Goal: Task Accomplishment & Management: Use online tool/utility

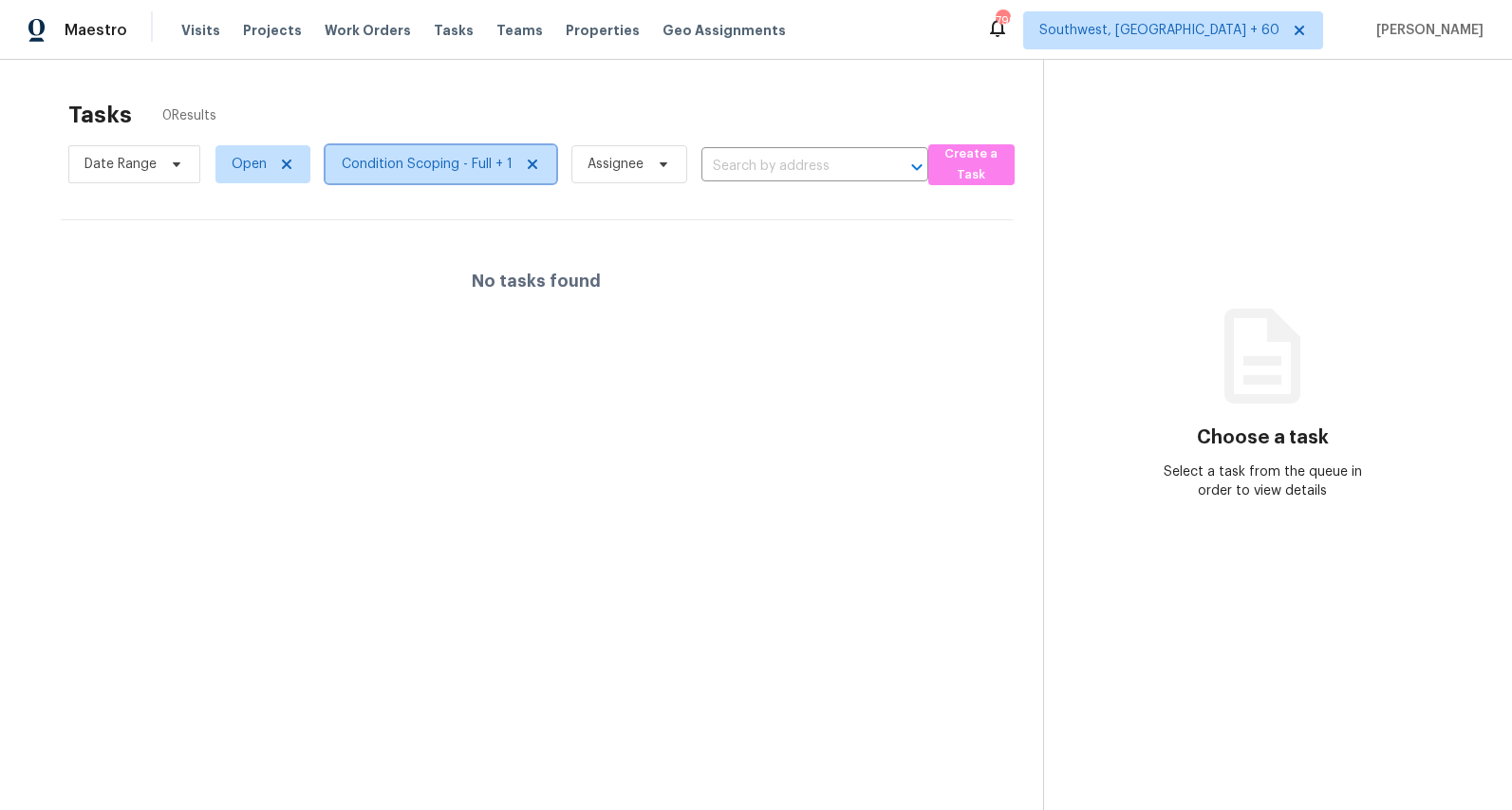
click at [437, 162] on span "Condition Scoping - Full + 1" at bounding box center [427, 164] width 171 height 19
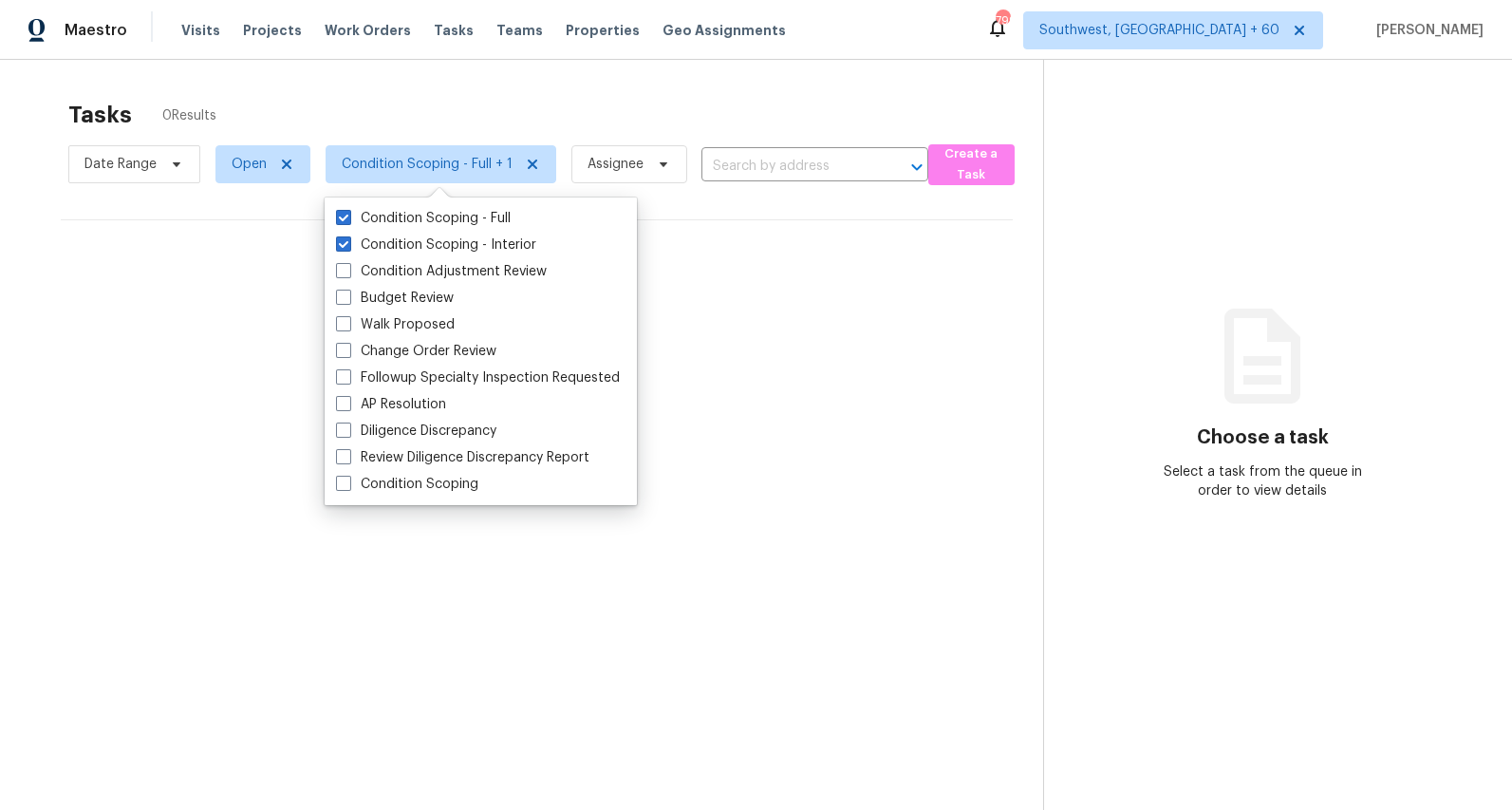
click at [330, 77] on div "Tasks 0 Results Date Range Open Condition Scoping - Full + 1 Assignee ​ Create …" at bounding box center [756, 465] width 1512 height 810
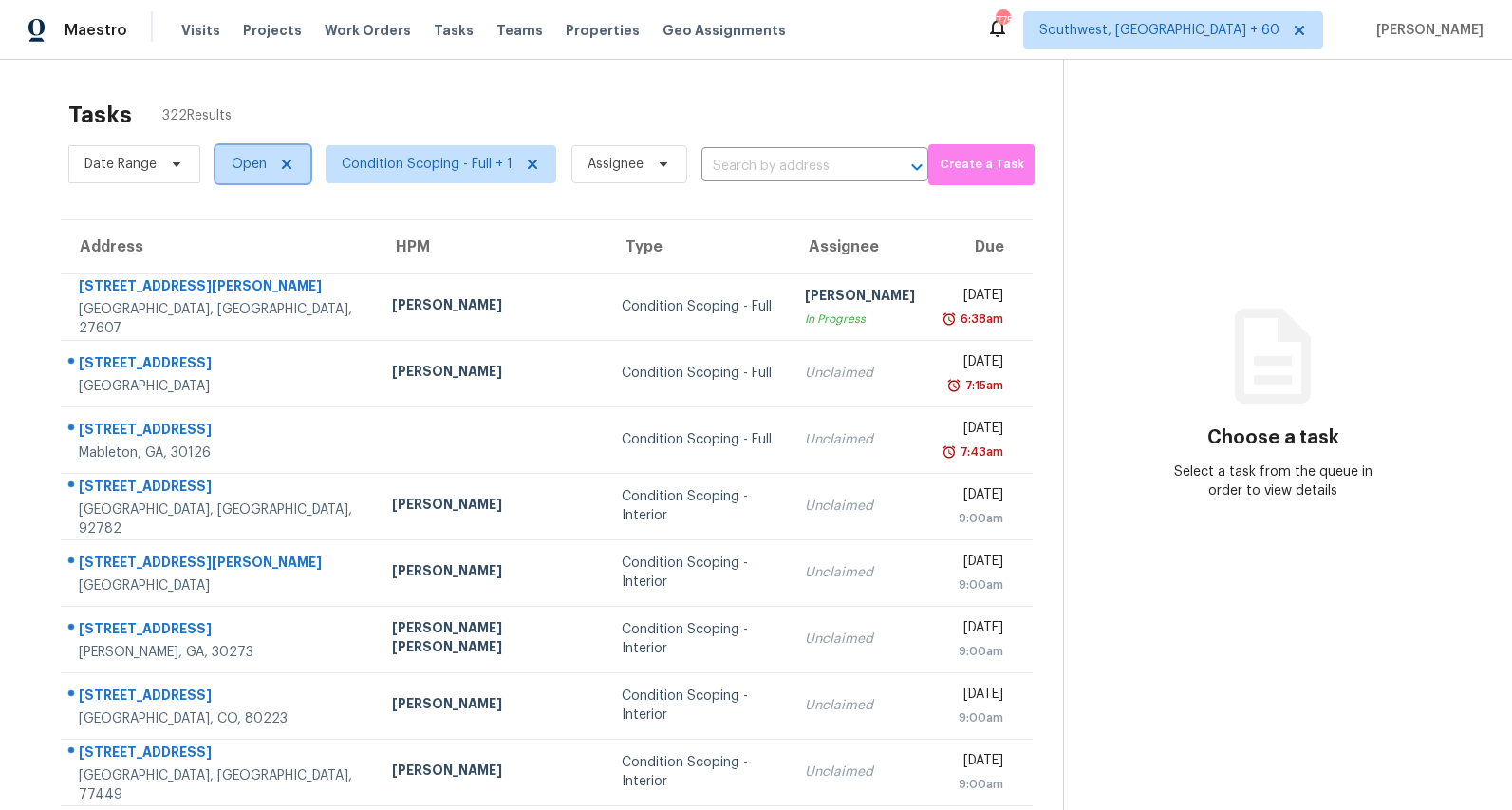
click at [244, 164] on span "Open" at bounding box center [248, 164] width 35 height 19
click at [251, 274] on label "Blocked" at bounding box center [264, 271] width 75 height 19
click at [238, 274] on input "Blocked" at bounding box center [232, 268] width 12 height 12
checkbox input "true"
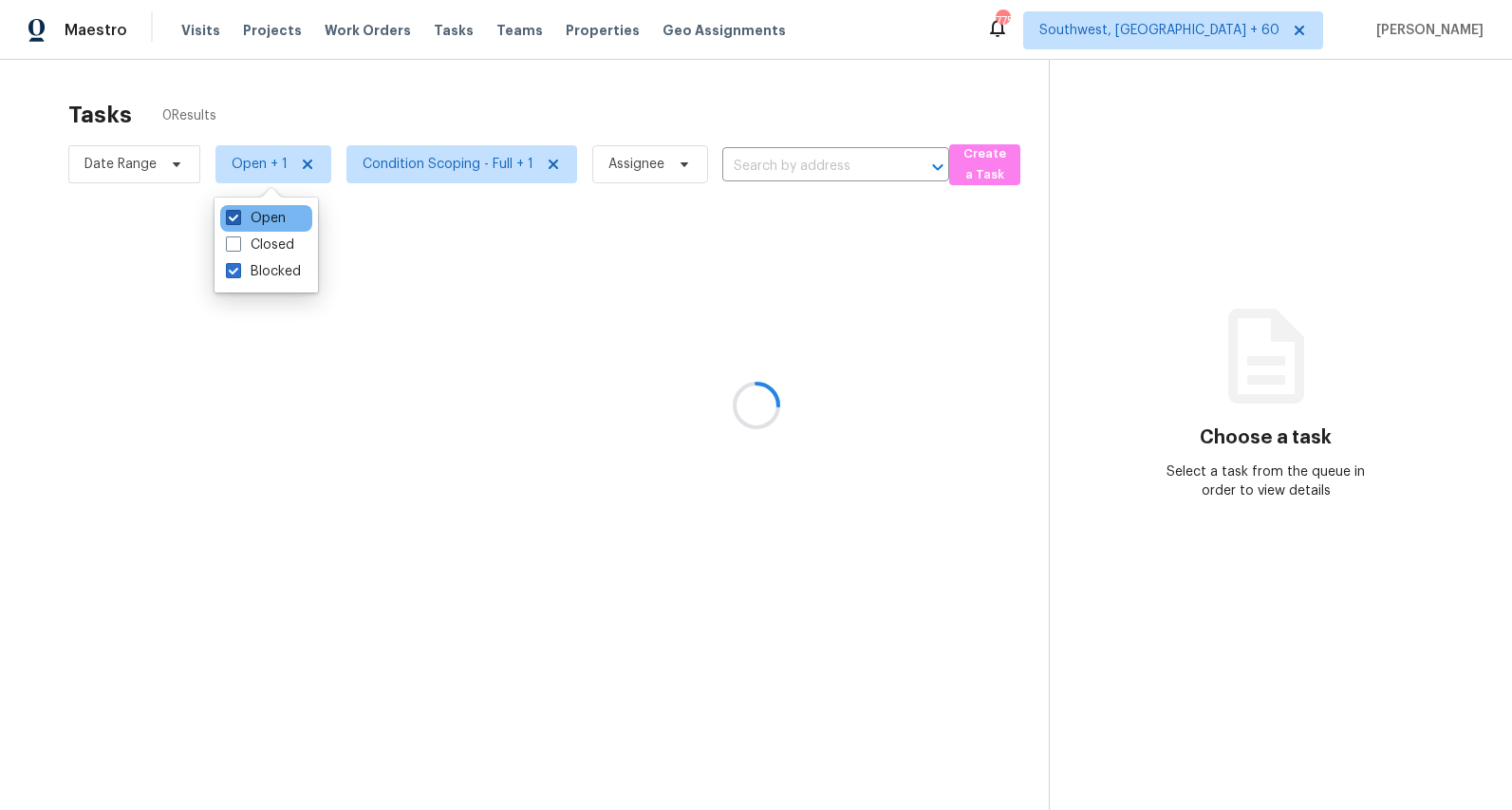
click at [267, 216] on label "Open" at bounding box center [256, 217] width 60 height 19
click at [238, 216] on input "Open" at bounding box center [232, 214] width 12 height 12
checkbox input "false"
click at [306, 80] on div at bounding box center [756, 405] width 1512 height 810
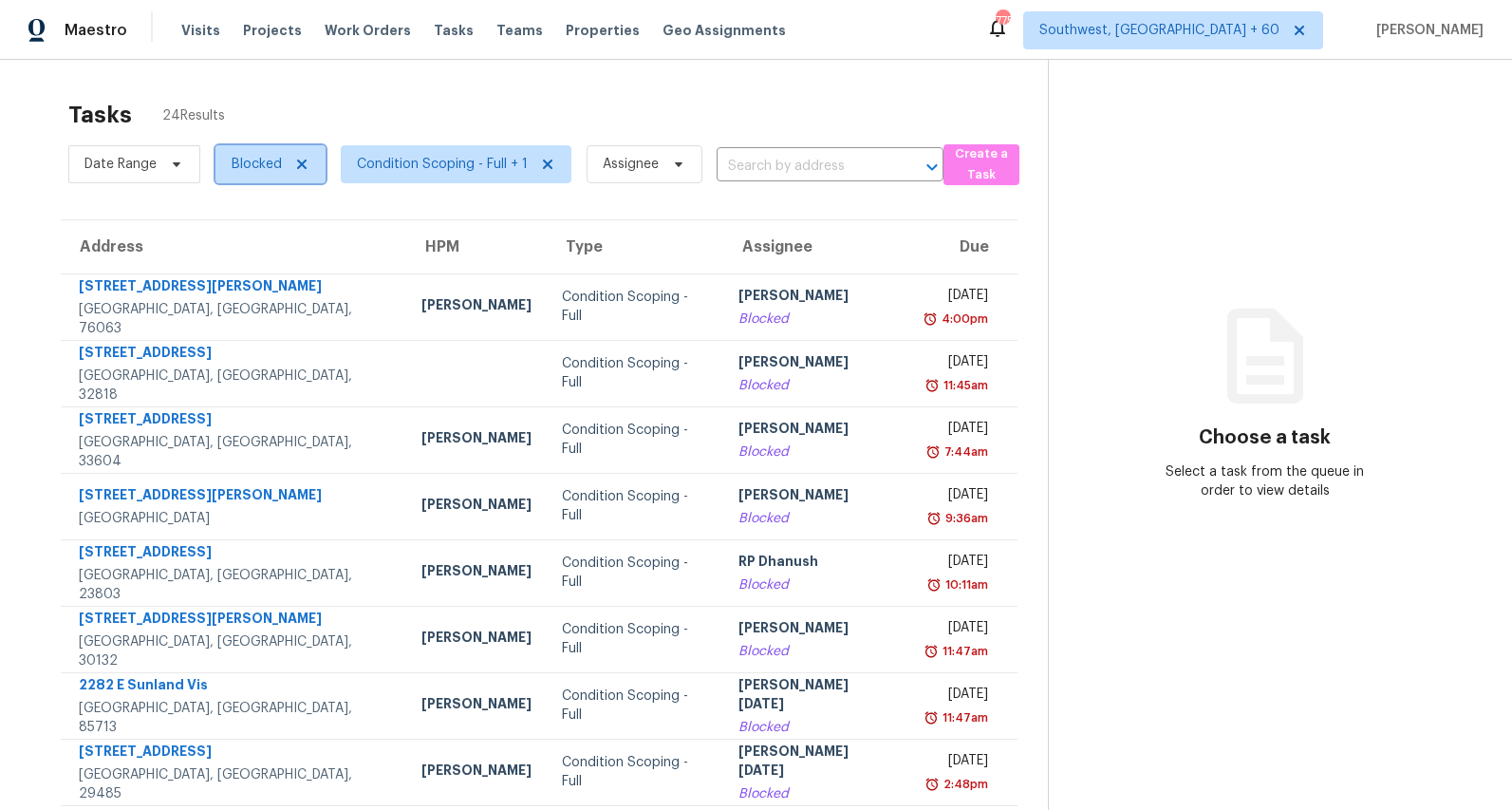
click at [254, 165] on span "Blocked" at bounding box center [256, 164] width 51 height 19
click at [253, 274] on label "Open" at bounding box center [256, 271] width 60 height 19
click at [238, 274] on input "Open" at bounding box center [232, 268] width 12 height 12
checkbox input "true"
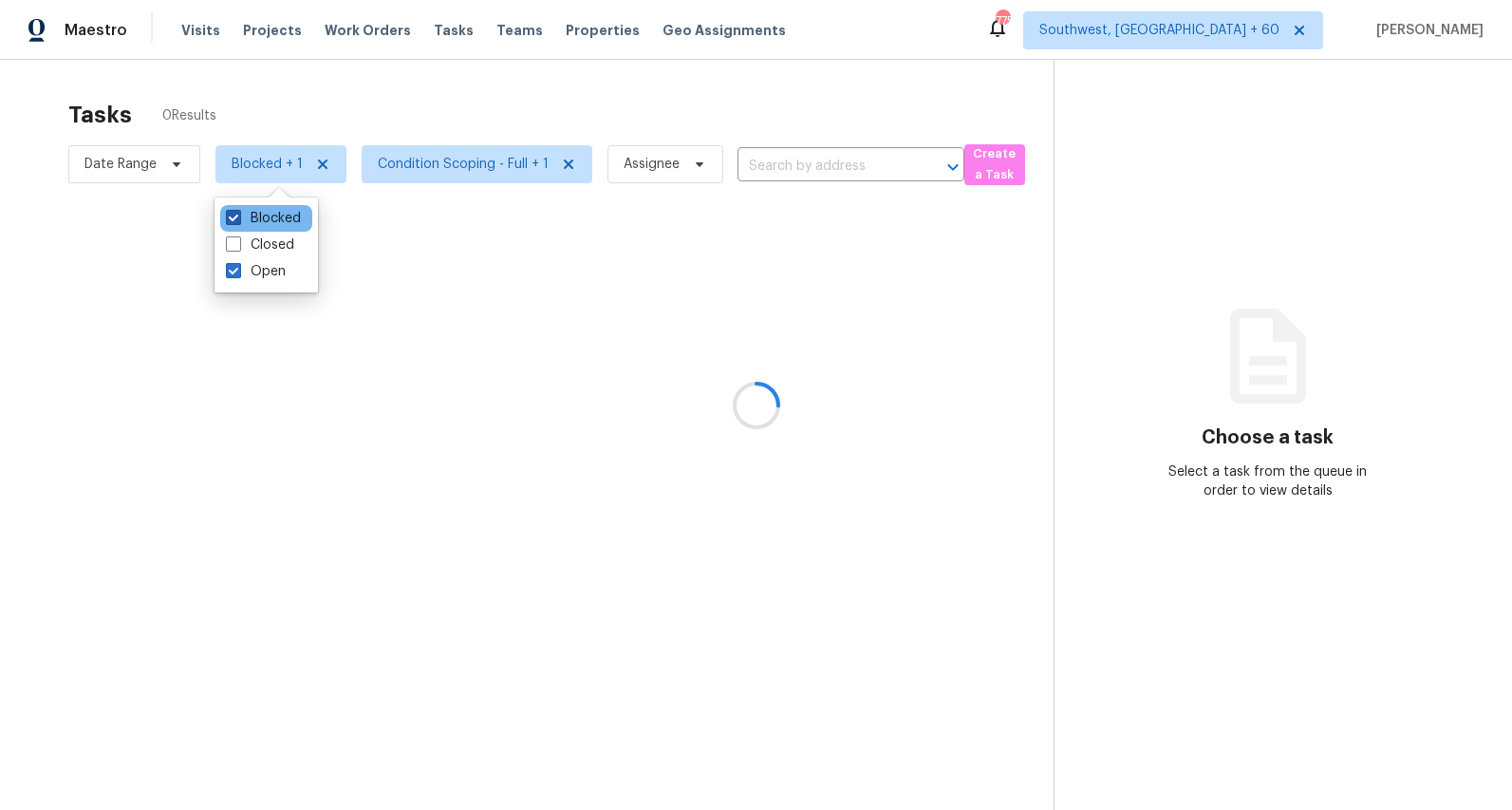
click at [267, 215] on label "Blocked" at bounding box center [264, 217] width 75 height 19
click at [238, 215] on input "Blocked" at bounding box center [232, 214] width 12 height 12
checkbox input "false"
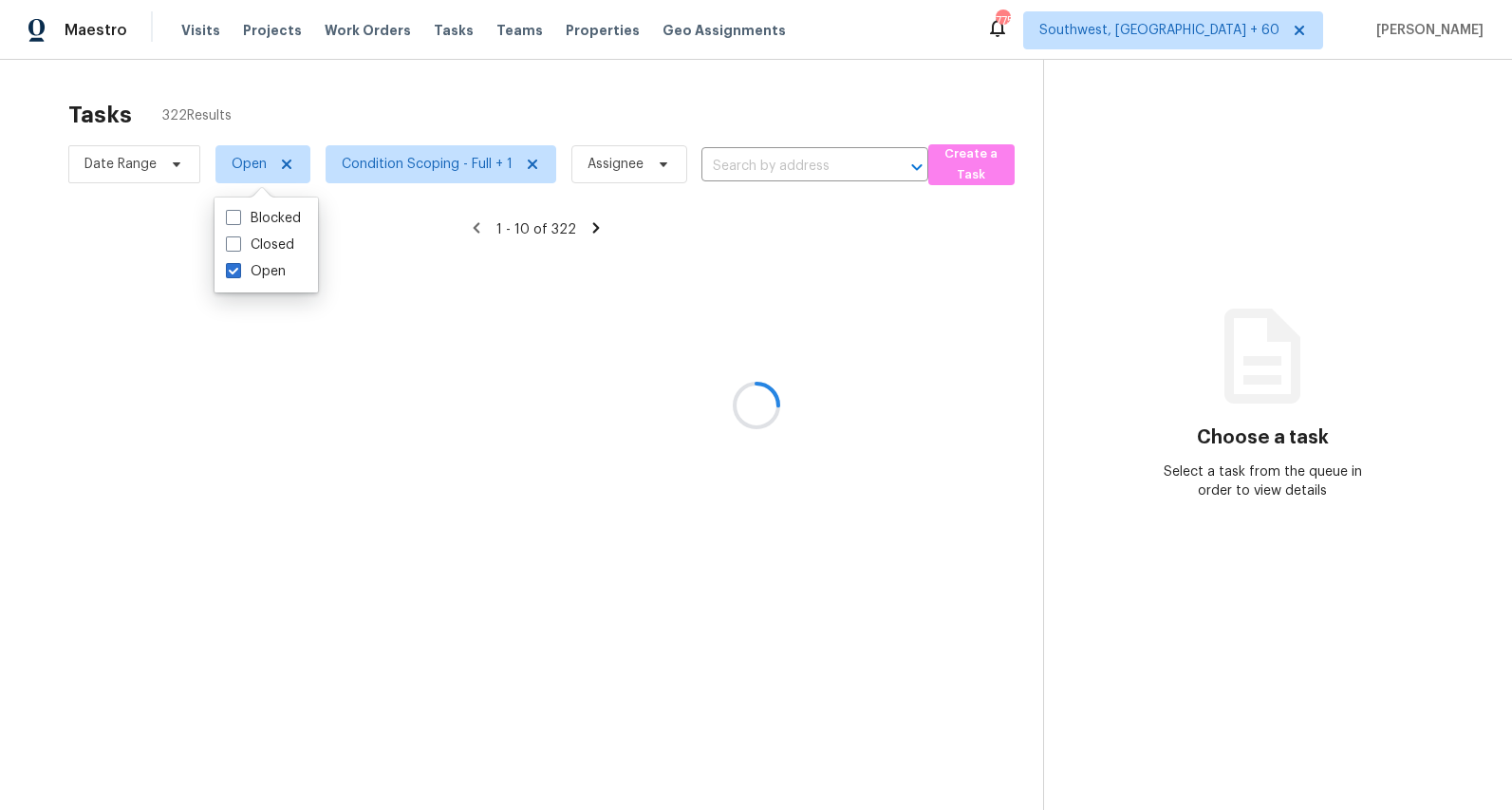
click at [300, 101] on div at bounding box center [756, 405] width 1512 height 810
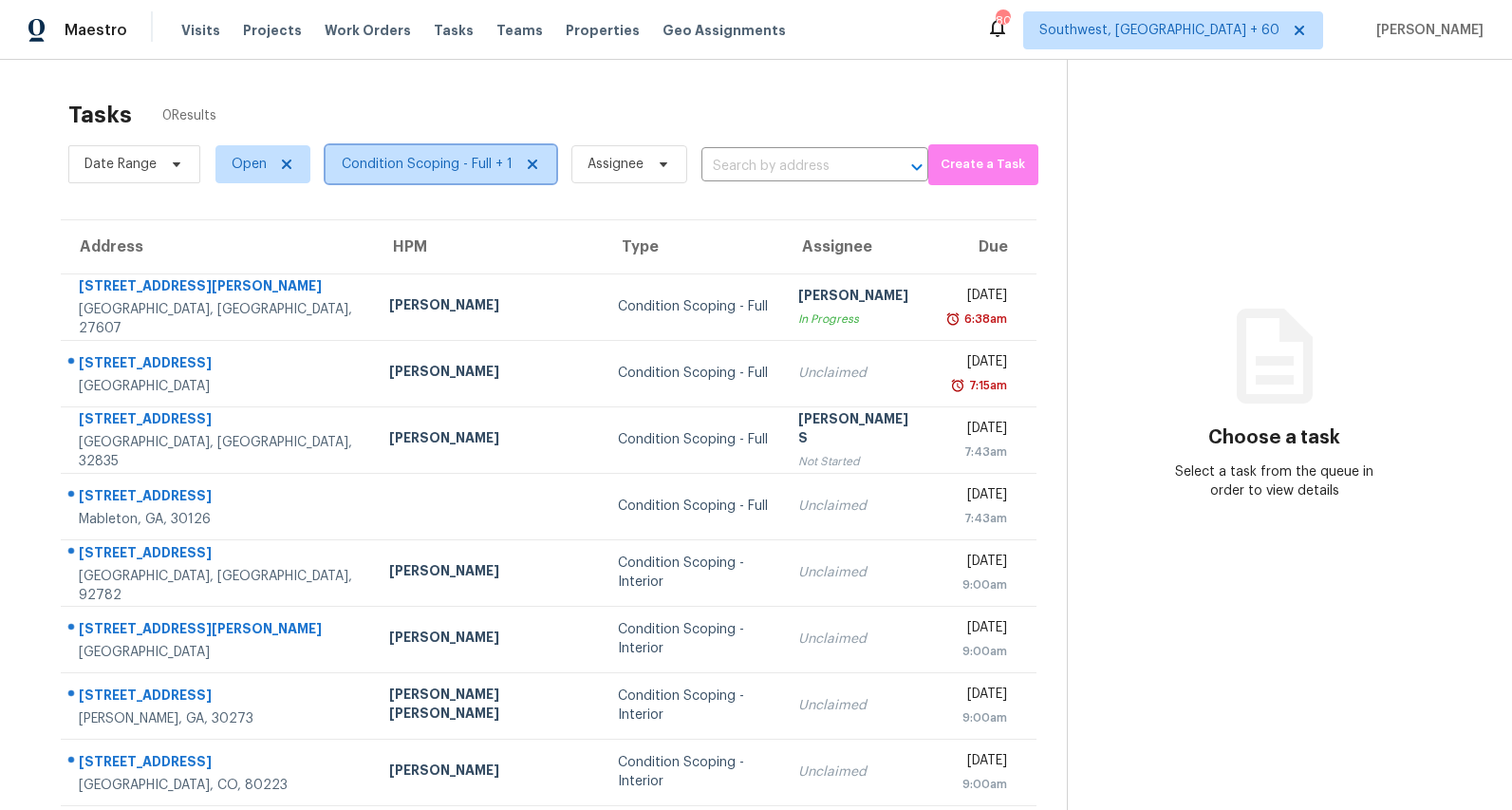
click at [420, 167] on span "Condition Scoping - Full + 1" at bounding box center [427, 164] width 171 height 19
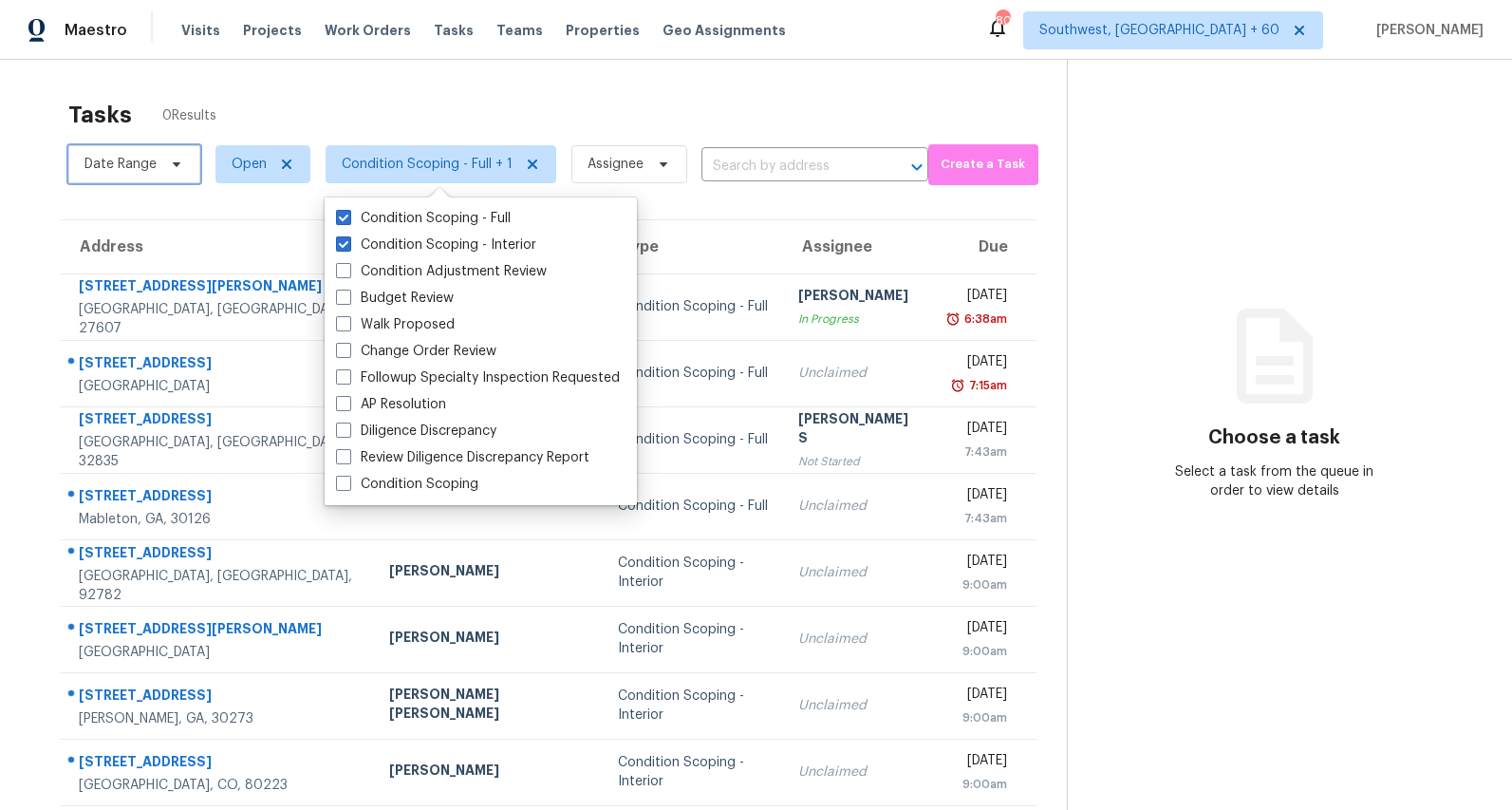
click at [127, 173] on span "Date Range" at bounding box center [120, 164] width 72 height 19
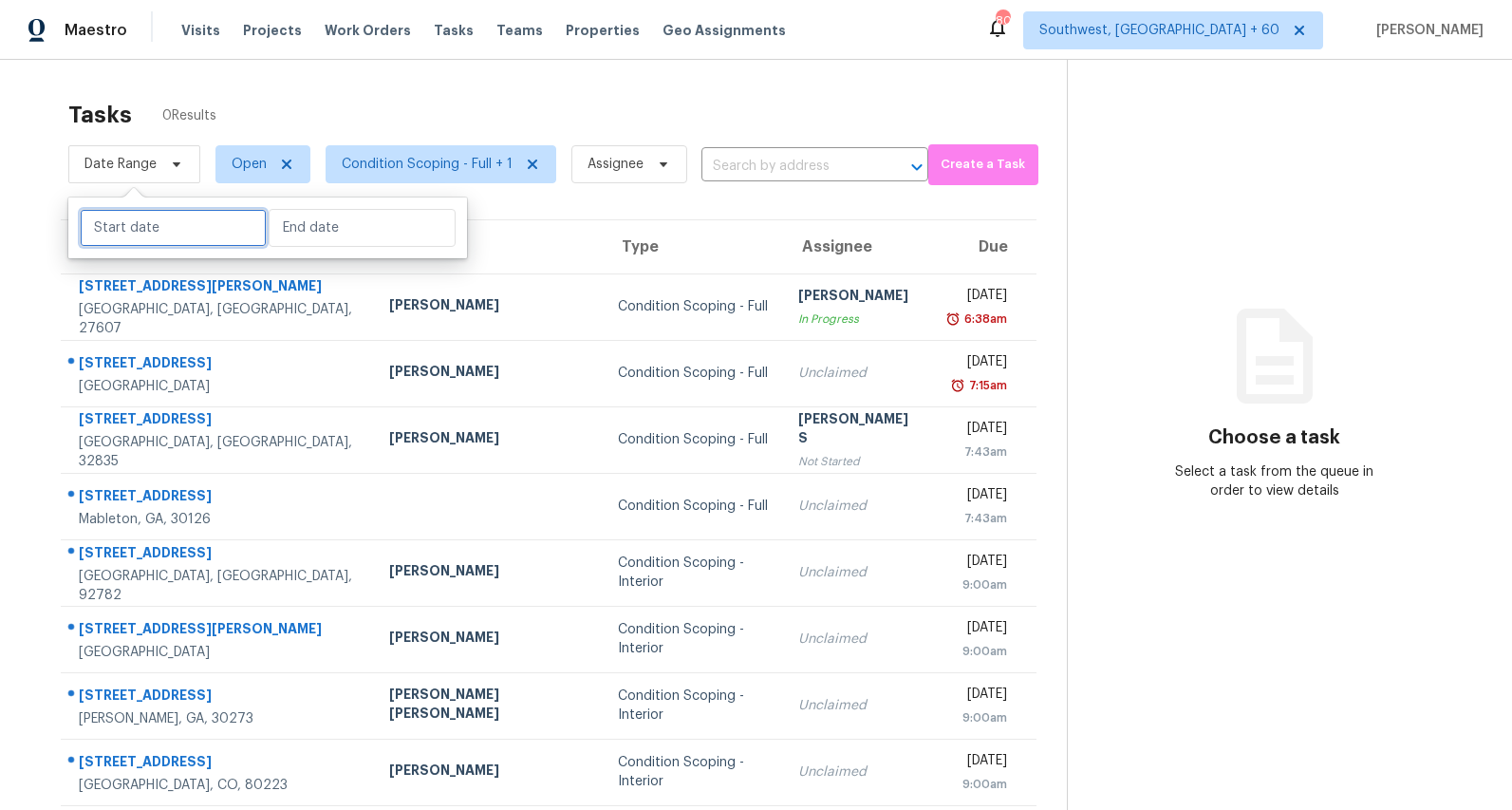
click at [169, 233] on input "text" at bounding box center [173, 227] width 187 height 38
select select "8"
select select "2025"
select select "9"
select select "2025"
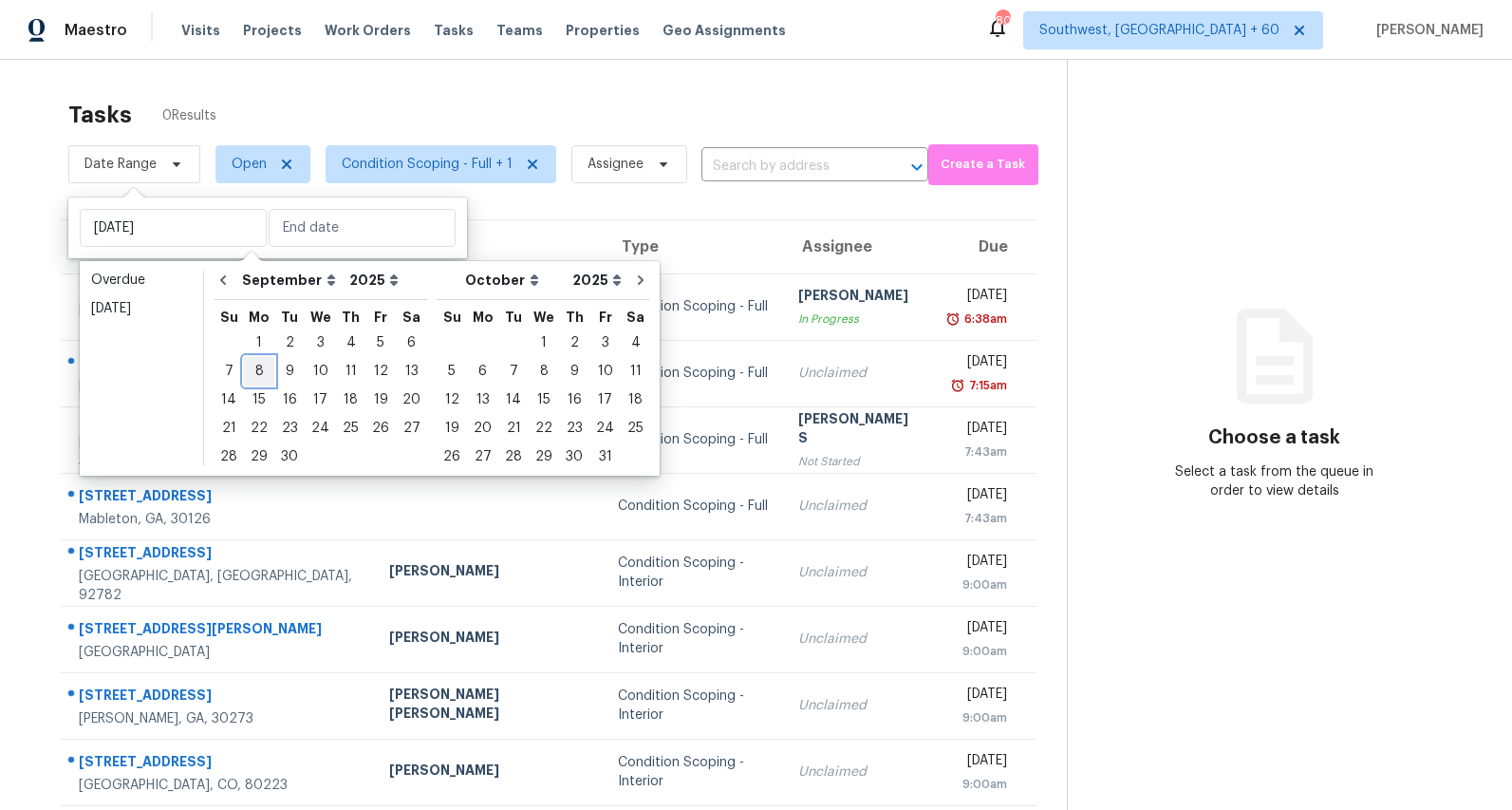
click at [252, 368] on div "8" at bounding box center [259, 371] width 31 height 27
type input "Mon, Sep 08"
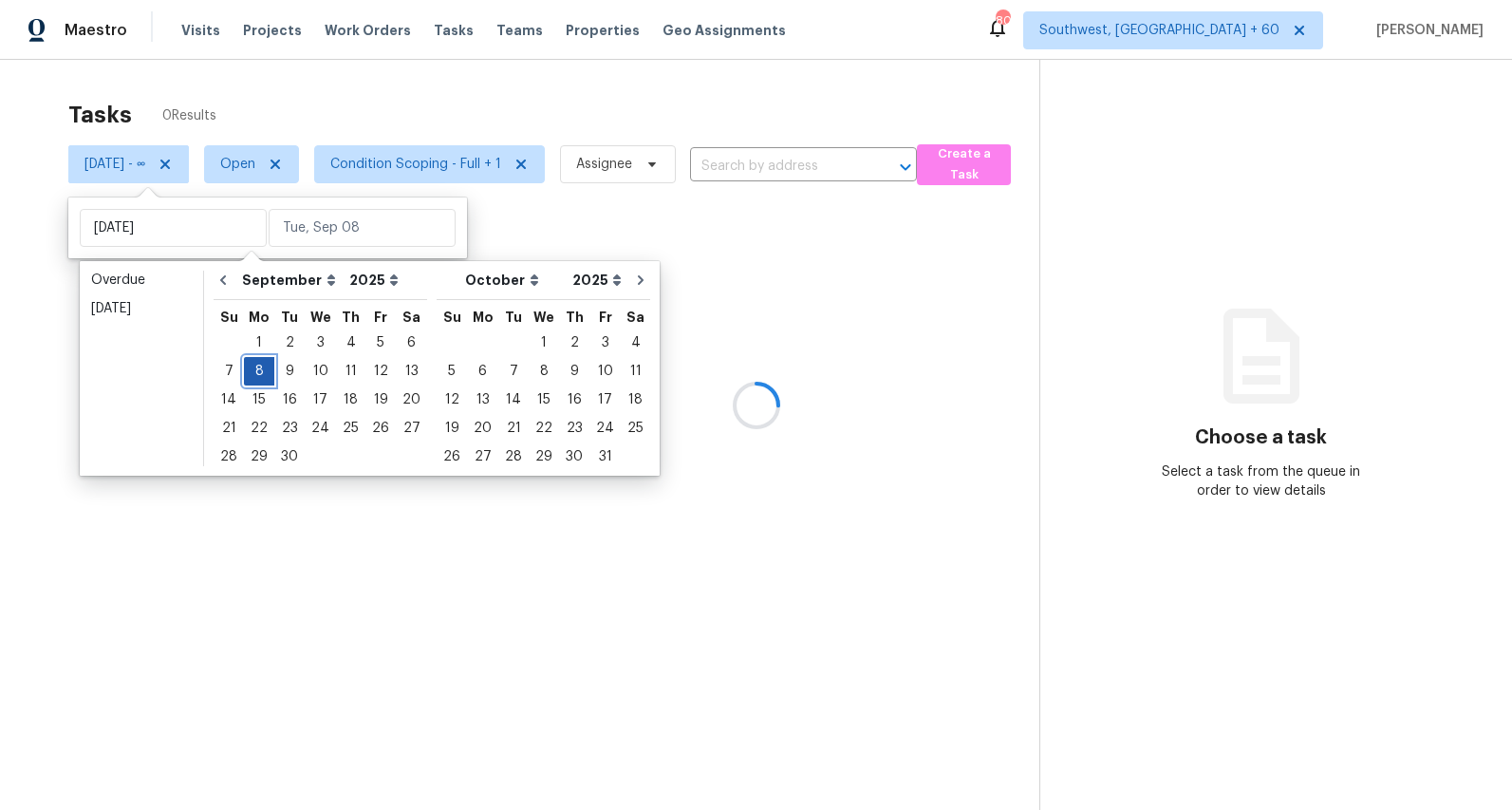
click at [252, 368] on div "8" at bounding box center [259, 371] width 31 height 27
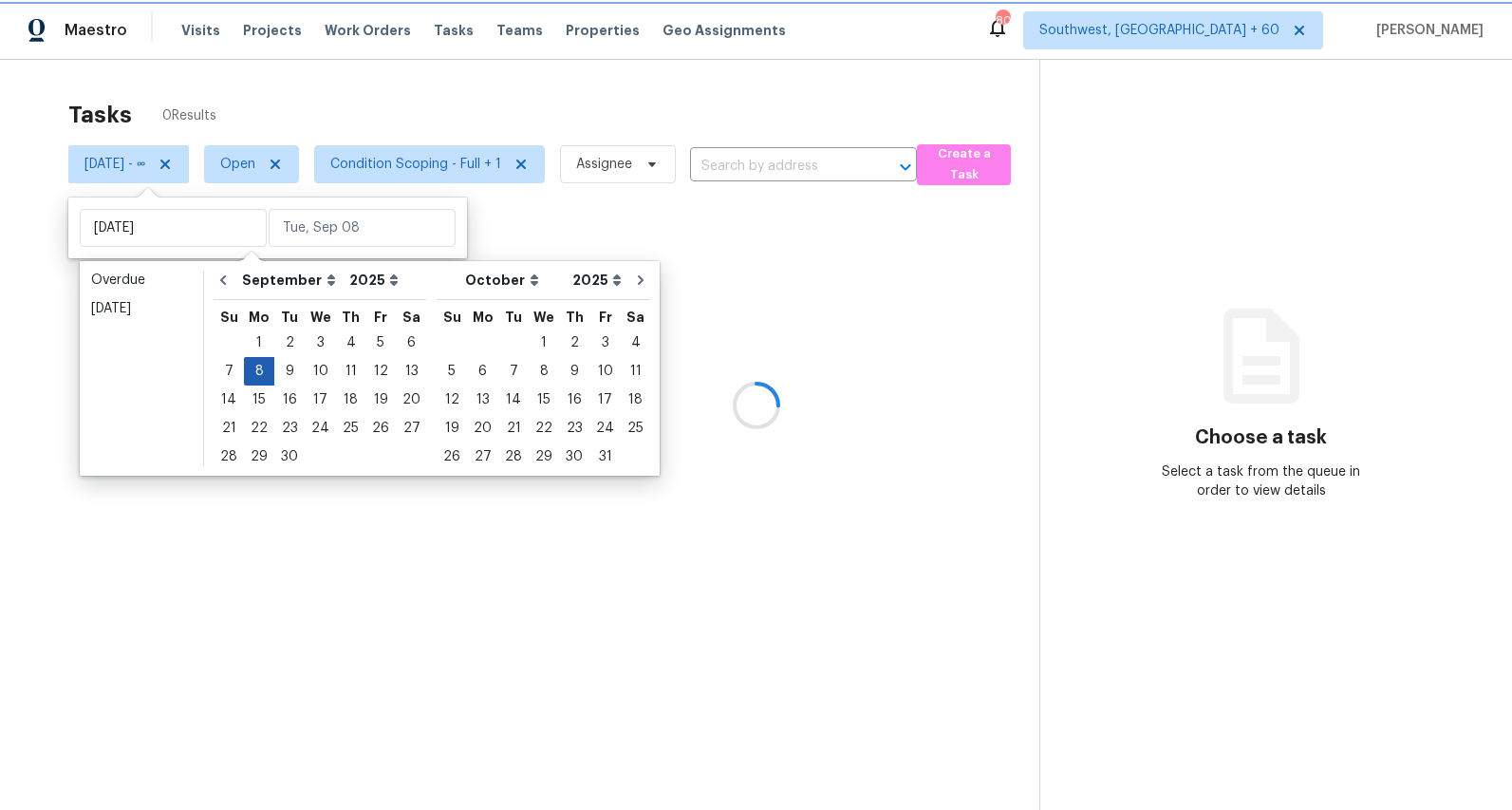
type input "Mon, Sep 08"
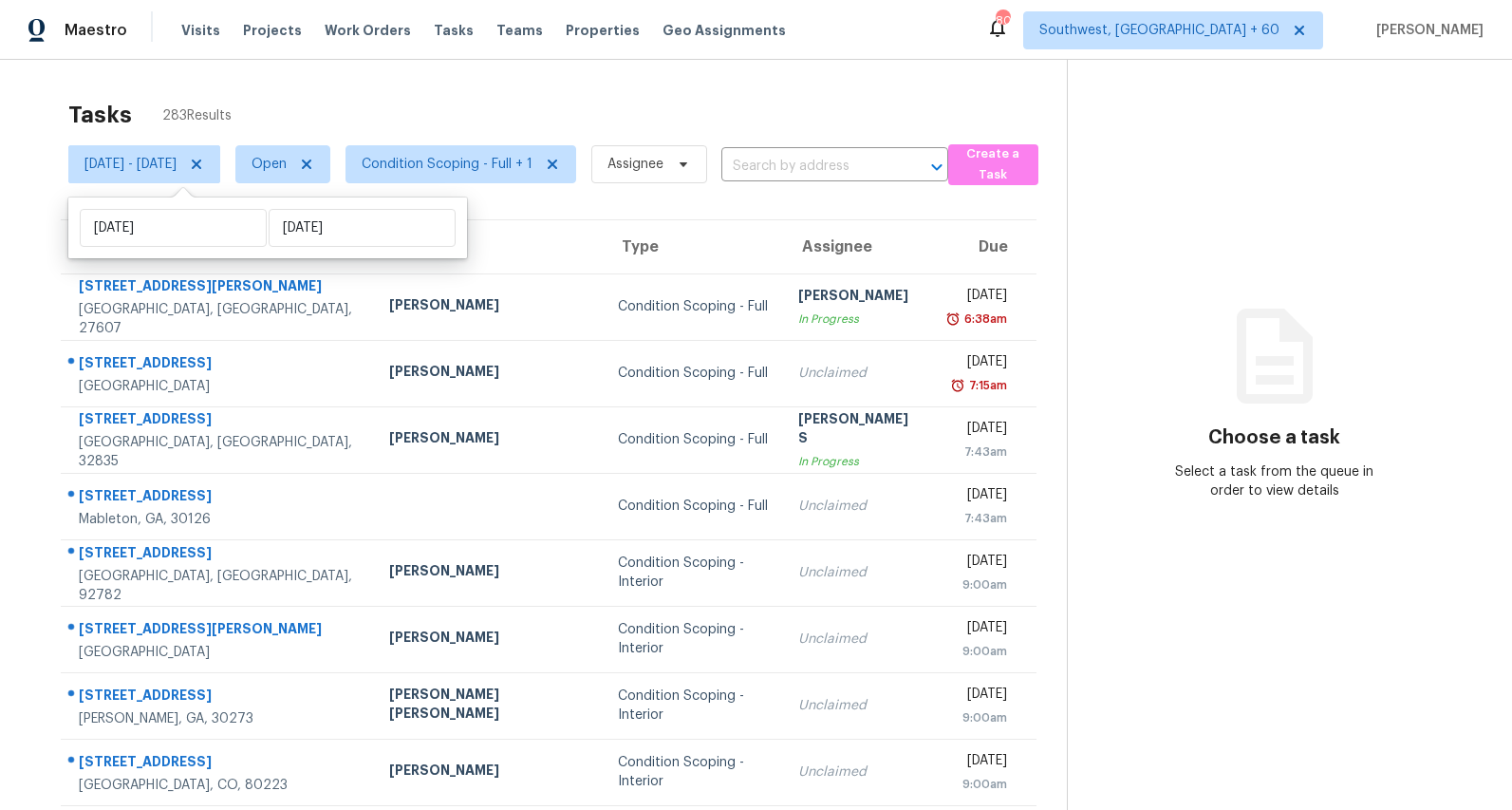
click at [419, 89] on div "Tasks 283 Results Mon, Sep 08 - Mon, Sep 08 Open Condition Scoping - Full + 1 A…" at bounding box center [756, 524] width 1512 height 930
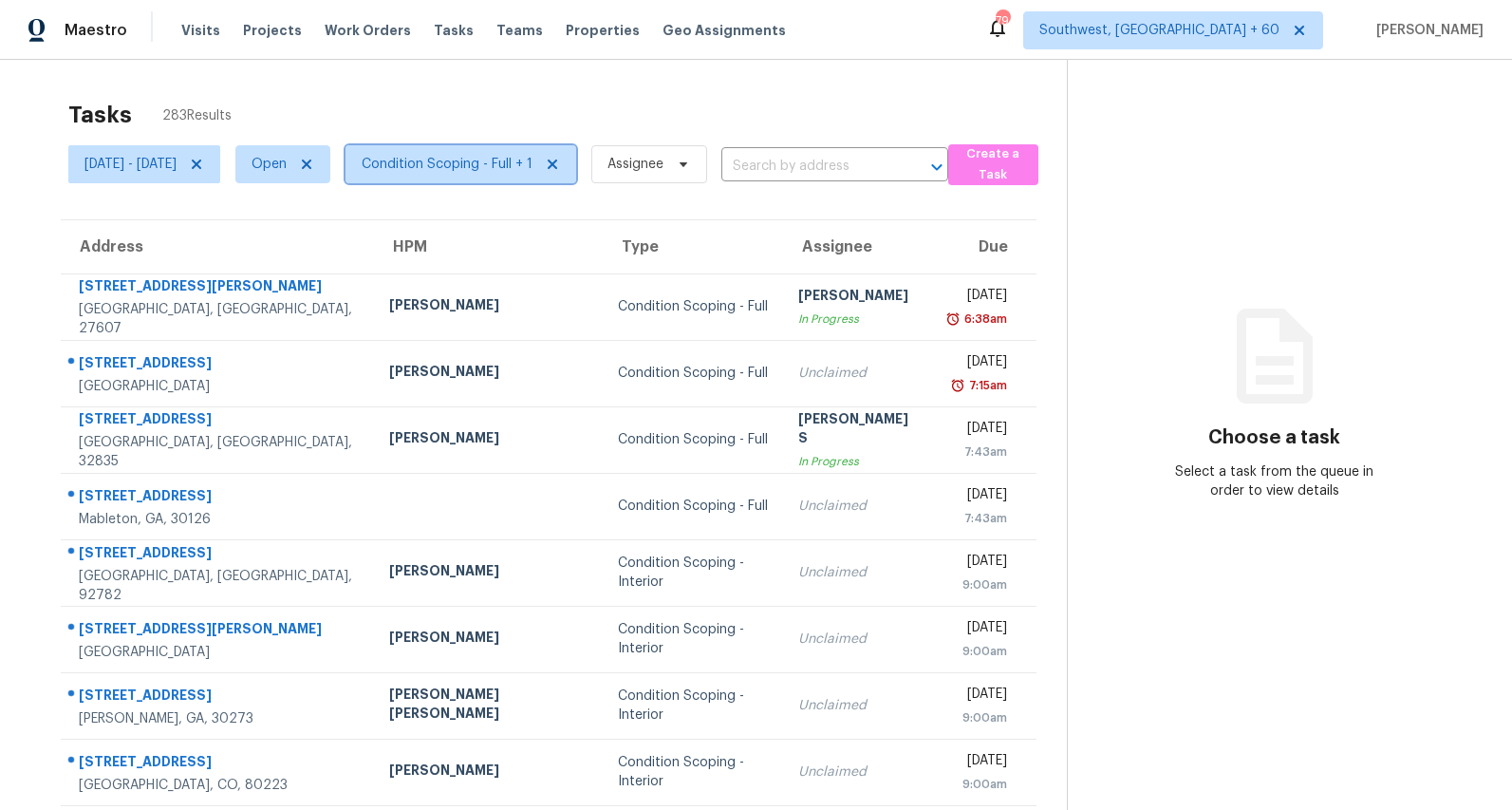
click at [482, 164] on span "Condition Scoping - Full + 1" at bounding box center [447, 164] width 171 height 19
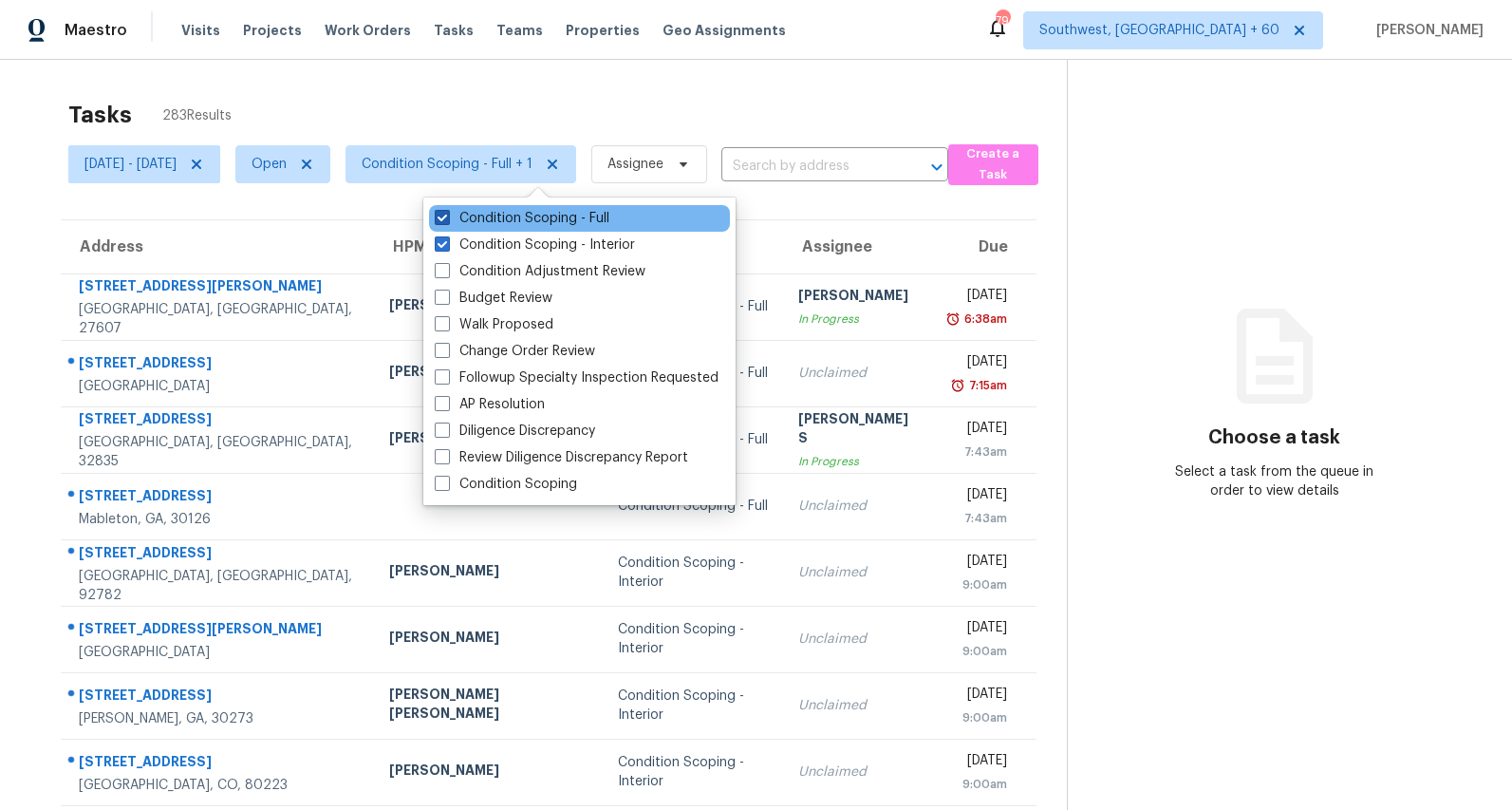
click at [479, 216] on label "Condition Scoping - Full" at bounding box center [522, 217] width 175 height 19
click at [447, 216] on input "Condition Scoping - Full" at bounding box center [441, 214] width 12 height 12
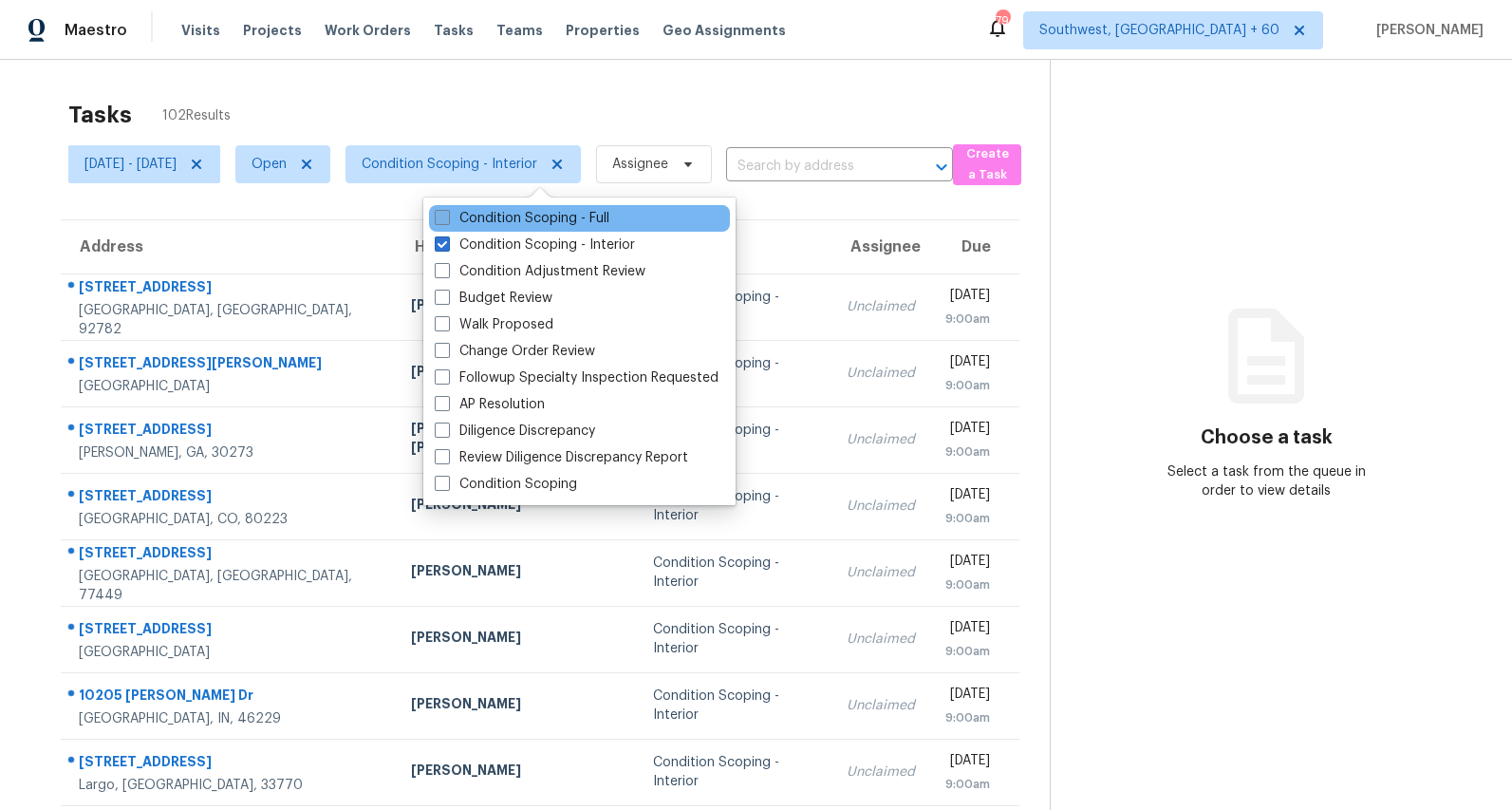
click at [482, 224] on label "Condition Scoping - Full" at bounding box center [522, 217] width 175 height 19
click at [447, 221] on input "Condition Scoping - Full" at bounding box center [441, 214] width 12 height 12
checkbox input "true"
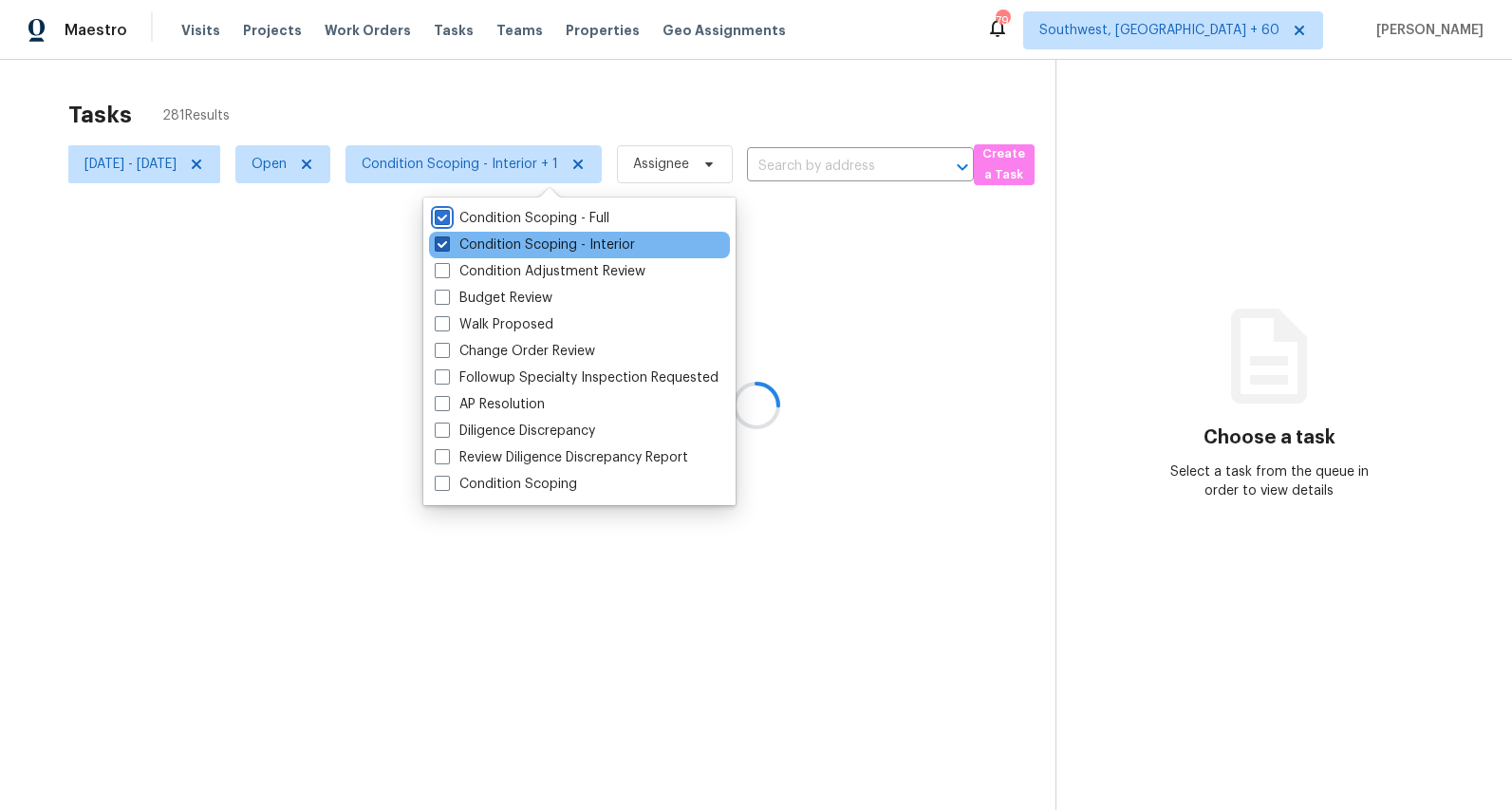
click at [482, 252] on label "Condition Scoping - Interior" at bounding box center [535, 244] width 200 height 19
click at [447, 248] on input "Condition Scoping - Interior" at bounding box center [441, 241] width 12 height 12
checkbox input "false"
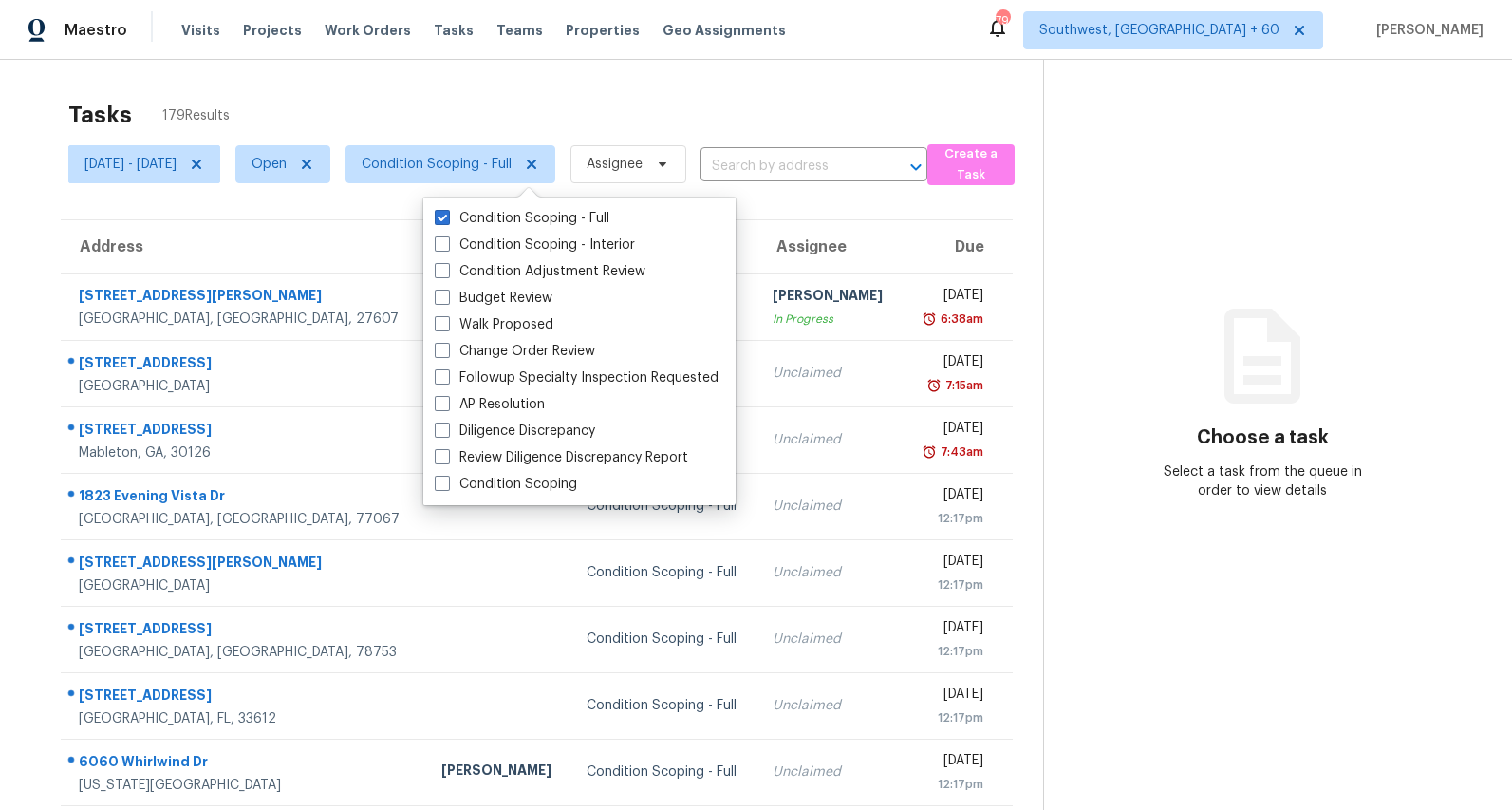
click at [412, 96] on div "Tasks 179 Results" at bounding box center [556, 115] width 975 height 50
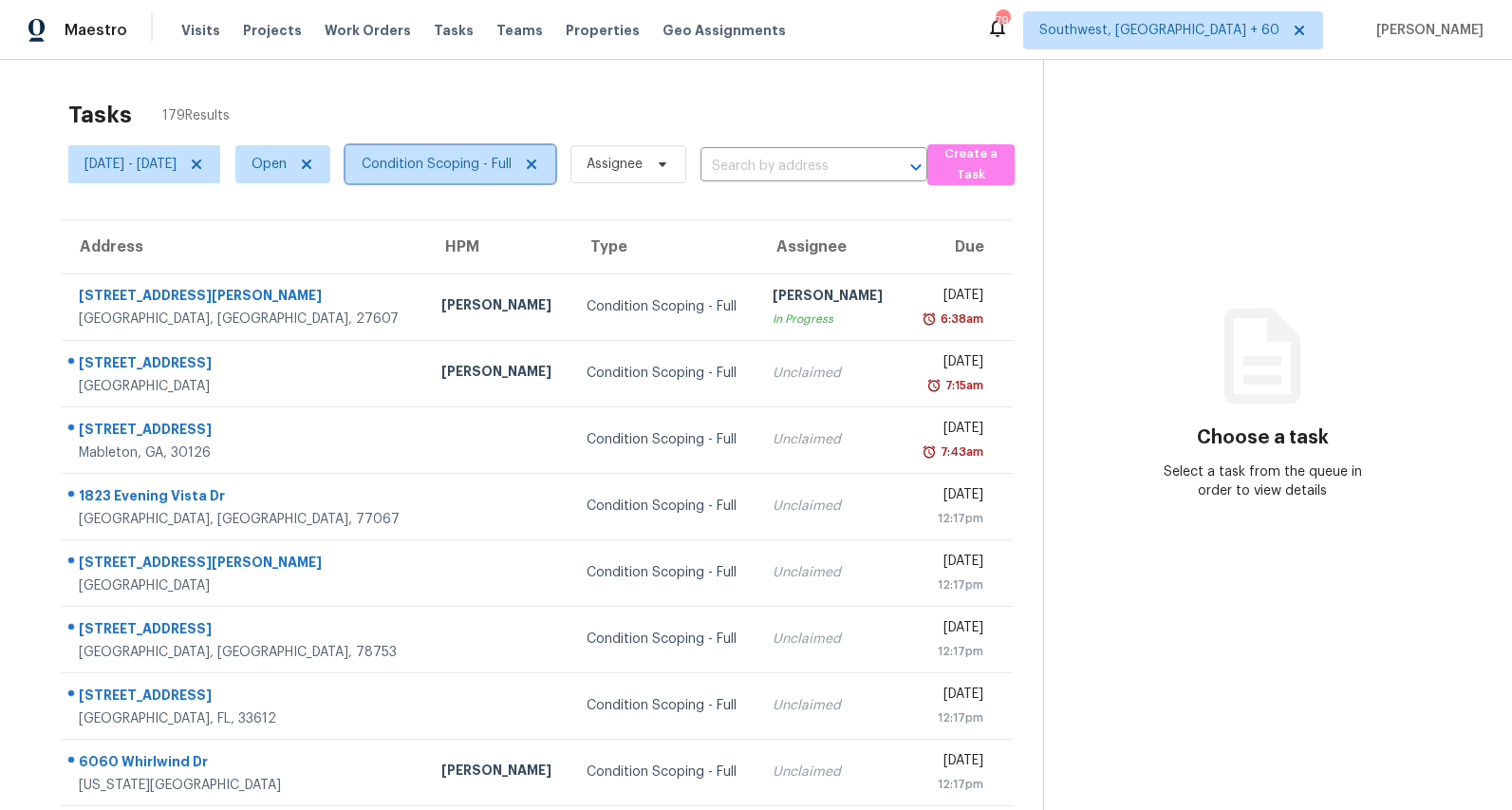
click at [512, 166] on span "Condition Scoping - Full" at bounding box center [437, 164] width 150 height 19
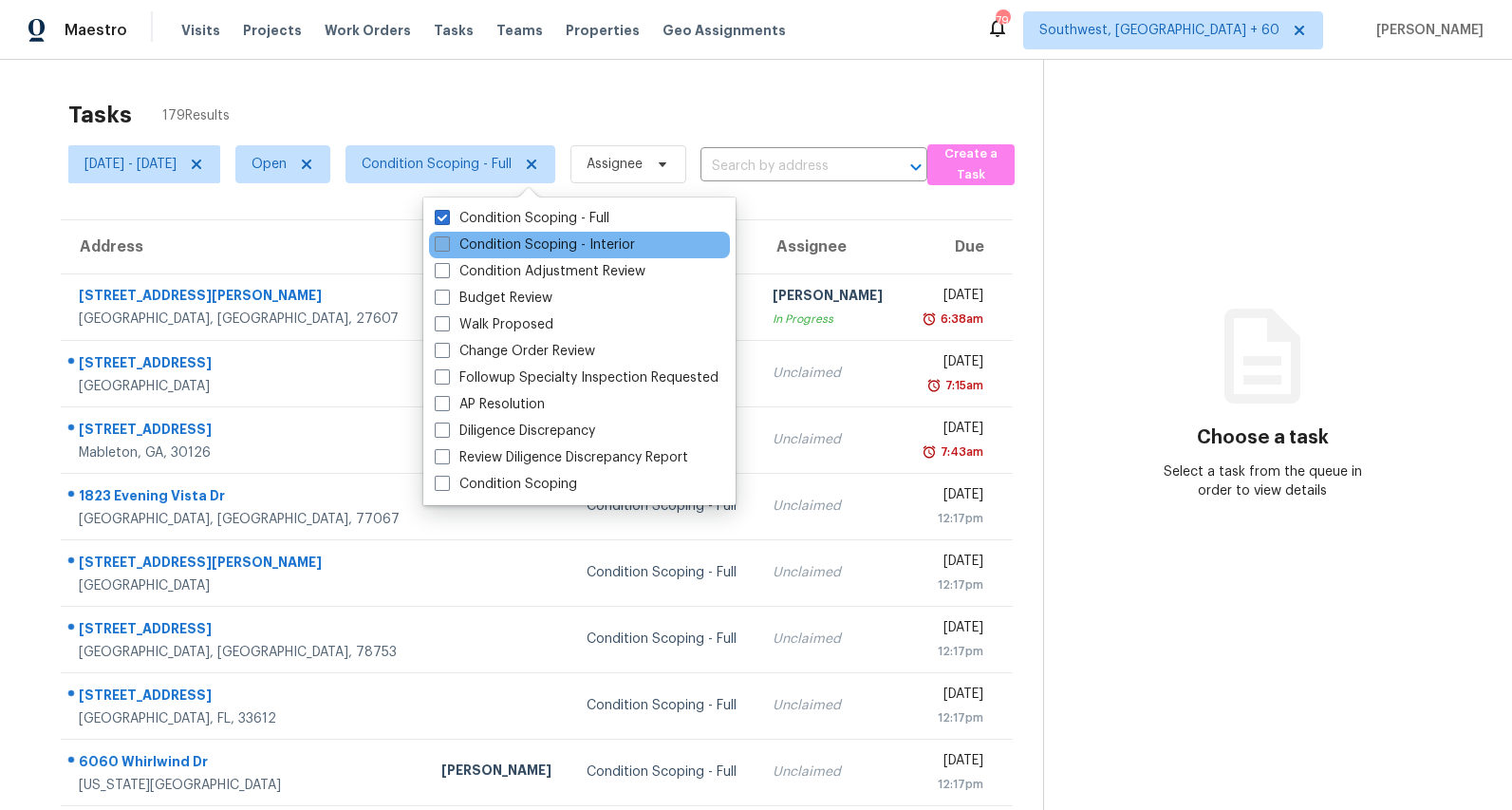
click at [511, 243] on label "Condition Scoping - Interior" at bounding box center [535, 244] width 200 height 19
click at [447, 243] on input "Condition Scoping - Interior" at bounding box center [441, 241] width 12 height 12
checkbox input "true"
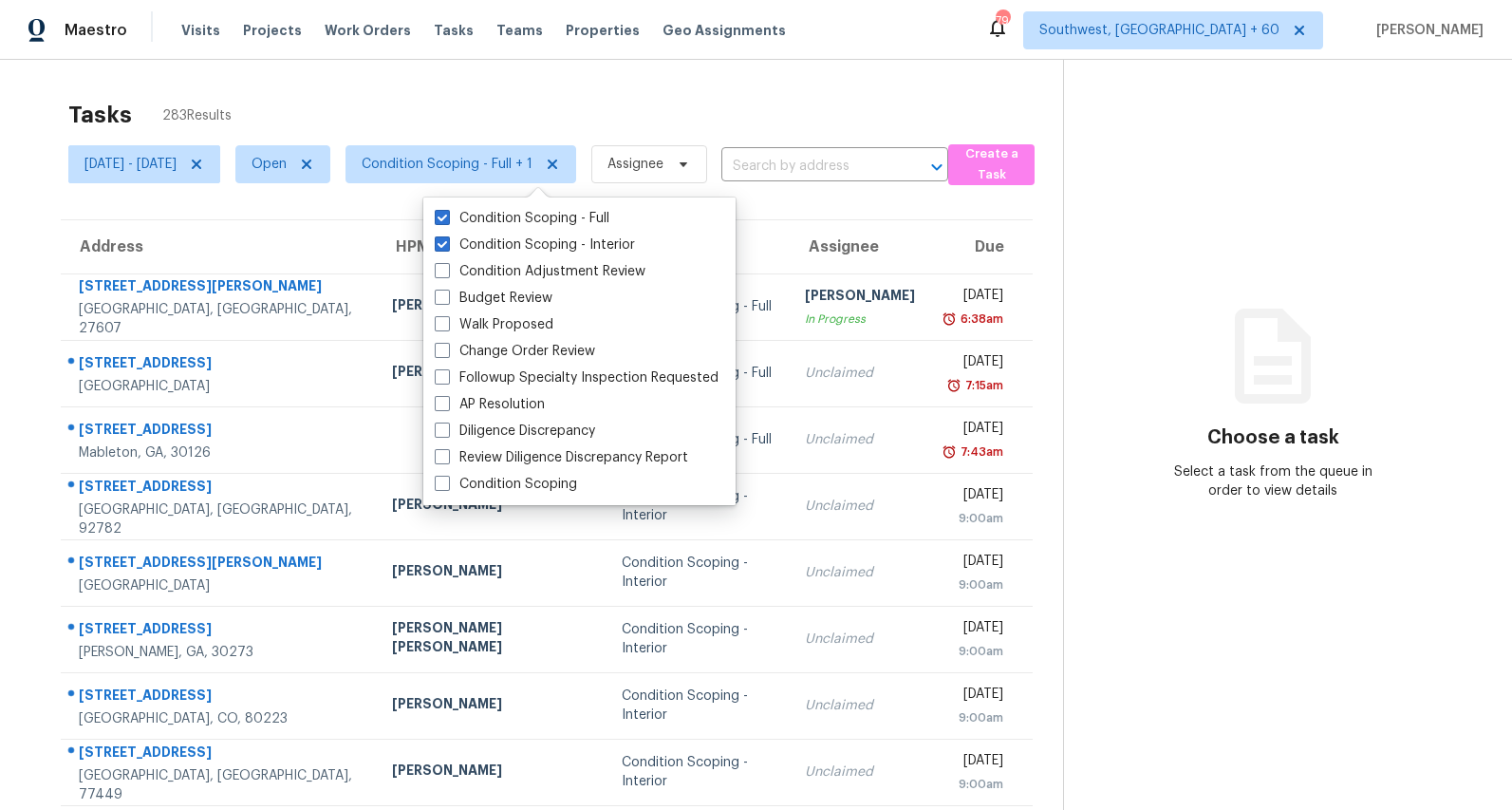
click at [441, 72] on div "Tasks 283 Results Mon, Sep 08 - Mon, Sep 08 Open Condition Scoping - Full + 1 A…" at bounding box center [756, 524] width 1512 height 930
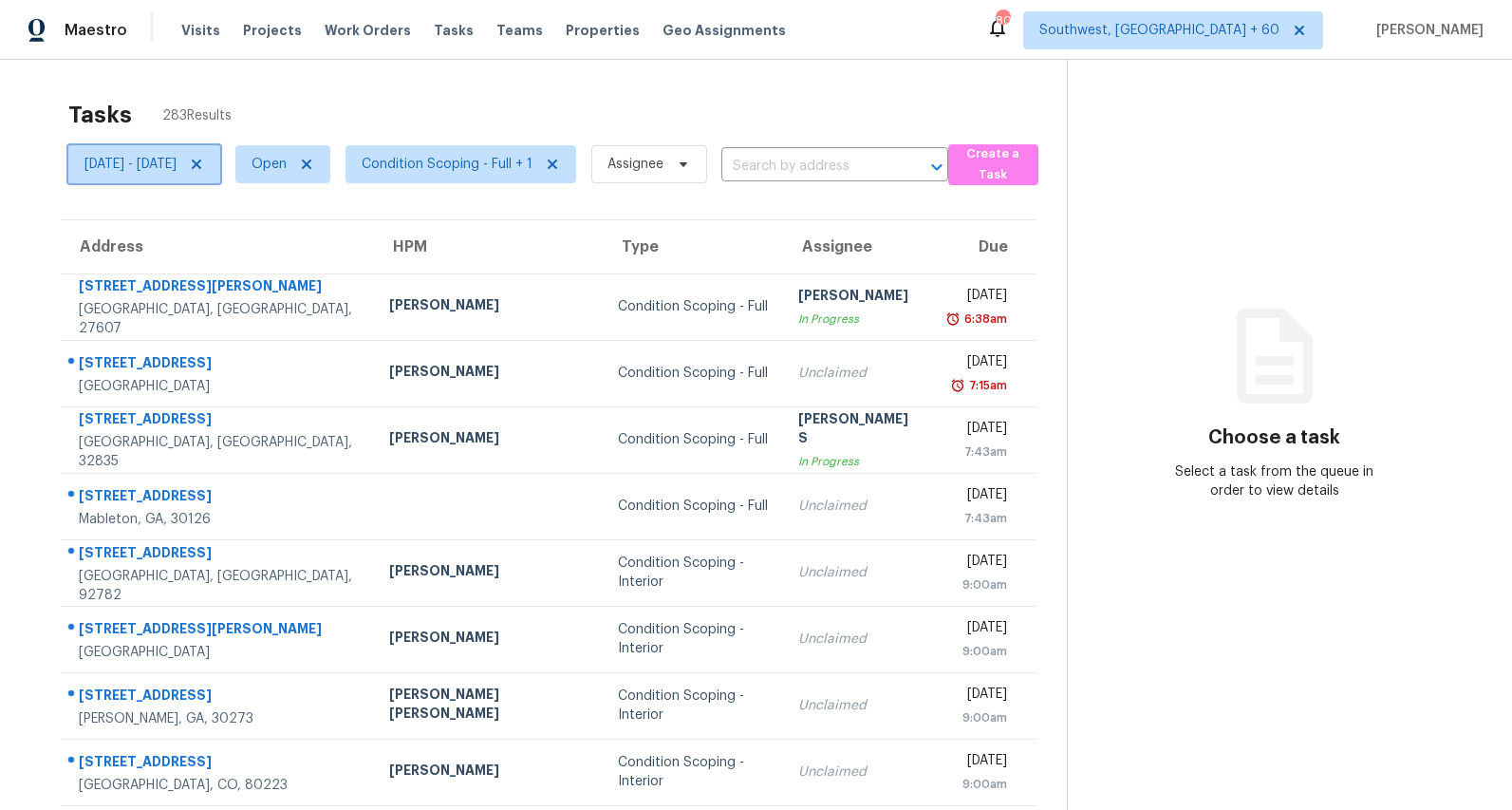
click at [177, 169] on span "[DATE] - [DATE]" at bounding box center [130, 164] width 92 height 19
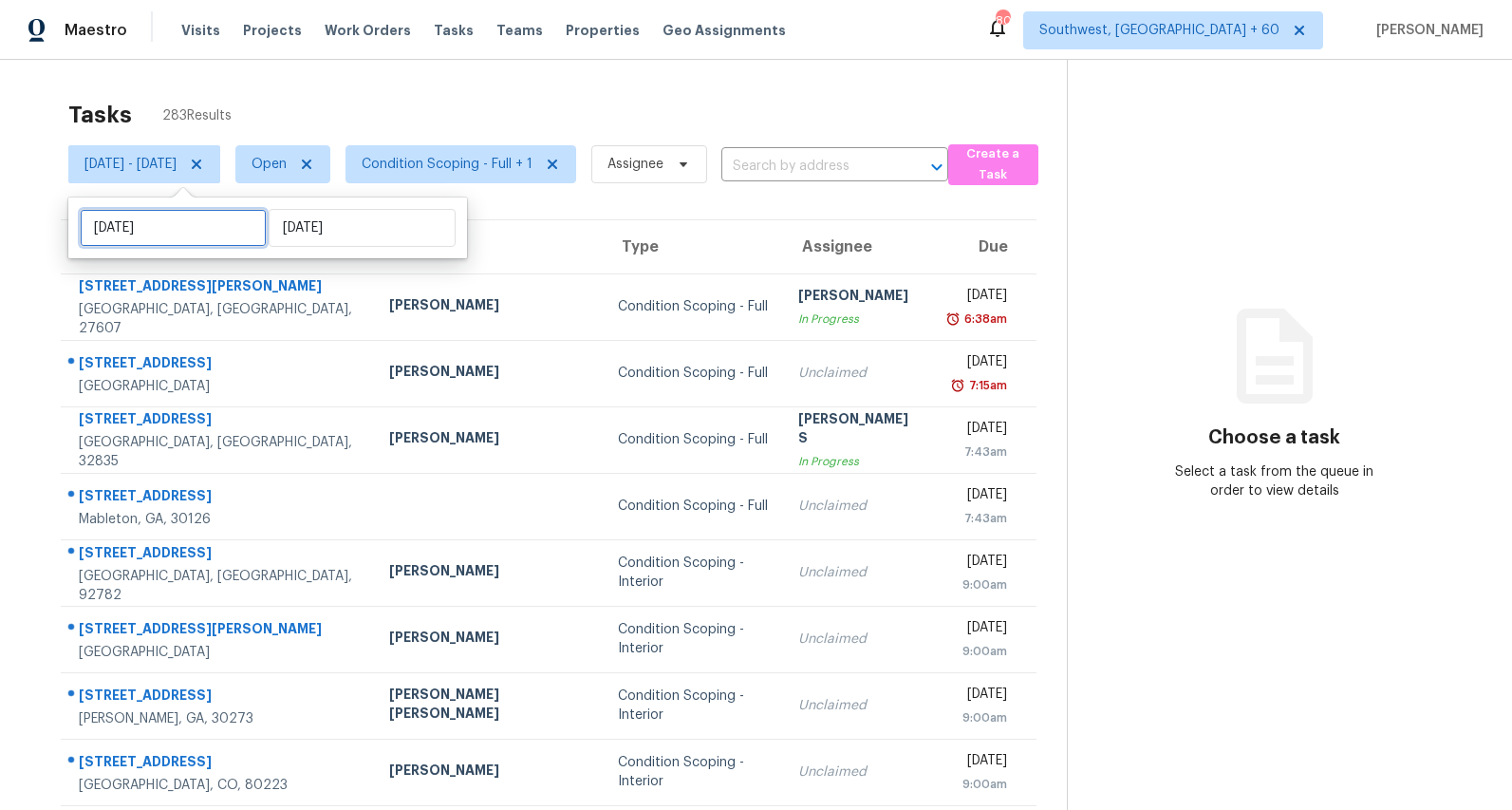
click at [206, 227] on input "[DATE]" at bounding box center [173, 227] width 187 height 38
select select "8"
select select "2025"
select select "9"
select select "2025"
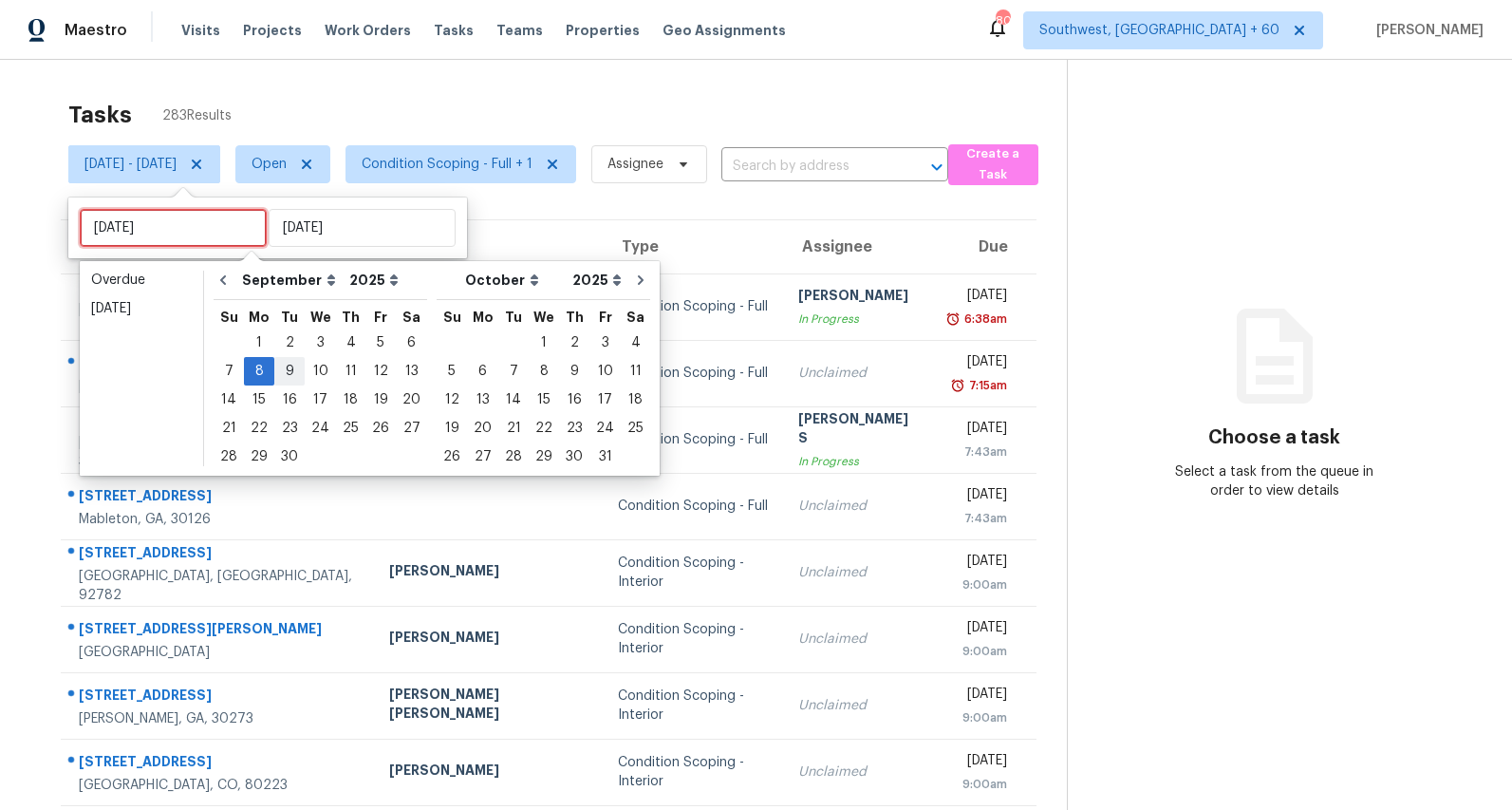
type input "Tue, Sep 09"
click at [290, 373] on div "9" at bounding box center [289, 371] width 31 height 27
type input "Tue, Sep 09"
type input "Mon, Sep 08"
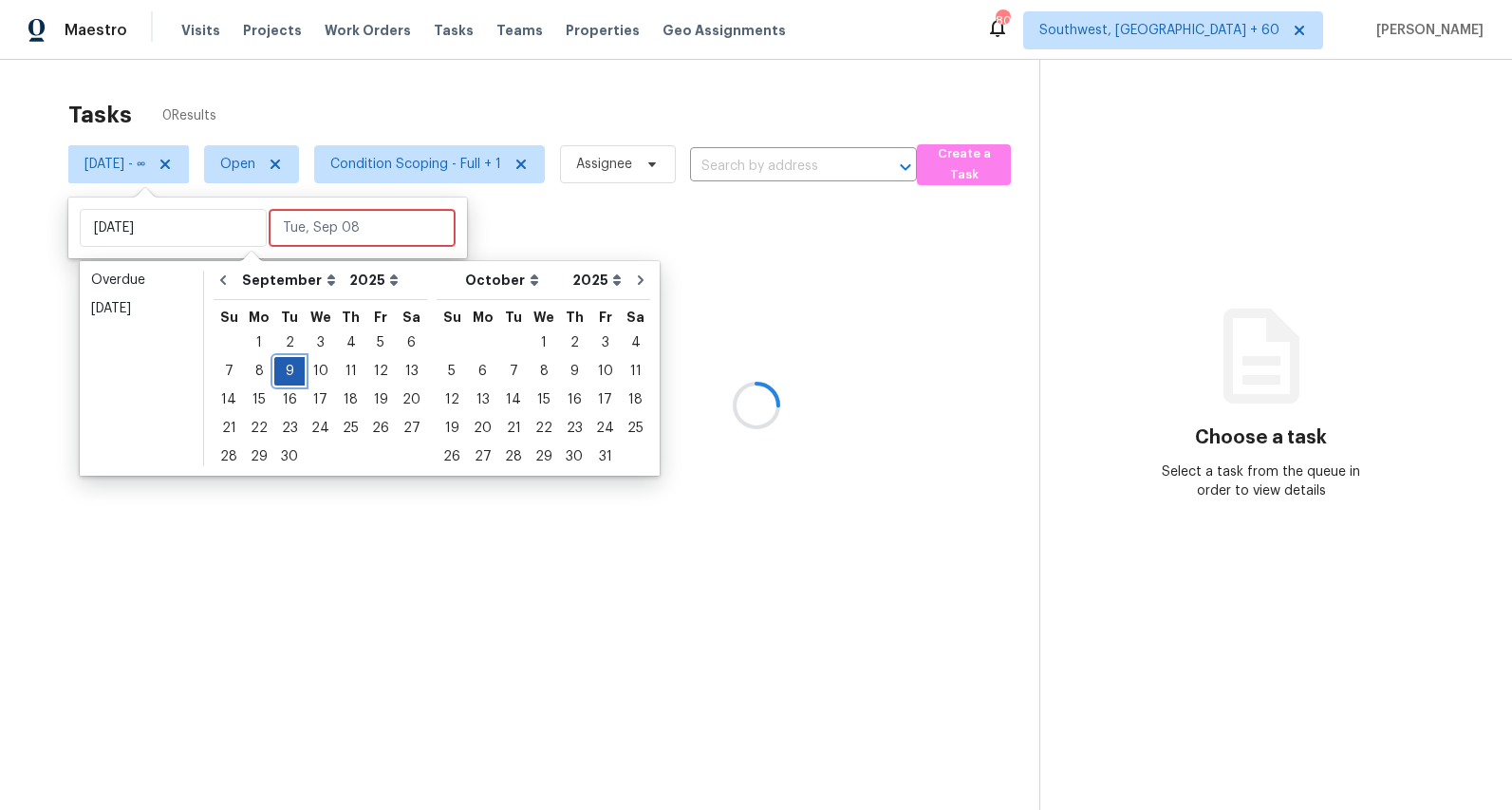
click at [290, 373] on div "9" at bounding box center [289, 371] width 31 height 27
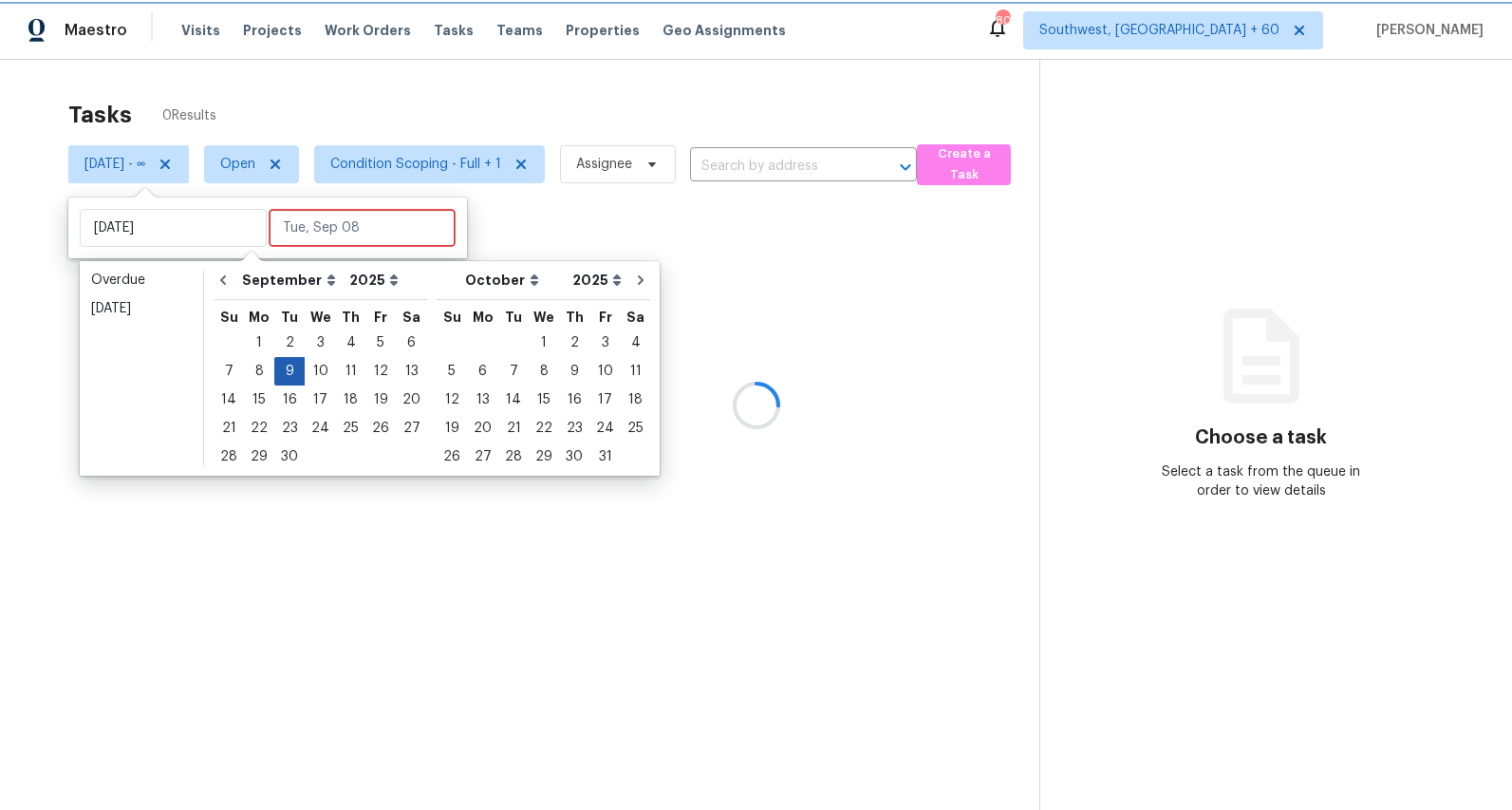
type input "Tue, Sep 09"
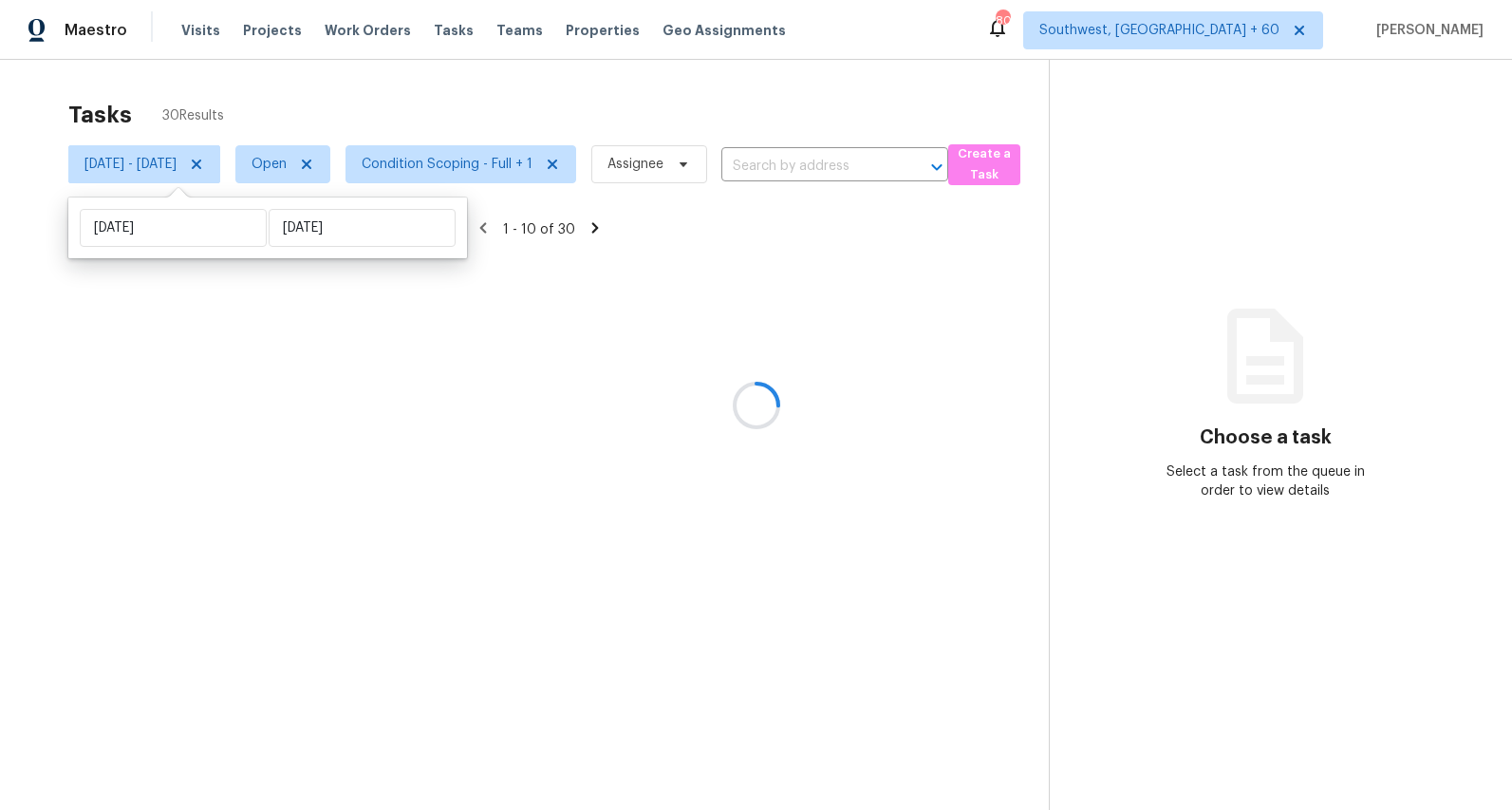
click at [396, 91] on div at bounding box center [756, 405] width 1512 height 810
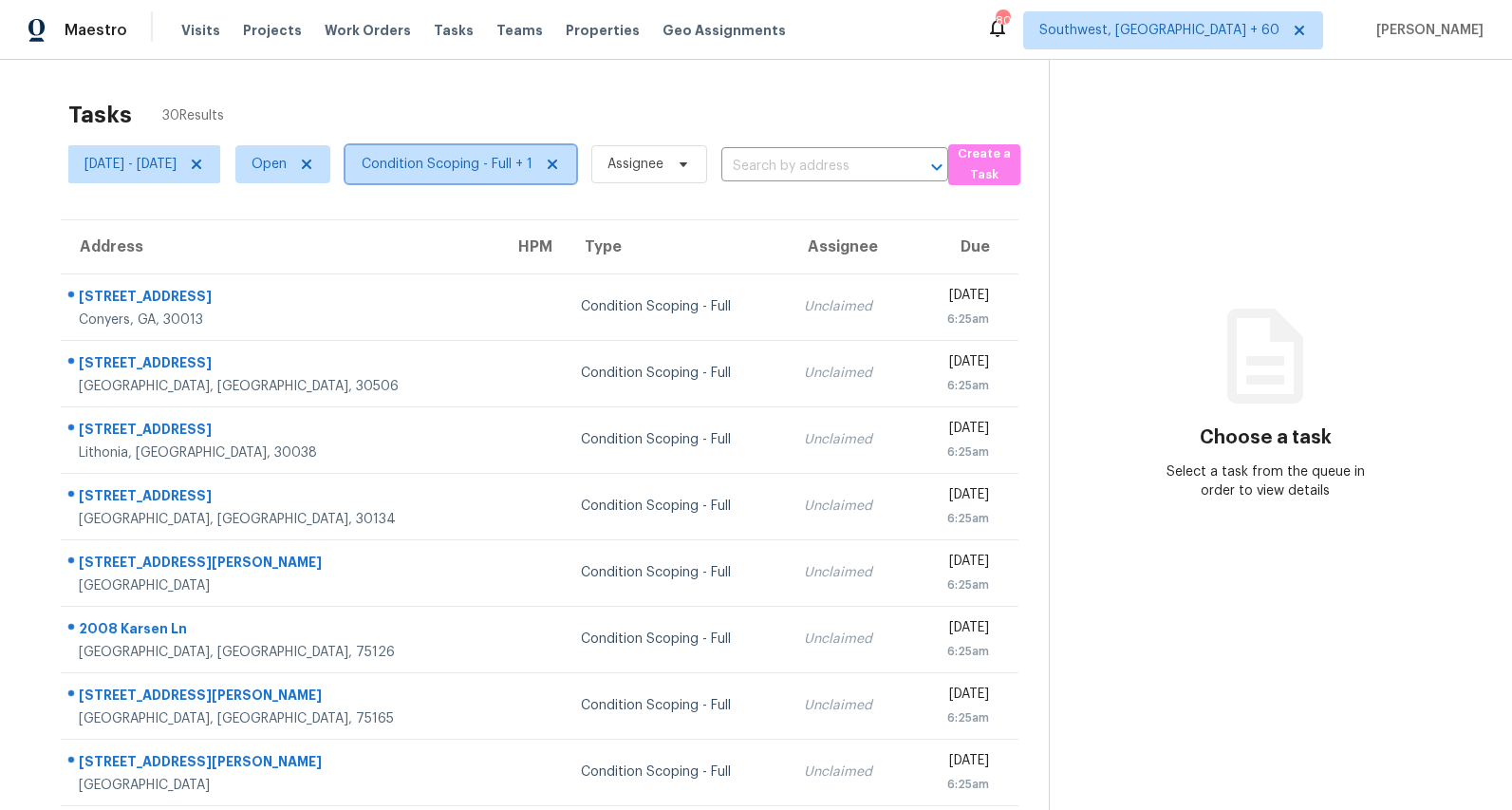
click at [519, 177] on span "Condition Scoping - Full + 1" at bounding box center [460, 164] width 230 height 38
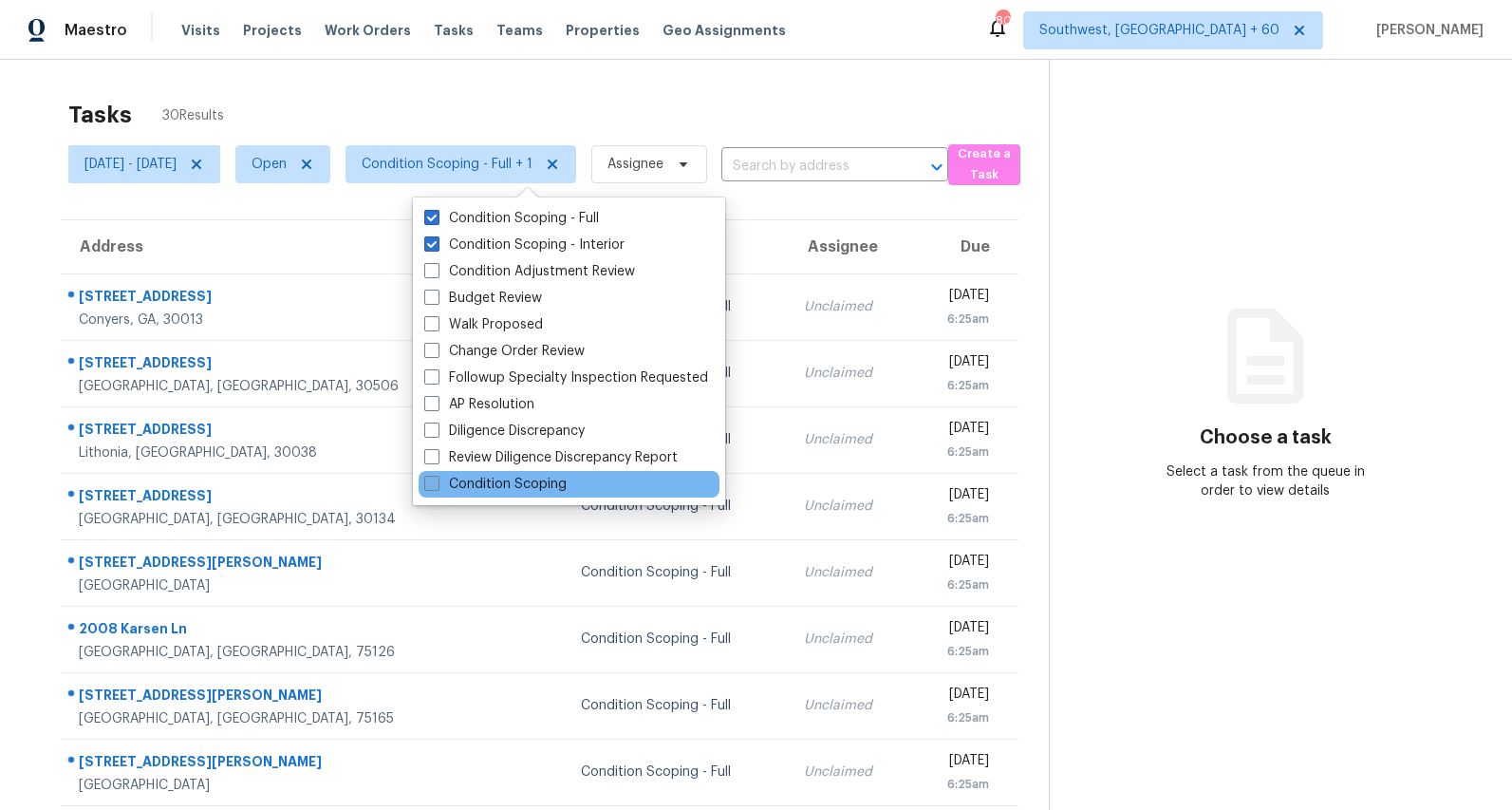
click at [523, 487] on label "Condition Scoping" at bounding box center [496, 483] width 143 height 19
click at [437, 487] on input "Condition Scoping" at bounding box center [431, 480] width 12 height 12
checkbox input "true"
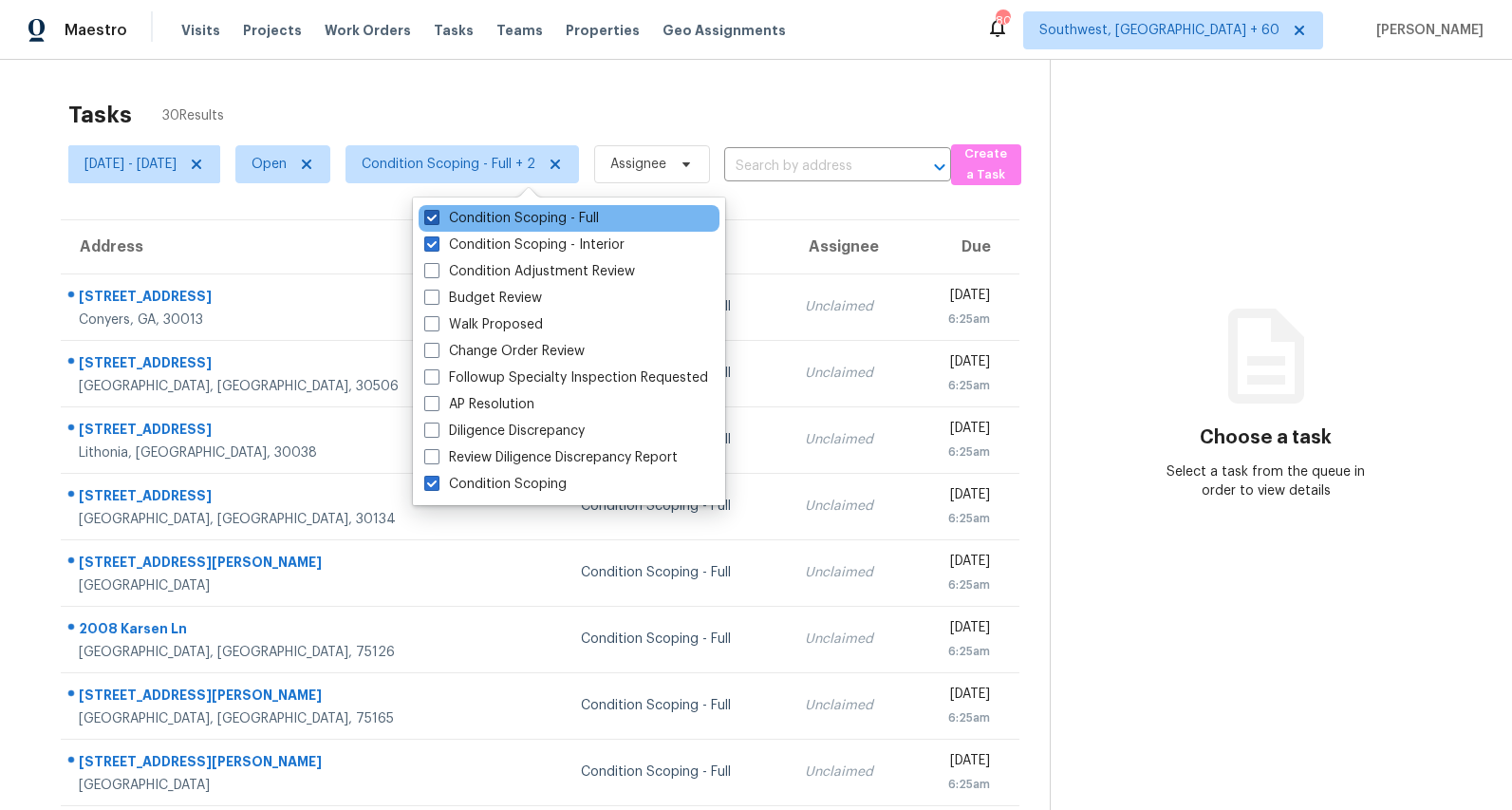
click at [517, 215] on label "Condition Scoping - Full" at bounding box center [512, 217] width 175 height 19
click at [437, 215] on input "Condition Scoping - Full" at bounding box center [431, 214] width 12 height 12
checkbox input "false"
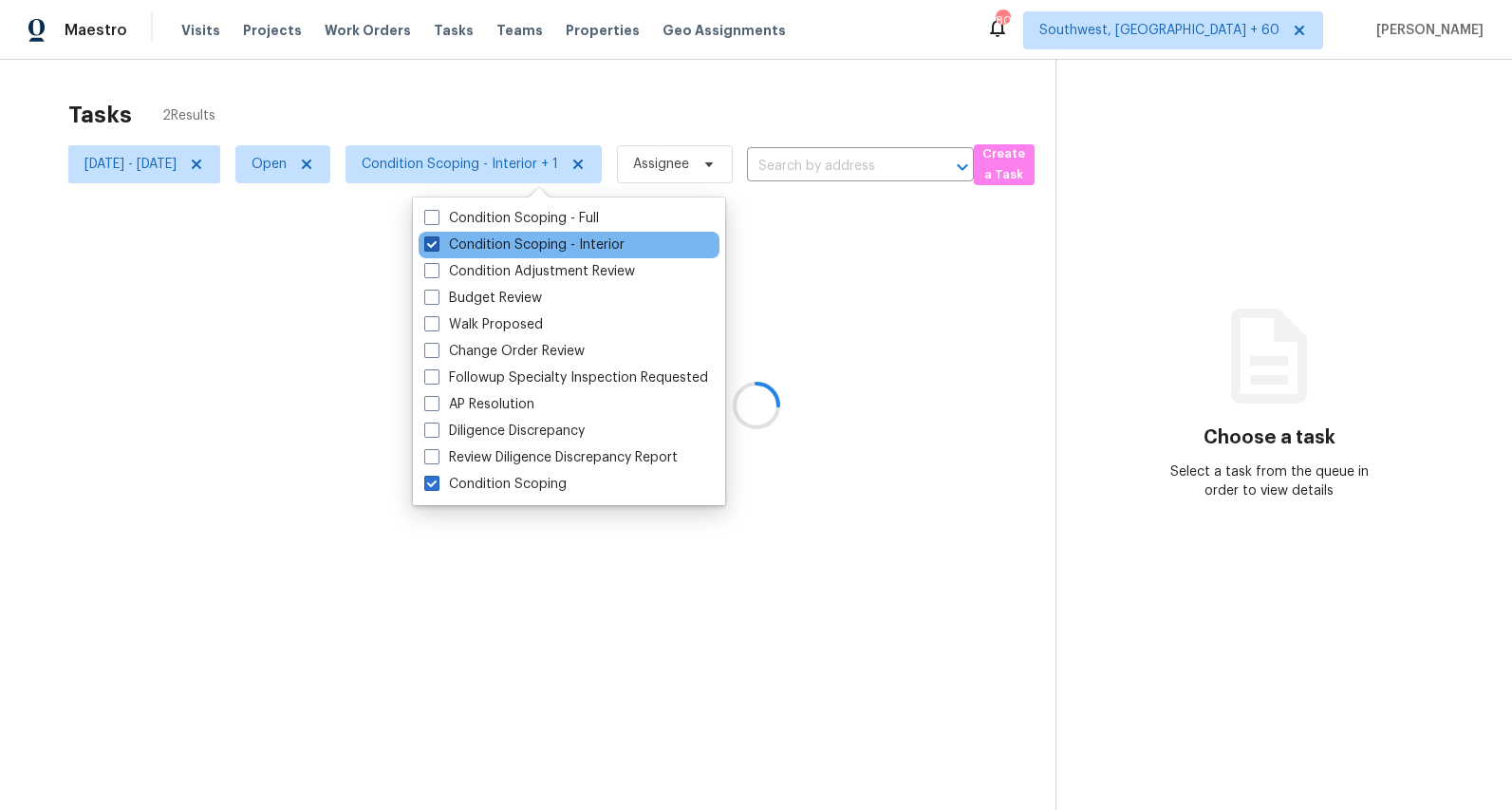
click at [511, 238] on label "Condition Scoping - Interior" at bounding box center [525, 244] width 200 height 19
click at [437, 238] on input "Condition Scoping - Interior" at bounding box center [431, 241] width 12 height 12
checkbox input "false"
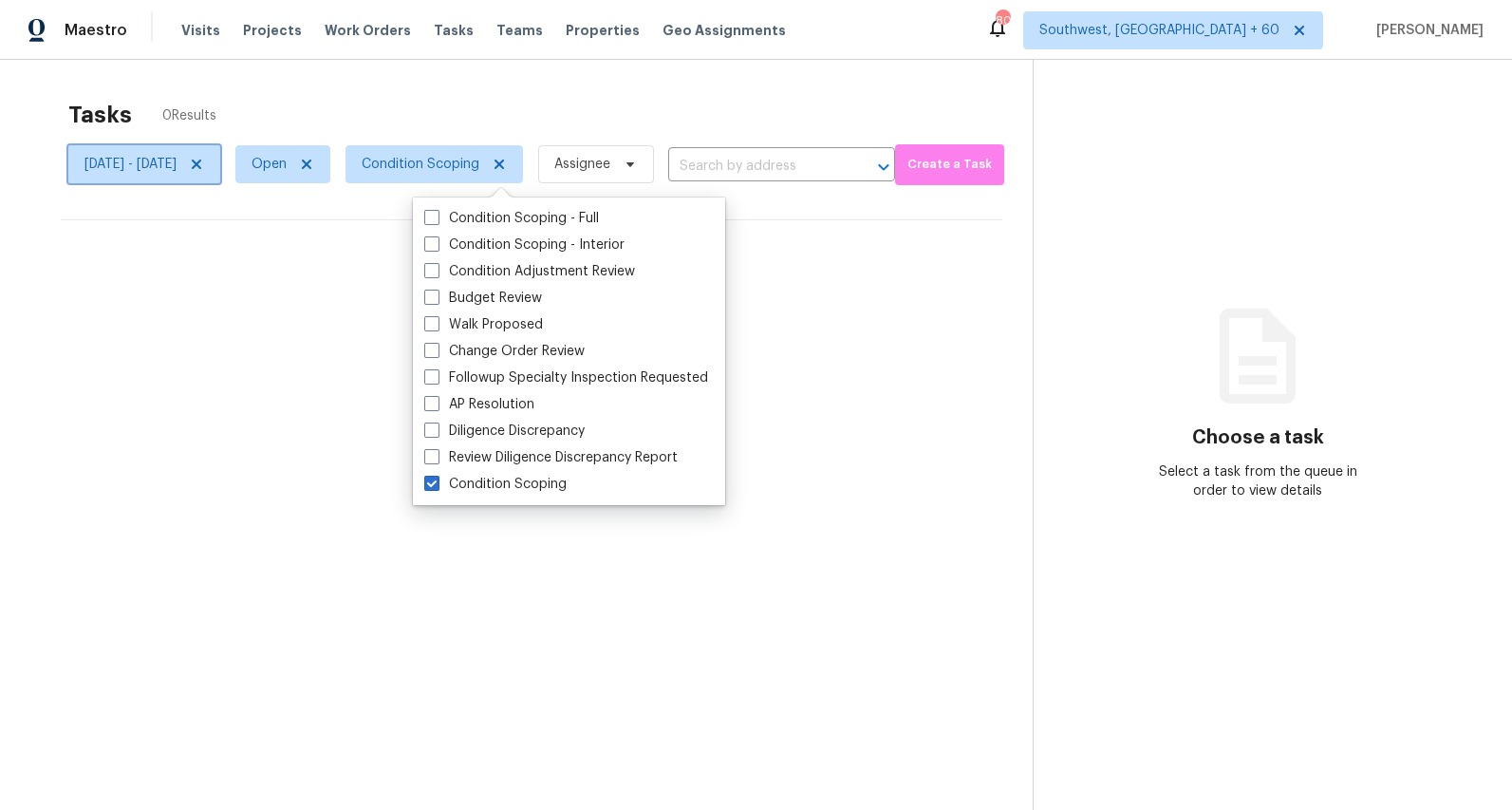
click at [201, 164] on icon at bounding box center [196, 165] width 10 height 10
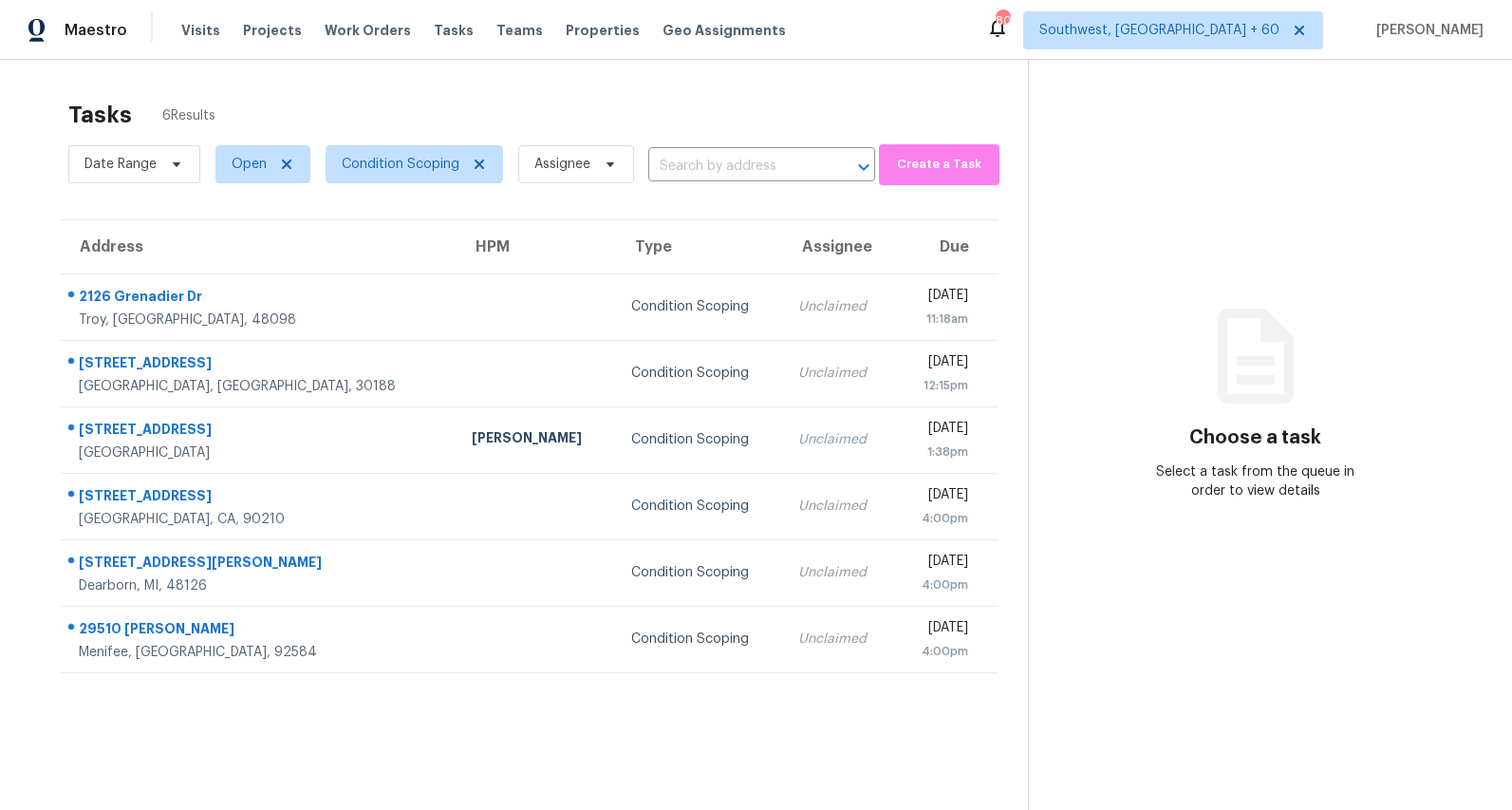
click at [330, 98] on div "Tasks 6 Results" at bounding box center [548, 115] width 959 height 50
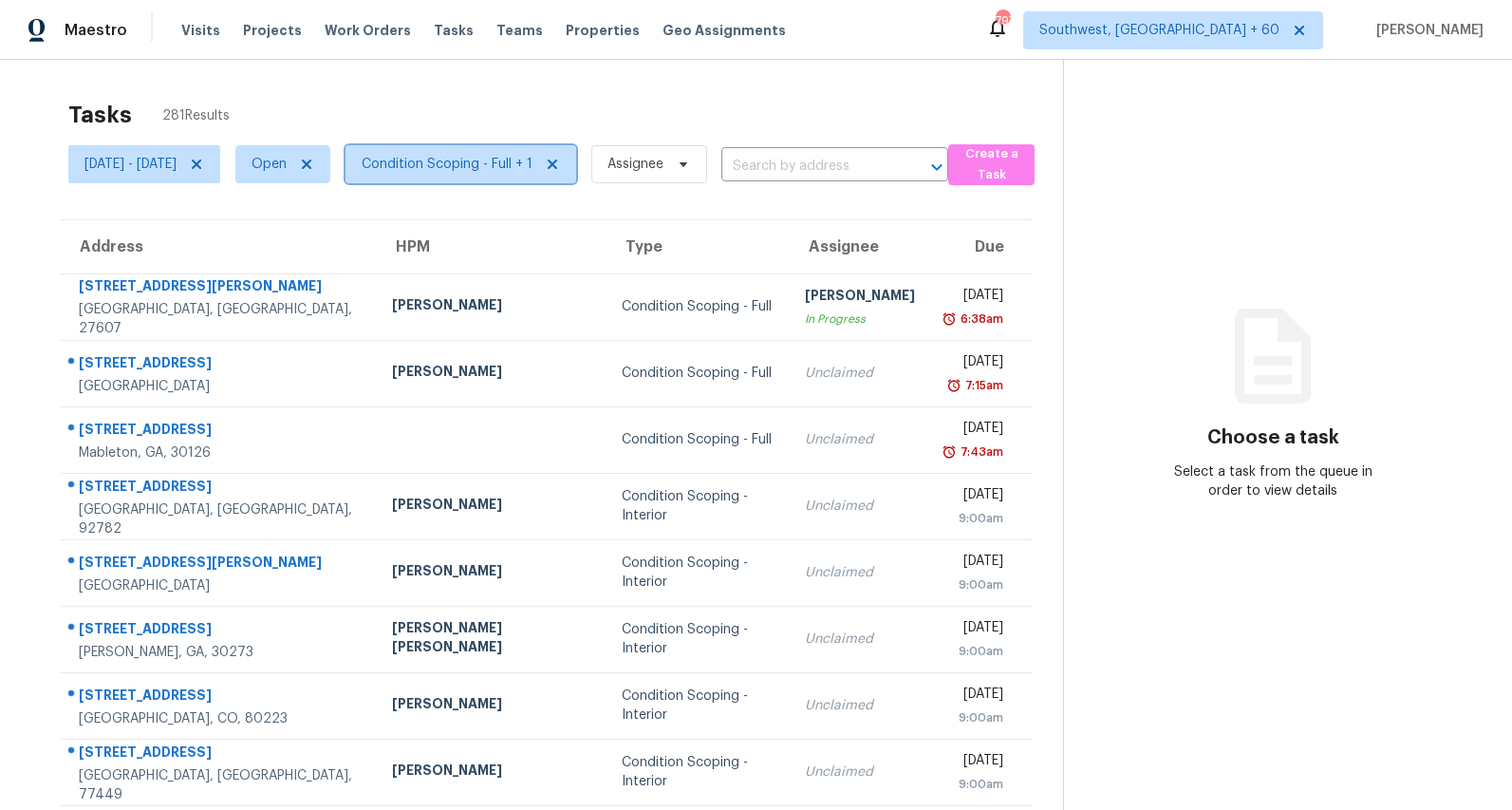
click at [471, 167] on span "Condition Scoping - Full + 1" at bounding box center [447, 164] width 171 height 19
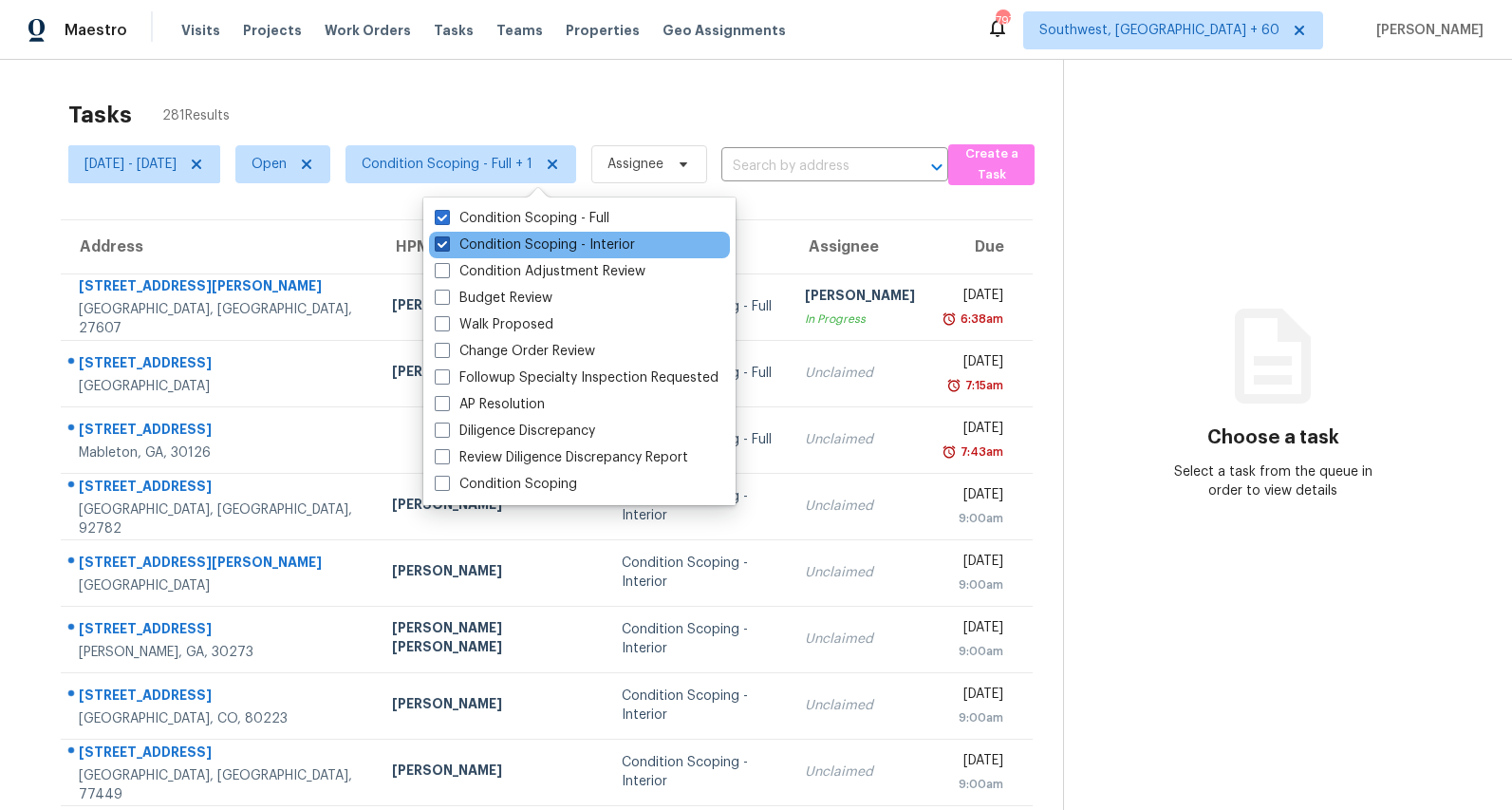
click at [475, 242] on label "Condition Scoping - Interior" at bounding box center [535, 244] width 200 height 19
click at [447, 242] on input "Condition Scoping - Interior" at bounding box center [441, 241] width 12 height 12
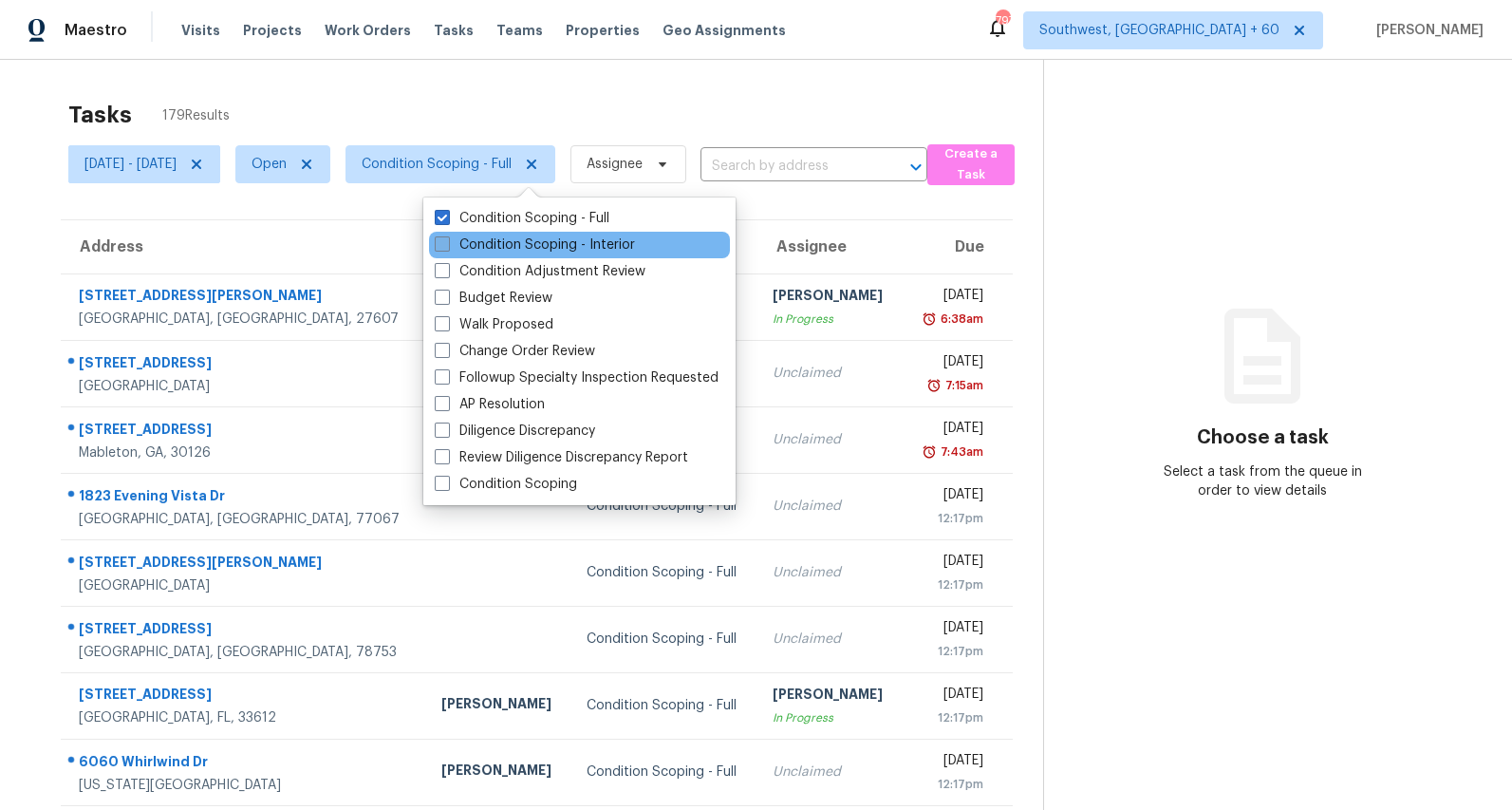
click at [547, 243] on label "Condition Scoping - Interior" at bounding box center [535, 244] width 200 height 19
click at [447, 243] on input "Condition Scoping - Interior" at bounding box center [441, 241] width 12 height 12
checkbox input "true"
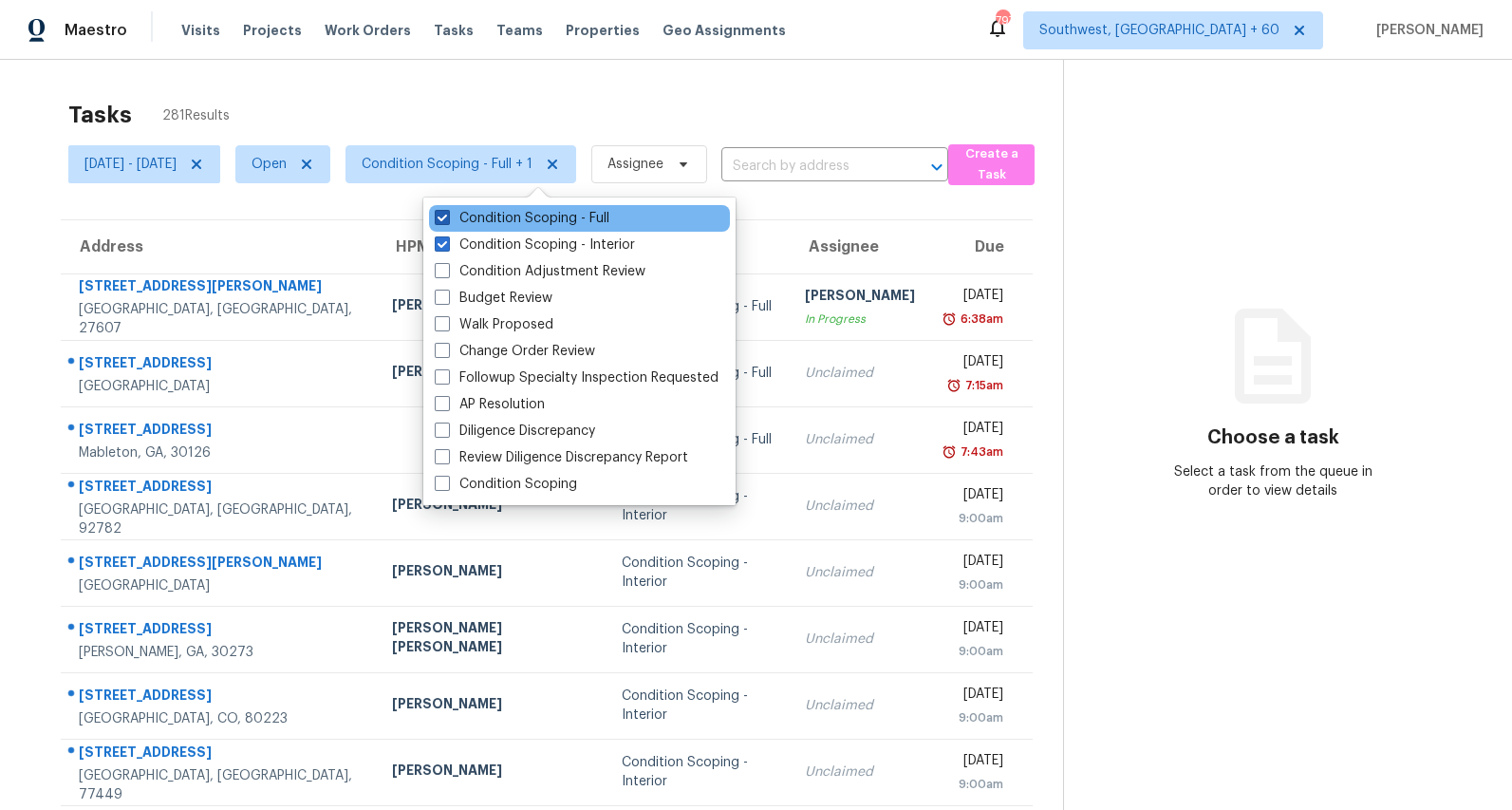
click at [540, 221] on label "Condition Scoping - Full" at bounding box center [522, 217] width 175 height 19
click at [447, 221] on input "Condition Scoping - Full" at bounding box center [441, 214] width 12 height 12
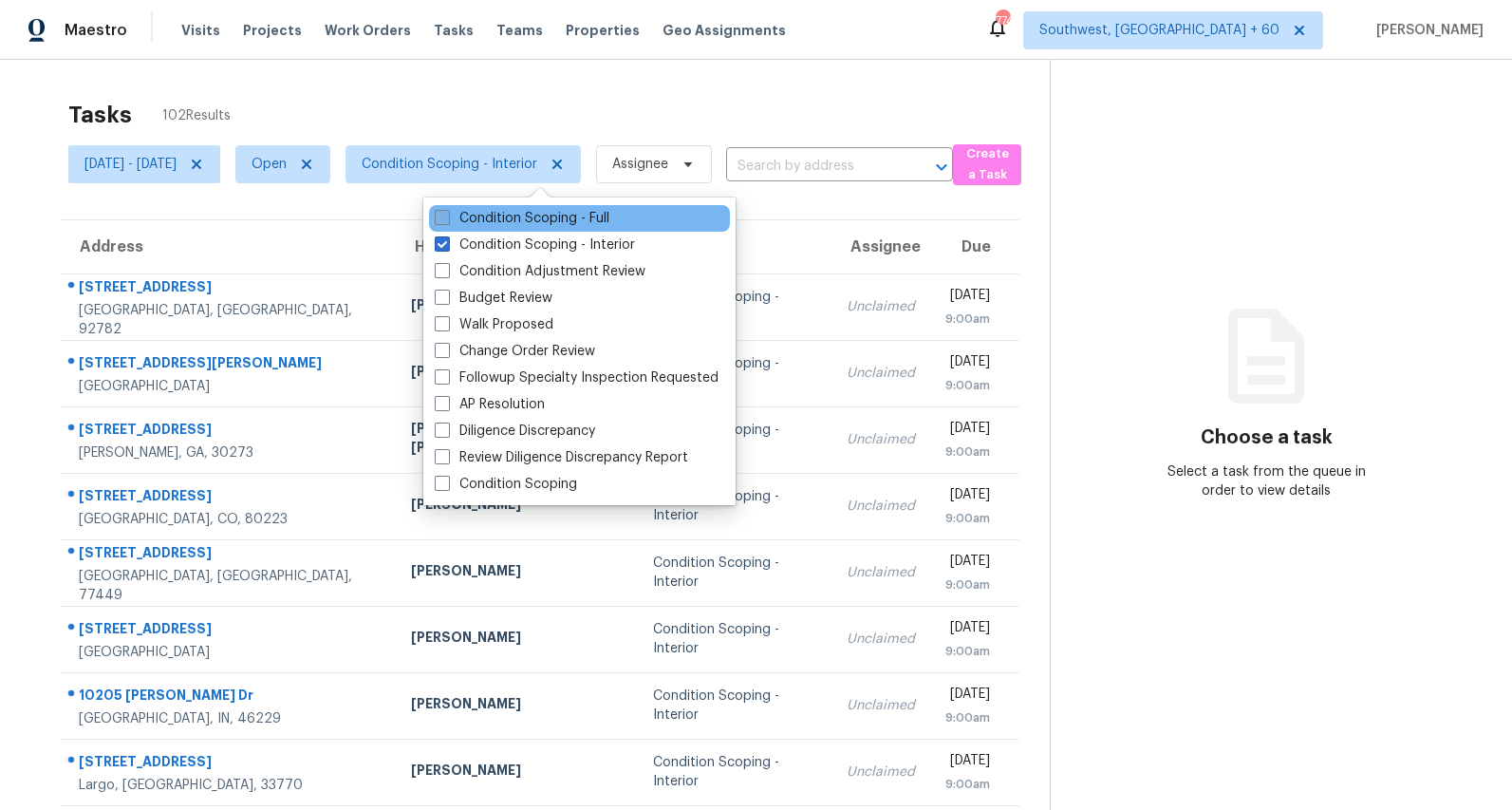
click at [465, 217] on label "Condition Scoping - Full" at bounding box center [522, 217] width 175 height 19
click at [447, 217] on input "Condition Scoping - Full" at bounding box center [441, 214] width 12 height 12
checkbox input "true"
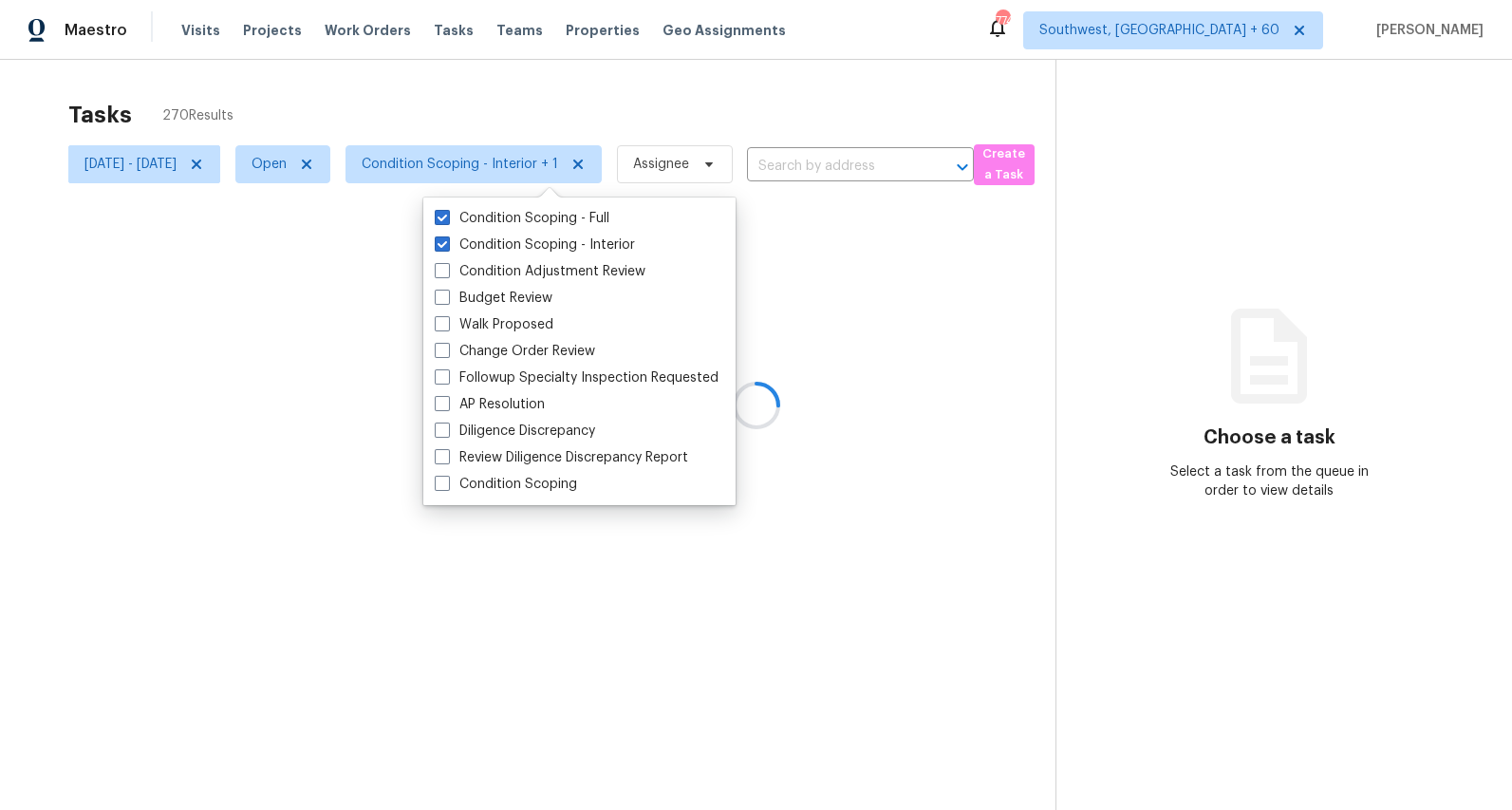
click at [371, 102] on div at bounding box center [756, 405] width 1512 height 810
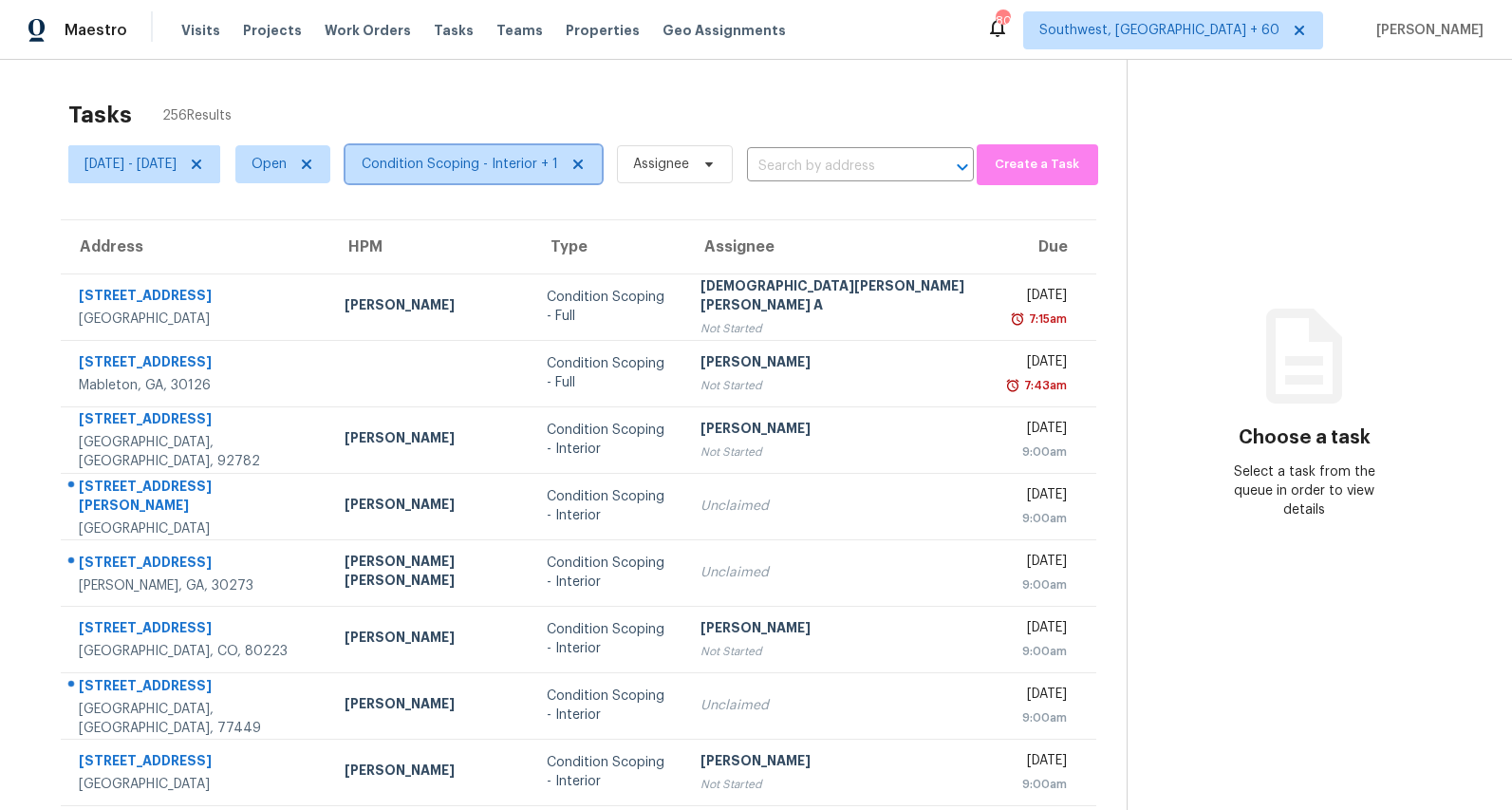
click at [567, 174] on span "Condition Scoping - Interior + 1" at bounding box center [473, 164] width 256 height 38
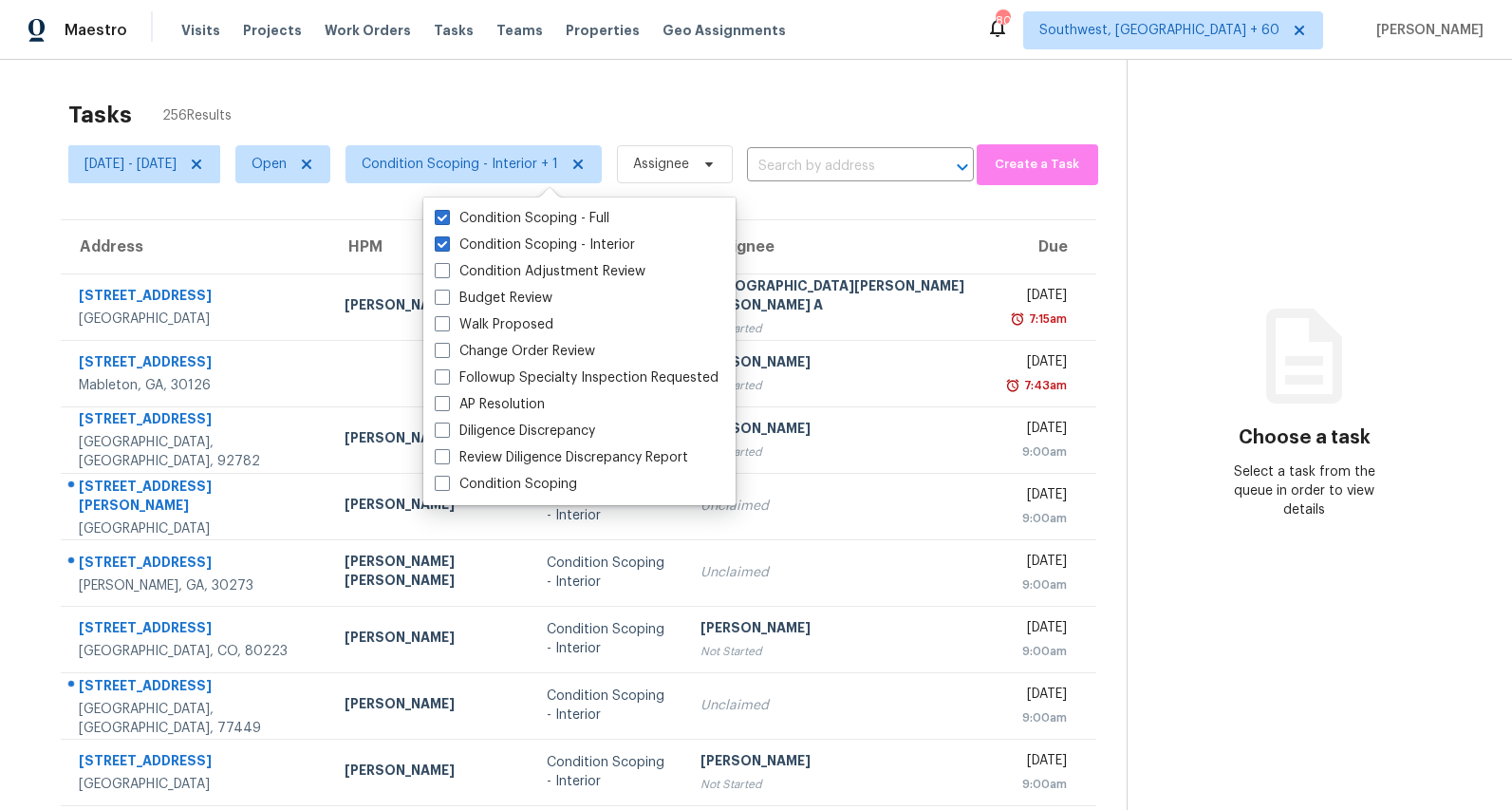
click at [365, 103] on div "Tasks 256 Results" at bounding box center [597, 115] width 1059 height 50
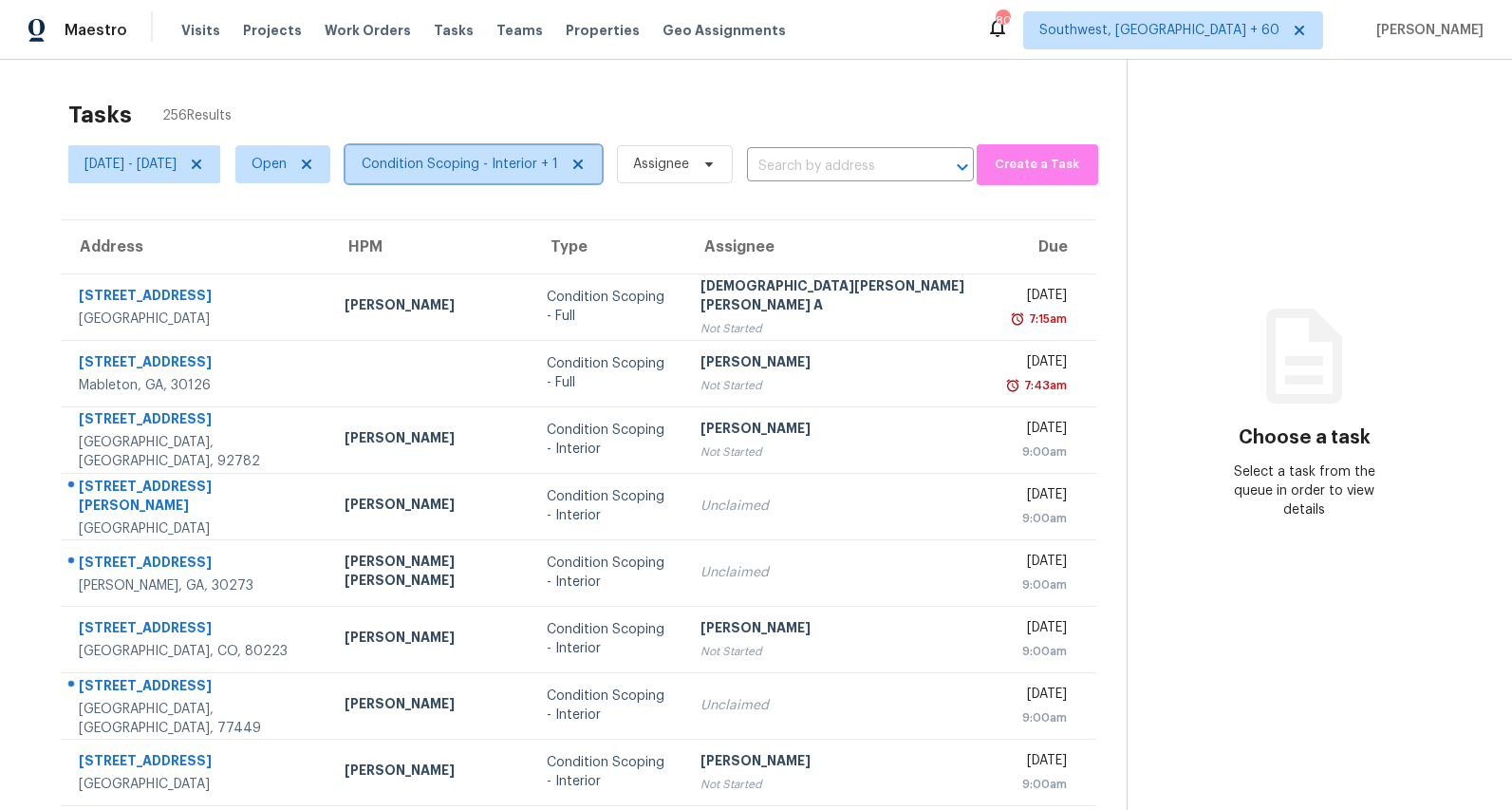
click at [559, 169] on span "Condition Scoping - Interior + 1" at bounding box center [460, 164] width 196 height 19
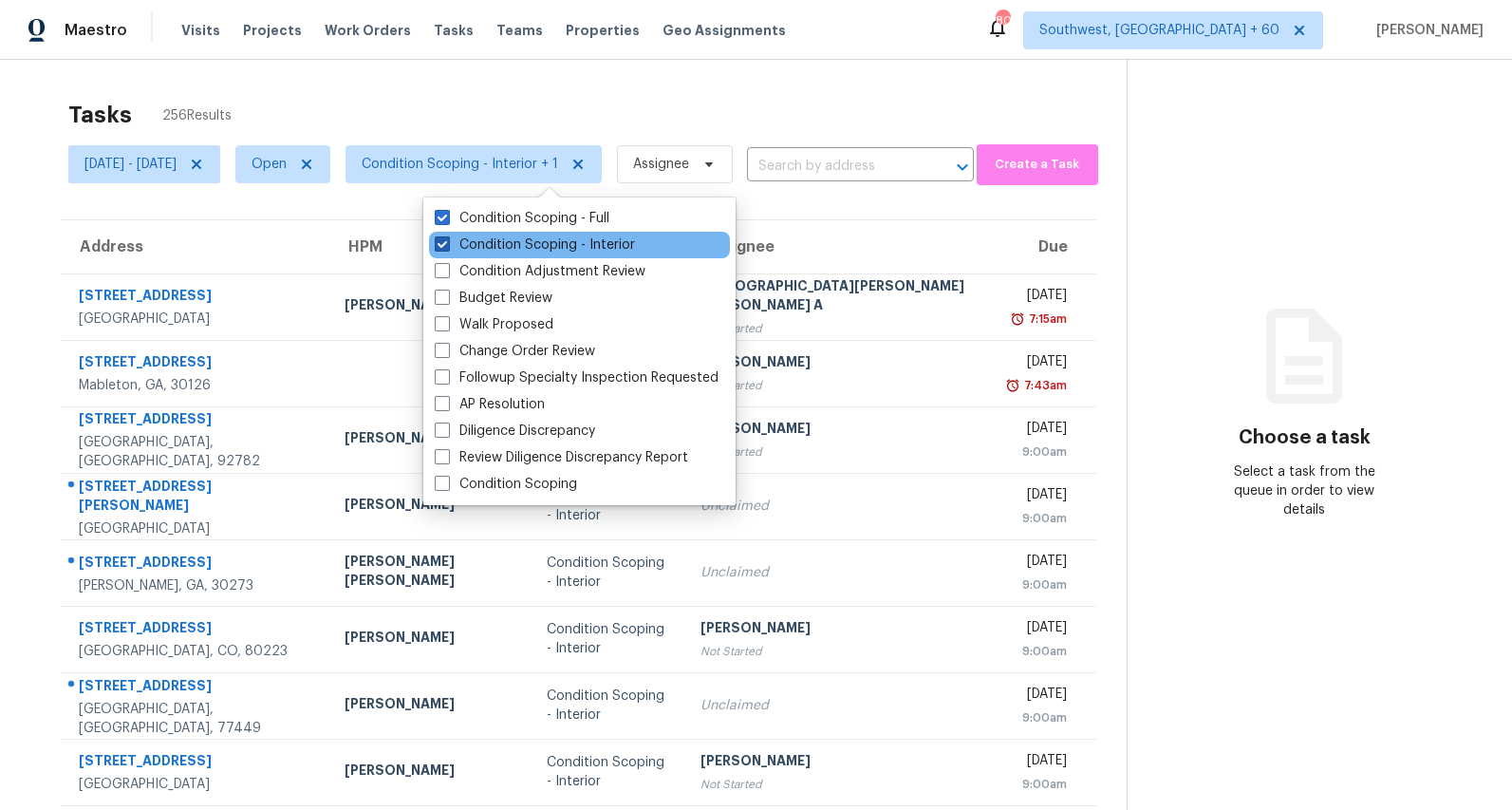
click at [522, 237] on label "Condition Scoping - Interior" at bounding box center [535, 244] width 200 height 19
click at [447, 237] on input "Condition Scoping - Interior" at bounding box center [441, 241] width 12 height 12
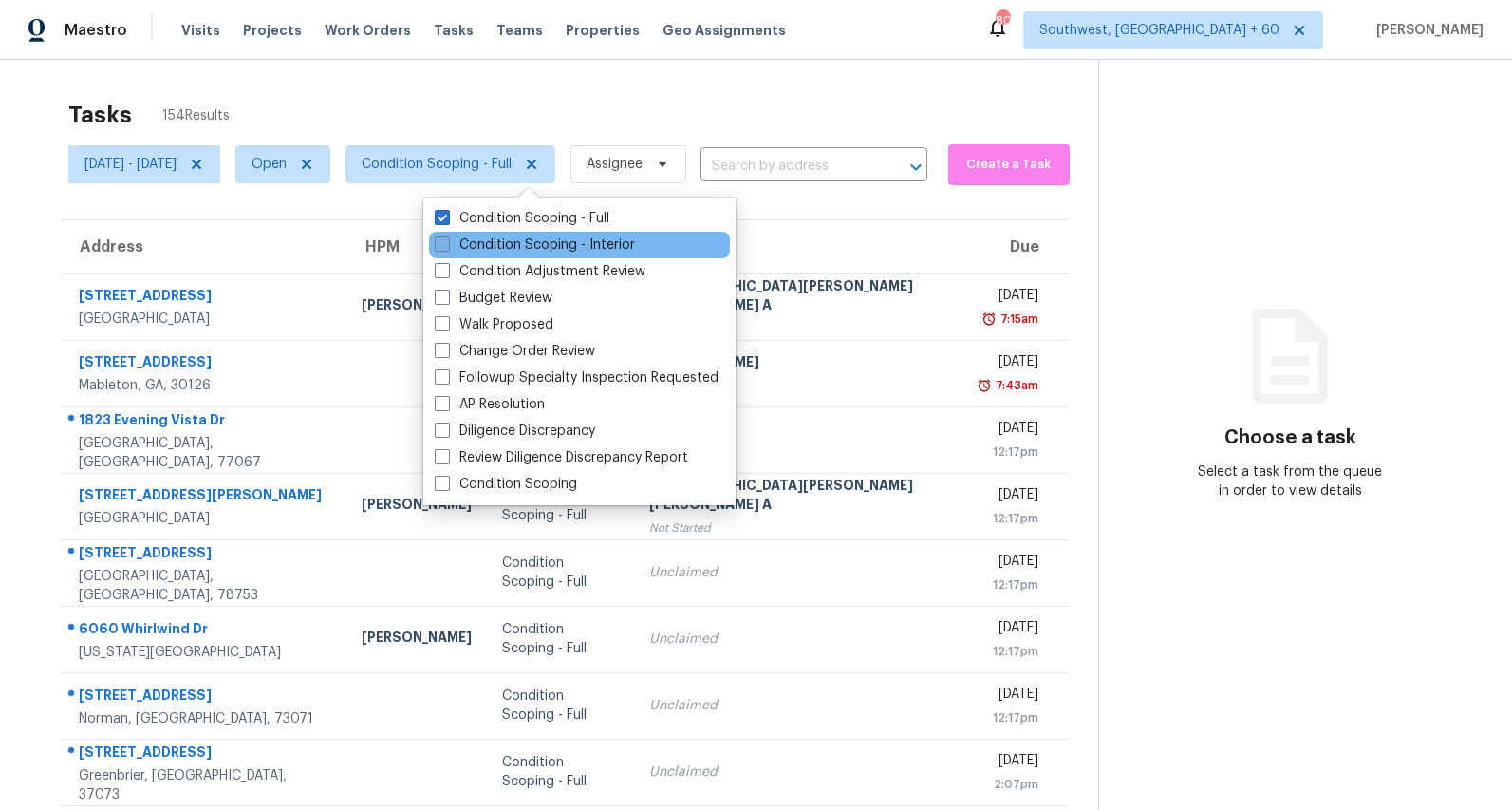
click at [507, 243] on label "Condition Scoping - Interior" at bounding box center [535, 244] width 200 height 19
click at [447, 243] on input "Condition Scoping - Interior" at bounding box center [441, 241] width 12 height 12
checkbox input "true"
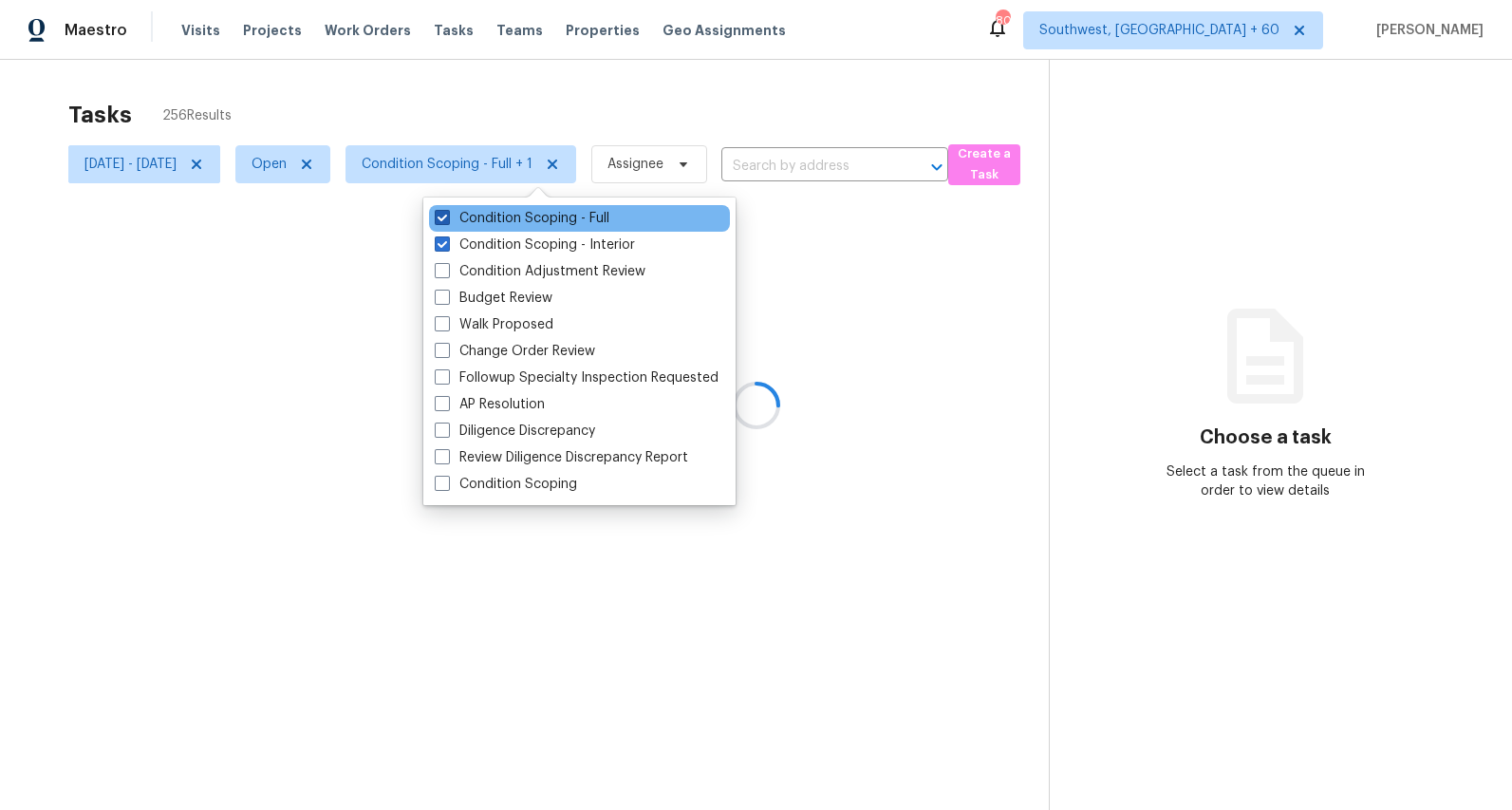
click at [502, 215] on label "Condition Scoping - Full" at bounding box center [522, 217] width 175 height 19
click at [447, 215] on input "Condition Scoping - Full" at bounding box center [441, 214] width 12 height 12
click at [502, 215] on label "Condition Scoping - Full" at bounding box center [522, 217] width 175 height 19
click at [447, 215] on input "Condition Scoping - Full" at bounding box center [441, 214] width 12 height 12
checkbox input "true"
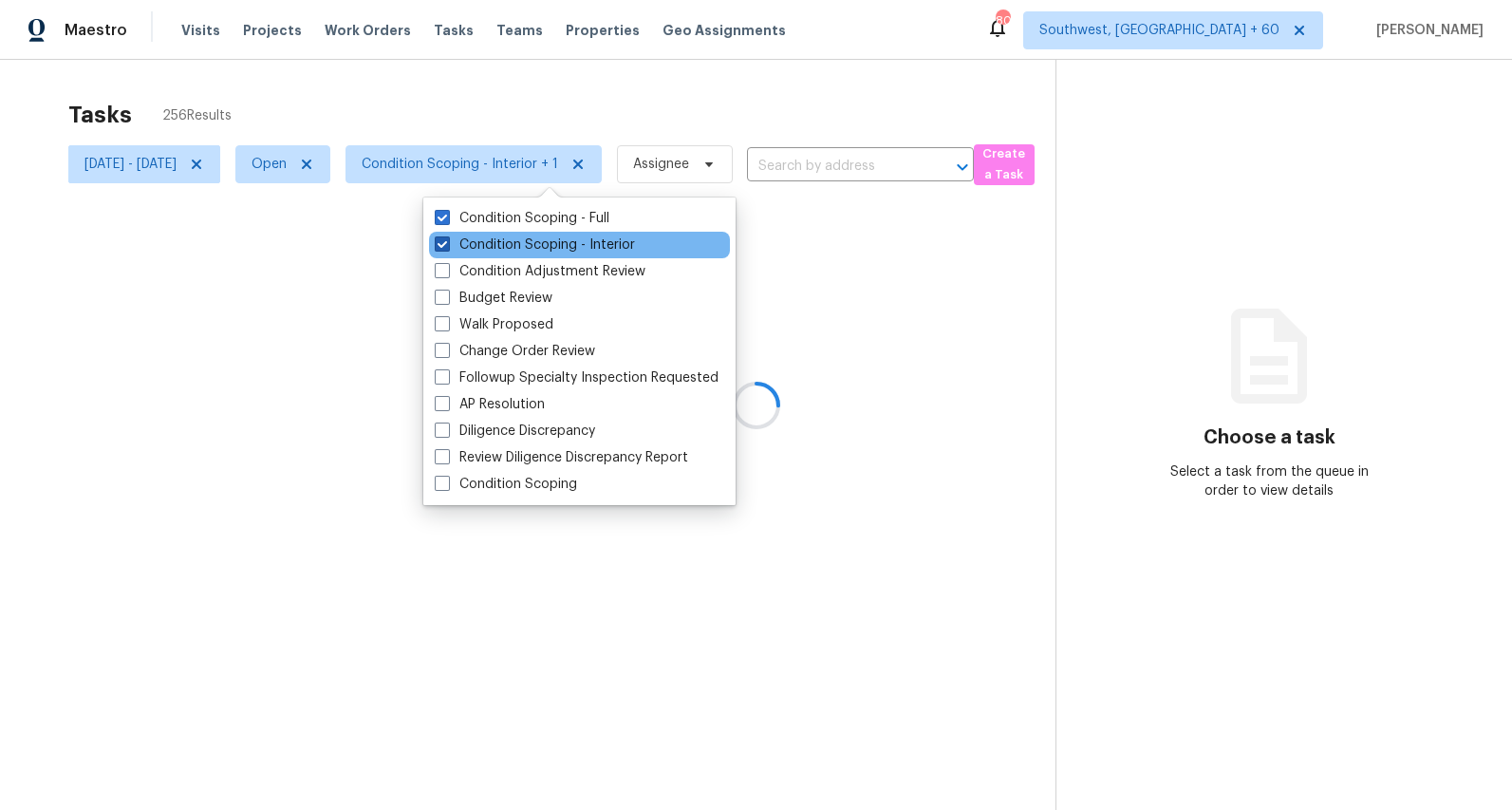
click at [505, 246] on label "Condition Scoping - Interior" at bounding box center [535, 244] width 200 height 19
click at [447, 246] on input "Condition Scoping - Interior" at bounding box center [441, 241] width 12 height 12
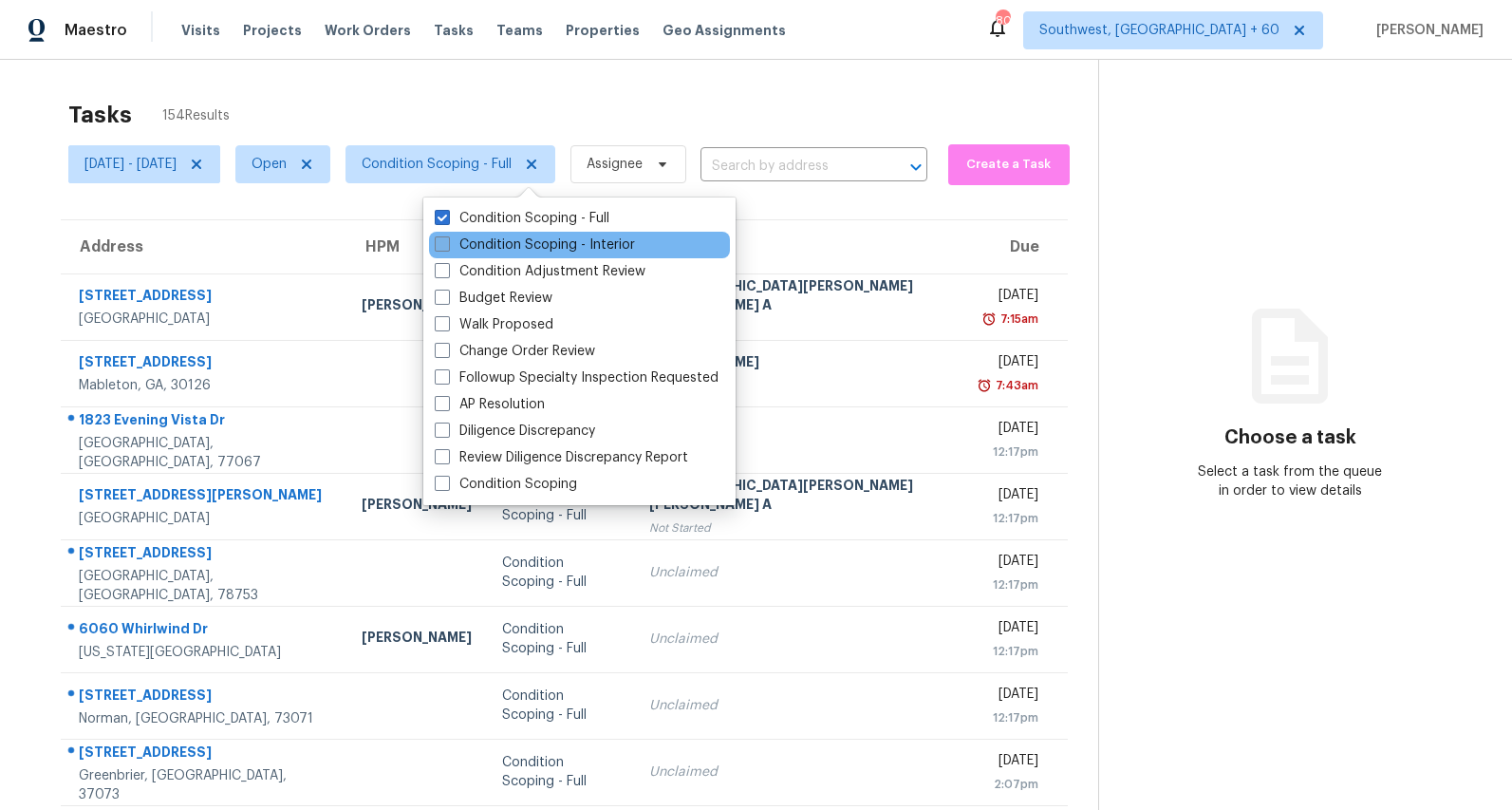
click at [505, 246] on label "Condition Scoping - Interior" at bounding box center [535, 244] width 200 height 19
click at [447, 246] on input "Condition Scoping - Interior" at bounding box center [441, 241] width 12 height 12
checkbox input "true"
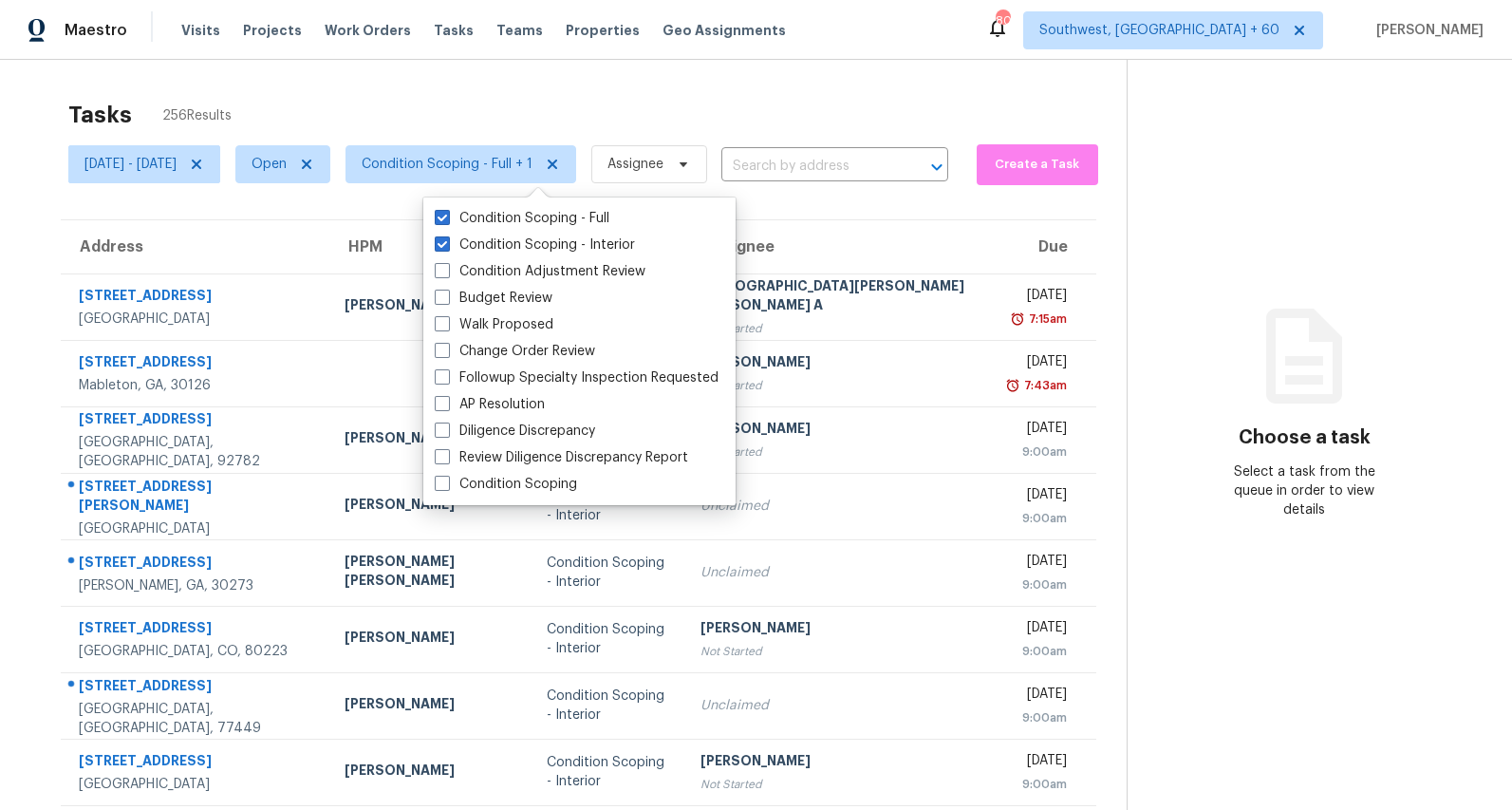
click at [362, 88] on div "Tasks 256 Results Mon, Sep 08 - Mon, Sep 08 Open Condition Scoping - Full + 1 A…" at bounding box center [756, 524] width 1512 height 930
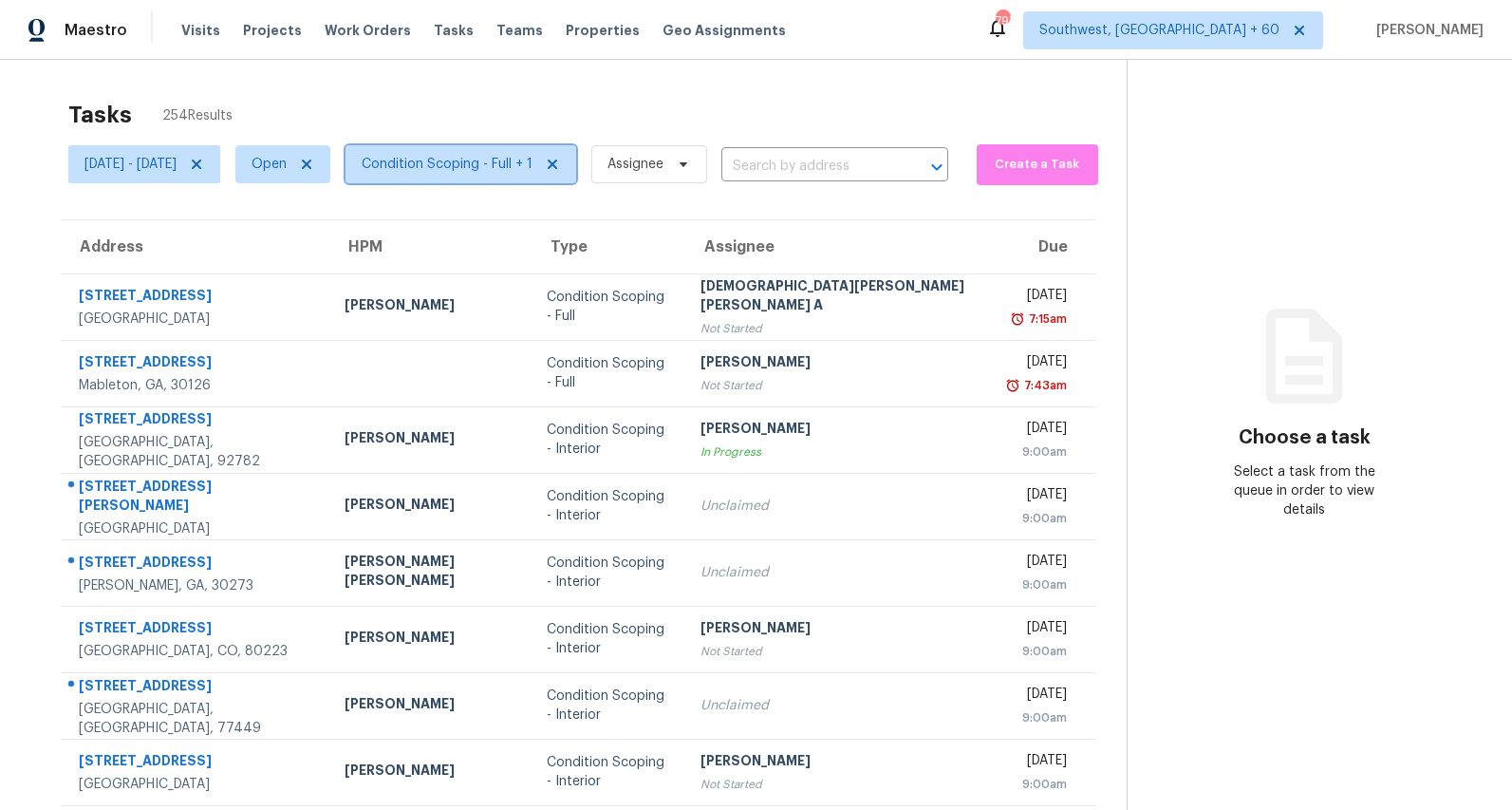
click at [458, 166] on span "Condition Scoping - Full + 1" at bounding box center [447, 164] width 171 height 19
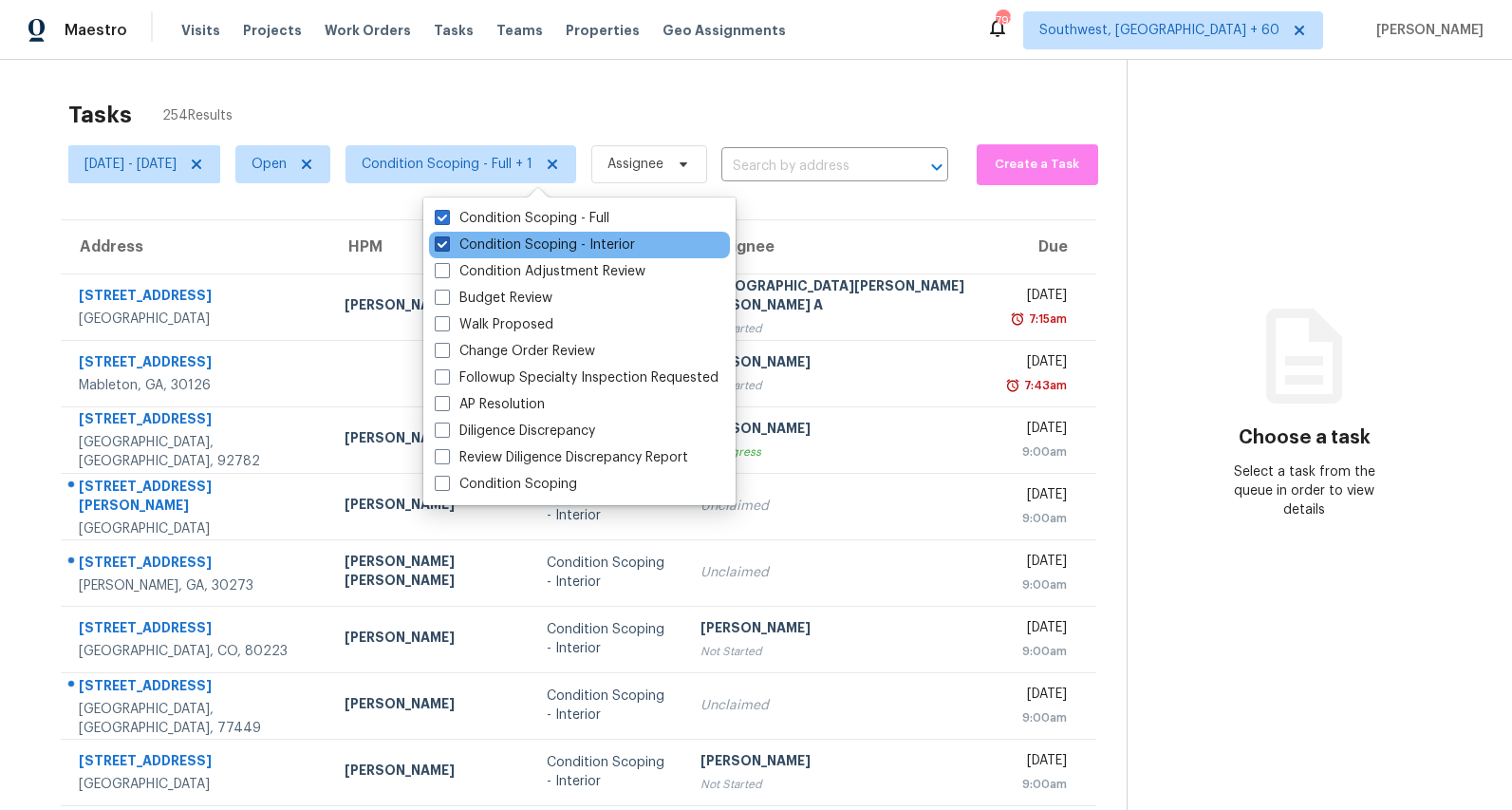
click at [456, 245] on label "Condition Scoping - Interior" at bounding box center [535, 244] width 200 height 19
click at [447, 245] on input "Condition Scoping - Interior" at bounding box center [441, 241] width 12 height 12
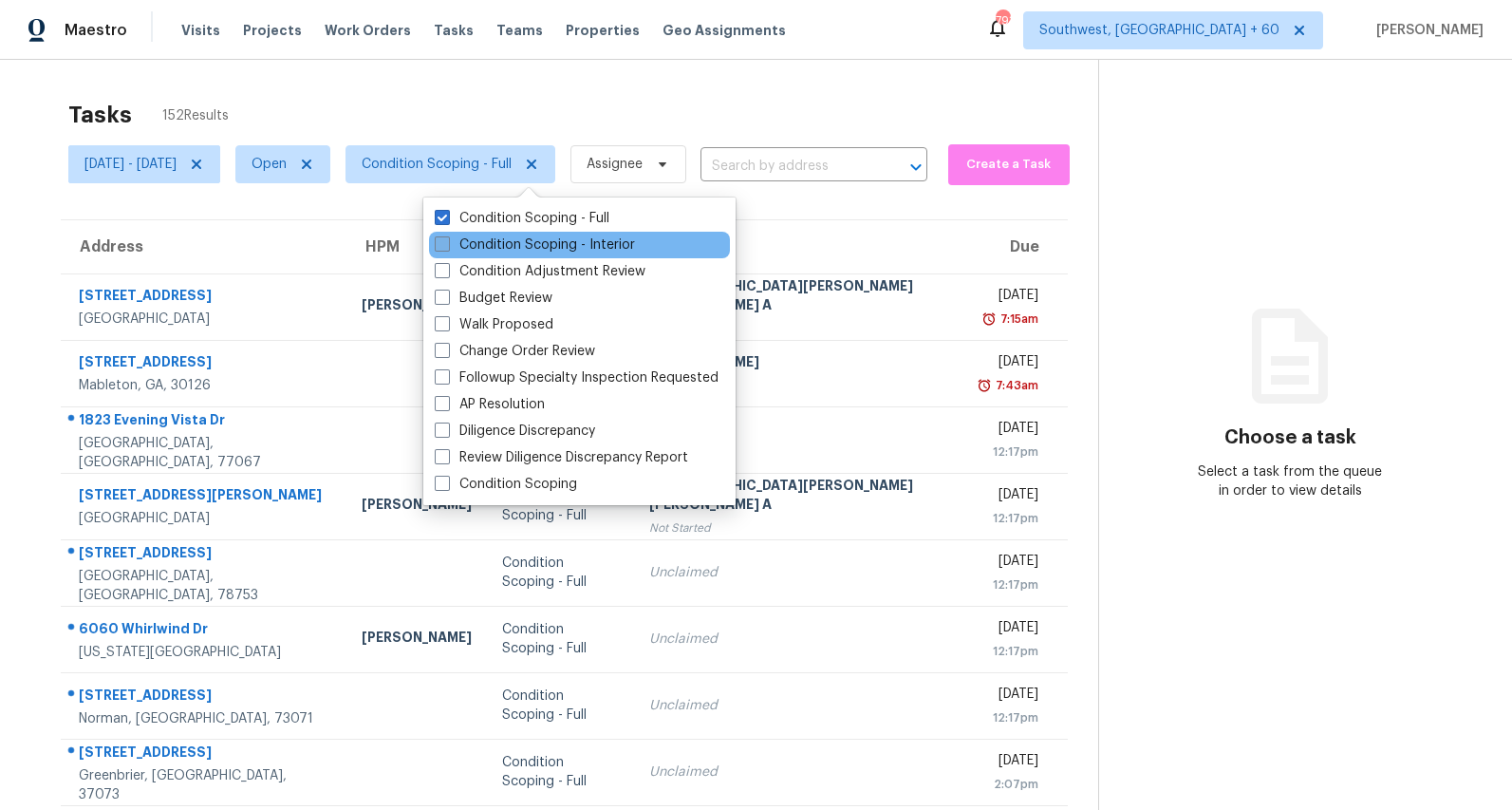
click at [542, 249] on label "Condition Scoping - Interior" at bounding box center [535, 244] width 200 height 19
click at [447, 248] on input "Condition Scoping - Interior" at bounding box center [441, 241] width 12 height 12
checkbox input "true"
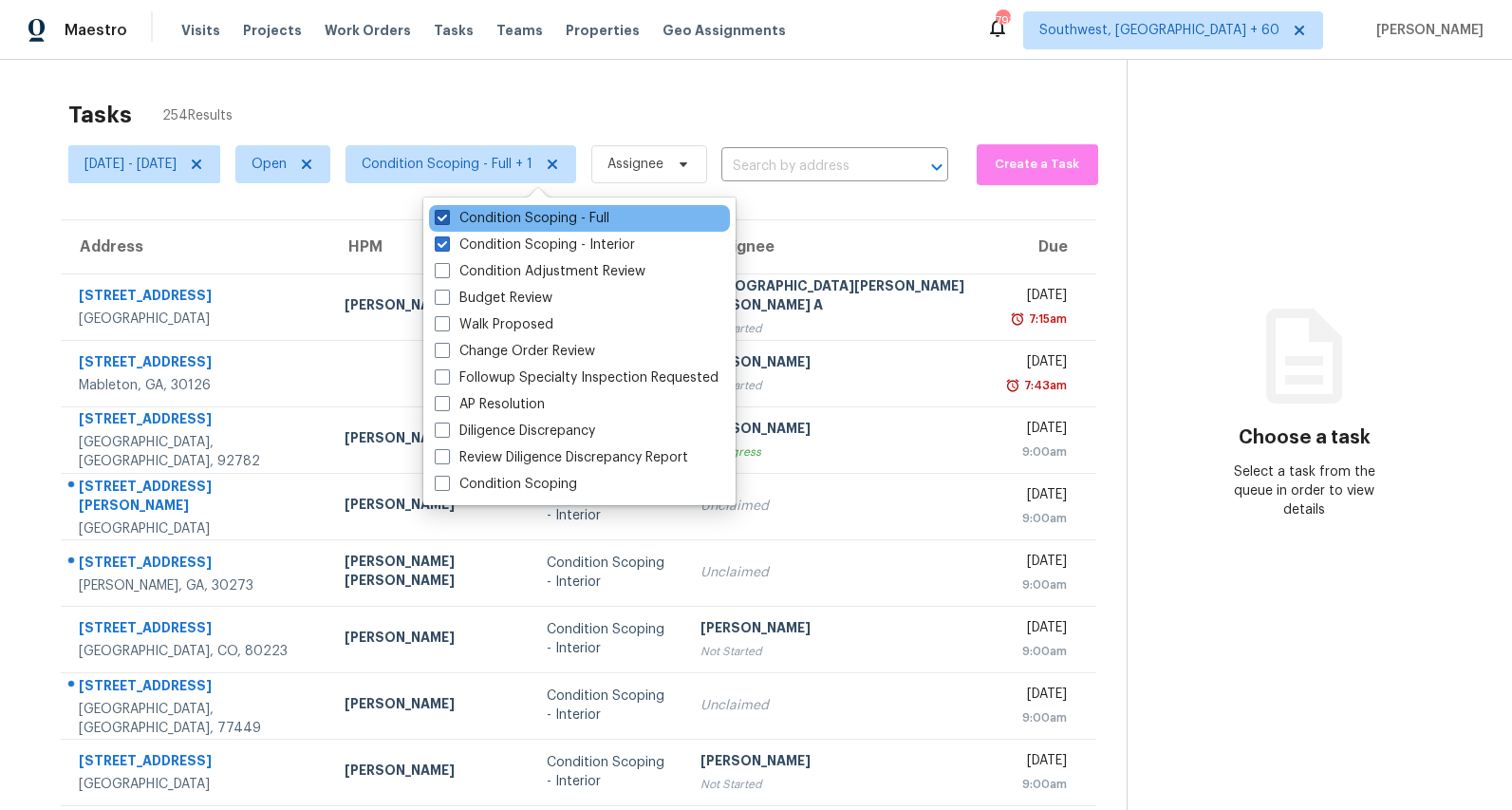
click at [526, 219] on label "Condition Scoping - Full" at bounding box center [522, 217] width 175 height 19
click at [447, 219] on input "Condition Scoping - Full" at bounding box center [441, 214] width 12 height 12
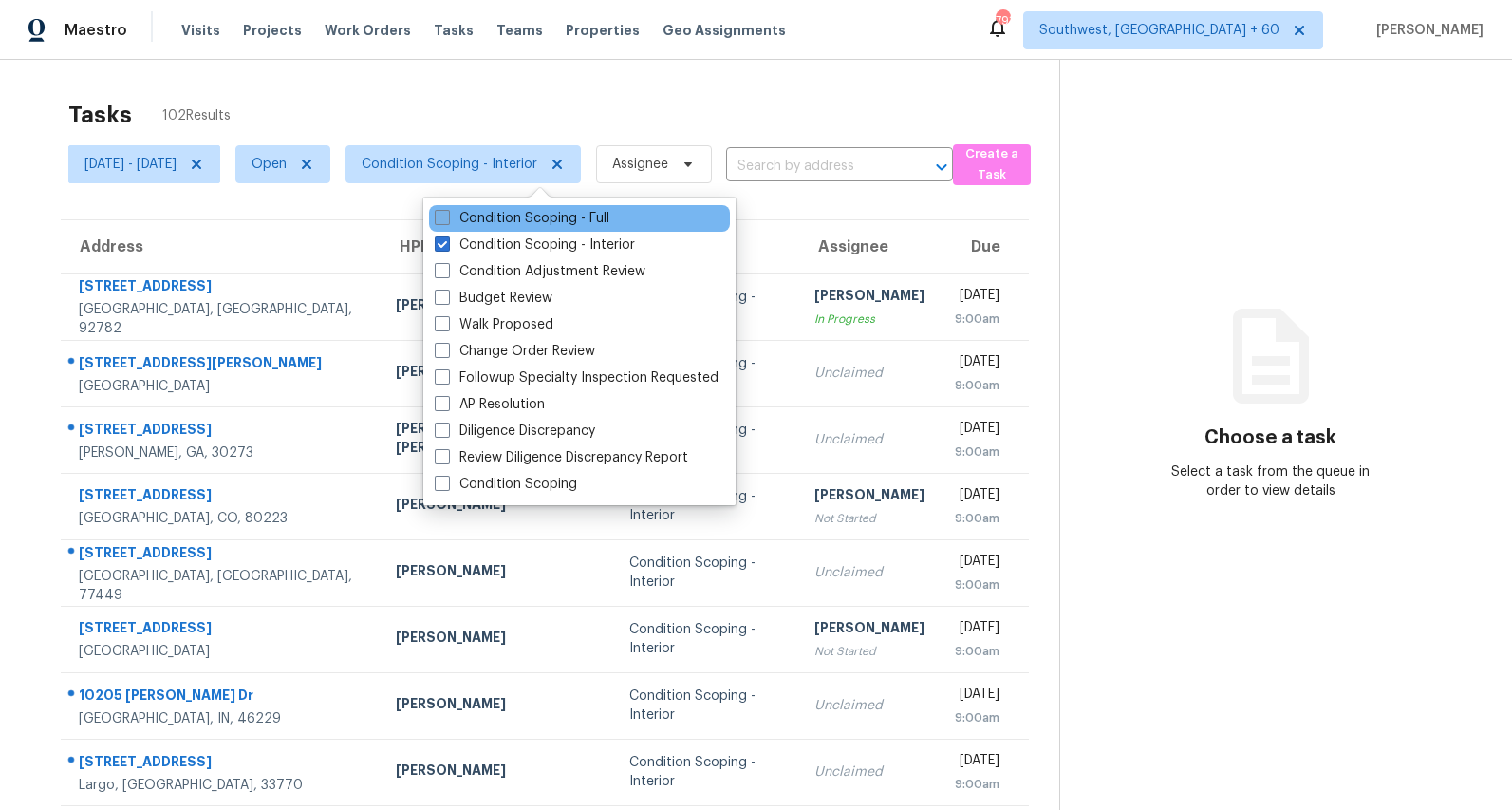
click at [493, 220] on label "Condition Scoping - Full" at bounding box center [522, 217] width 175 height 19
click at [447, 220] on input "Condition Scoping - Full" at bounding box center [441, 214] width 12 height 12
checkbox input "true"
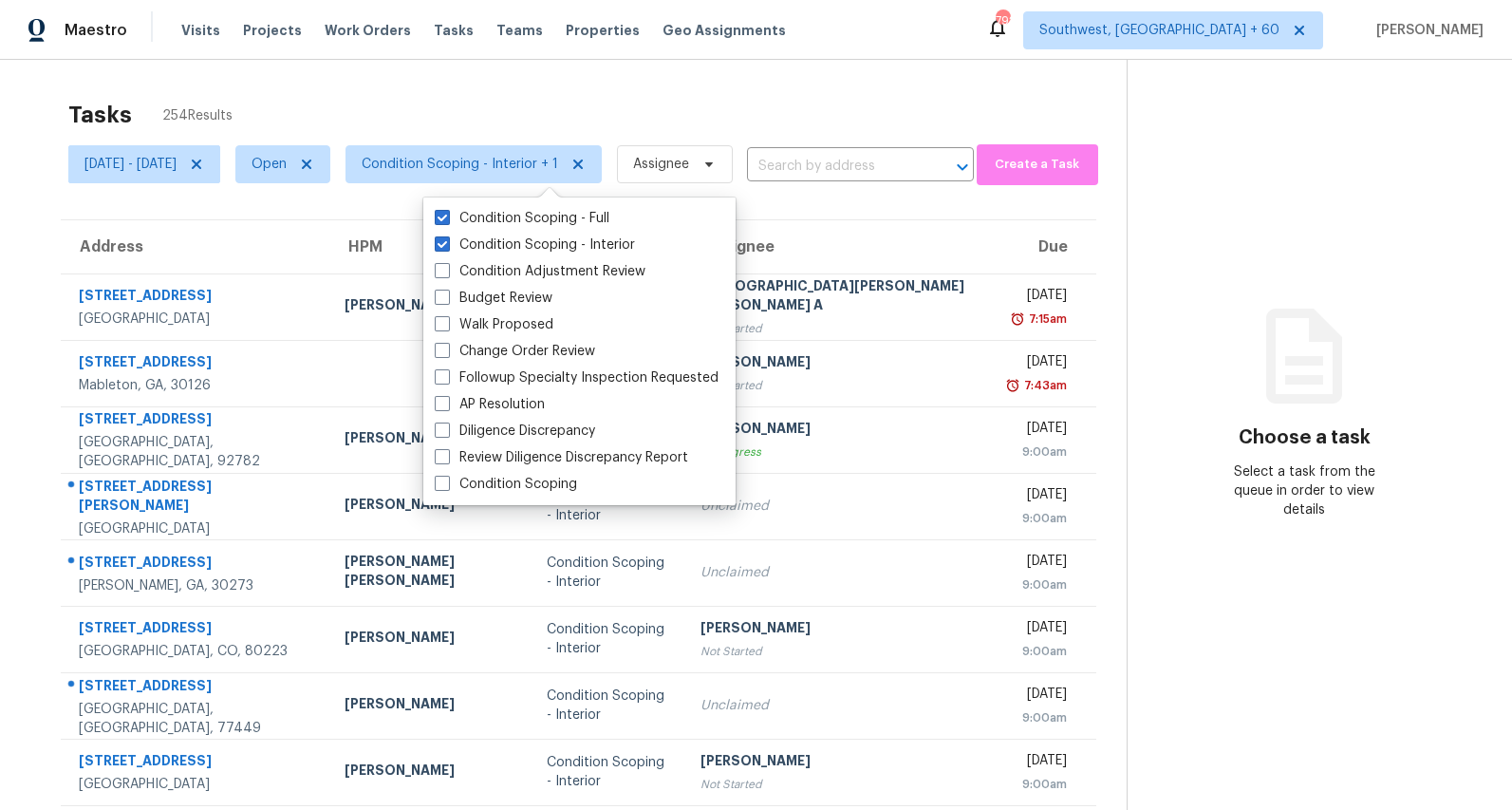
click at [456, 90] on div "Tasks 254 Results" at bounding box center [597, 115] width 1059 height 50
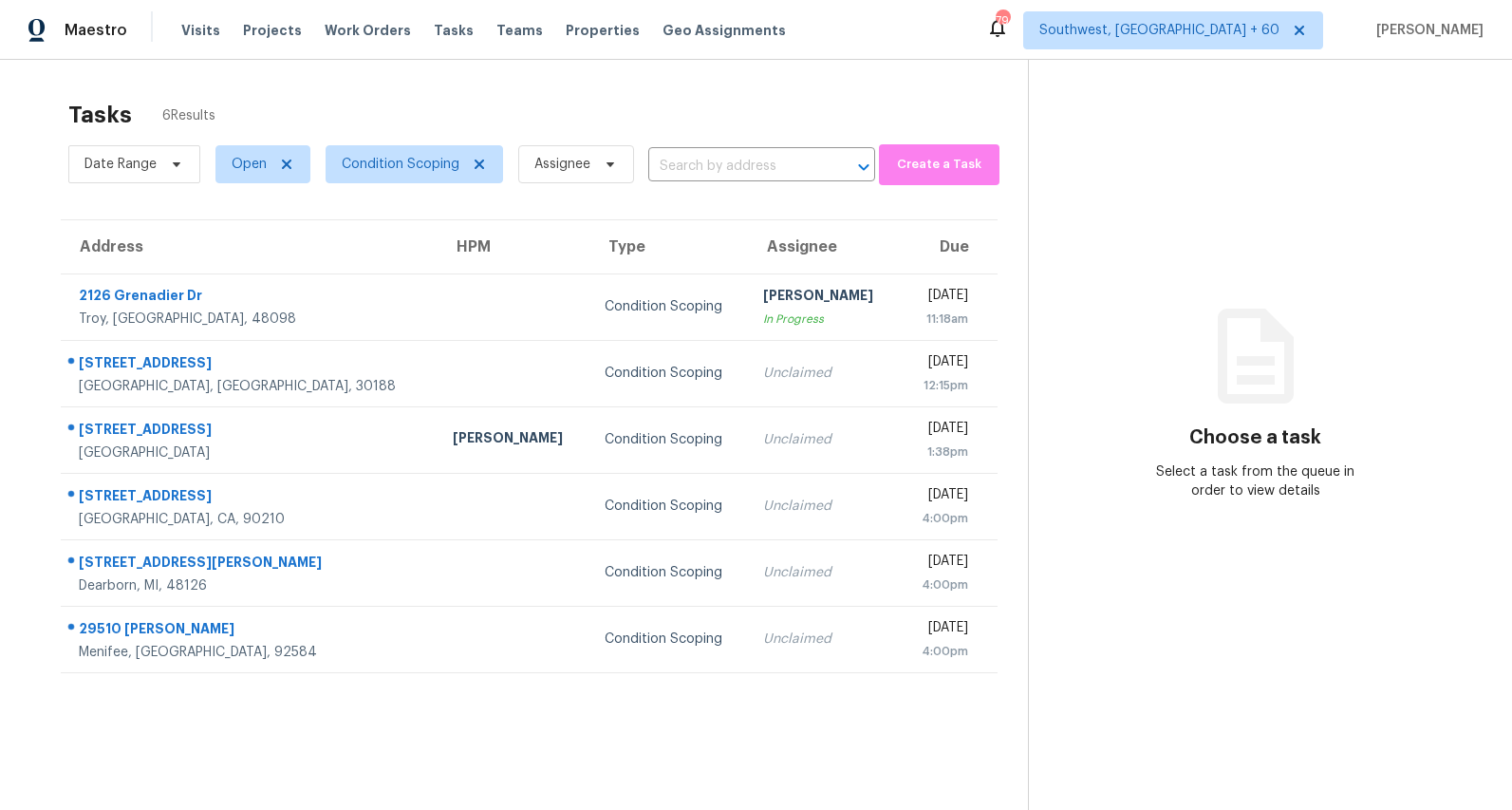
click at [1081, 300] on section "Choose a task Select a task from the queue in order to view details" at bounding box center [1254, 465] width 453 height 810
click at [395, 163] on span "Condition Scoping" at bounding box center [400, 164] width 118 height 19
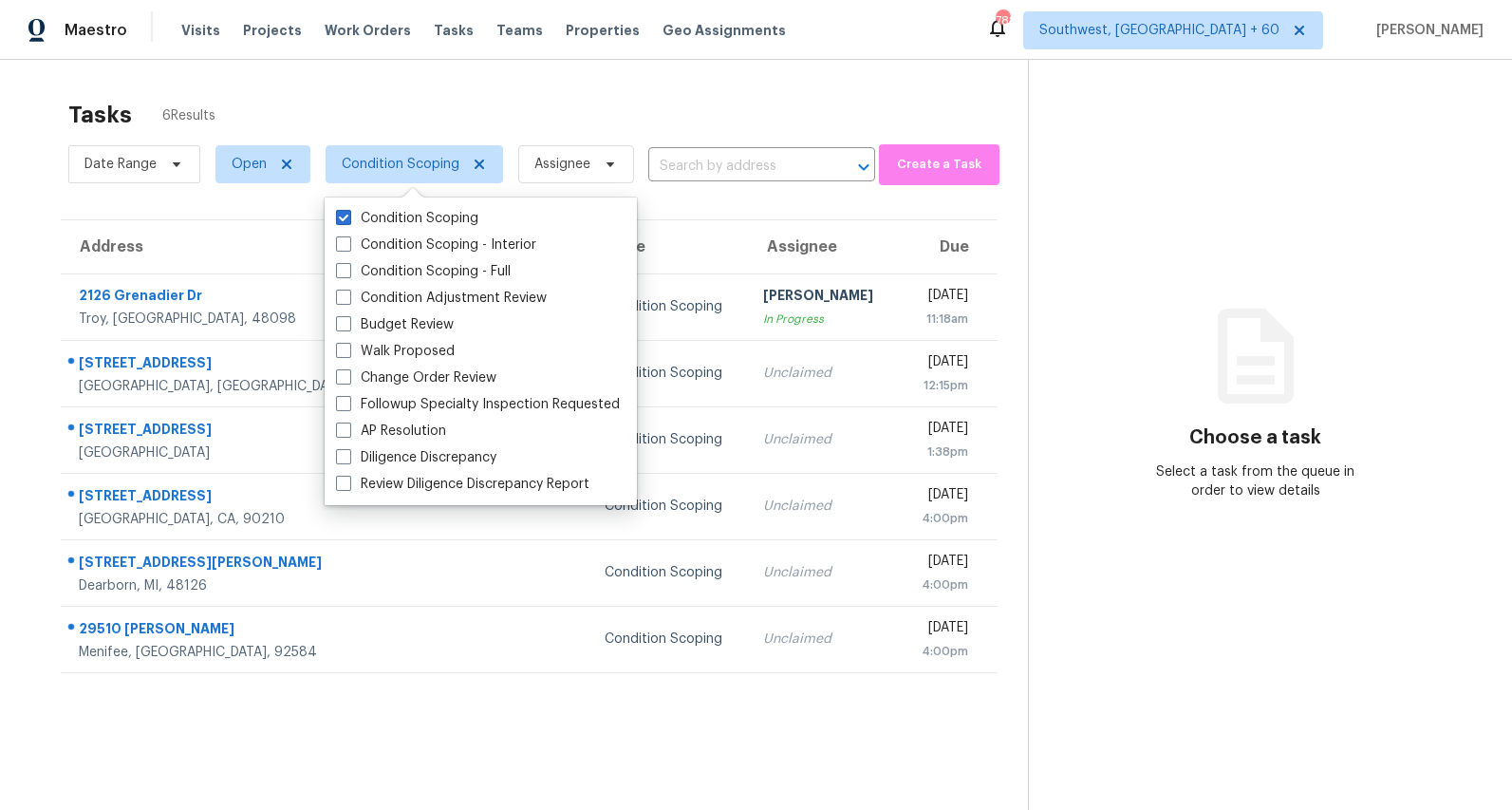
click at [641, 76] on div "Tasks 6 Results Date Range Open Condition Scoping Assignee ​ Create a Task Addr…" at bounding box center [756, 465] width 1512 height 810
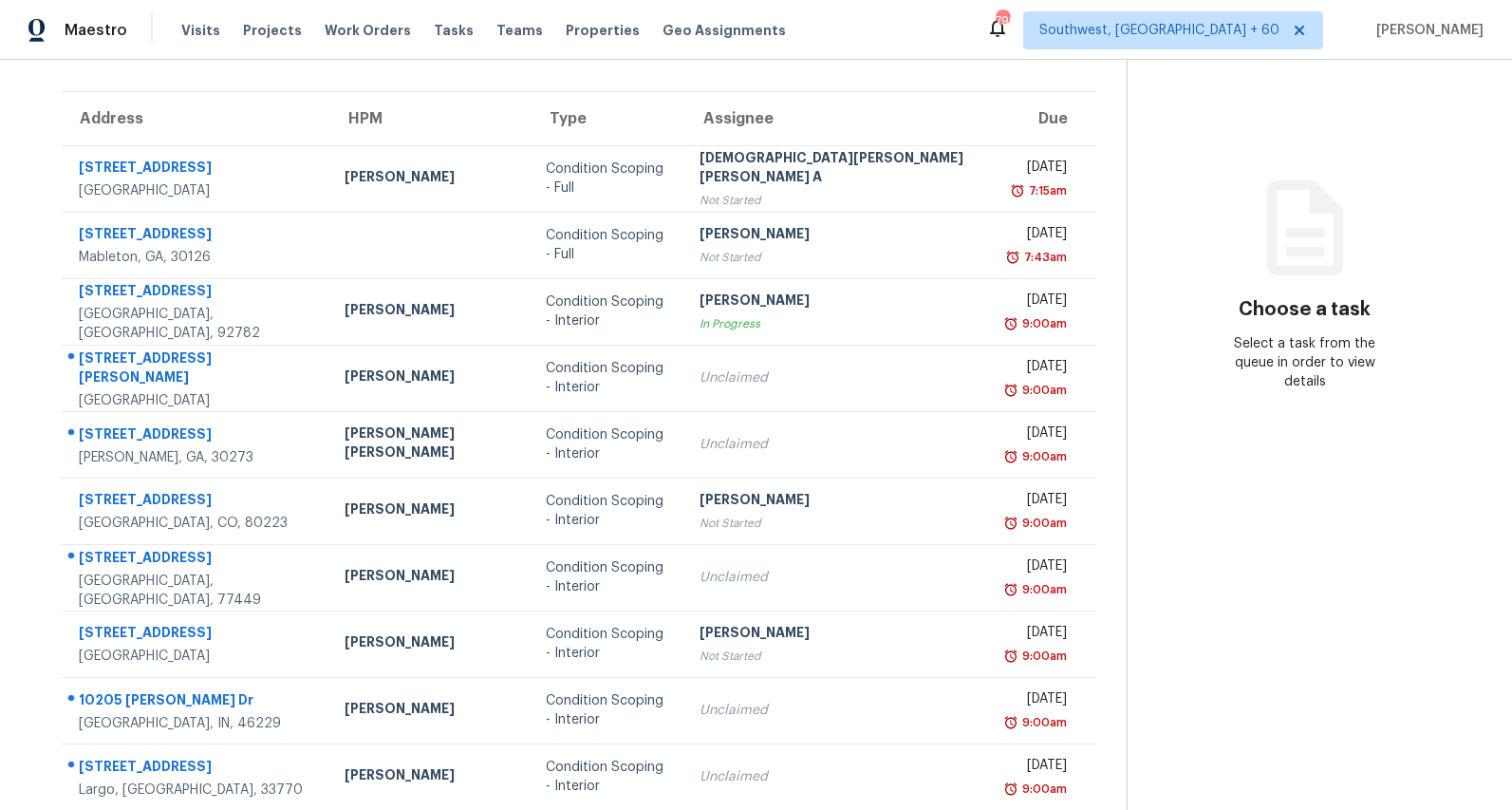
scroll to position [179, 0]
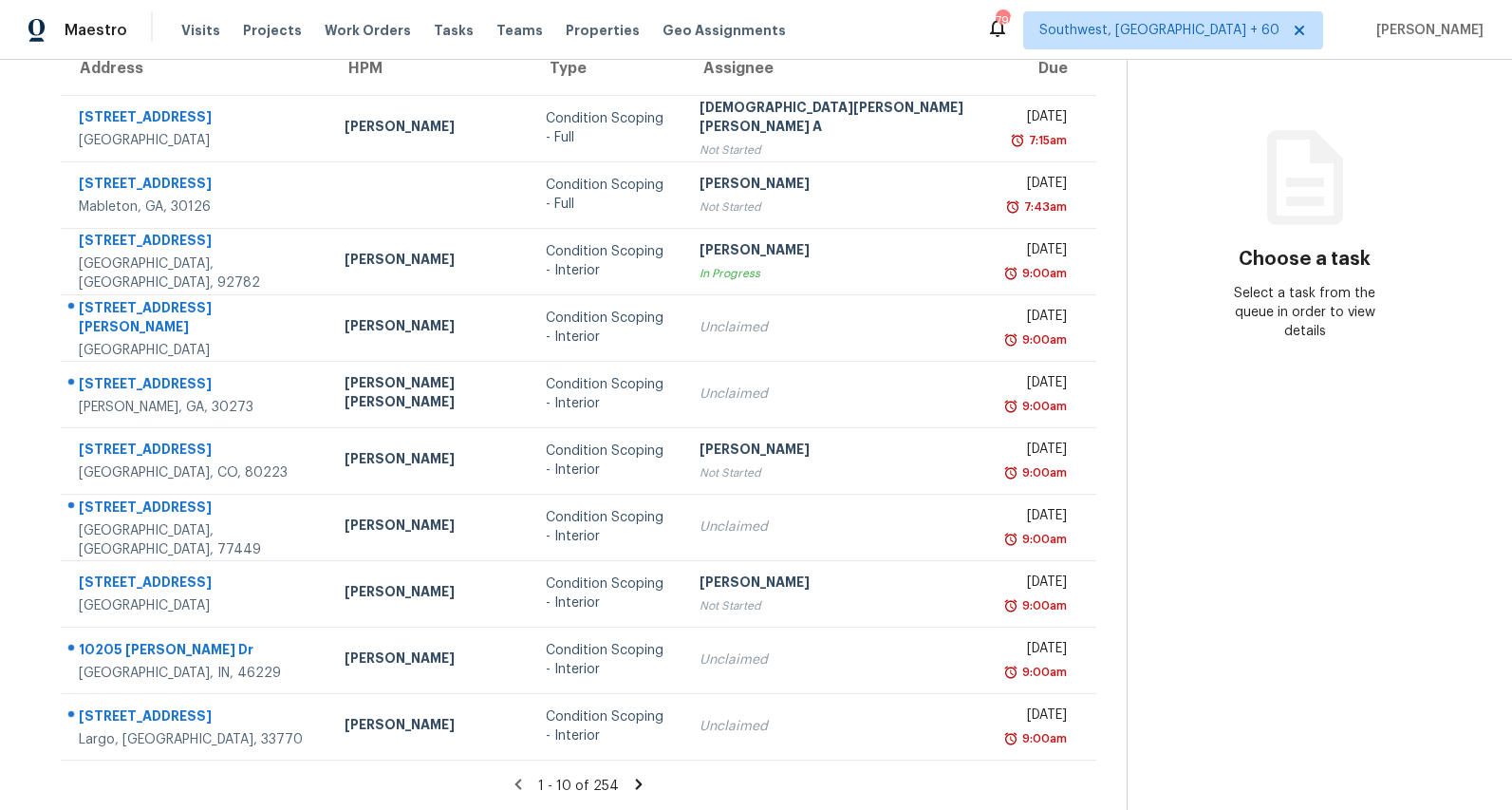
click at [636, 785] on icon at bounding box center [639, 783] width 7 height 11
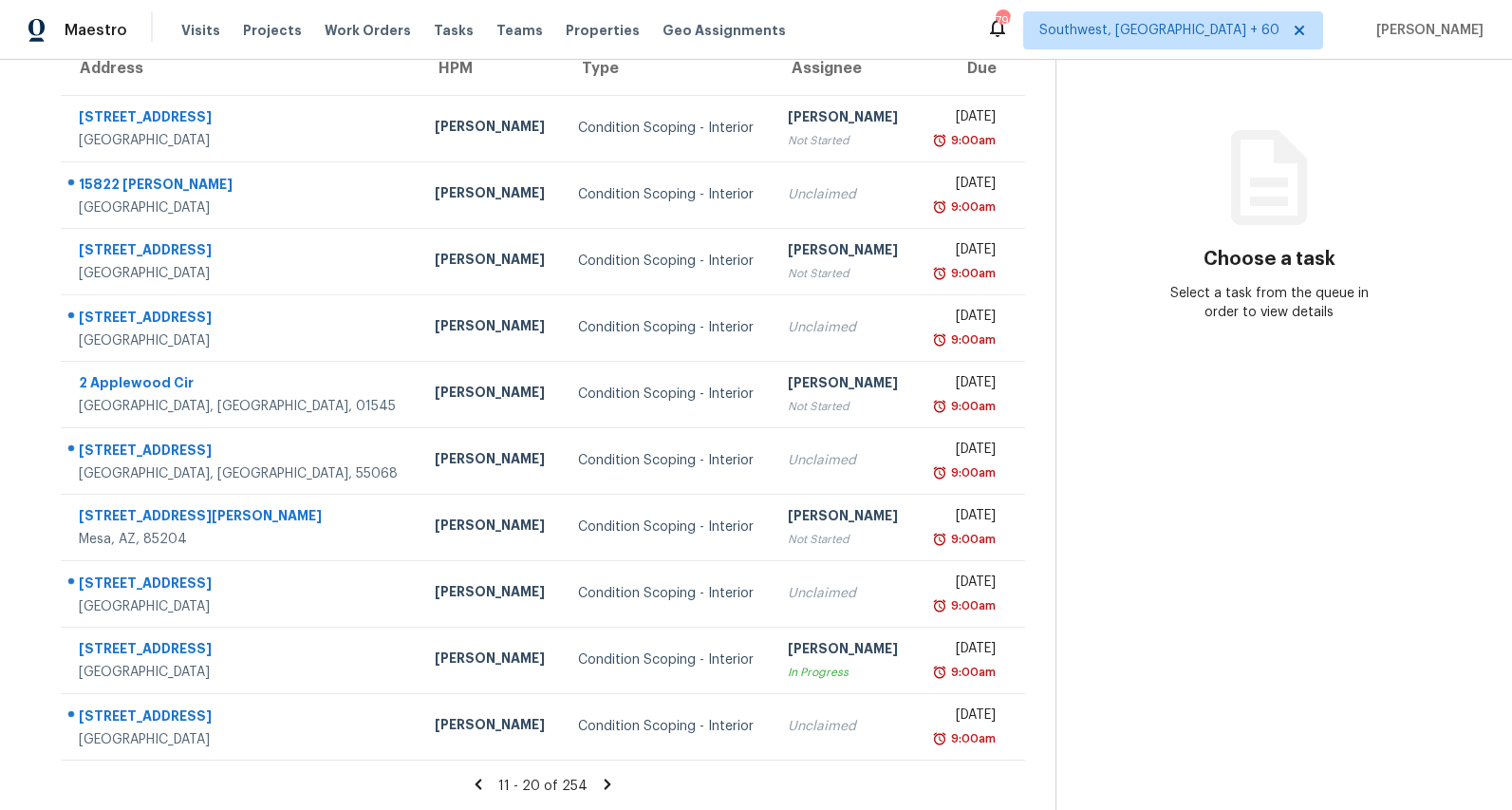
click at [611, 783] on icon at bounding box center [607, 783] width 7 height 11
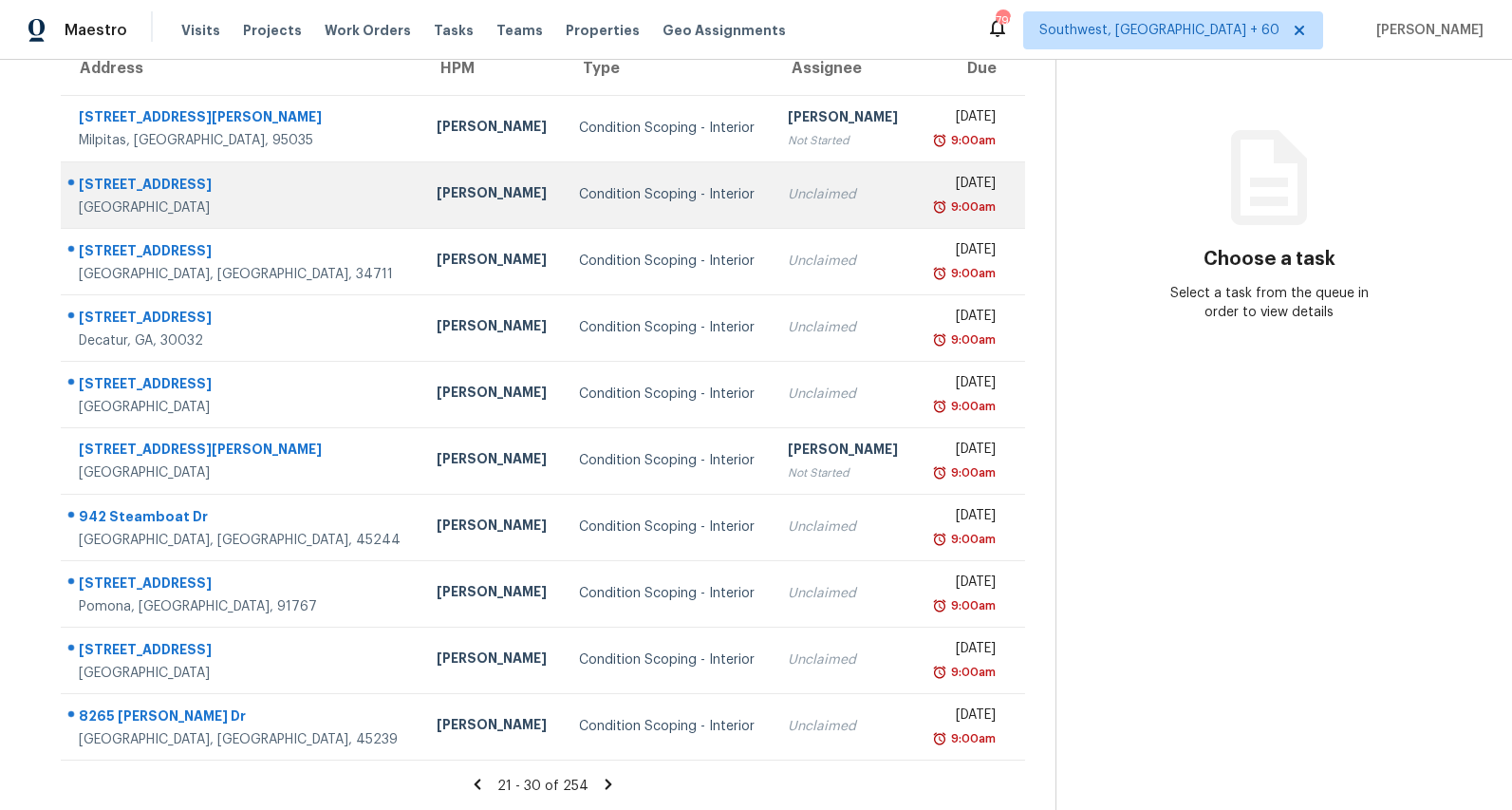
scroll to position [0, 0]
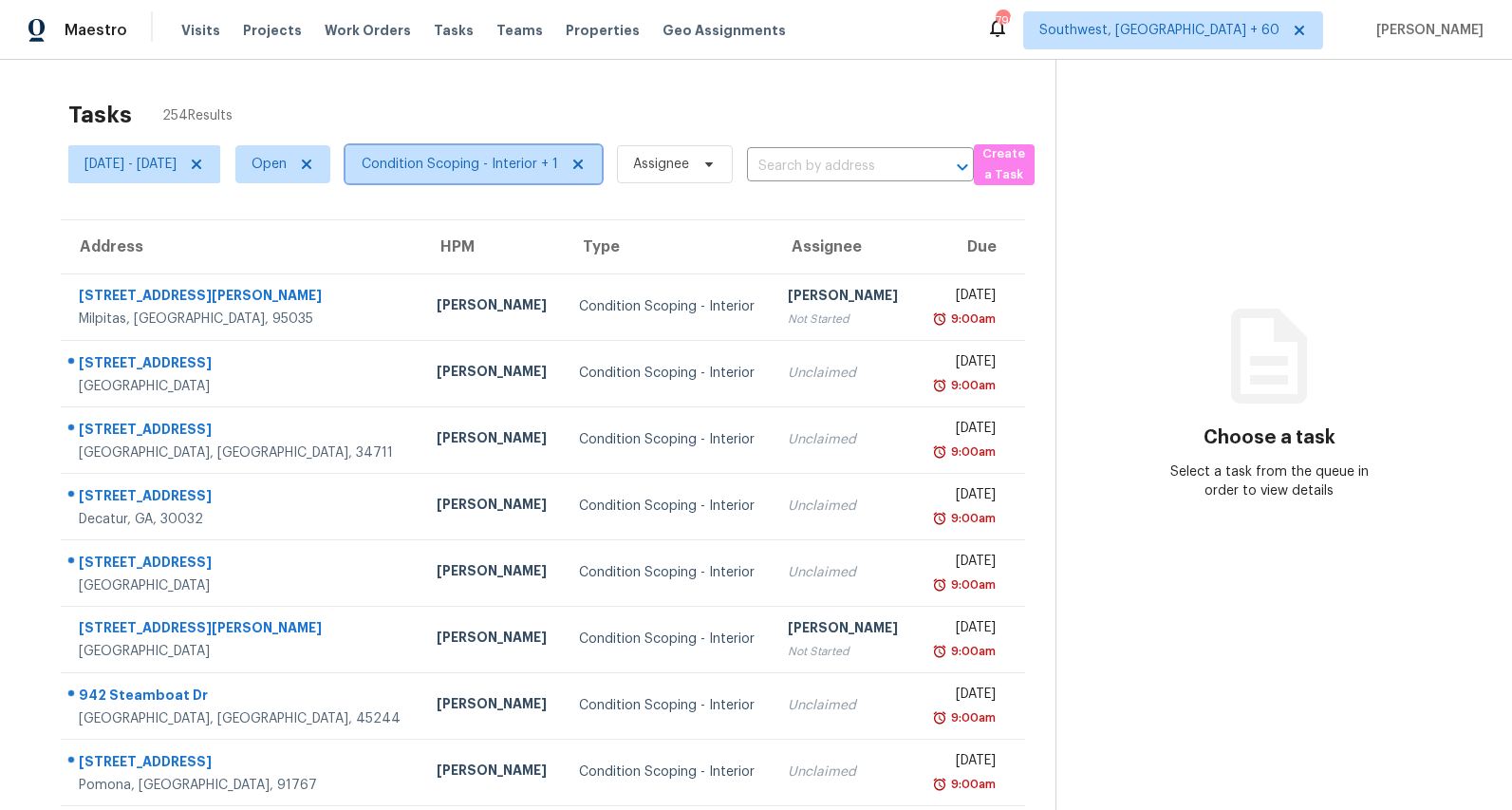
click at [507, 172] on span "Condition Scoping - Interior + 1" at bounding box center [460, 164] width 196 height 19
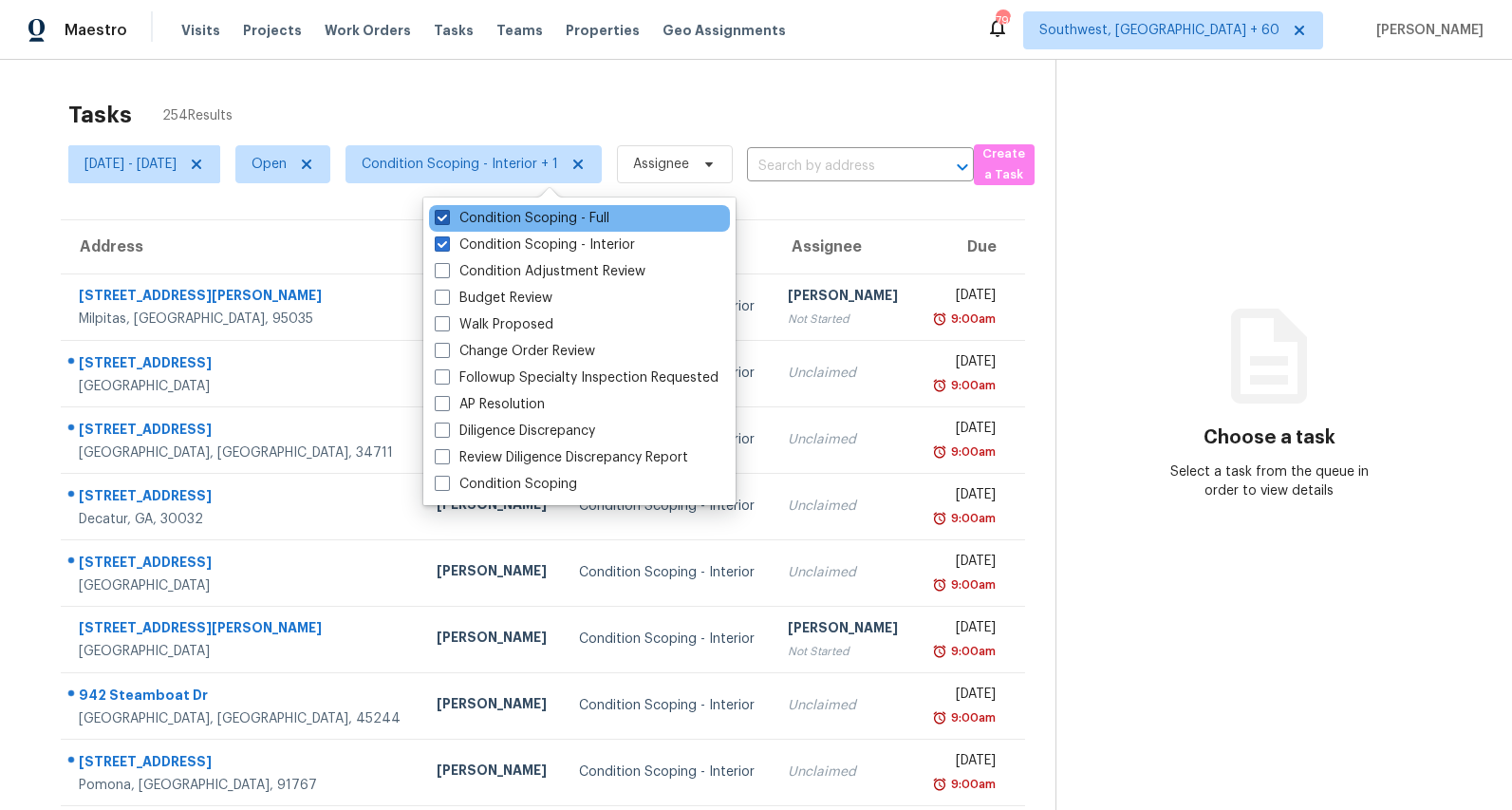
click at [516, 220] on label "Condition Scoping - Full" at bounding box center [522, 217] width 175 height 19
click at [447, 220] on input "Condition Scoping - Full" at bounding box center [441, 214] width 12 height 12
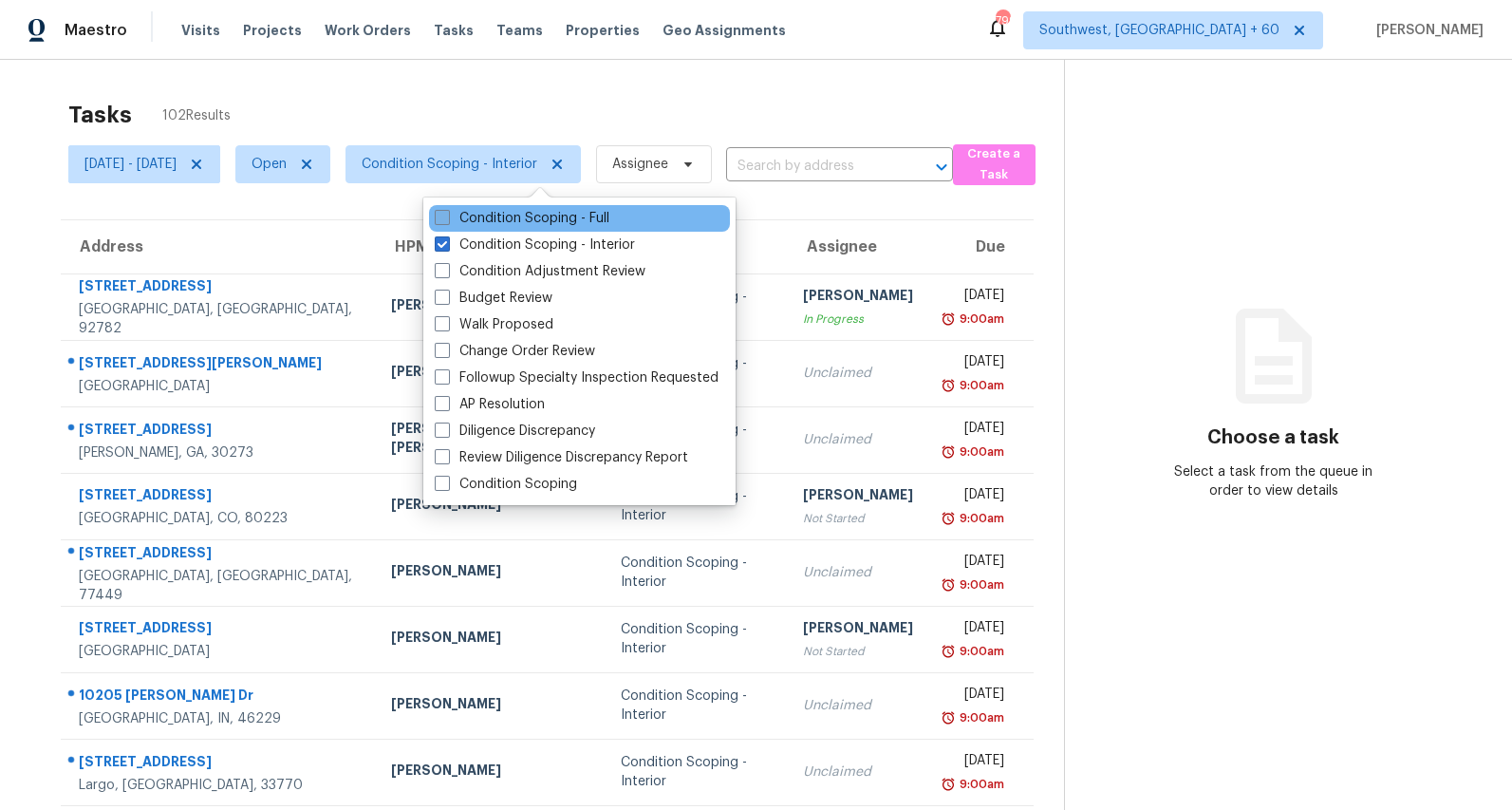
click at [516, 220] on label "Condition Scoping - Full" at bounding box center [522, 217] width 175 height 19
click at [447, 220] on input "Condition Scoping - Full" at bounding box center [441, 214] width 12 height 12
checkbox input "true"
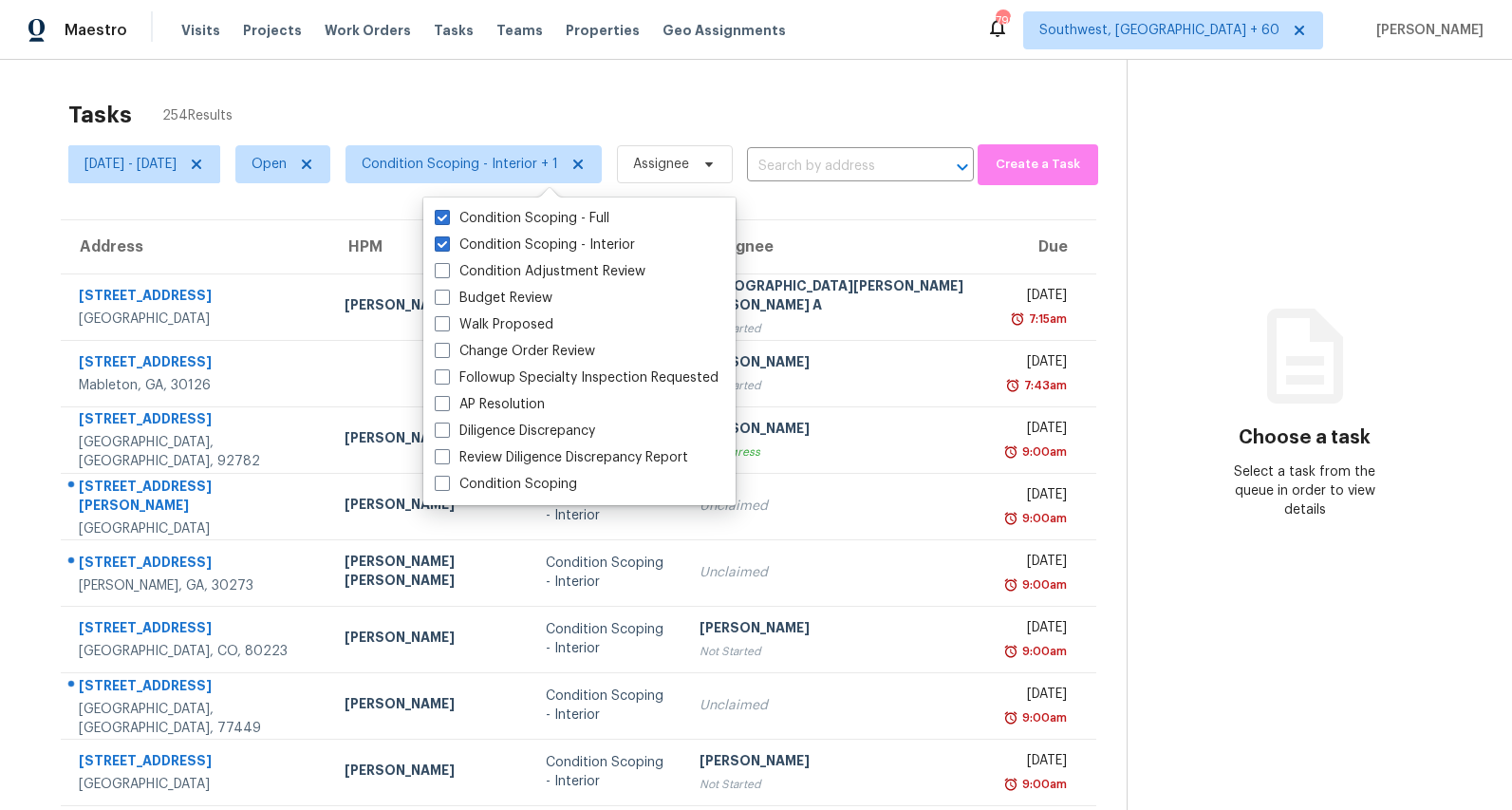
click at [438, 77] on div "Tasks 254 Results Mon, Sep 08 - Mon, Sep 08 Open Condition Scoping - Interior +…" at bounding box center [756, 524] width 1512 height 930
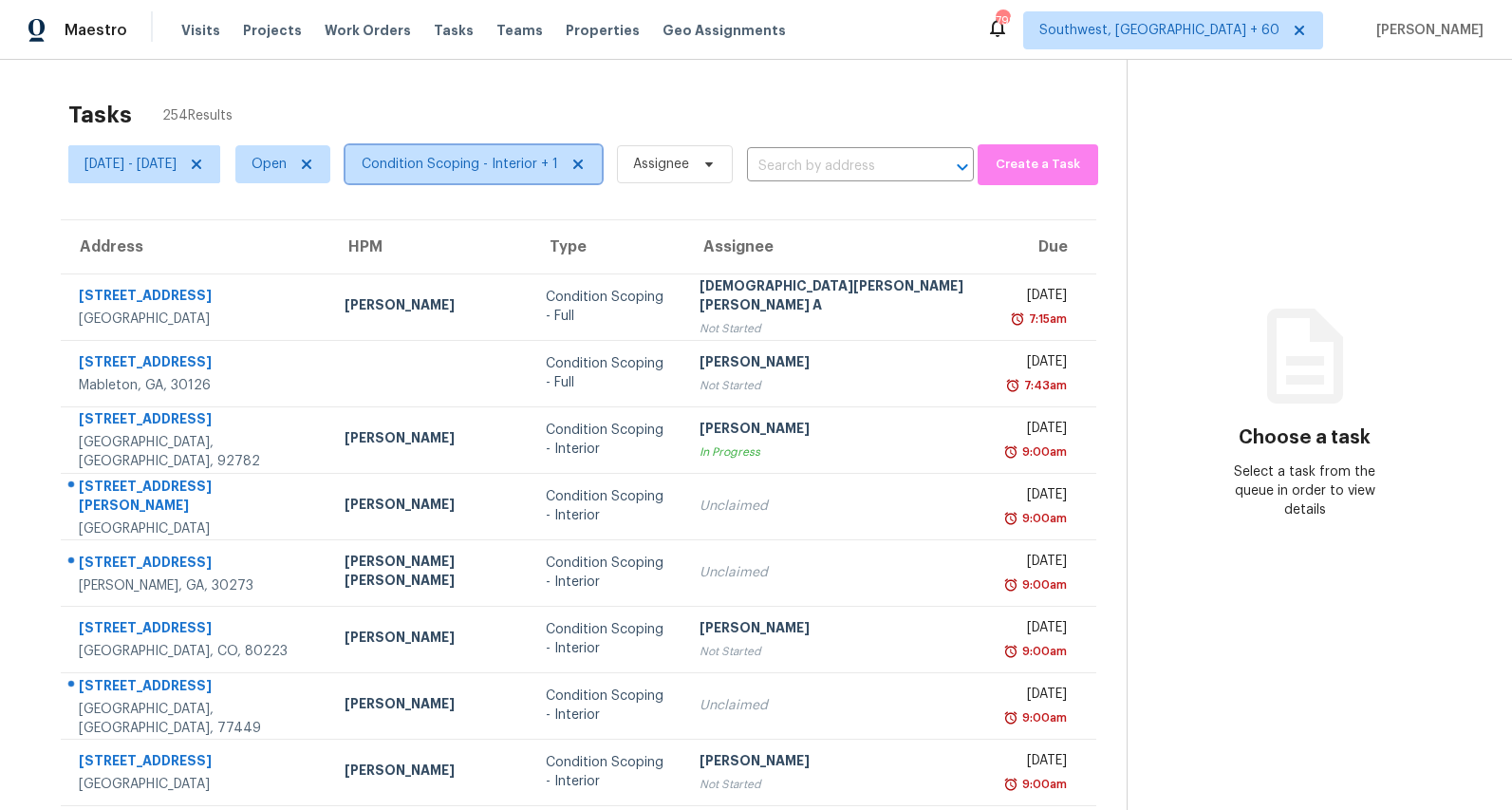
click at [542, 165] on span "Condition Scoping - Interior + 1" at bounding box center [460, 164] width 196 height 19
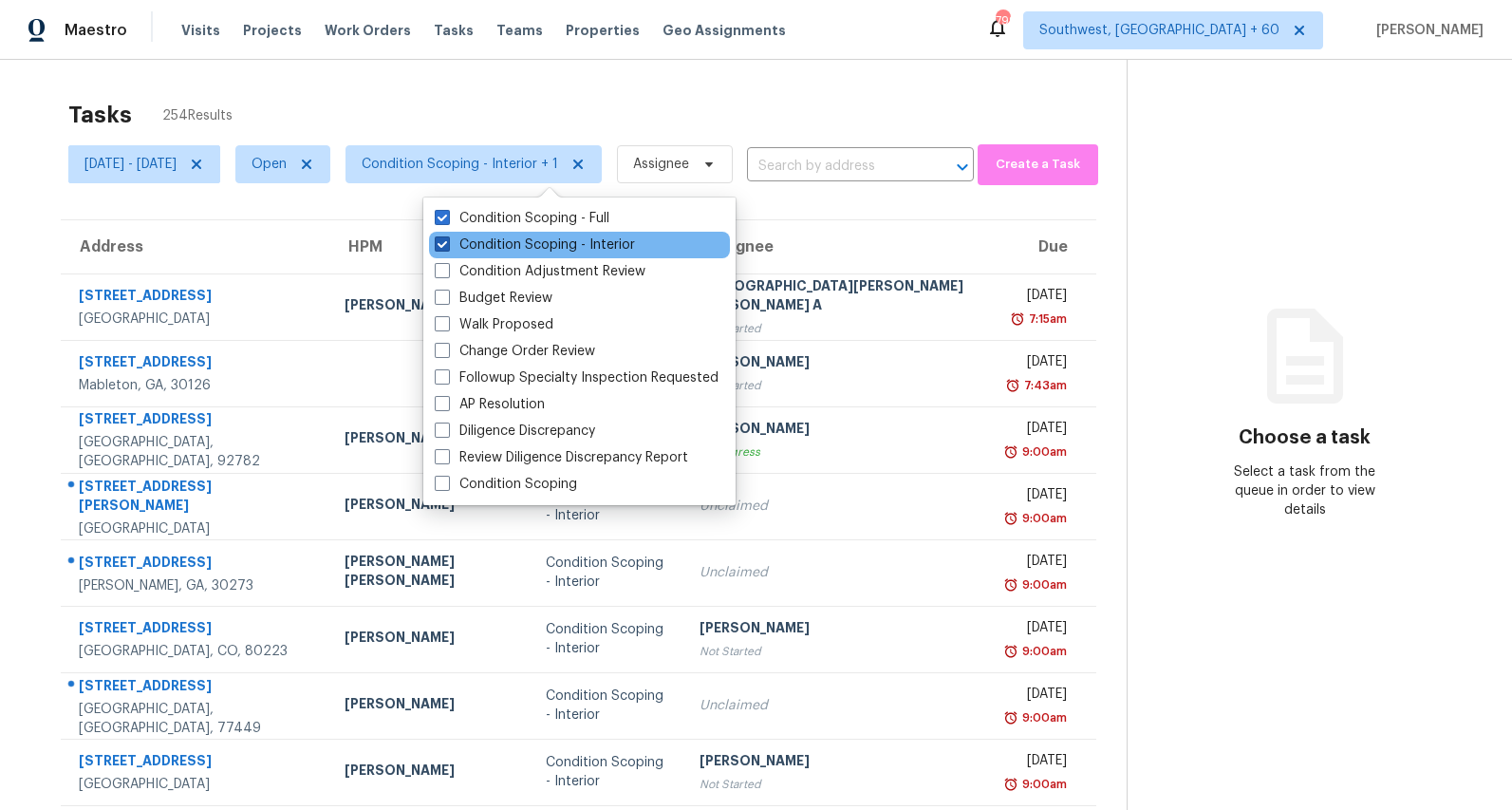
click at [535, 246] on label "Condition Scoping - Interior" at bounding box center [535, 244] width 200 height 19
click at [447, 246] on input "Condition Scoping - Interior" at bounding box center [441, 241] width 12 height 12
checkbox input "false"
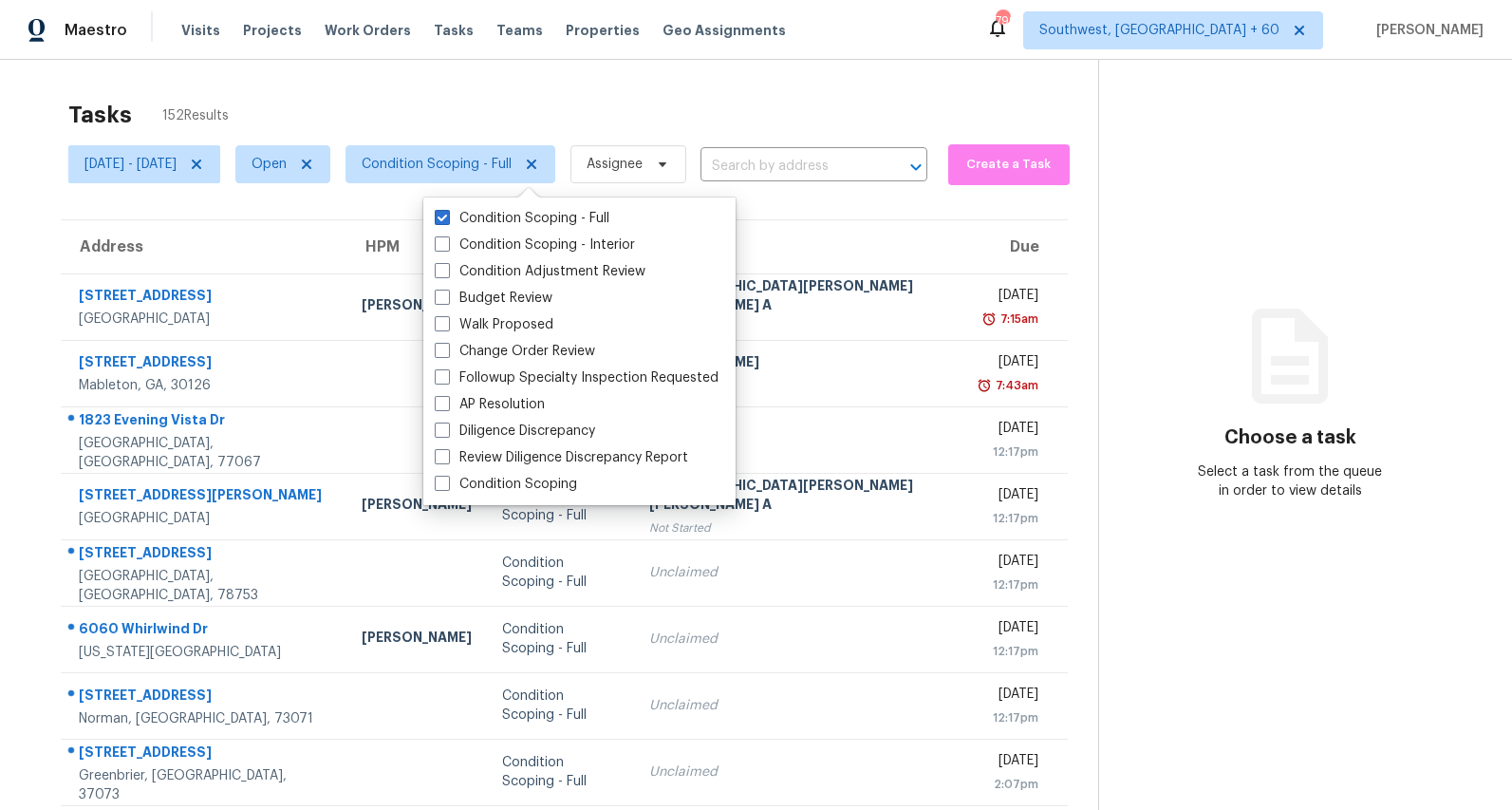
click at [403, 84] on div "Tasks 152 Results Mon, Sep 08 - Mon, Sep 08 Open Condition Scoping - Full Assig…" at bounding box center [756, 524] width 1512 height 930
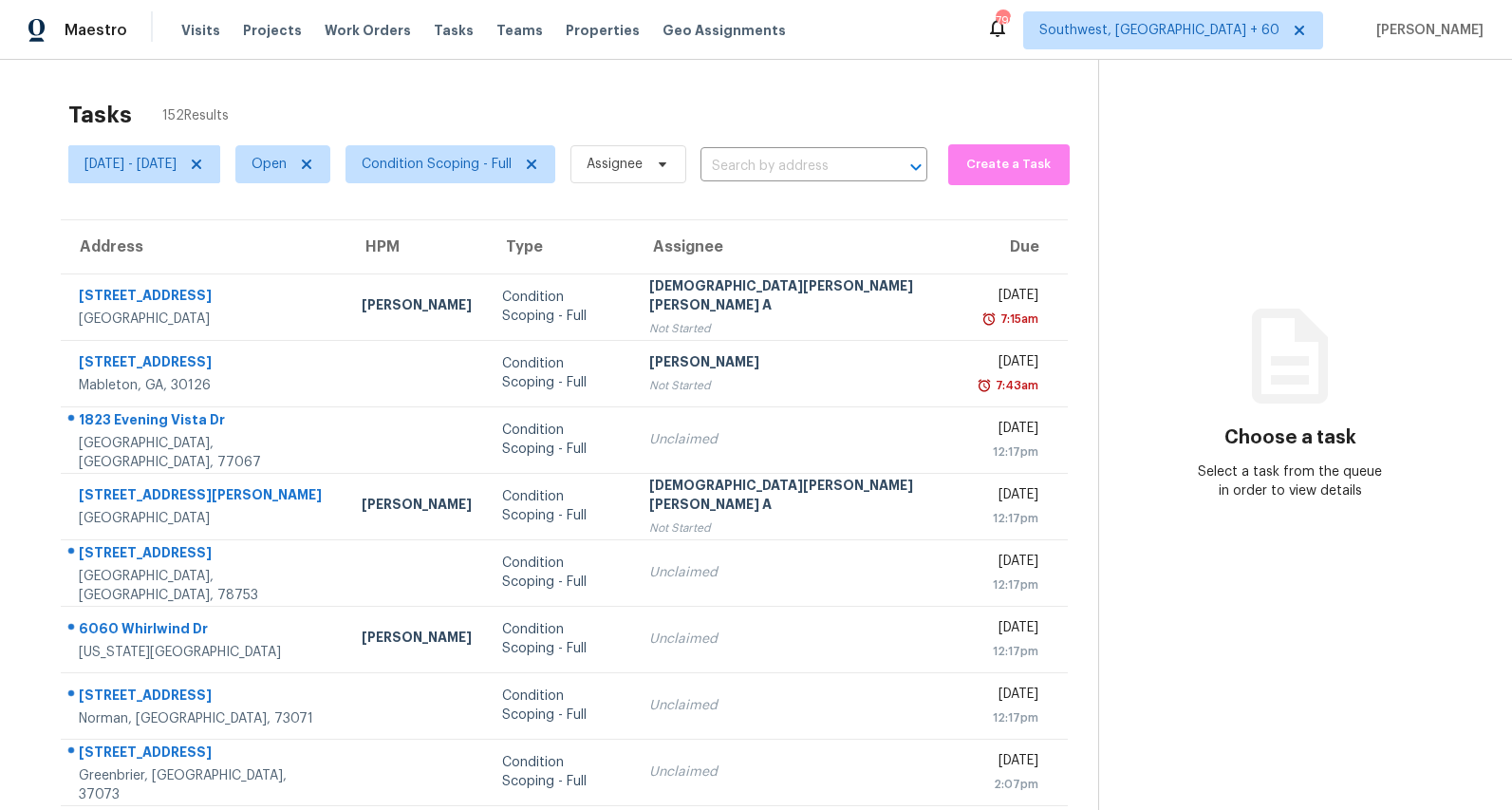
click at [507, 185] on span "Condition Scoping - Full" at bounding box center [442, 165] width 225 height 50
click at [499, 164] on span "Condition Scoping - Full" at bounding box center [437, 164] width 150 height 19
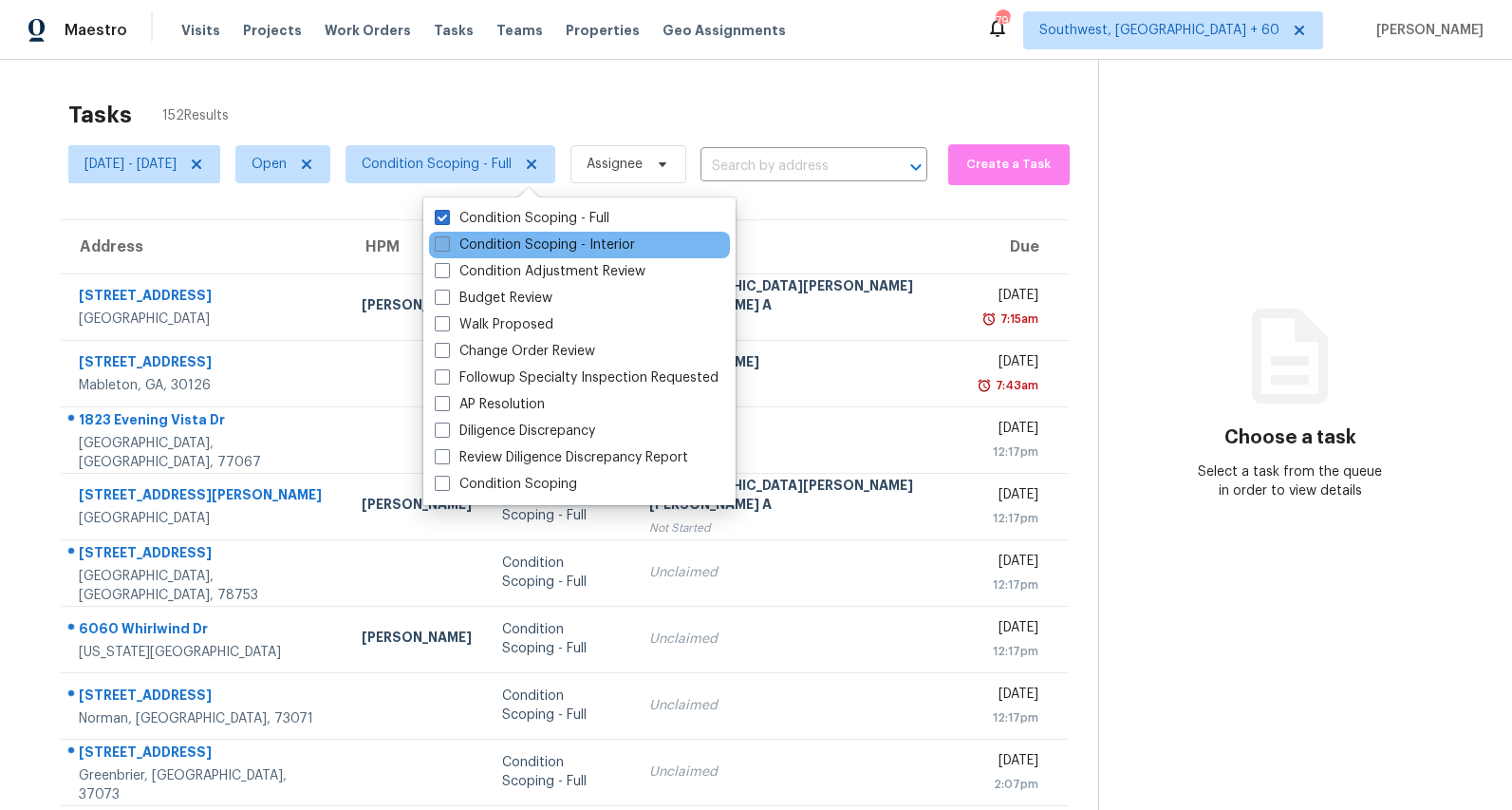
click at [503, 249] on label "Condition Scoping - Interior" at bounding box center [535, 244] width 200 height 19
click at [447, 248] on input "Condition Scoping - Interior" at bounding box center [441, 241] width 12 height 12
checkbox input "true"
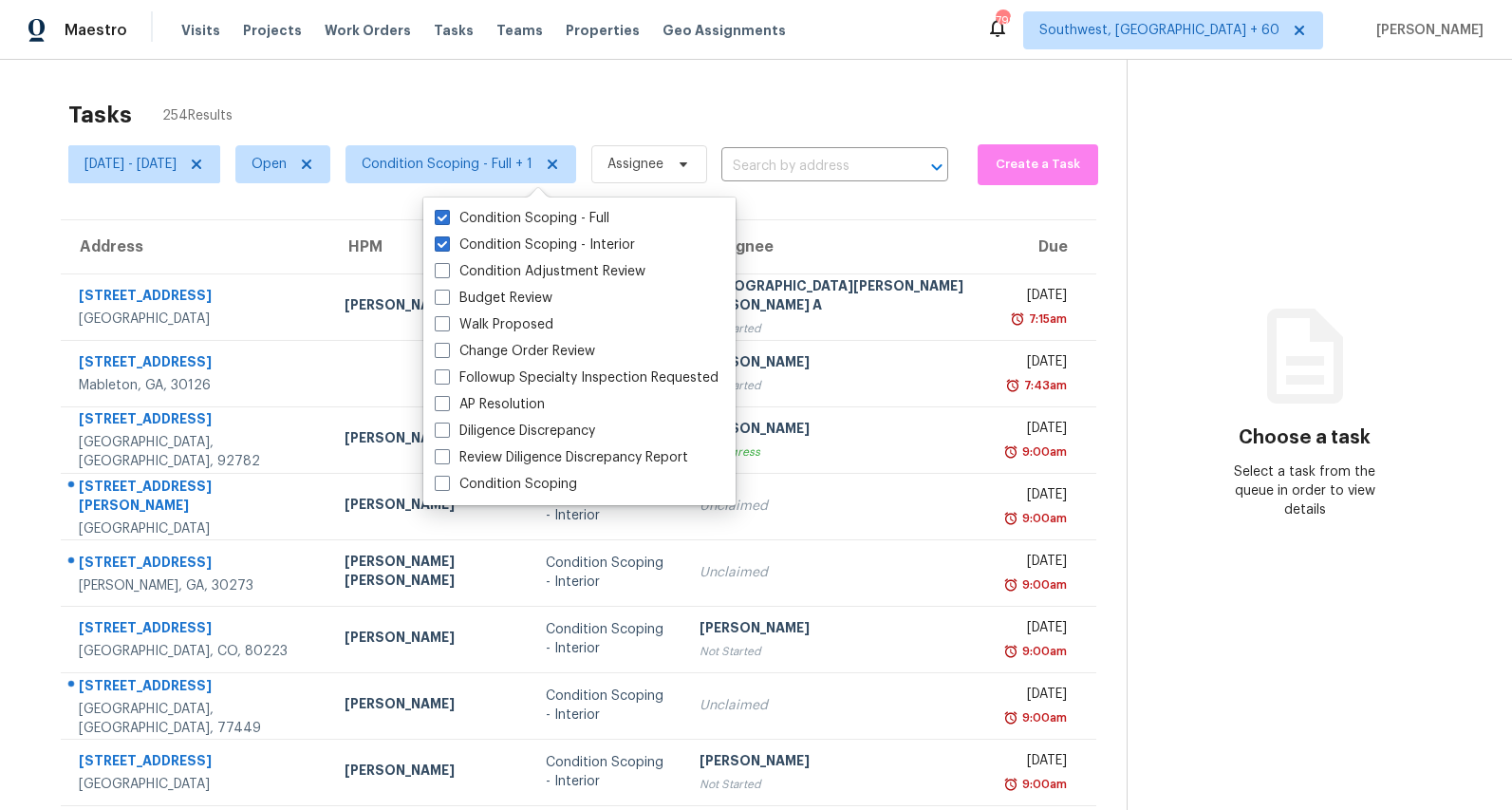
click at [531, 106] on div "Tasks 254 Results" at bounding box center [597, 115] width 1059 height 50
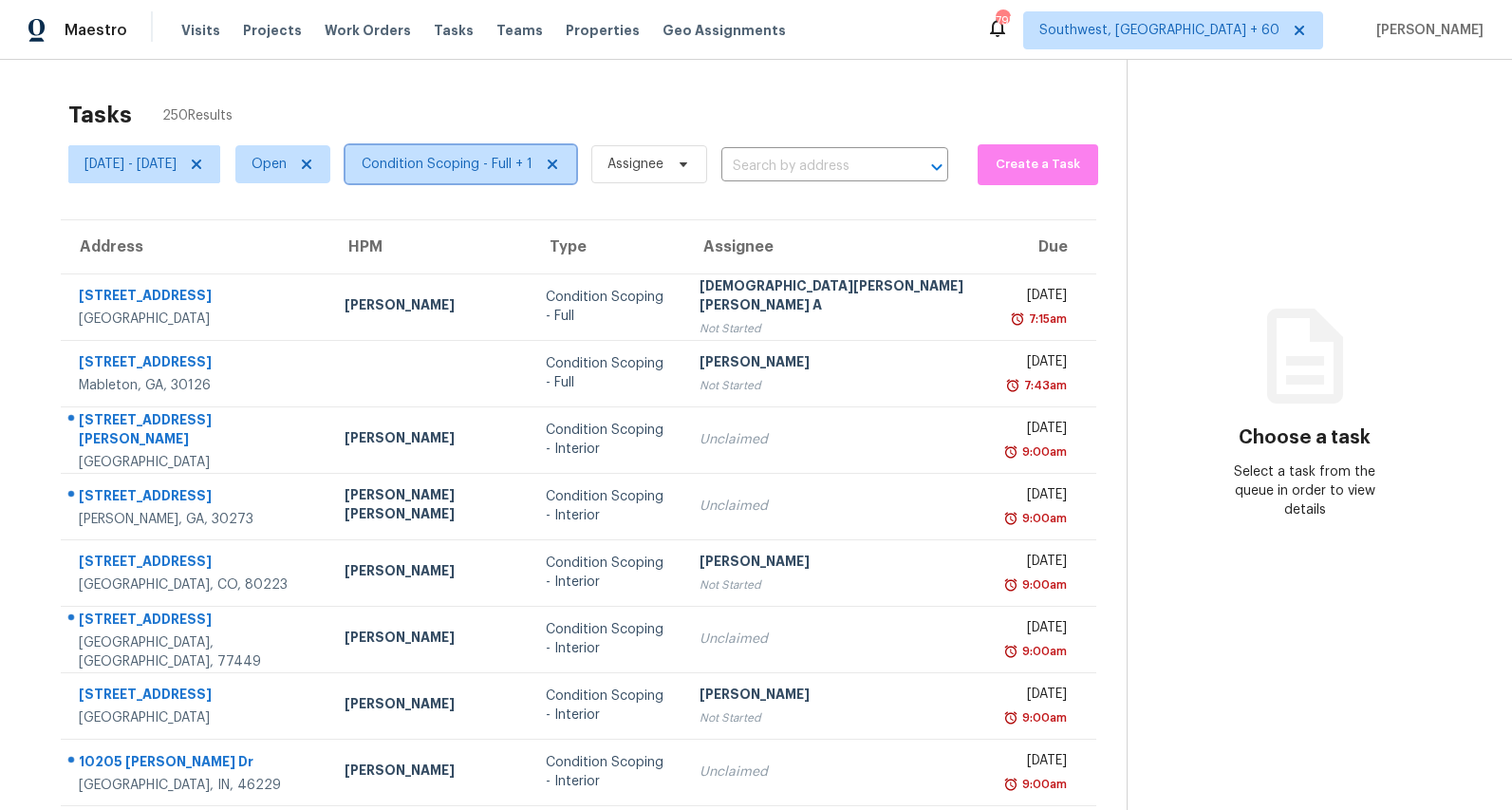
click at [522, 165] on span "Condition Scoping - Full + 1" at bounding box center [447, 164] width 171 height 19
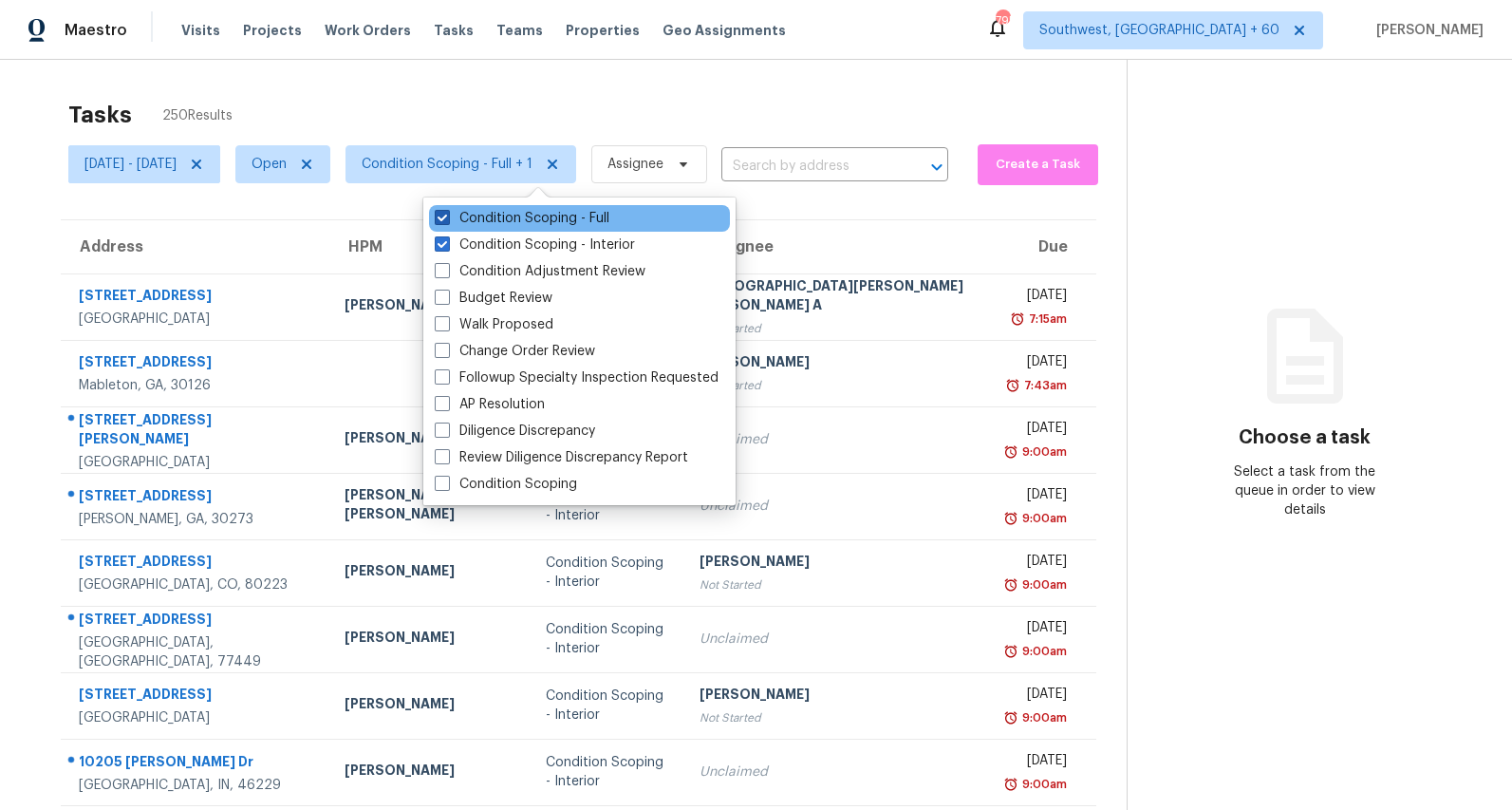
click at [518, 225] on label "Condition Scoping - Full" at bounding box center [522, 217] width 175 height 19
click at [447, 221] on input "Condition Scoping - Full" at bounding box center [441, 214] width 12 height 12
checkbox input "false"
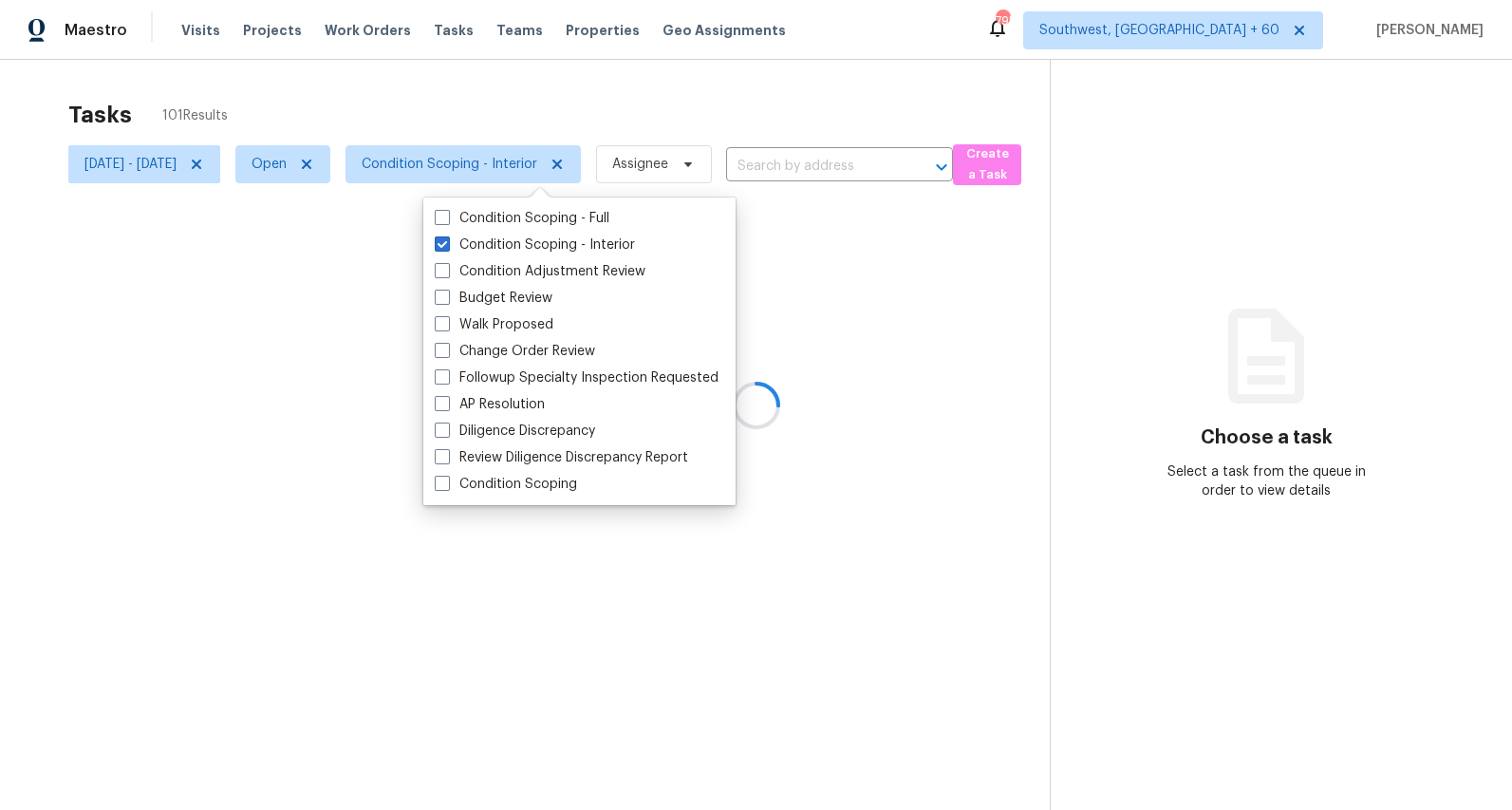
click at [417, 126] on div at bounding box center [756, 405] width 1512 height 810
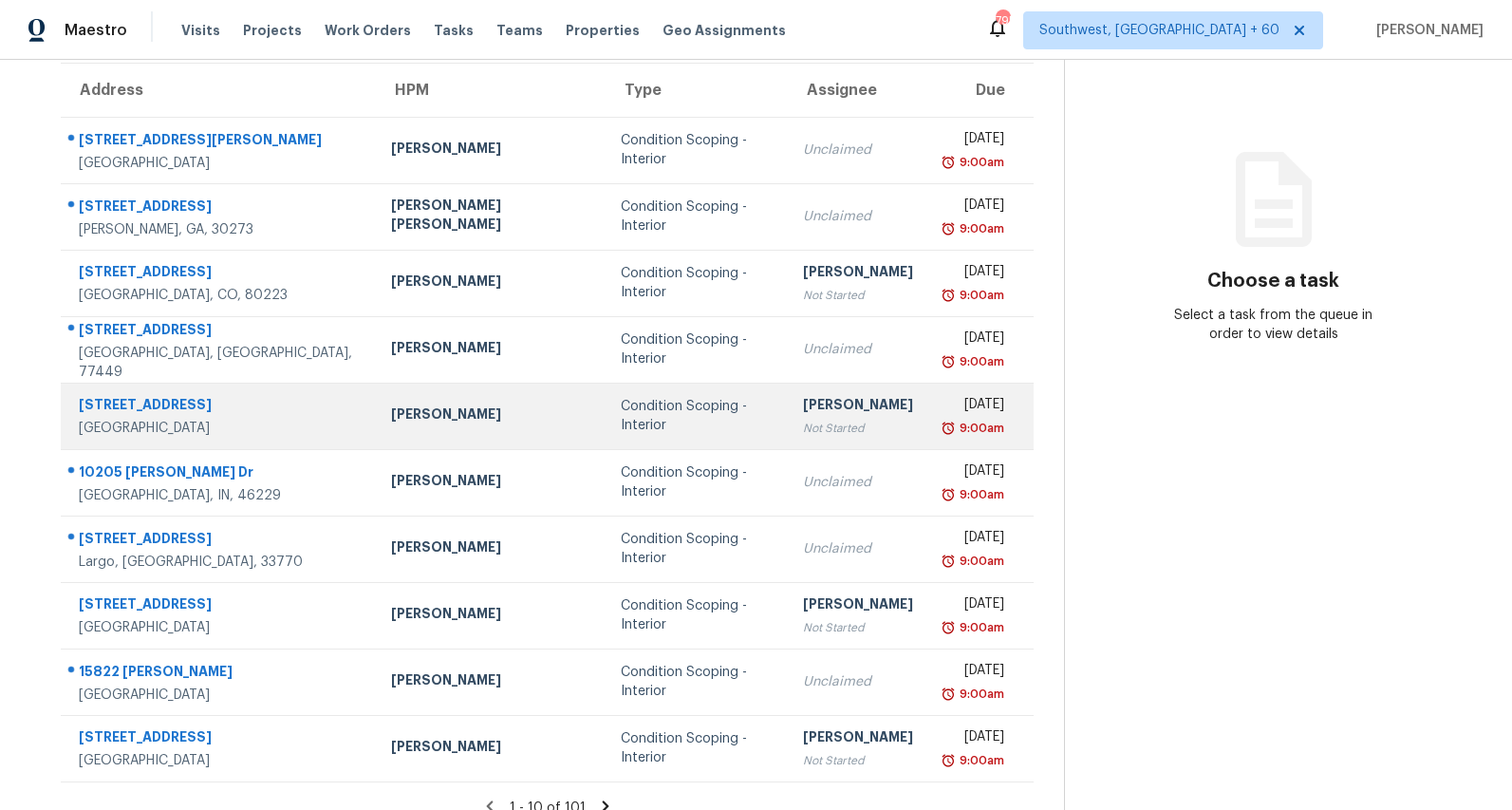
scroll to position [179, 0]
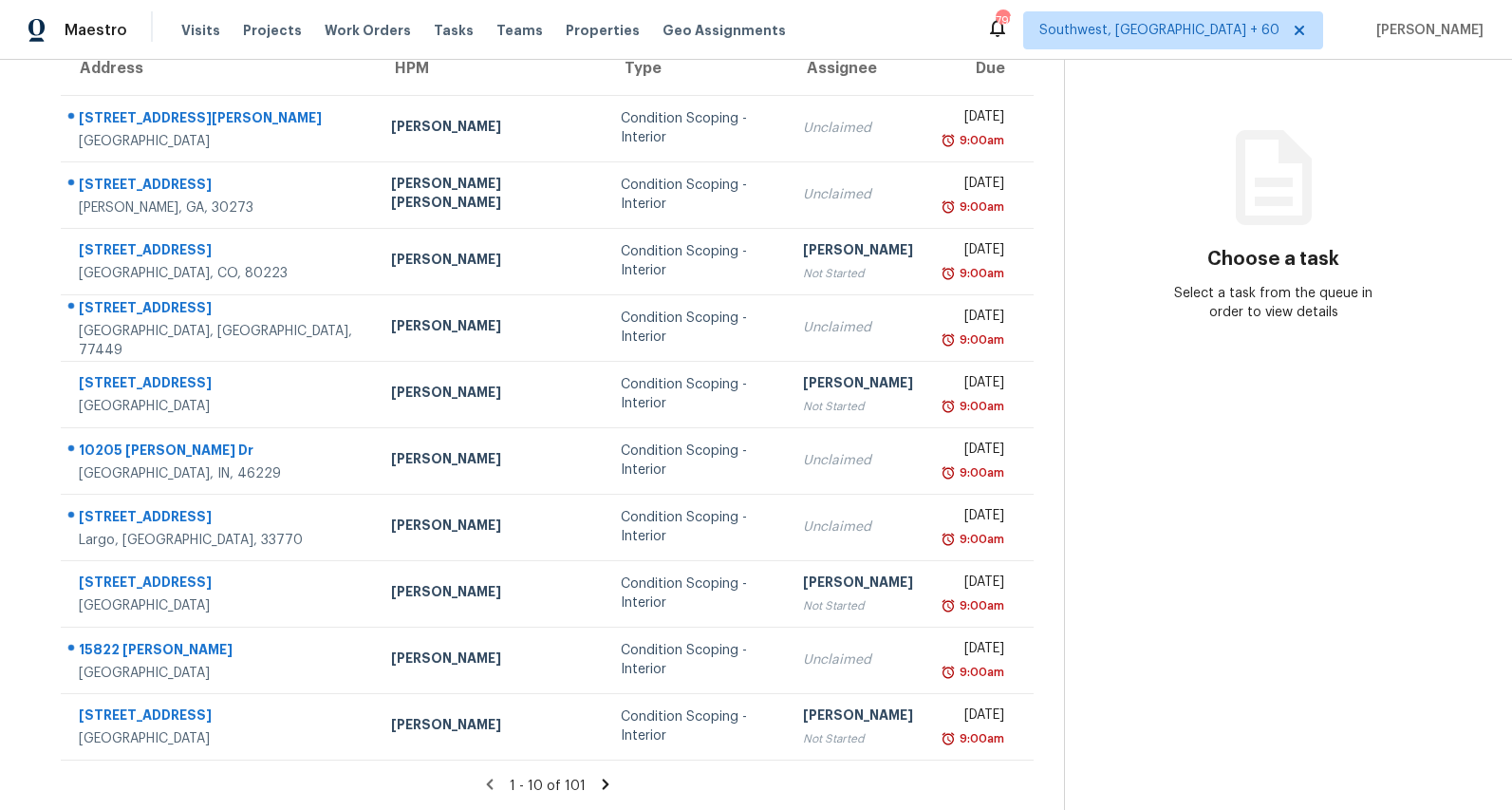
click at [604, 783] on icon at bounding box center [605, 784] width 17 height 17
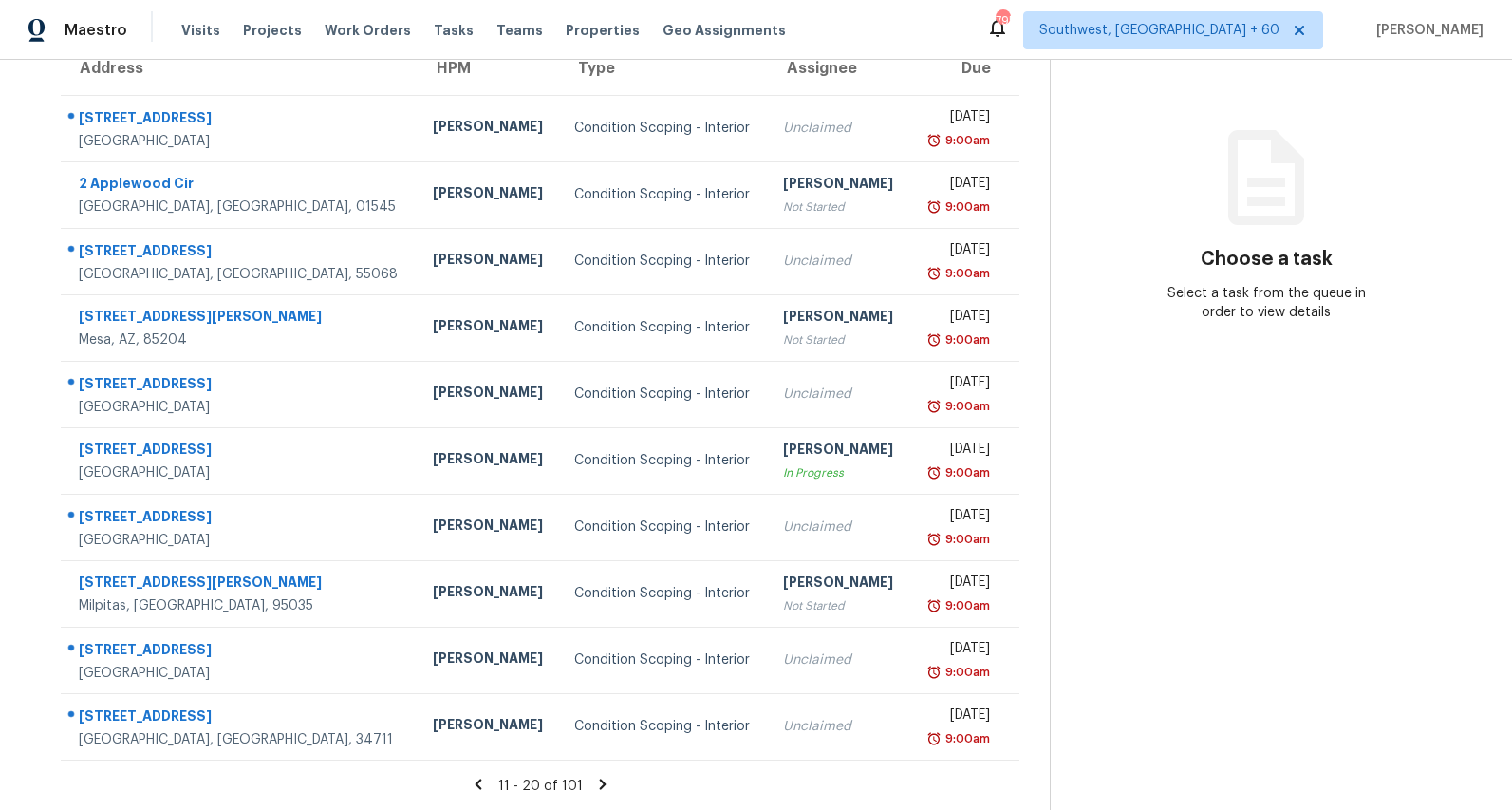
click at [605, 783] on icon at bounding box center [602, 783] width 7 height 11
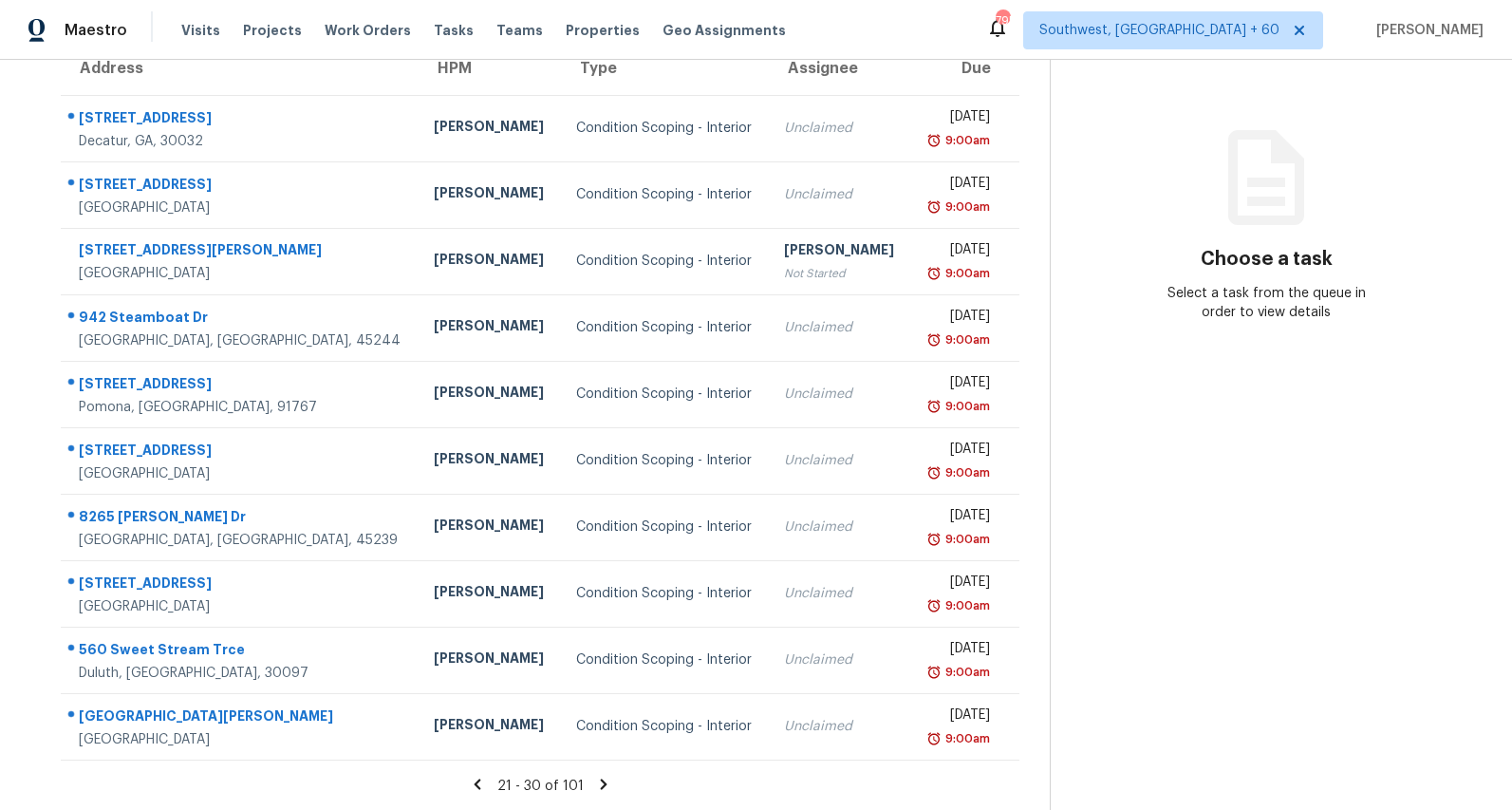
click at [612, 786] on icon at bounding box center [603, 784] width 17 height 17
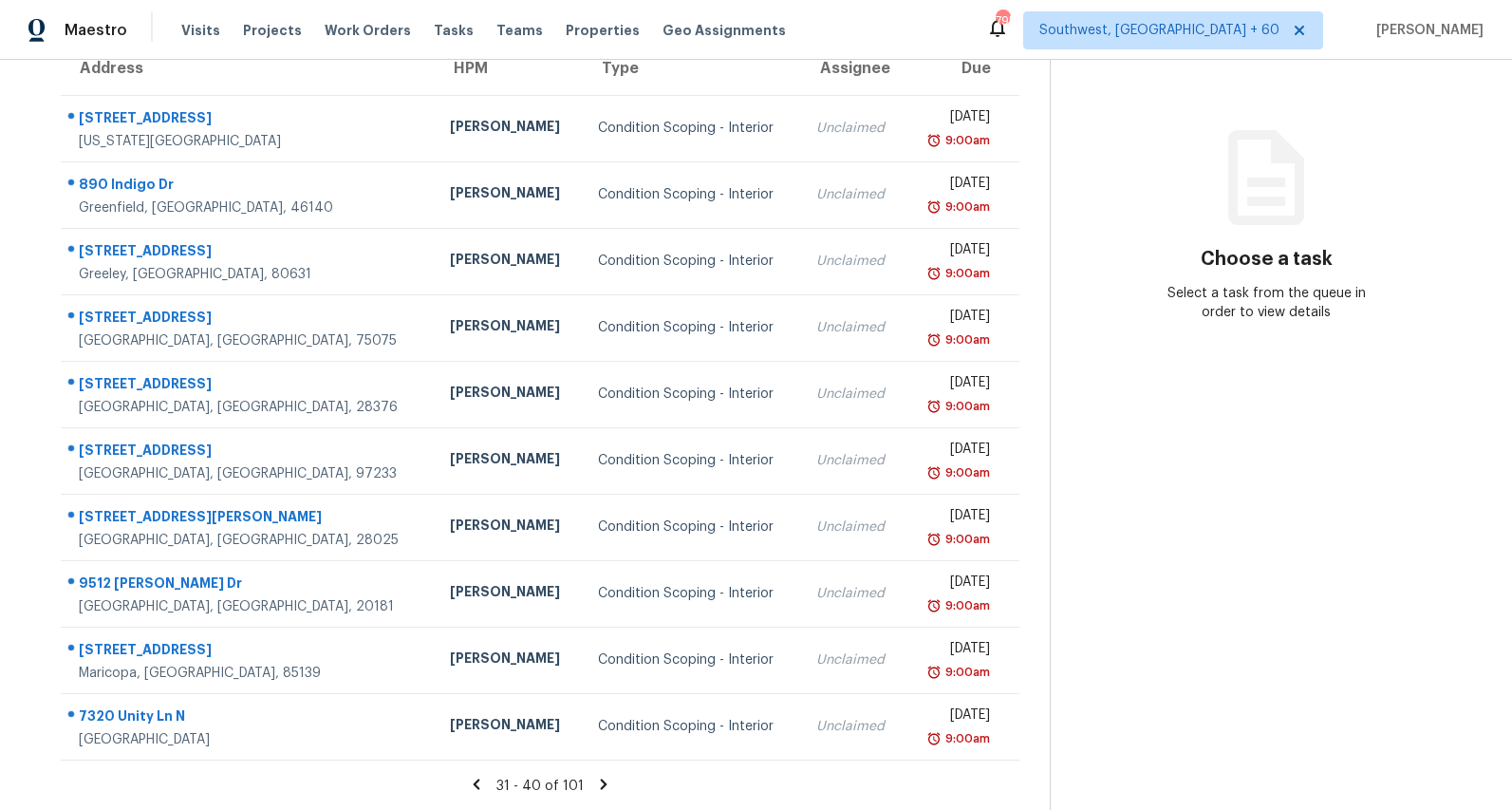
click at [607, 784] on icon at bounding box center [604, 783] width 7 height 11
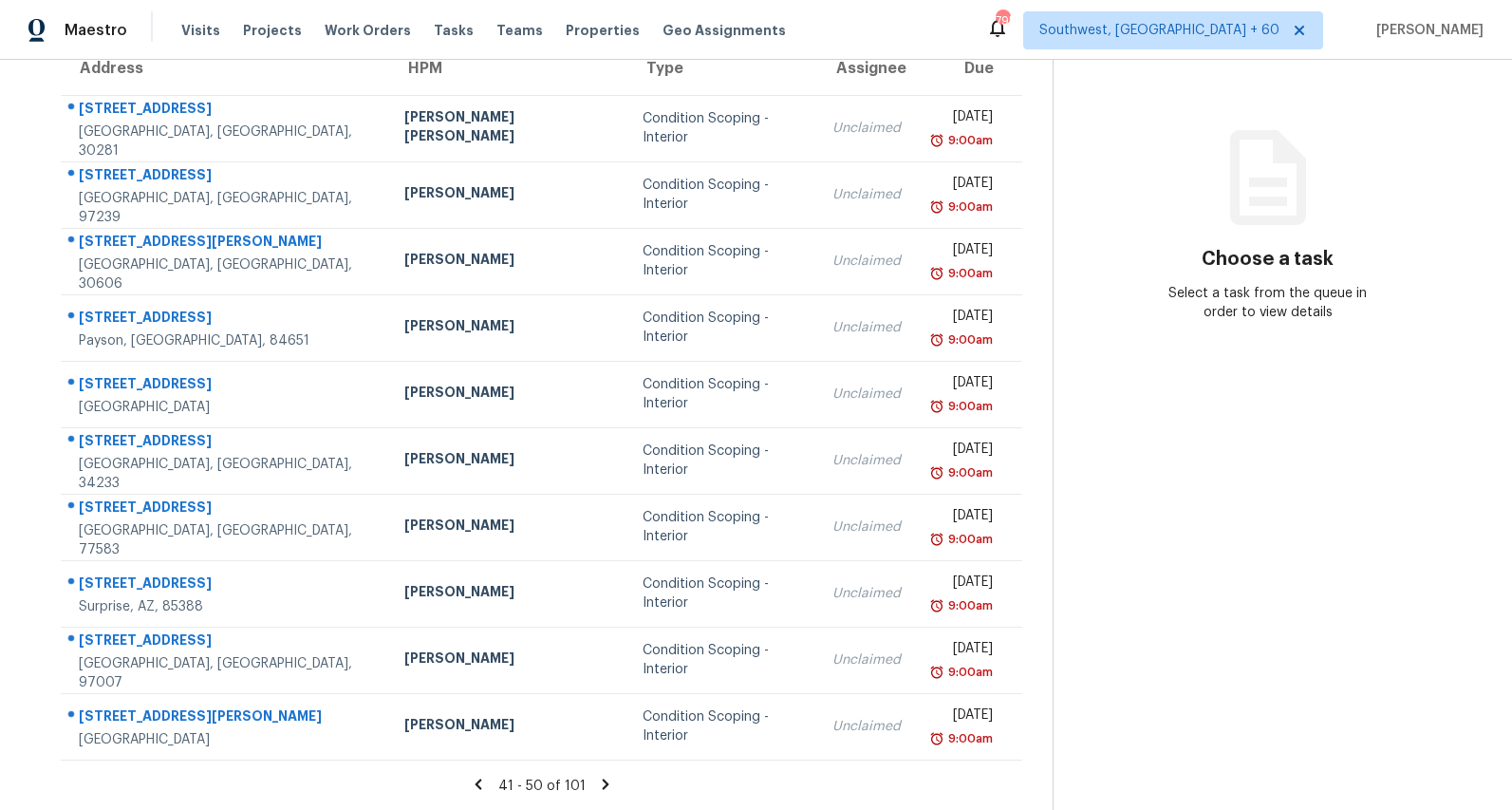
click at [613, 785] on icon at bounding box center [605, 784] width 17 height 17
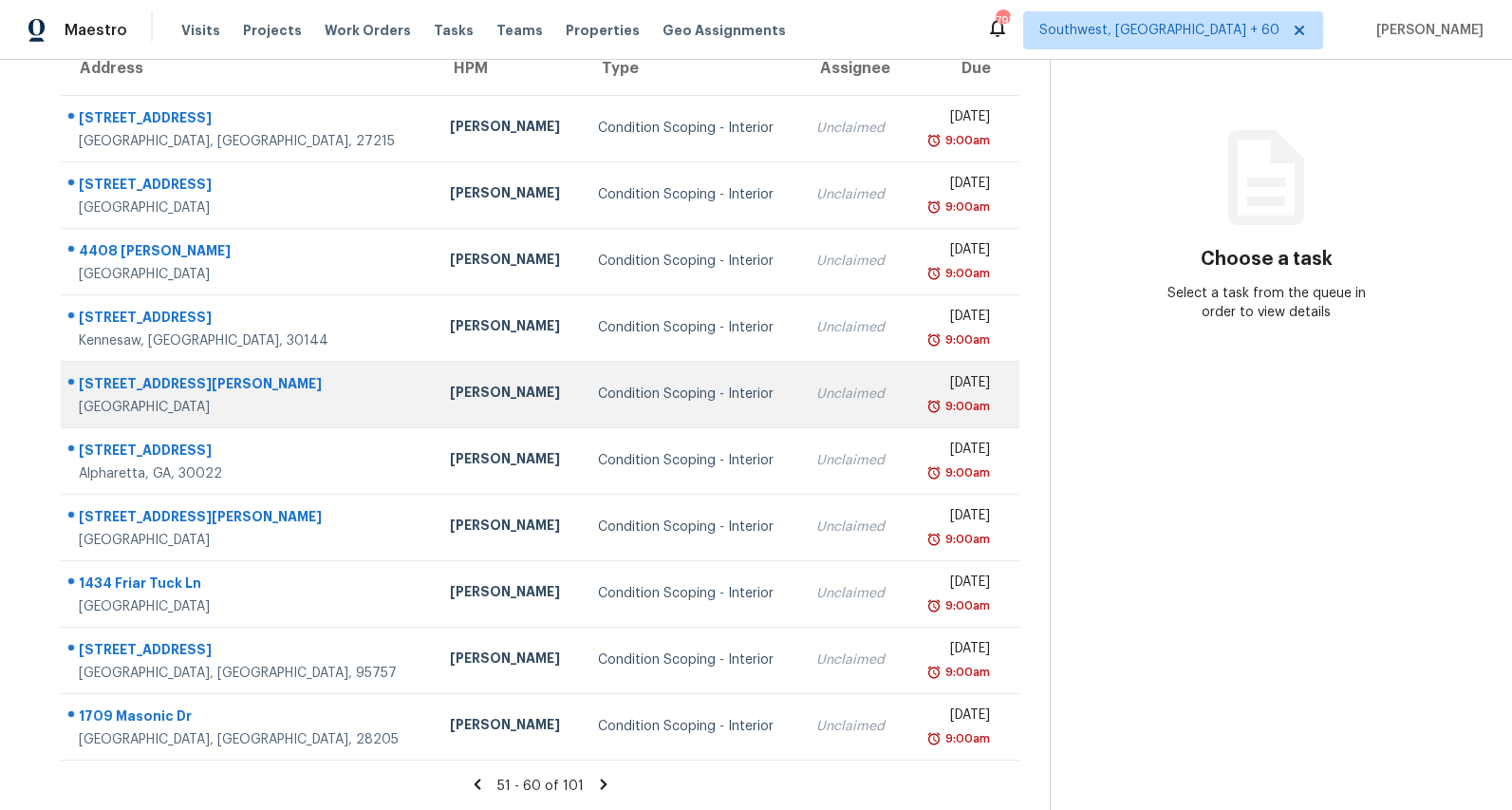
scroll to position [0, 0]
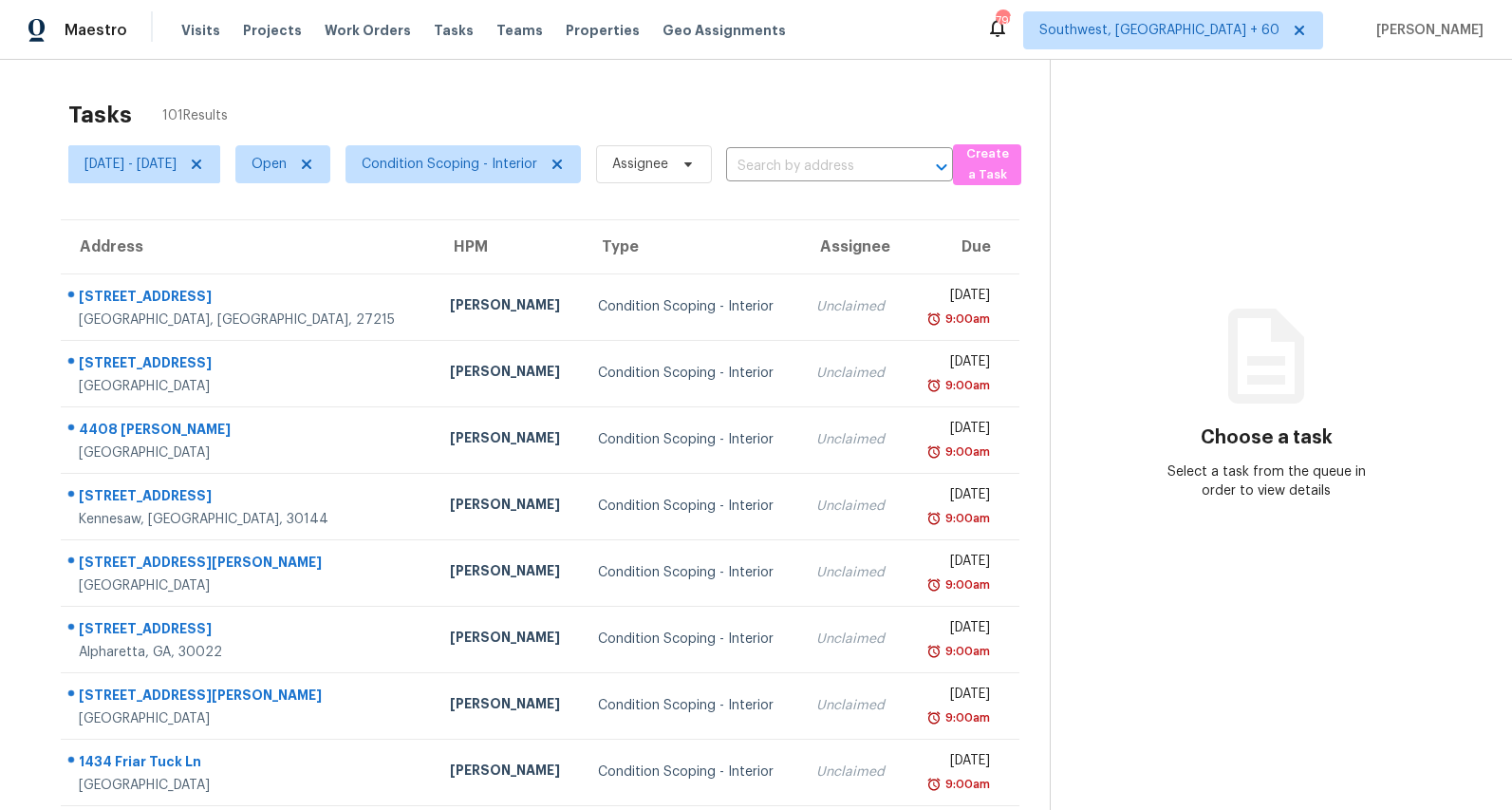
drag, startPoint x: 256, startPoint y: 117, endPoint x: 55, endPoint y: 119, distance: 201.0
click at [55, 119] on section "Tasks 101 Results Mon, Sep 08 - Mon, Sep 08 Open Condition Scoping - Interior A…" at bounding box center [540, 540] width 1019 height 899
click at [149, 124] on div "Tasks 101 Results" at bounding box center [559, 115] width 981 height 50
drag, startPoint x: 161, startPoint y: 117, endPoint x: 255, endPoint y: 117, distance: 94.0
click at [255, 117] on div "Tasks 101 Results" at bounding box center [559, 115] width 981 height 50
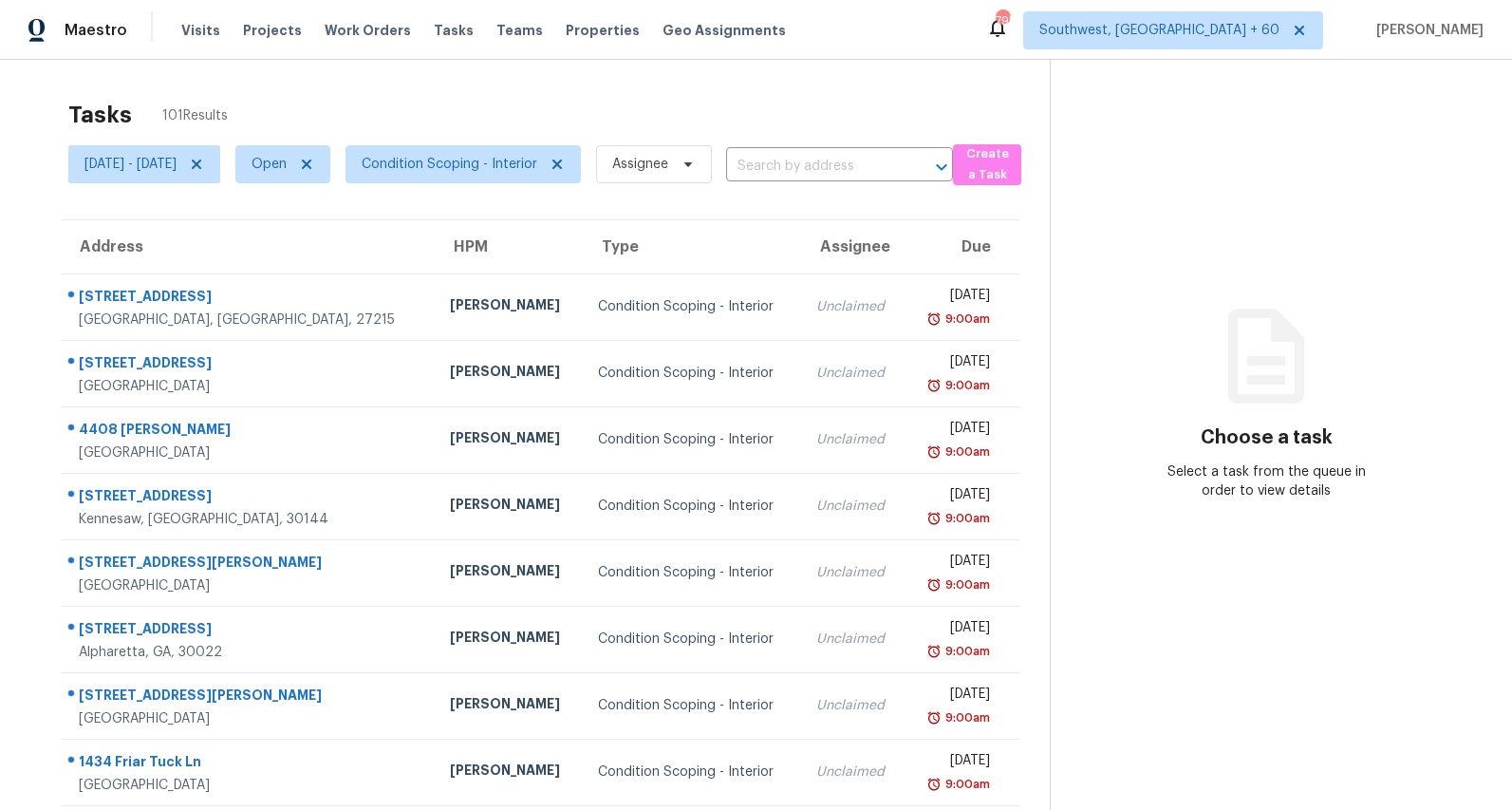
click at [255, 117] on div "Tasks 101 Results" at bounding box center [559, 115] width 981 height 50
drag, startPoint x: 257, startPoint y: 109, endPoint x: 76, endPoint y: 113, distance: 181.0
click at [76, 113] on div "Tasks 101 Results" at bounding box center [559, 115] width 981 height 50
click at [76, 113] on h2 "Tasks" at bounding box center [100, 114] width 63 height 19
drag, startPoint x: 282, startPoint y: 121, endPoint x: 94, endPoint y: 105, distance: 188.7
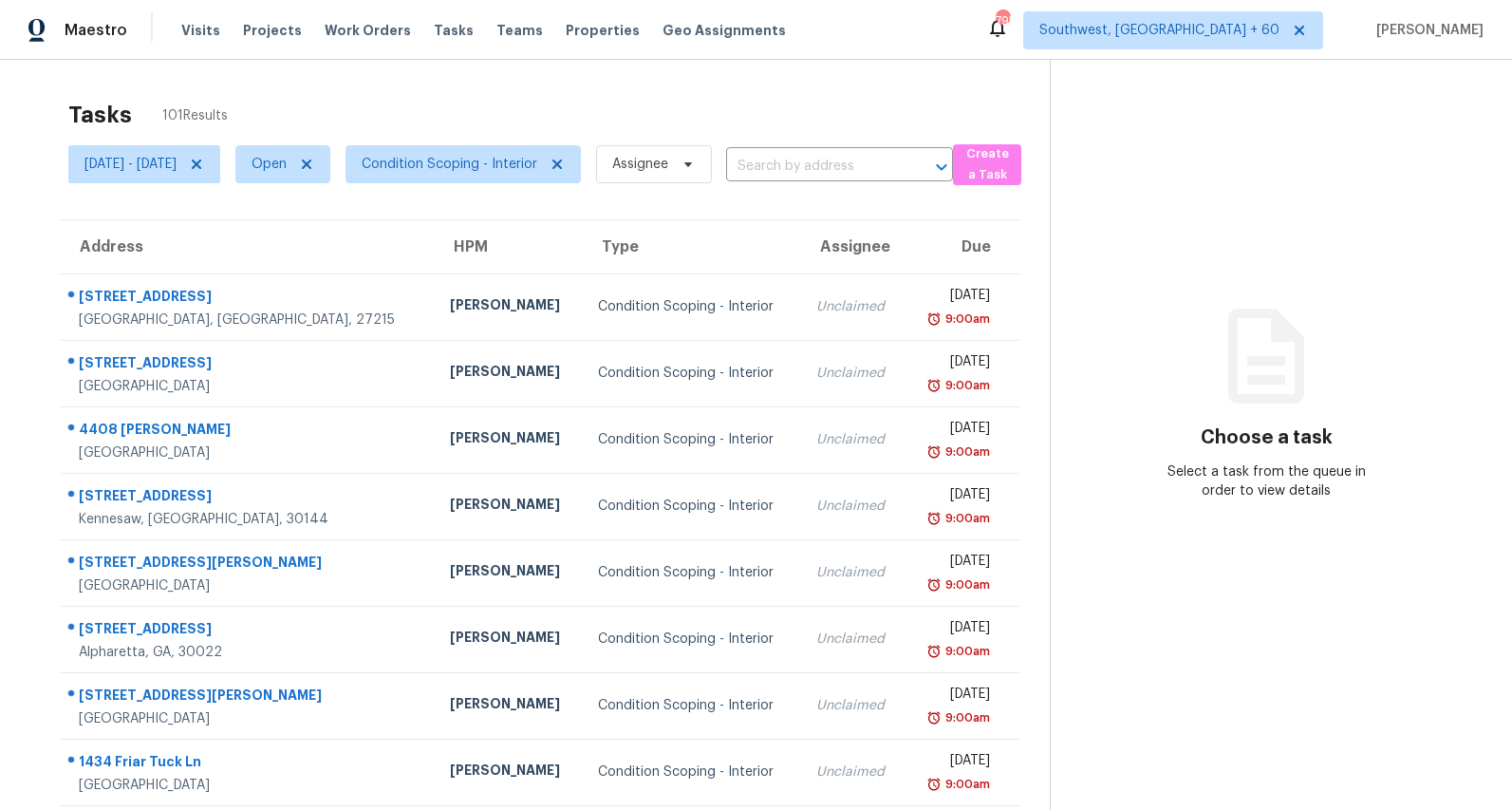
click at [94, 105] on div "Tasks 101 Results" at bounding box center [559, 115] width 981 height 50
click at [94, 105] on h2 "Tasks" at bounding box center [100, 114] width 63 height 19
drag, startPoint x: 260, startPoint y: 122, endPoint x: 81, endPoint y: 126, distance: 179.0
click at [81, 126] on div "Tasks 101 Results" at bounding box center [559, 115] width 981 height 50
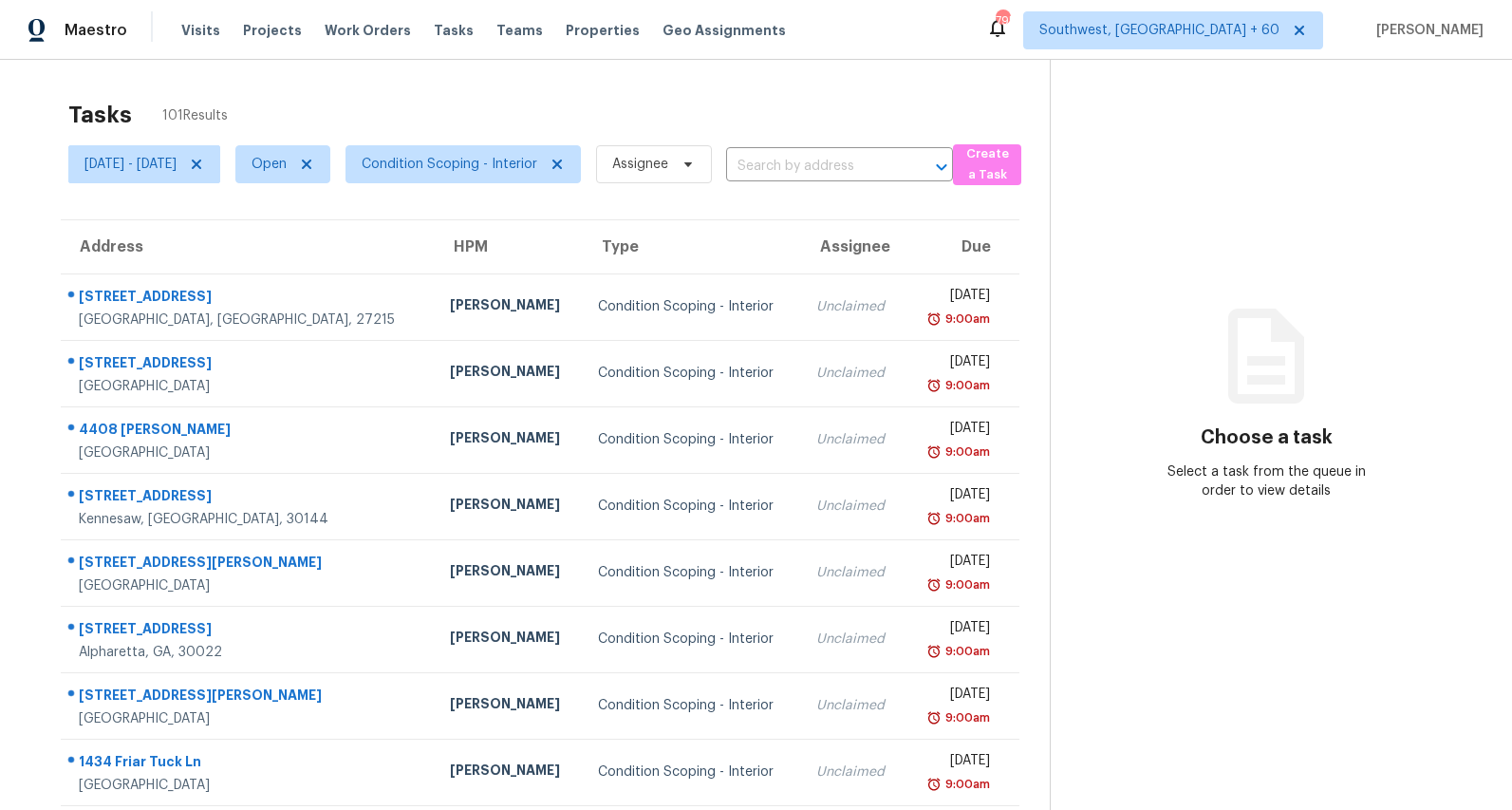
drag, startPoint x: 71, startPoint y: 109, endPoint x: 285, endPoint y: 112, distance: 214.0
click at [285, 111] on div "Tasks 101 Results" at bounding box center [559, 115] width 981 height 50
click at [285, 112] on div "Tasks 101 Results" at bounding box center [559, 115] width 981 height 50
drag, startPoint x: 268, startPoint y: 120, endPoint x: 40, endPoint y: 106, distance: 228.4
click at [40, 106] on section "Tasks 101 Results Mon, Sep 08 - Mon, Sep 08 Open Condition Scoping - Interior A…" at bounding box center [540, 540] width 1019 height 899
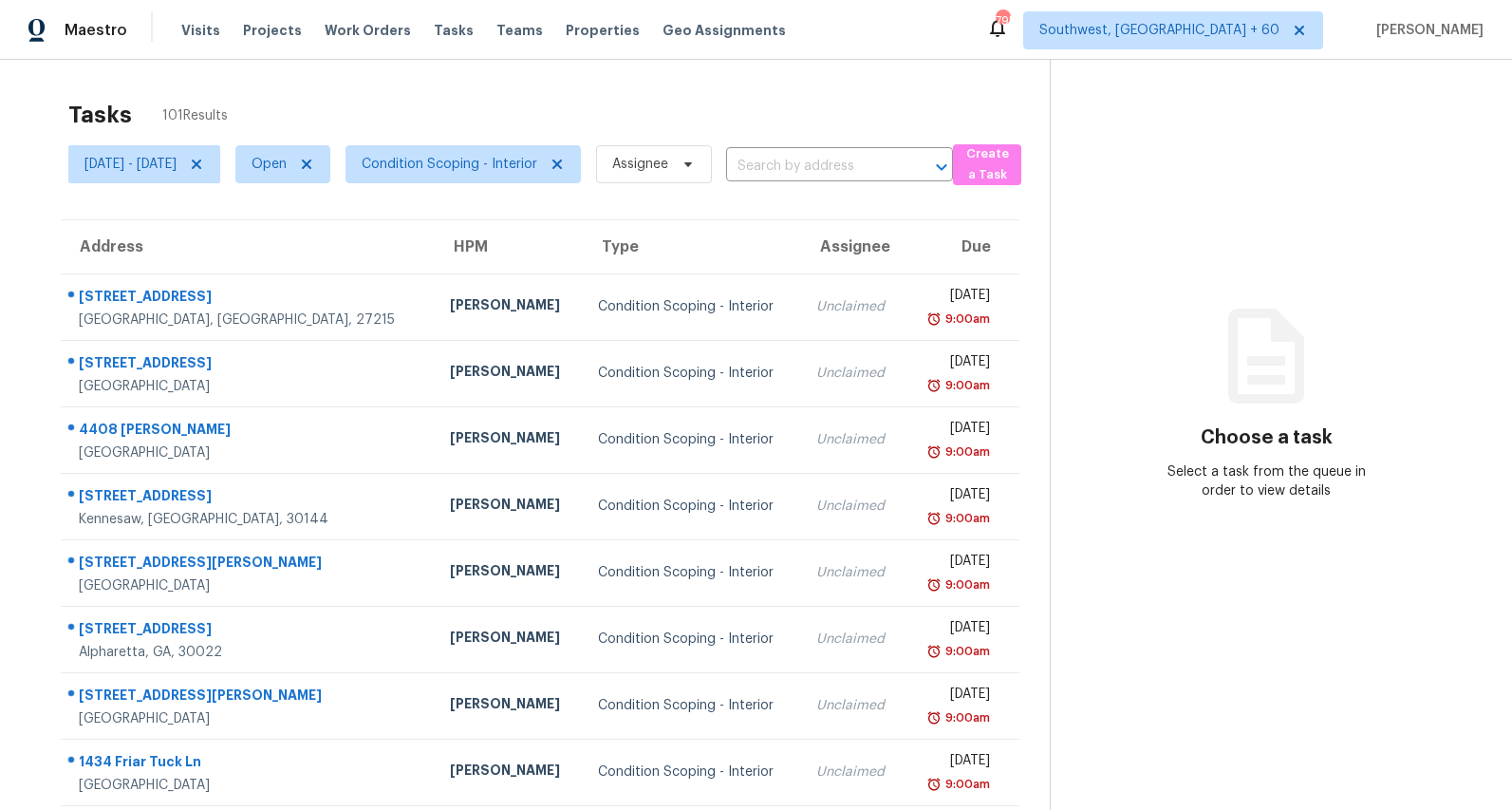
click at [40, 106] on section "Tasks 101 Results Mon, Sep 08 - Mon, Sep 08 Open Condition Scoping - Interior A…" at bounding box center [540, 540] width 1019 height 899
drag, startPoint x: 261, startPoint y: 117, endPoint x: 162, endPoint y: 114, distance: 99.0
click at [162, 114] on div "Tasks 101 Results" at bounding box center [559, 115] width 981 height 50
click at [163, 114] on span "101 Results" at bounding box center [195, 115] width 65 height 19
drag, startPoint x: 146, startPoint y: 115, endPoint x: 234, endPoint y: 115, distance: 88.0
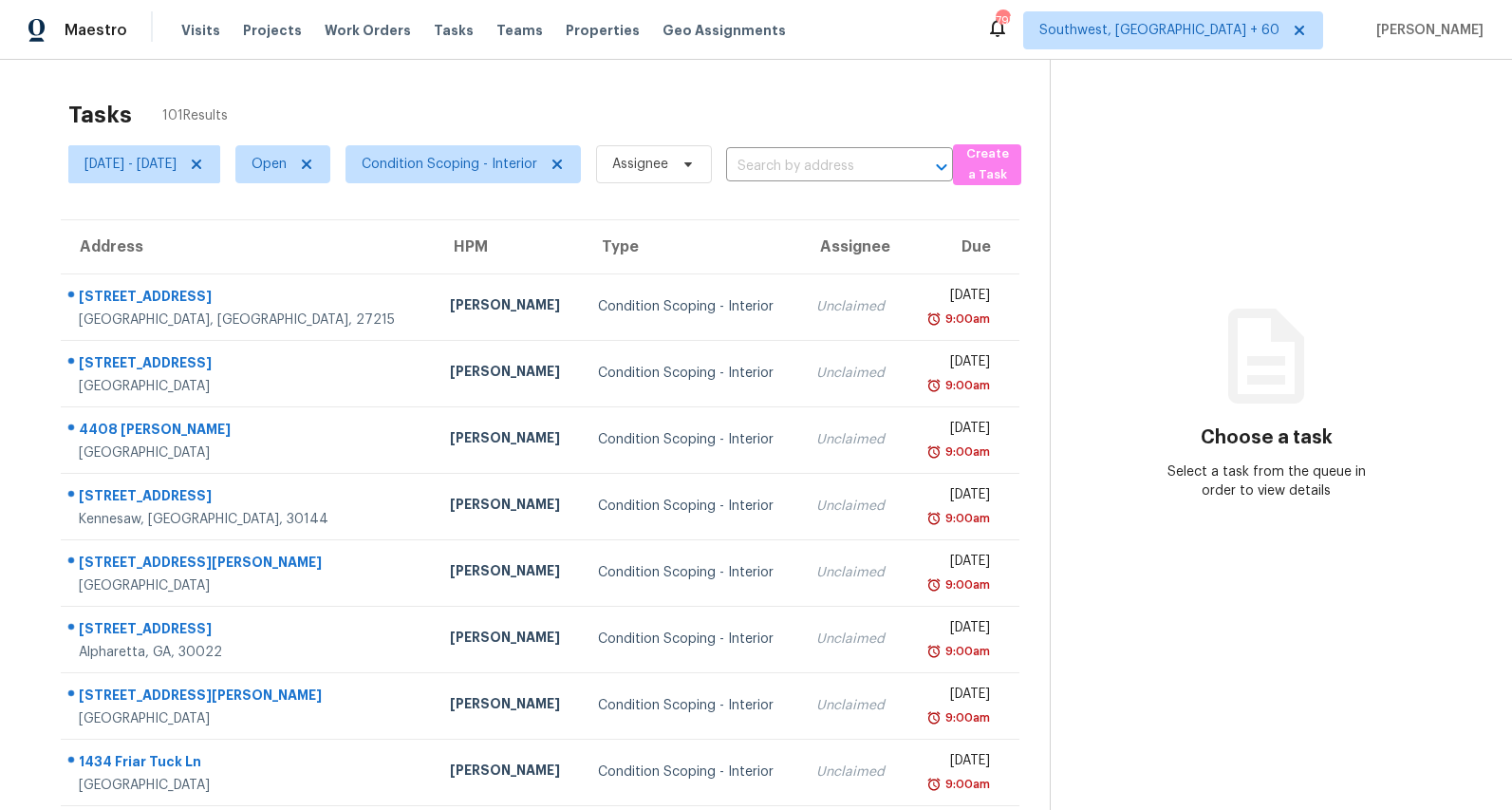
click at [234, 115] on div "Tasks 101 Results" at bounding box center [559, 115] width 981 height 50
drag, startPoint x: 234, startPoint y: 115, endPoint x: 155, endPoint y: 115, distance: 79.0
click at [155, 115] on div "Tasks 101 Results" at bounding box center [559, 115] width 981 height 50
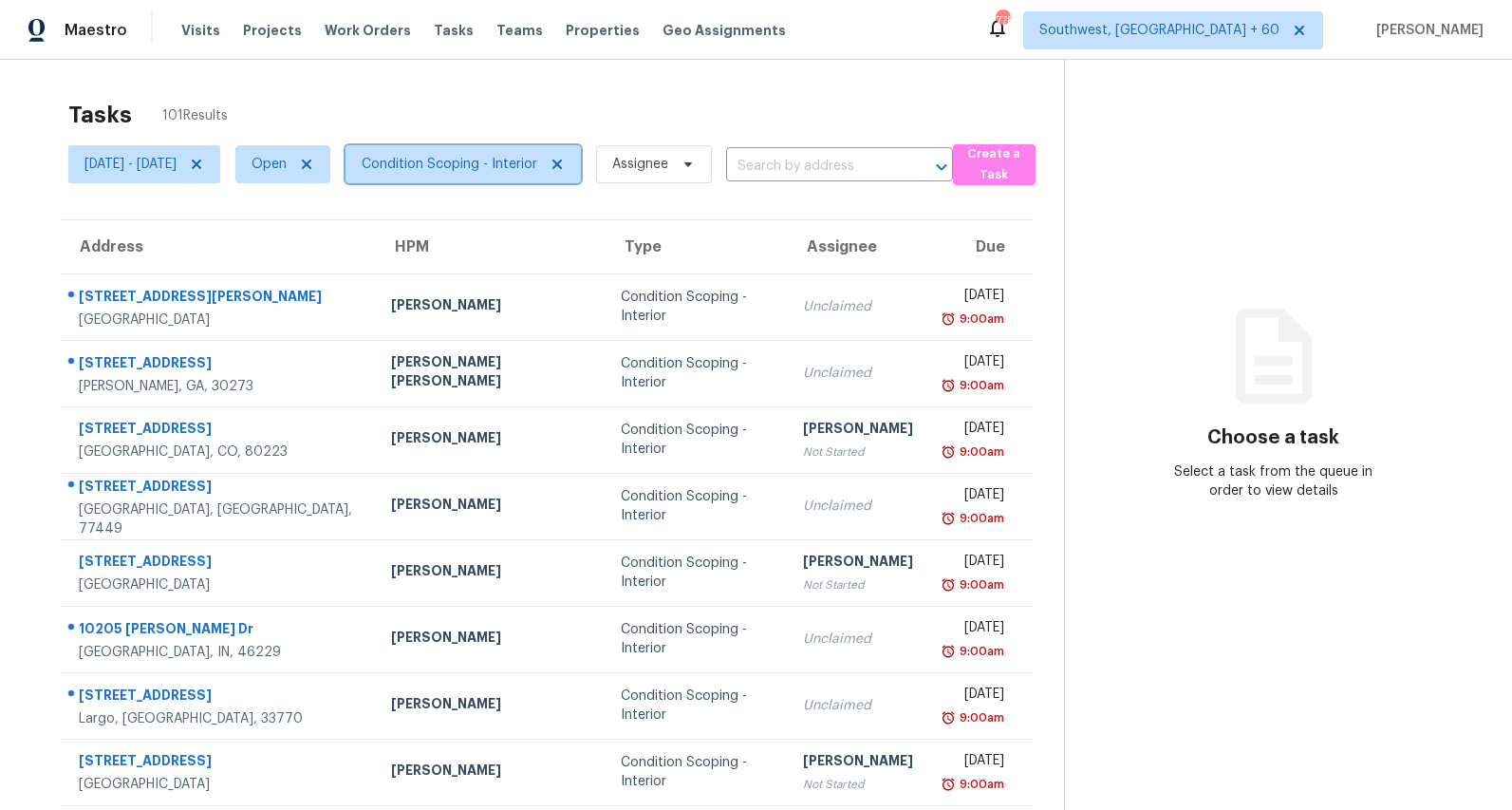
click at [507, 172] on span "Condition Scoping - Interior" at bounding box center [449, 164] width 176 height 19
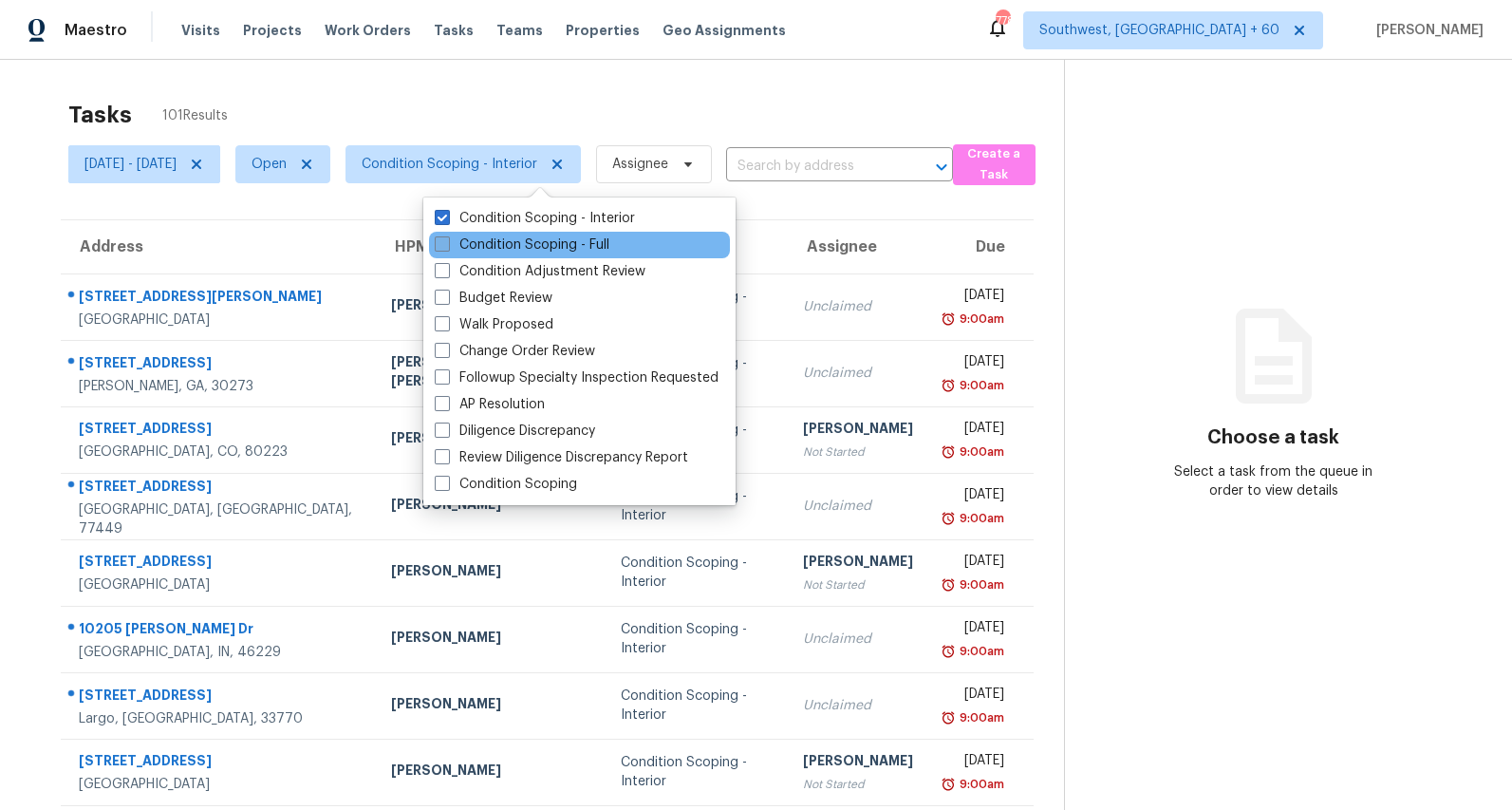
click at [506, 239] on label "Condition Scoping - Full" at bounding box center [522, 244] width 175 height 19
click at [447, 239] on input "Condition Scoping - Full" at bounding box center [441, 241] width 12 height 12
checkbox input "true"
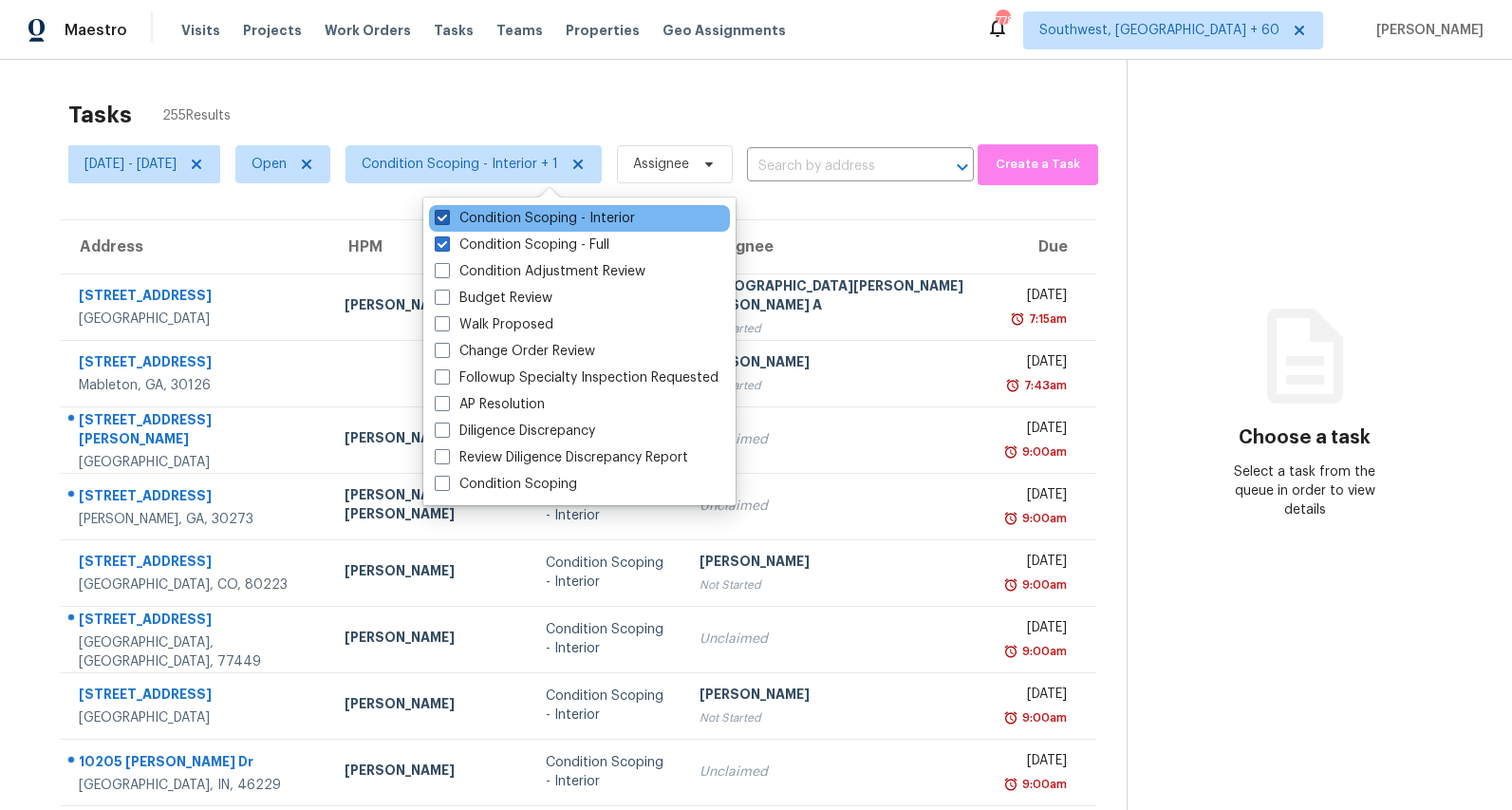
click at [508, 215] on label "Condition Scoping - Interior" at bounding box center [535, 217] width 200 height 19
click at [447, 215] on input "Condition Scoping - Interior" at bounding box center [441, 214] width 12 height 12
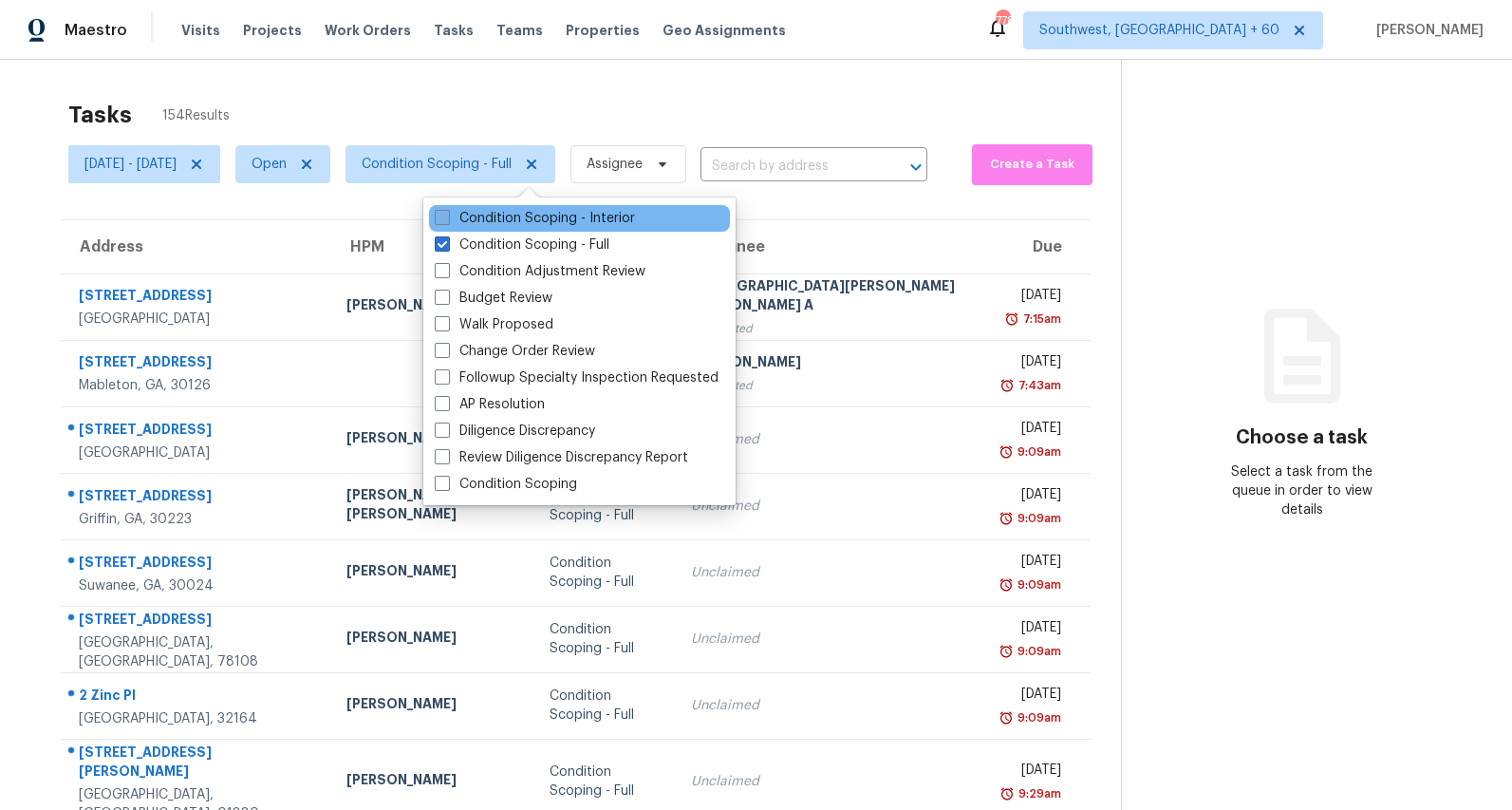
click at [497, 218] on label "Condition Scoping - Interior" at bounding box center [535, 217] width 200 height 19
click at [447, 218] on input "Condition Scoping - Interior" at bounding box center [441, 214] width 12 height 12
checkbox input "true"
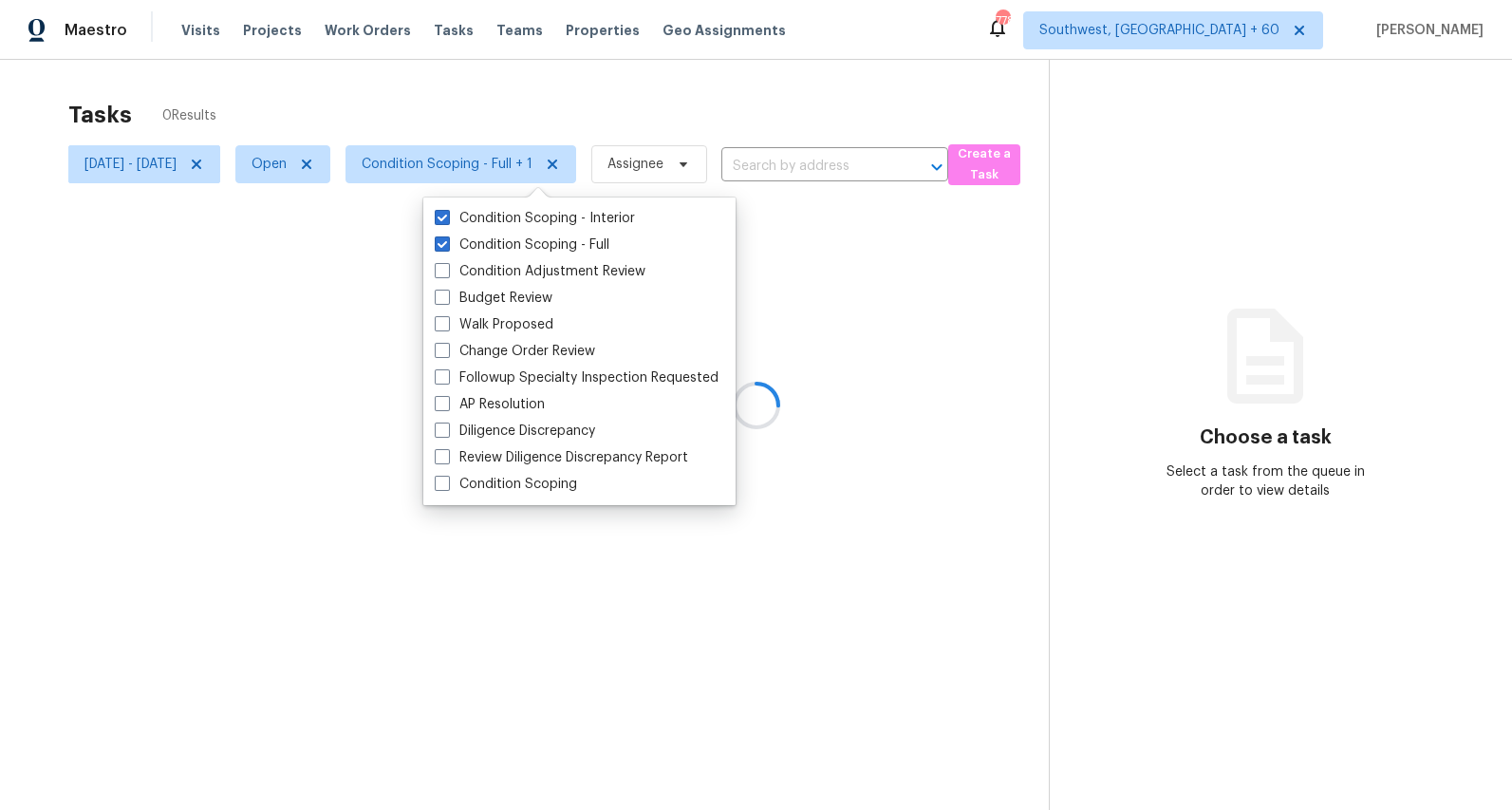
click at [388, 101] on div at bounding box center [756, 405] width 1512 height 810
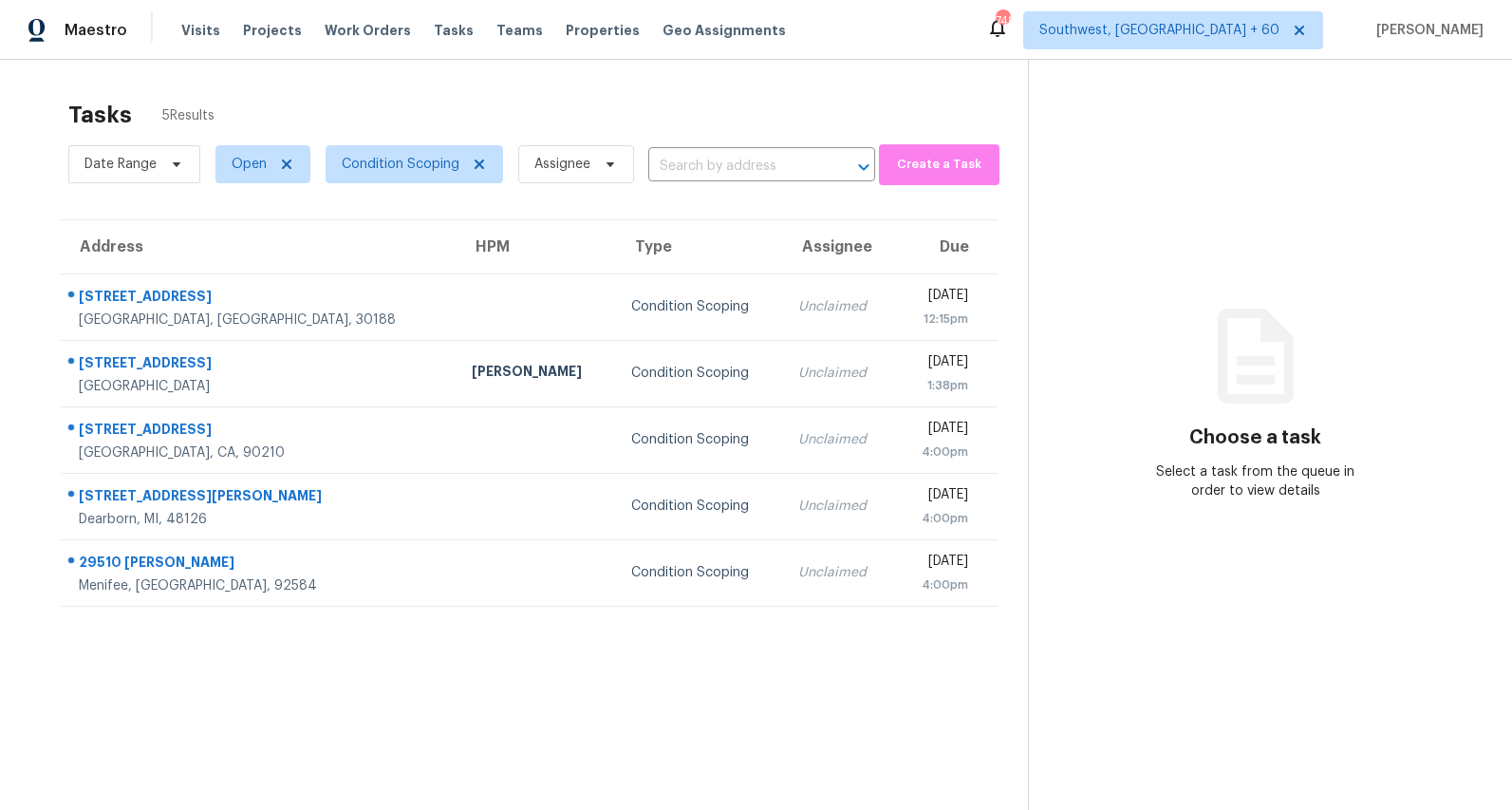
click at [456, 110] on div "Tasks 5 Results" at bounding box center [548, 115] width 959 height 50
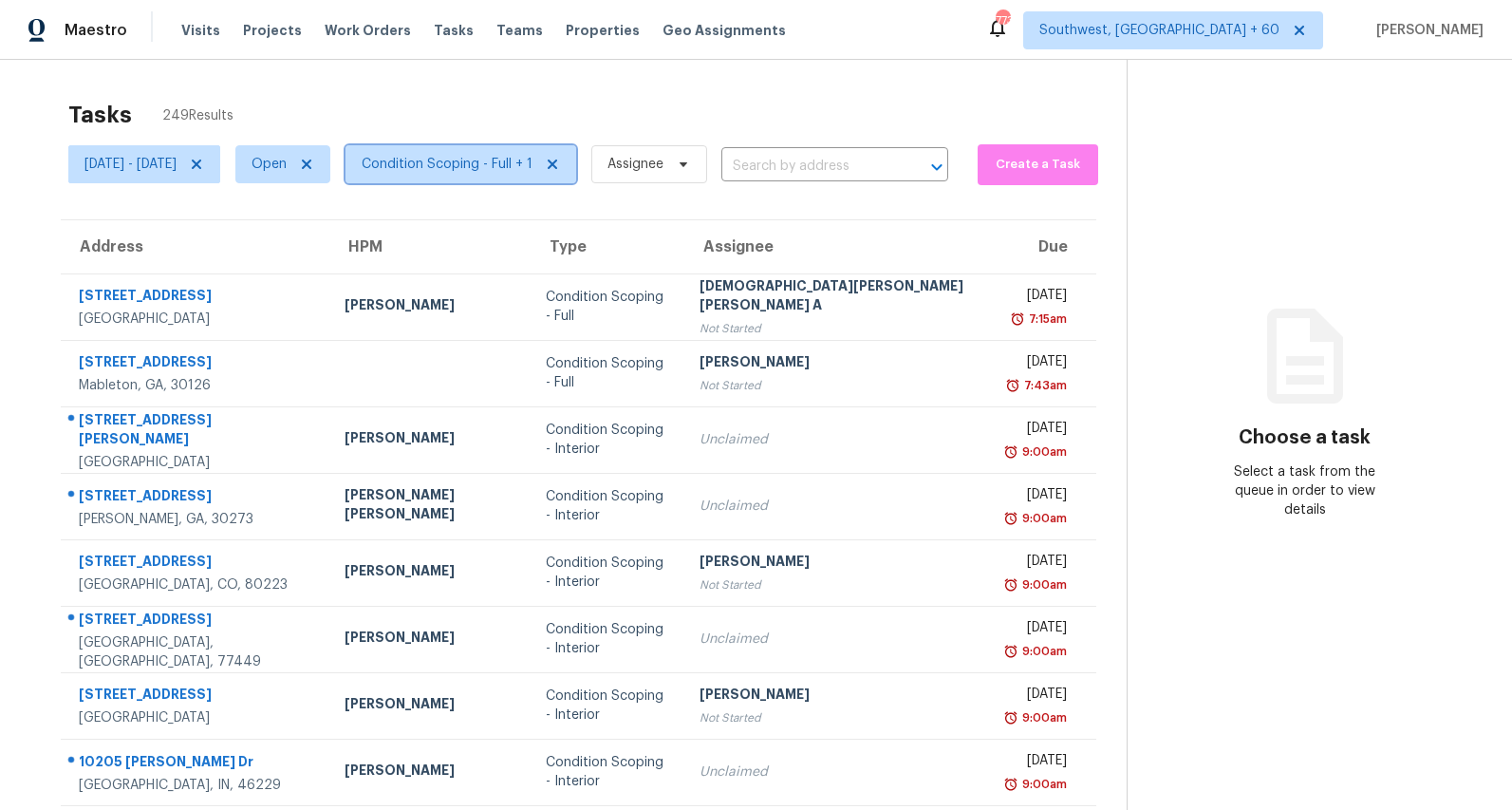
click at [496, 178] on span "Condition Scoping - Full + 1" at bounding box center [460, 164] width 230 height 38
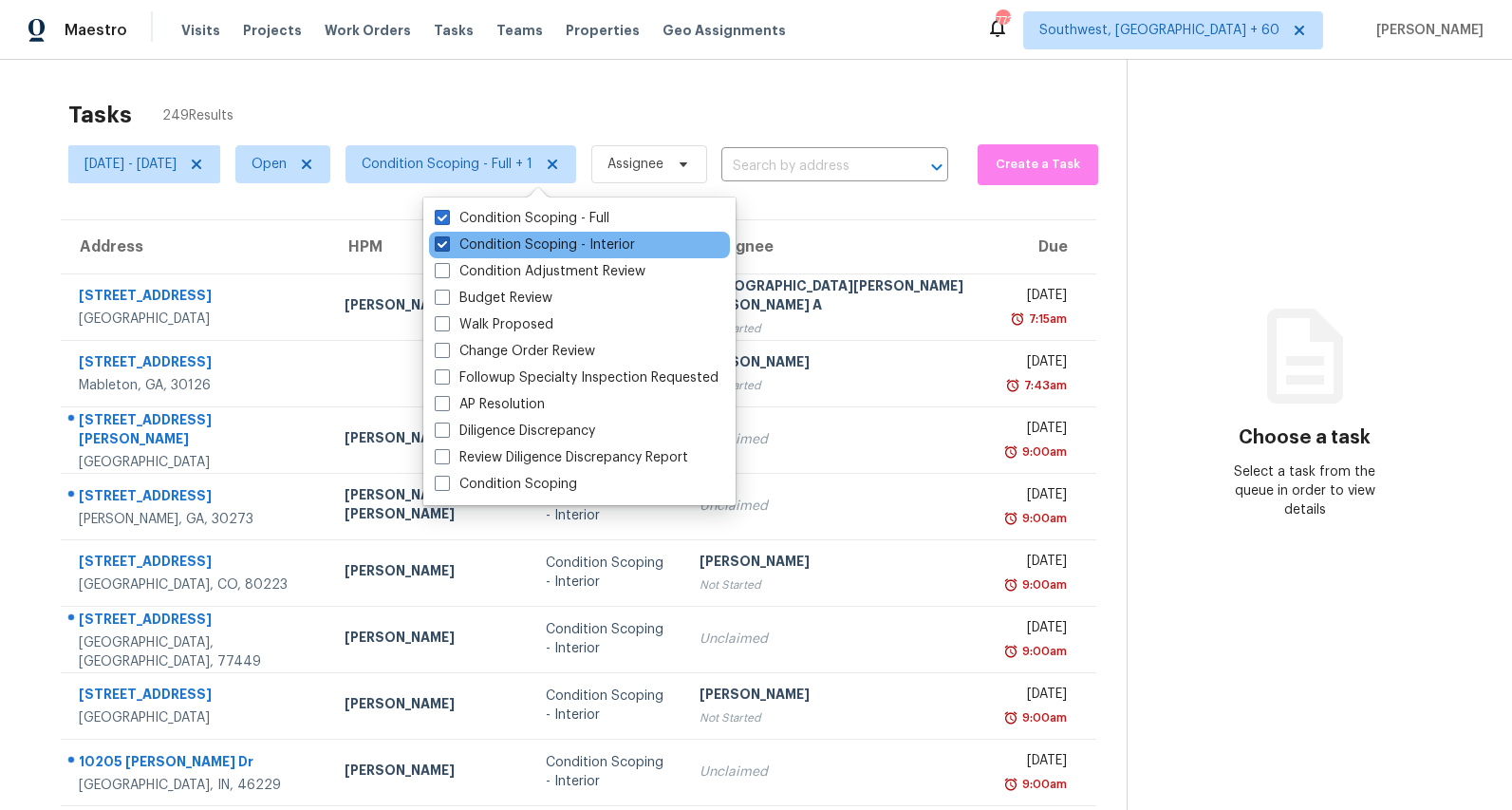
click at [489, 248] on label "Condition Scoping - Interior" at bounding box center [535, 244] width 200 height 19
click at [447, 248] on input "Condition Scoping - Interior" at bounding box center [441, 241] width 12 height 12
checkbox input "false"
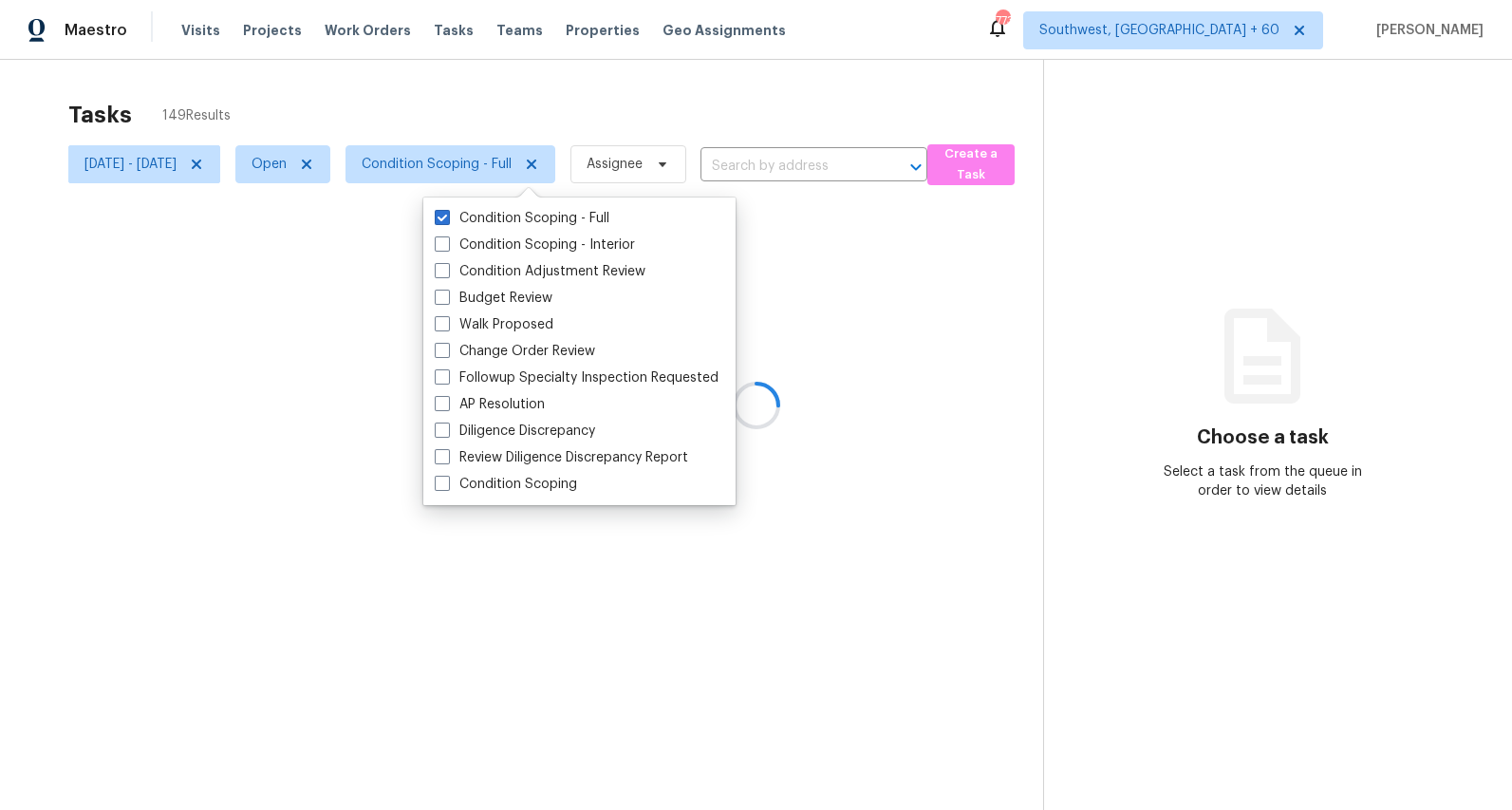
click at [332, 108] on div at bounding box center [756, 405] width 1512 height 810
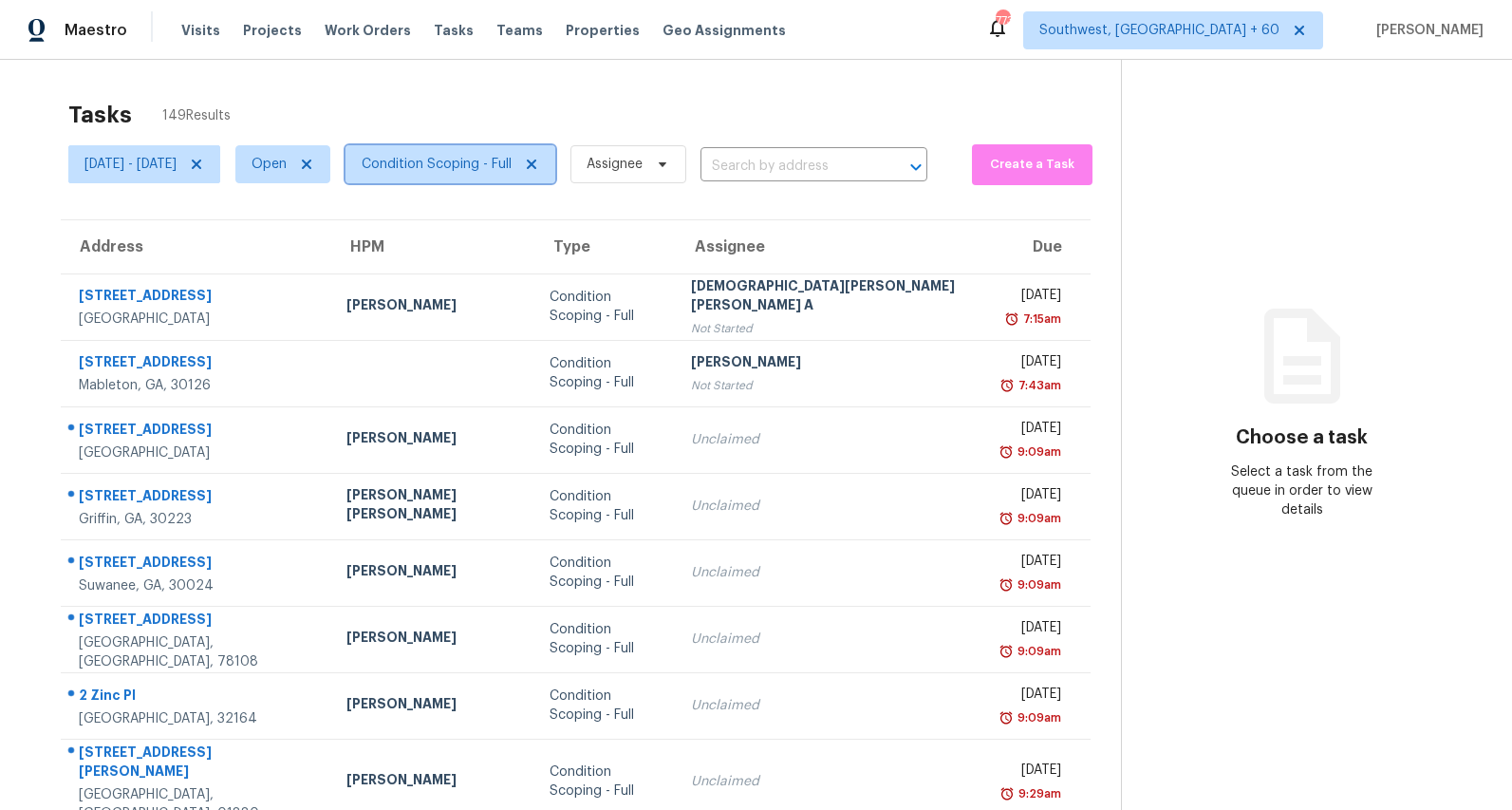
click at [510, 172] on span "Condition Scoping - Full" at bounding box center [437, 164] width 150 height 19
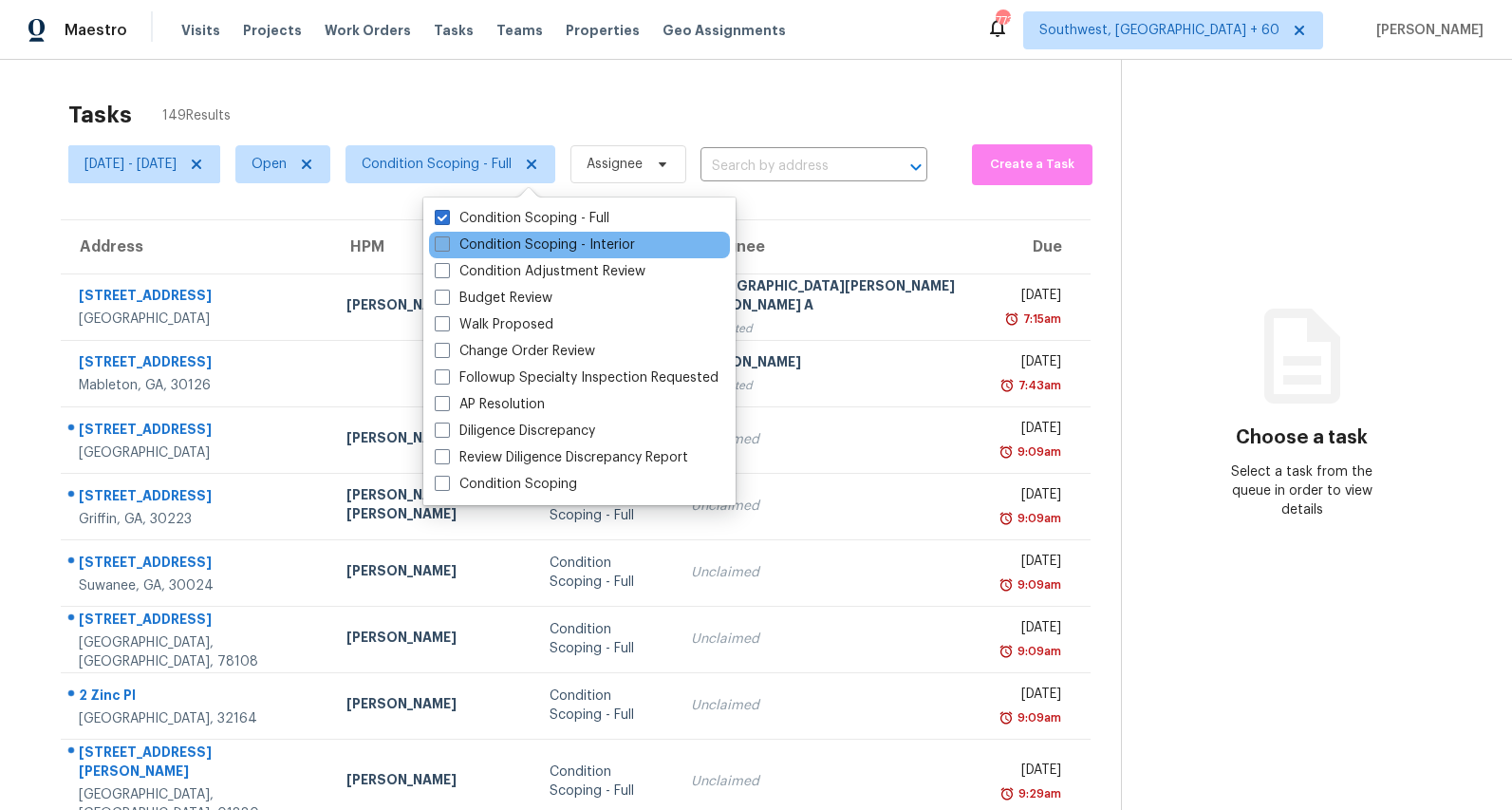
click at [488, 238] on label "Condition Scoping - Interior" at bounding box center [535, 244] width 200 height 19
click at [447, 238] on input "Condition Scoping - Interior" at bounding box center [441, 241] width 12 height 12
checkbox input "true"
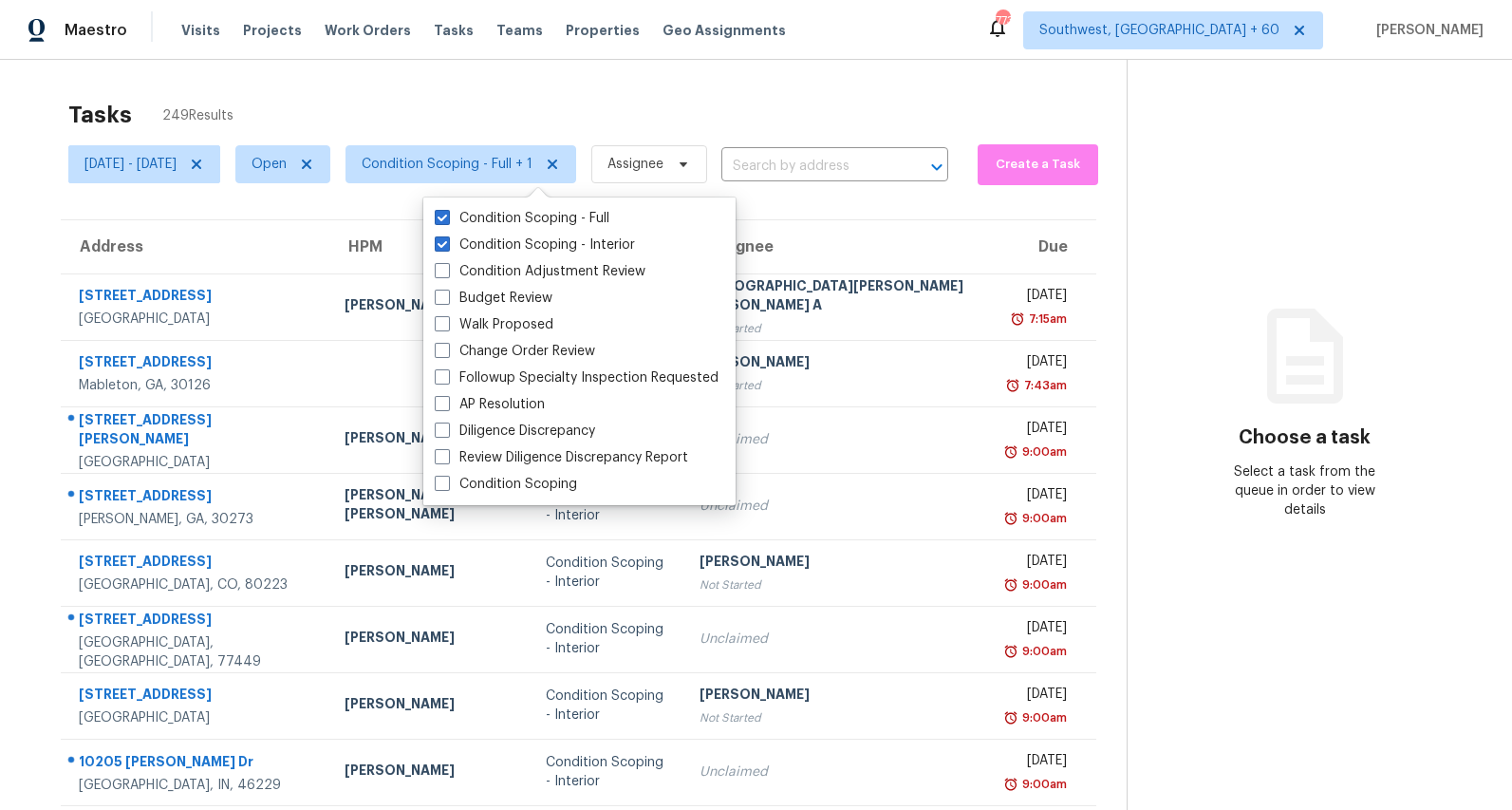
click at [382, 105] on div "Tasks 249 Results" at bounding box center [597, 115] width 1059 height 50
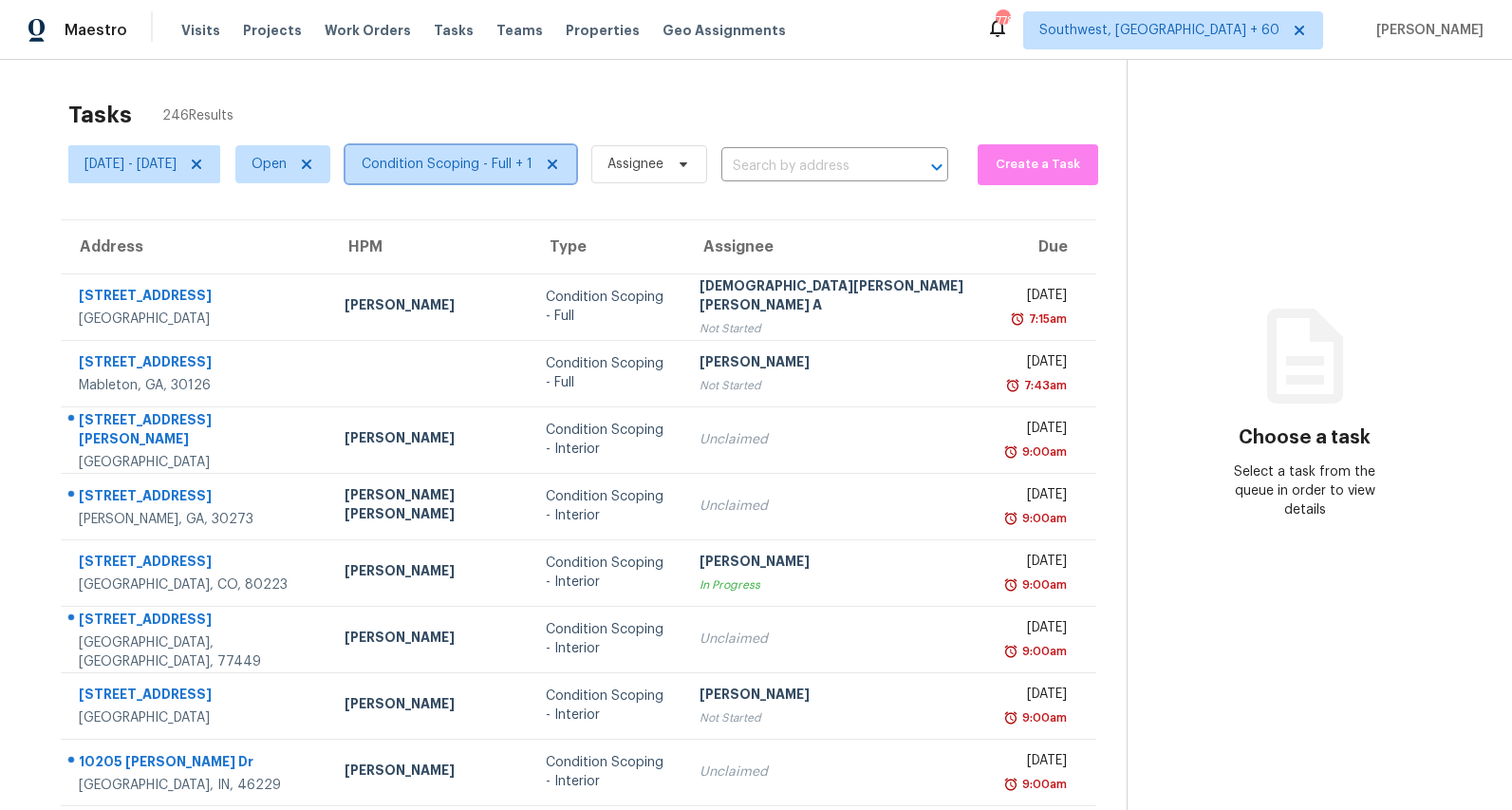
click at [525, 168] on span "Condition Scoping - Full + 1" at bounding box center [447, 164] width 171 height 19
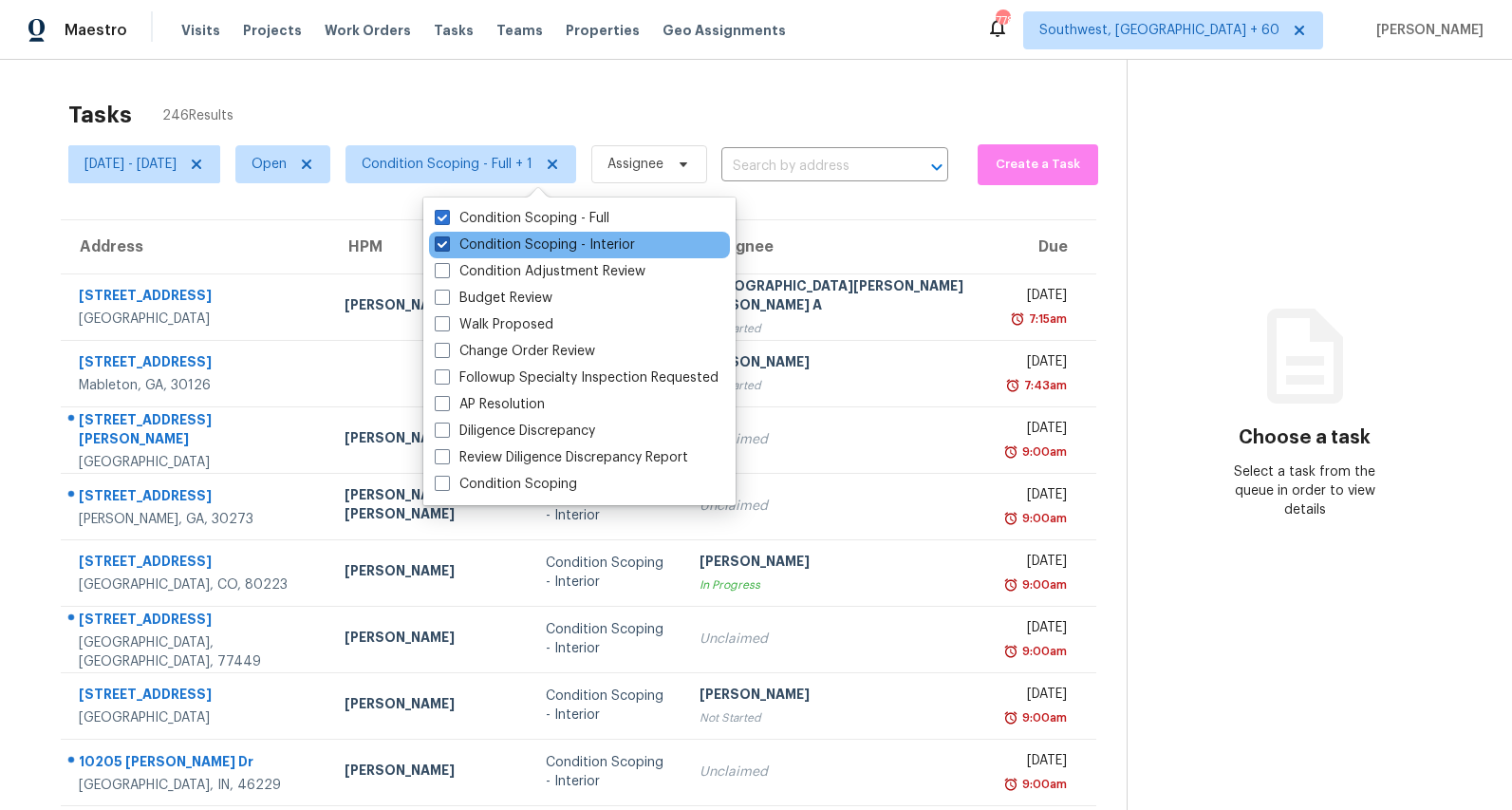
click at [499, 239] on label "Condition Scoping - Interior" at bounding box center [535, 244] width 200 height 19
click at [447, 239] on input "Condition Scoping - Interior" at bounding box center [441, 241] width 12 height 12
checkbox input "false"
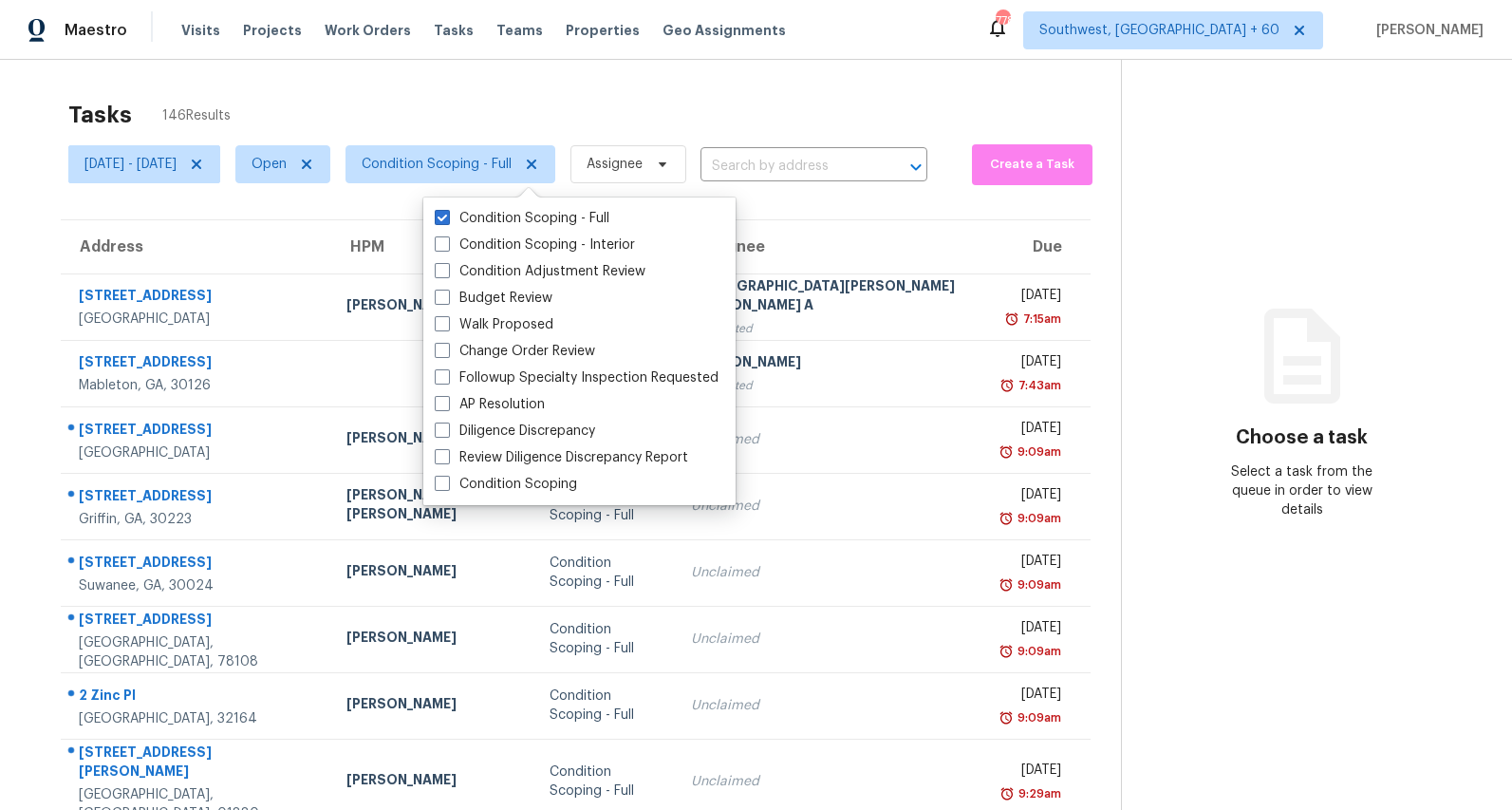
click at [491, 104] on div "Tasks 146 Results" at bounding box center [594, 115] width 1053 height 50
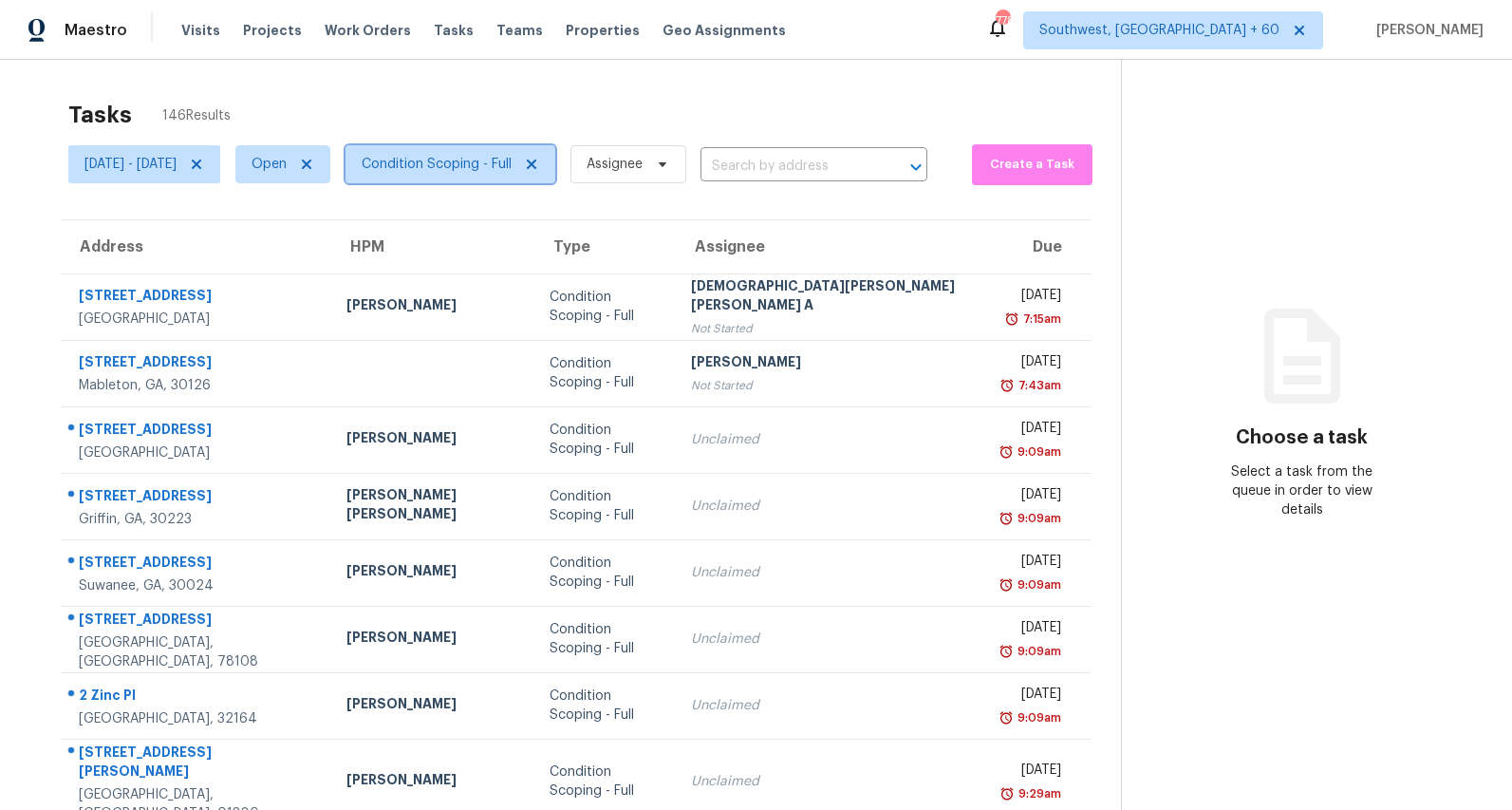
click at [512, 161] on span "Condition Scoping - Full" at bounding box center [437, 164] width 150 height 19
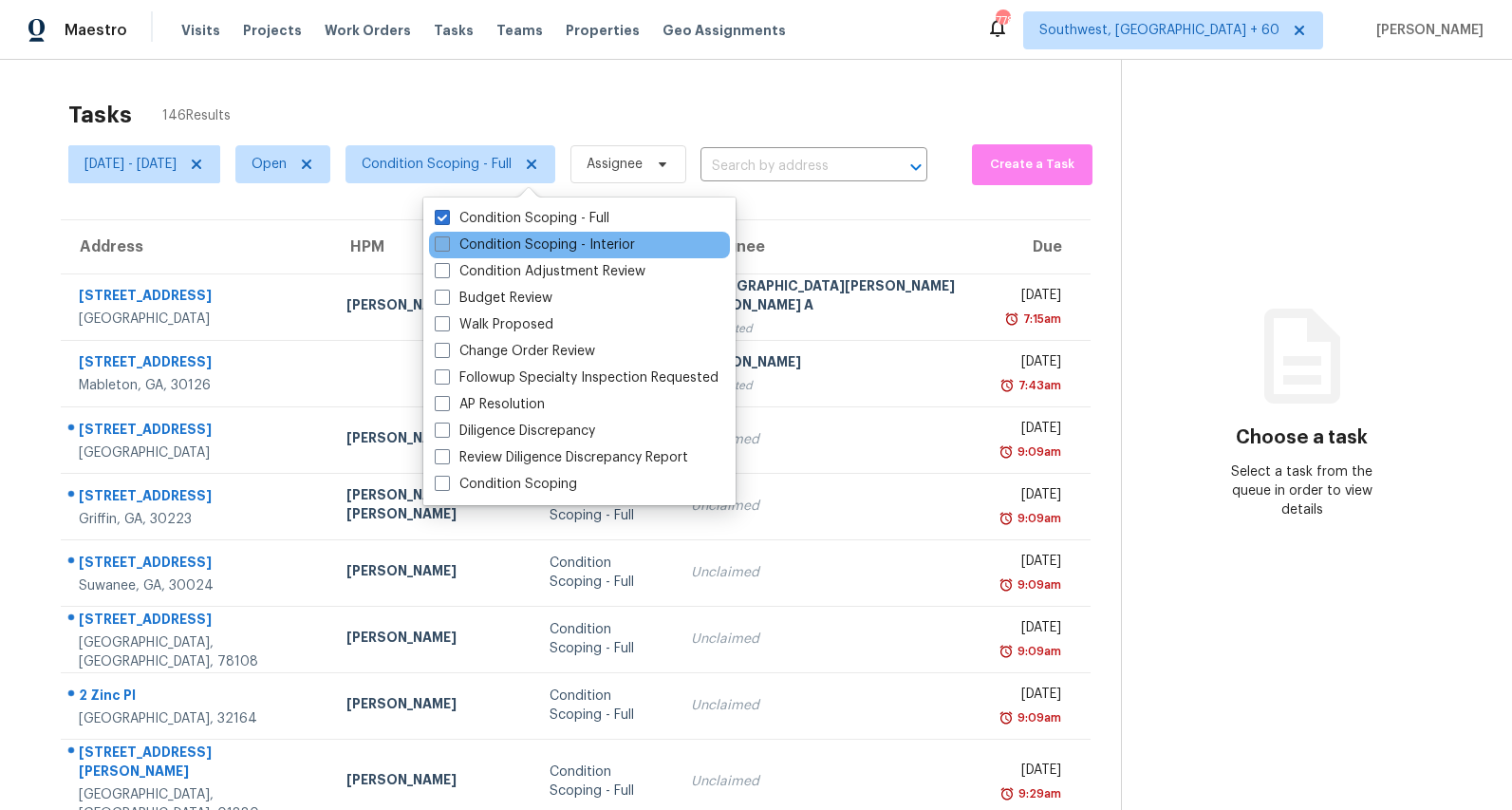
click at [506, 239] on label "Condition Scoping - Interior" at bounding box center [535, 244] width 200 height 19
click at [447, 239] on input "Condition Scoping - Interior" at bounding box center [441, 241] width 12 height 12
checkbox input "true"
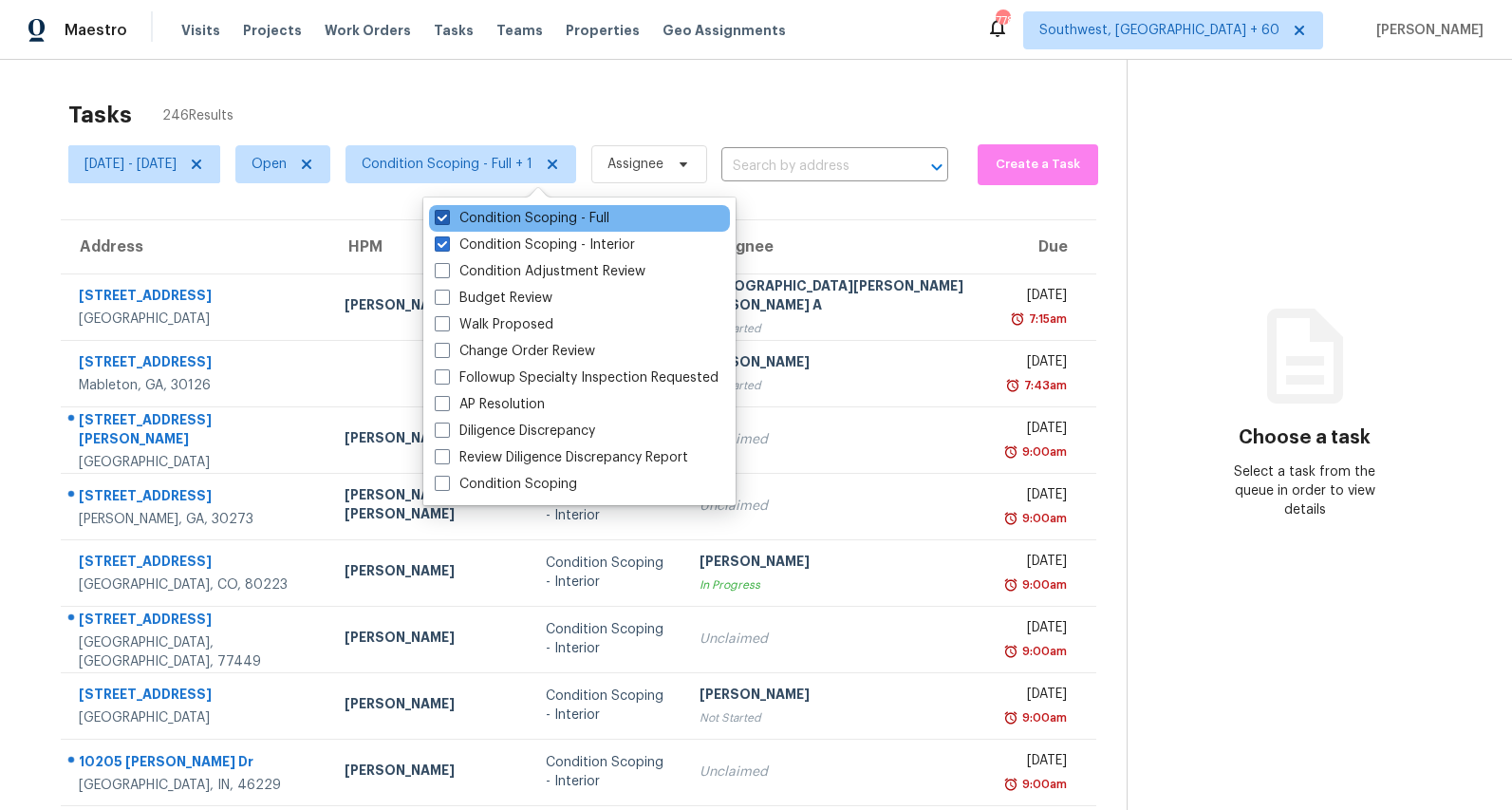
click at [507, 210] on label "Condition Scoping - Full" at bounding box center [522, 217] width 175 height 19
click at [447, 210] on input "Condition Scoping - Full" at bounding box center [441, 214] width 12 height 12
checkbox input "false"
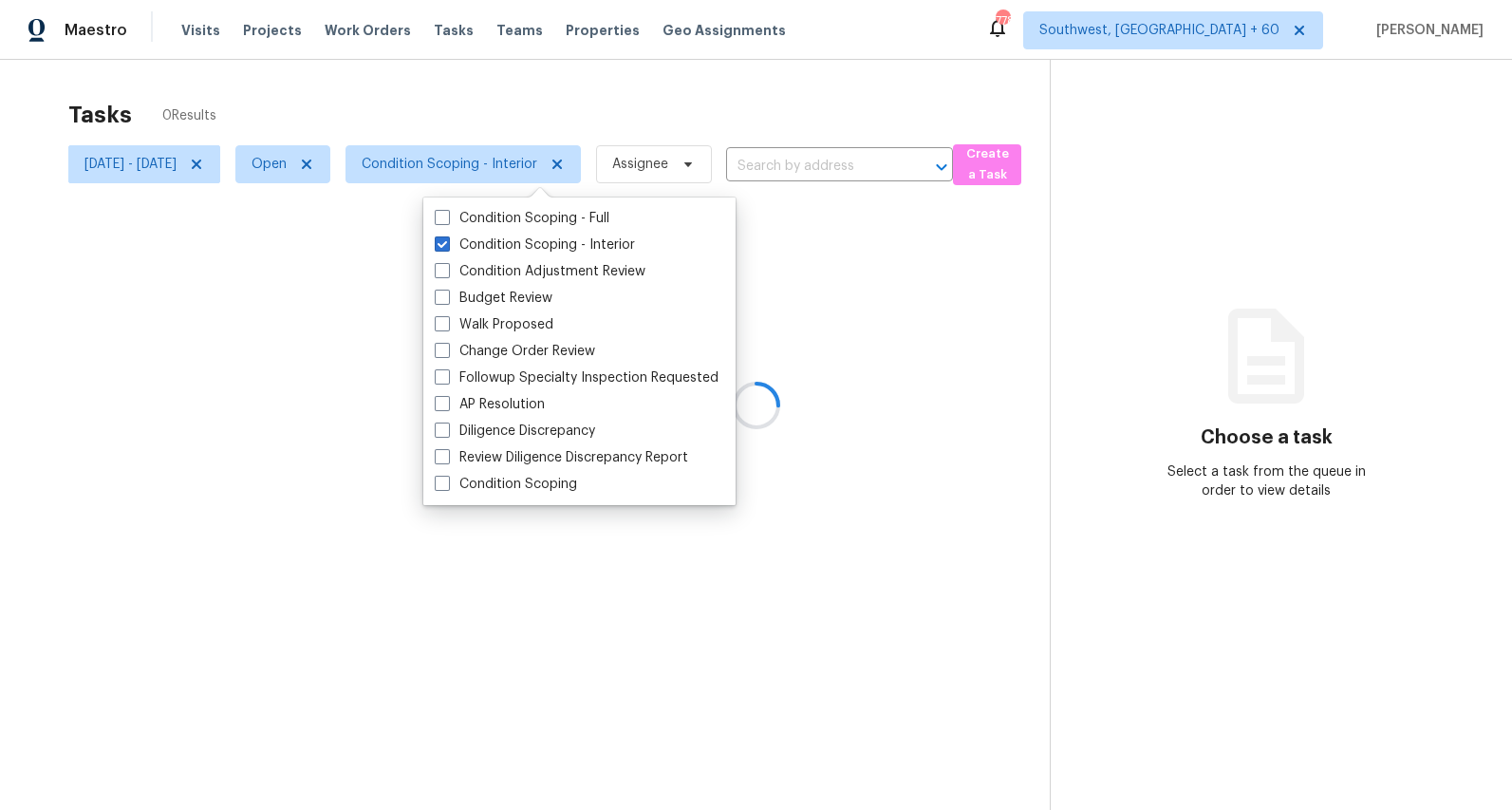
click at [430, 79] on div at bounding box center [756, 405] width 1512 height 810
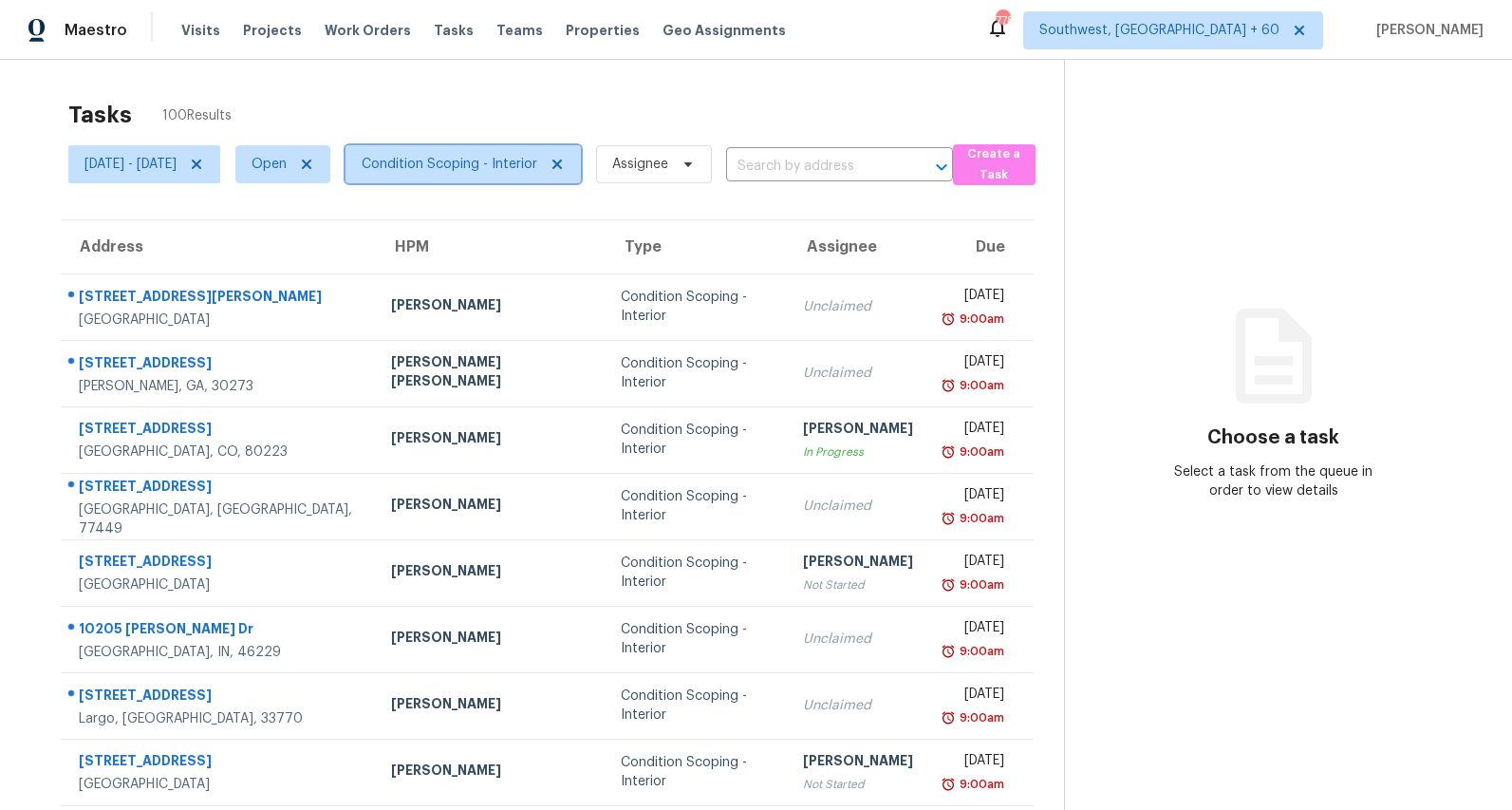
click at [520, 160] on span "Condition Scoping - Interior" at bounding box center [449, 164] width 176 height 19
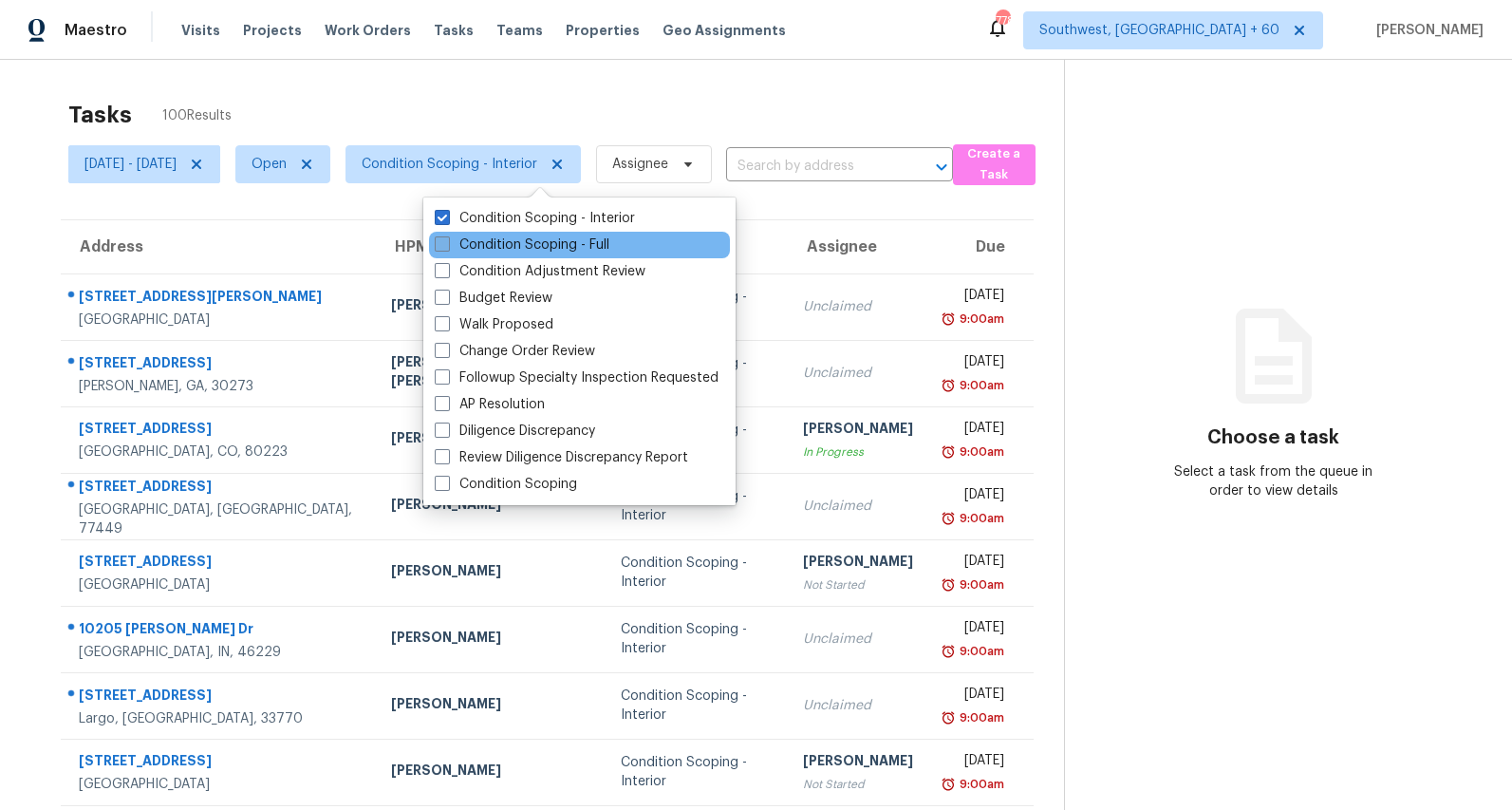
click at [515, 244] on label "Condition Scoping - Full" at bounding box center [522, 244] width 175 height 19
click at [447, 244] on input "Condition Scoping - Full" at bounding box center [441, 241] width 12 height 12
checkbox input "true"
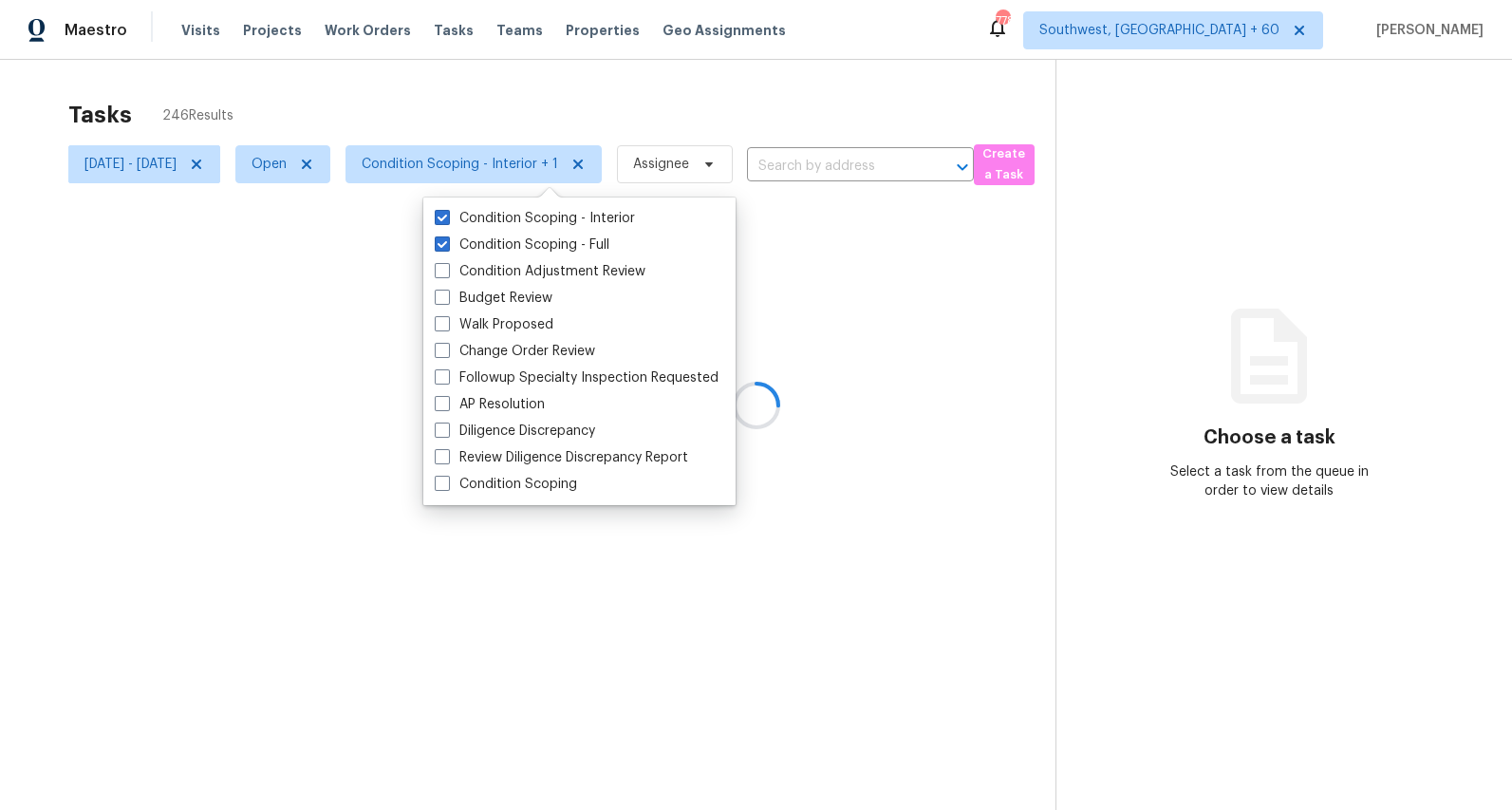
click at [442, 110] on div "Tasks 246 Results" at bounding box center [562, 115] width 987 height 50
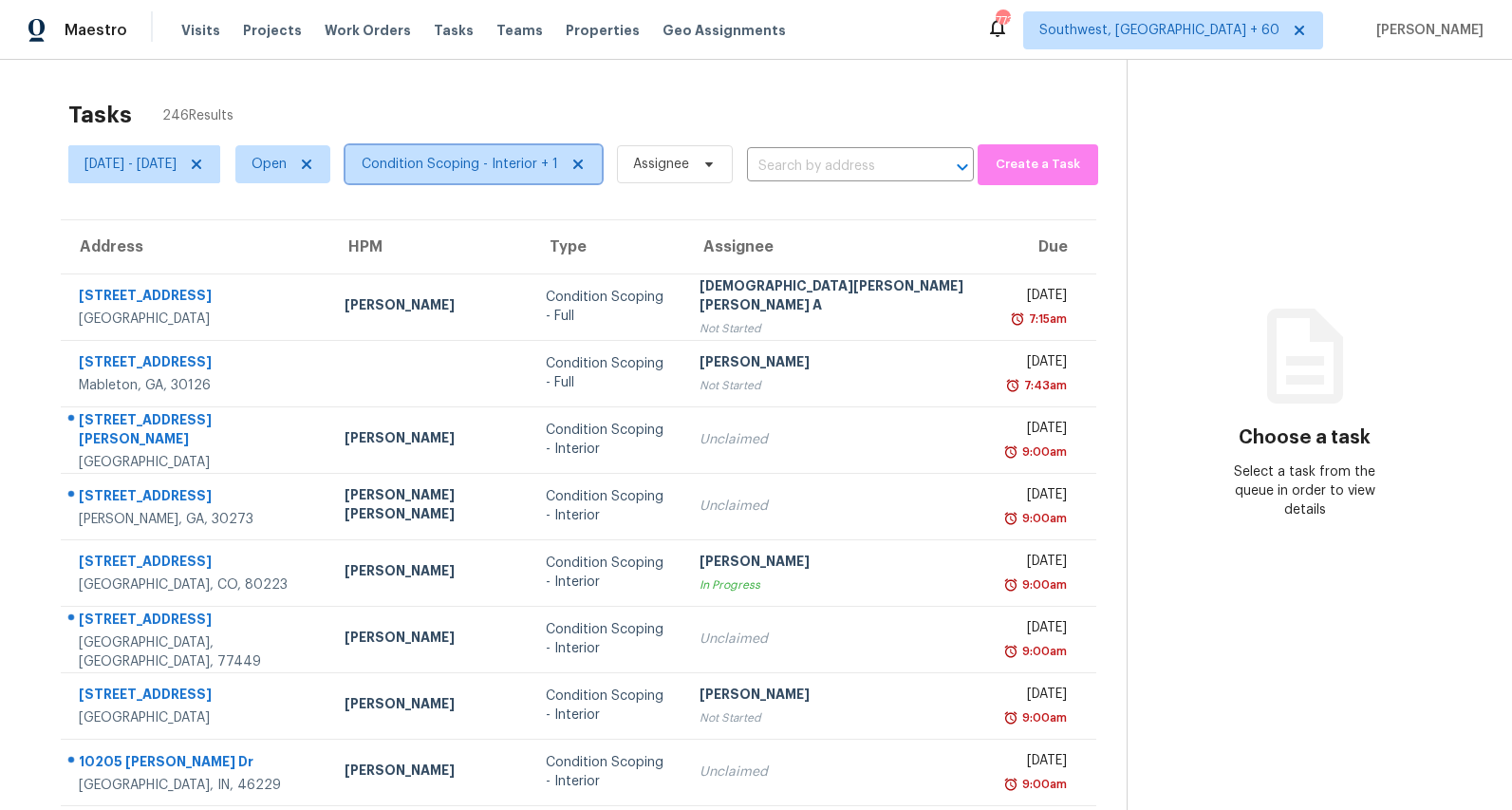
click at [534, 169] on span "Condition Scoping - Interior + 1" at bounding box center [460, 164] width 196 height 19
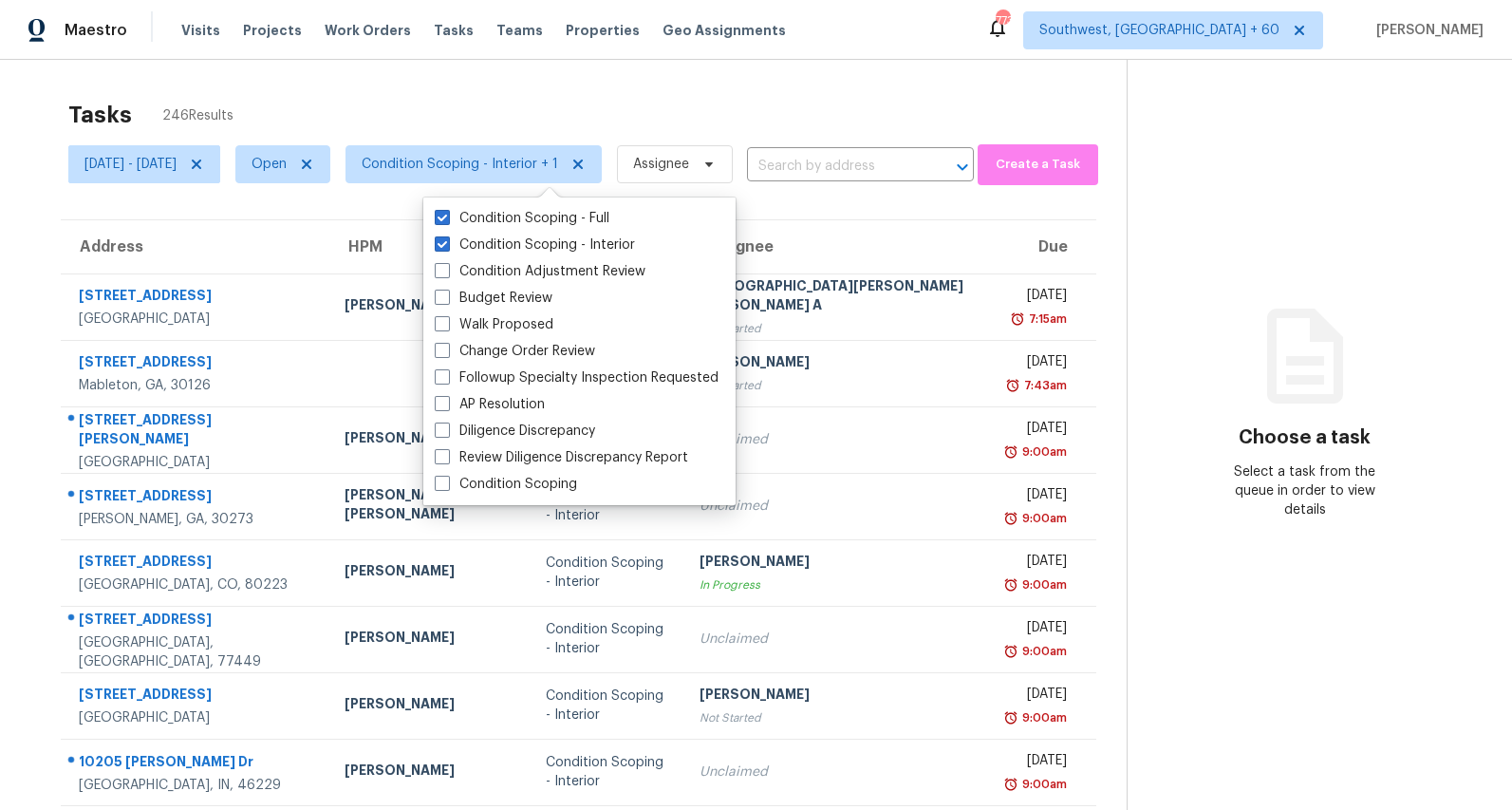
click at [267, 88] on div "Tasks 246 Results Mon, Sep 08 - Mon, Sep 08 Open Condition Scoping - Interior +…" at bounding box center [756, 524] width 1512 height 930
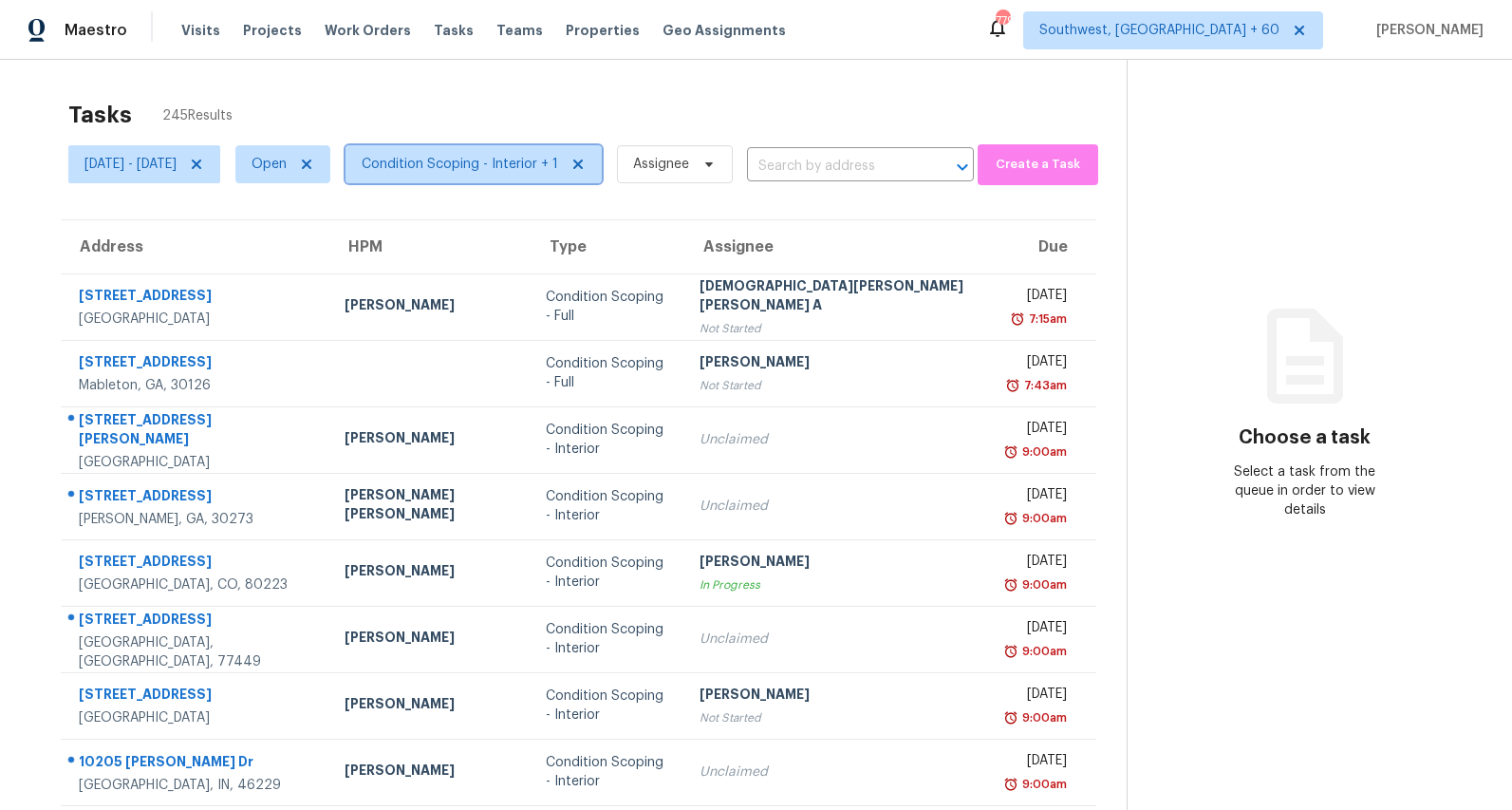
click at [529, 161] on span "Condition Scoping - Interior + 1" at bounding box center [460, 164] width 196 height 19
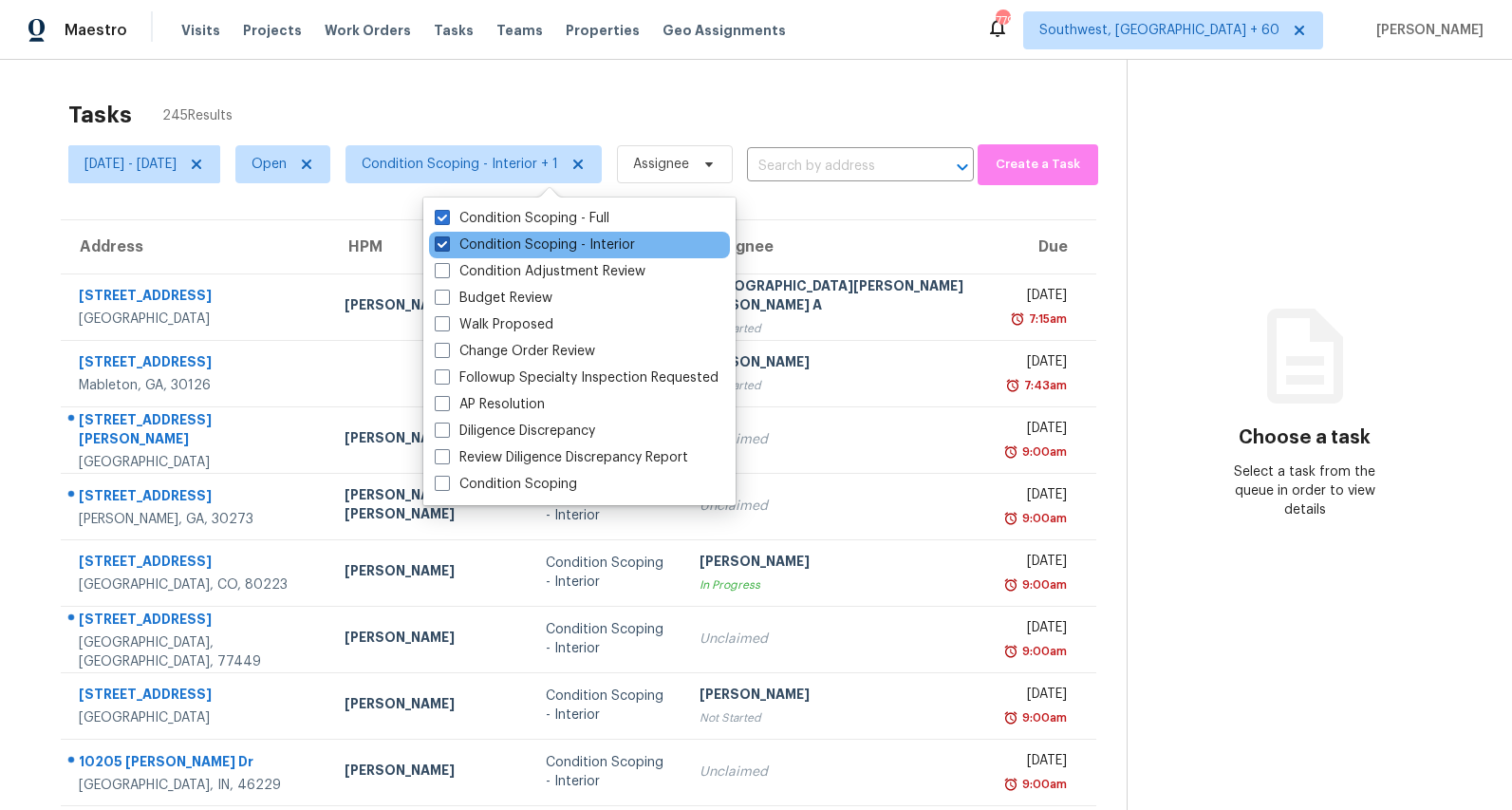
click at [514, 245] on label "Condition Scoping - Interior" at bounding box center [535, 244] width 200 height 19
click at [447, 245] on input "Condition Scoping - Interior" at bounding box center [441, 241] width 12 height 12
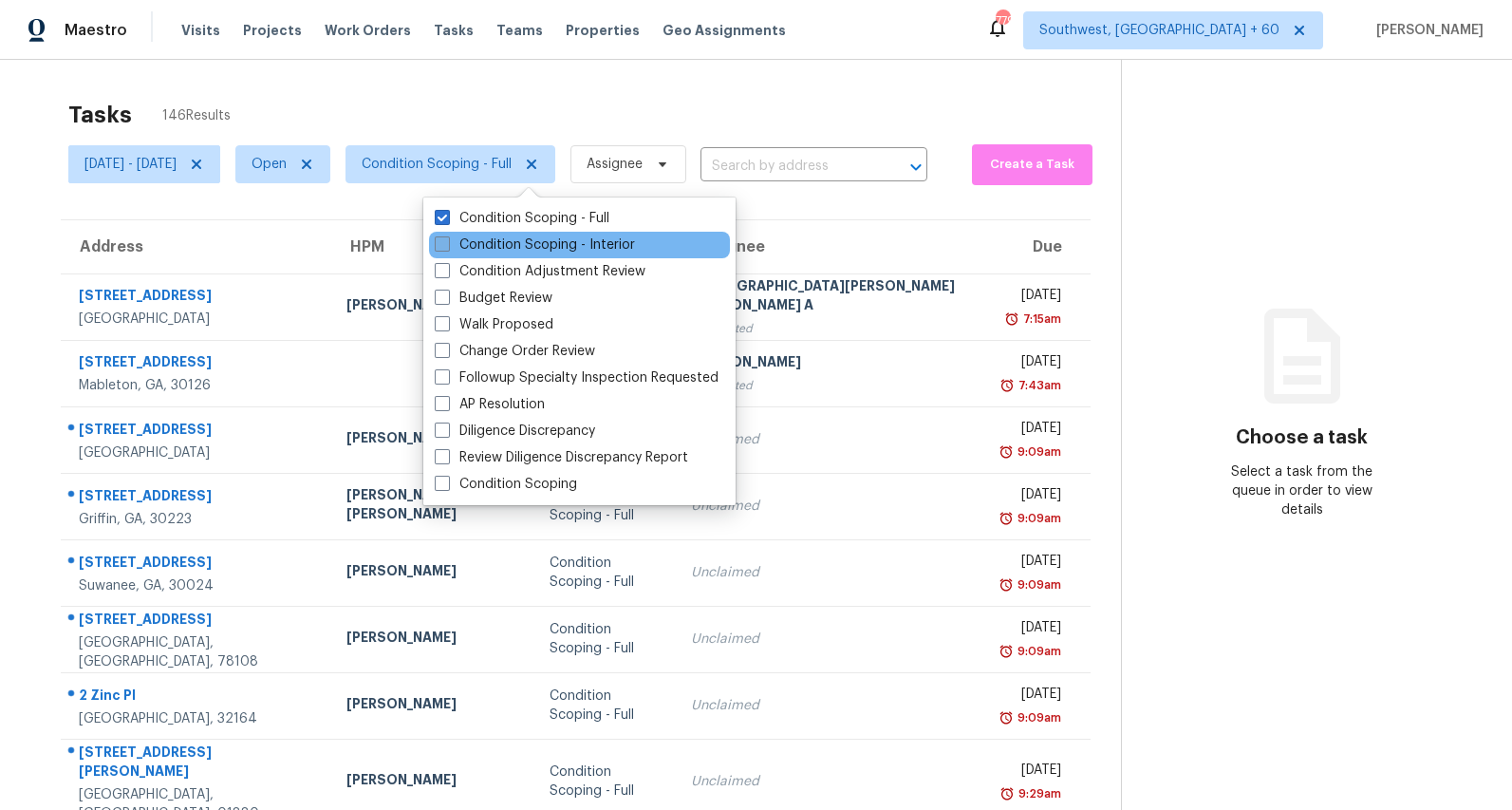
click at [514, 245] on label "Condition Scoping - Interior" at bounding box center [535, 244] width 200 height 19
click at [447, 245] on input "Condition Scoping - Interior" at bounding box center [441, 241] width 12 height 12
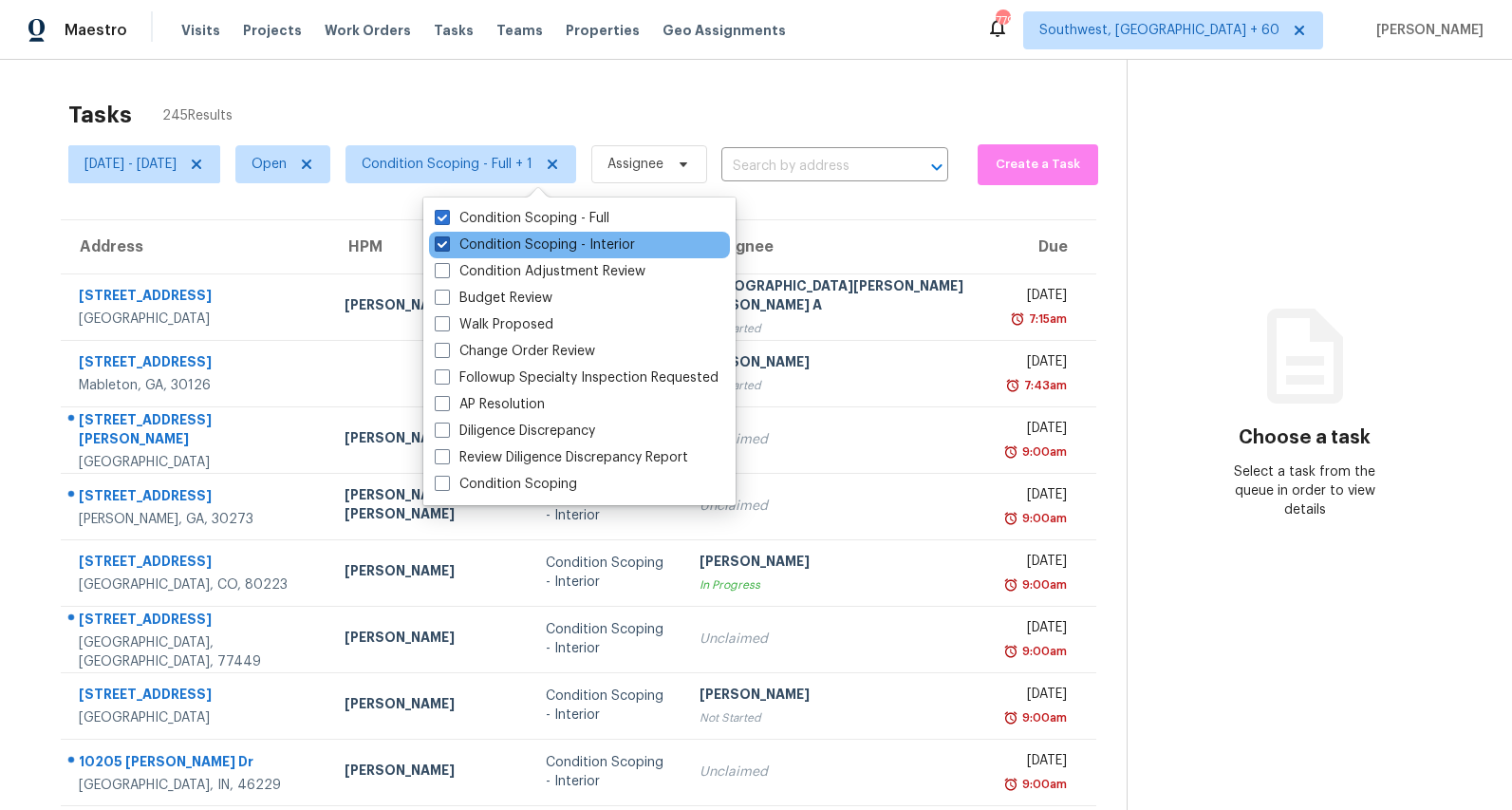
click at [495, 248] on label "Condition Scoping - Interior" at bounding box center [535, 244] width 200 height 19
click at [447, 248] on input "Condition Scoping - Interior" at bounding box center [441, 241] width 12 height 12
checkbox input "false"
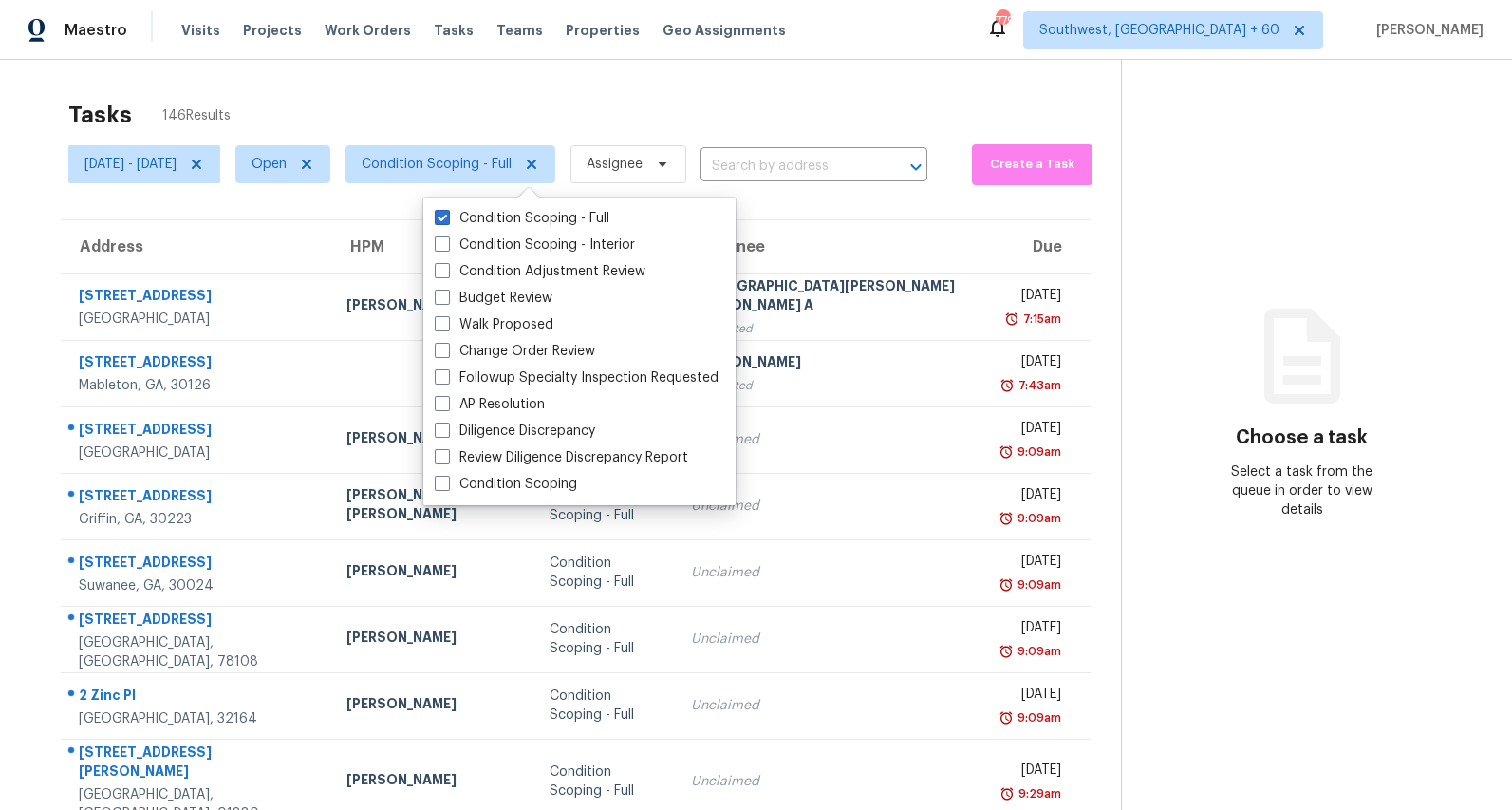
click at [410, 98] on div "Tasks 146 Results" at bounding box center [594, 115] width 1053 height 50
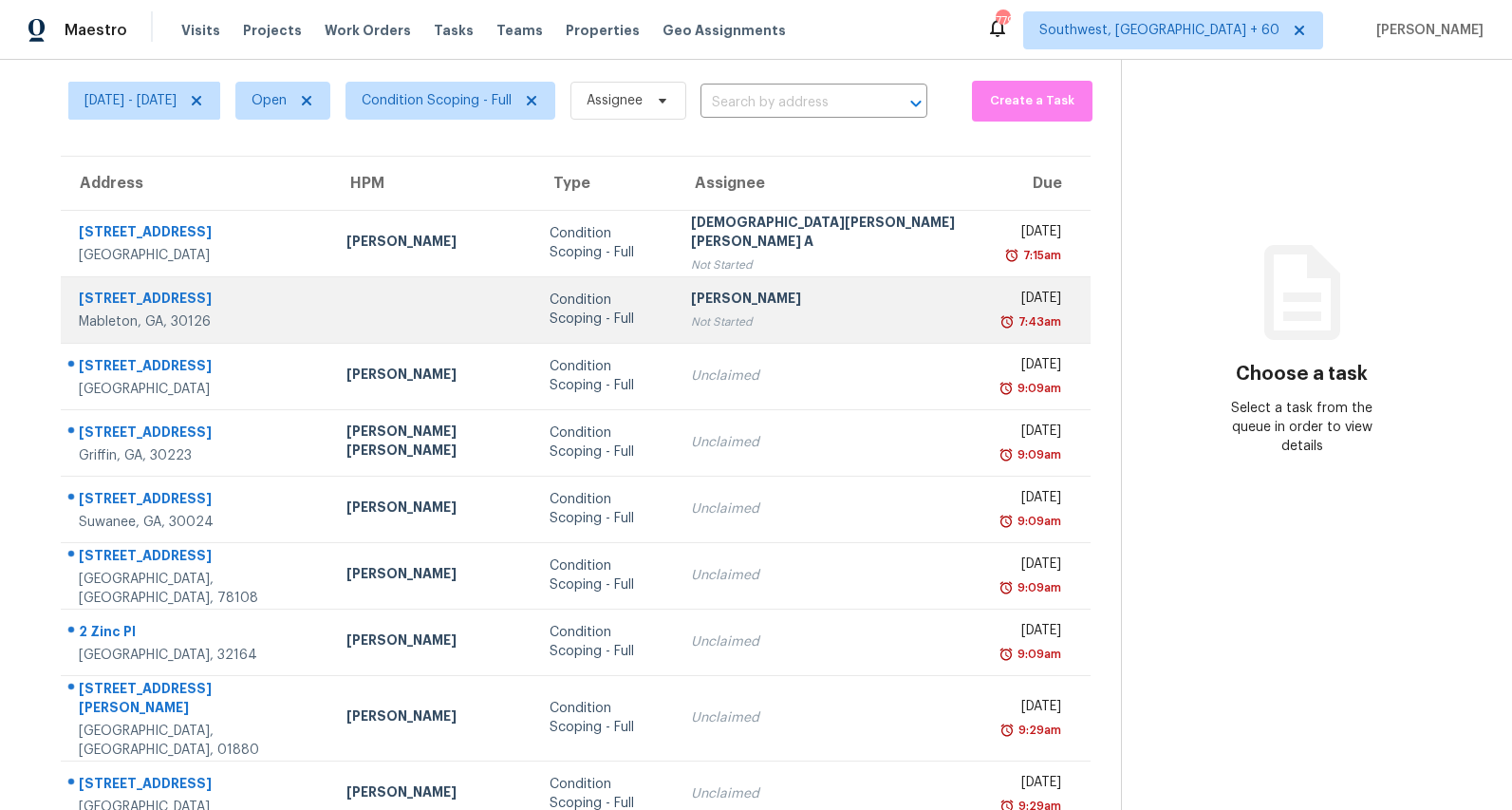
scroll to position [179, 0]
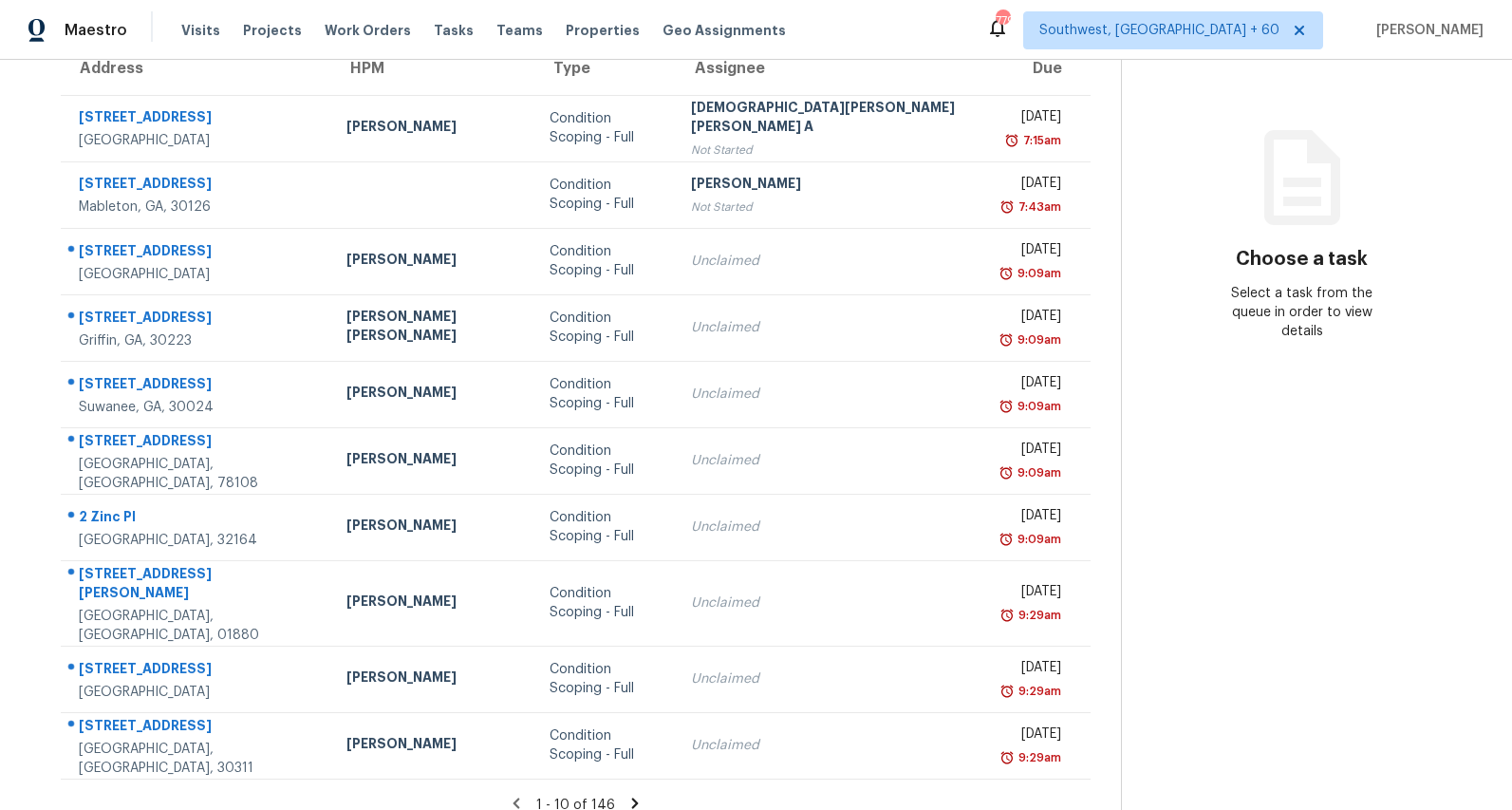
click at [632, 798] on icon at bounding box center [635, 803] width 7 height 11
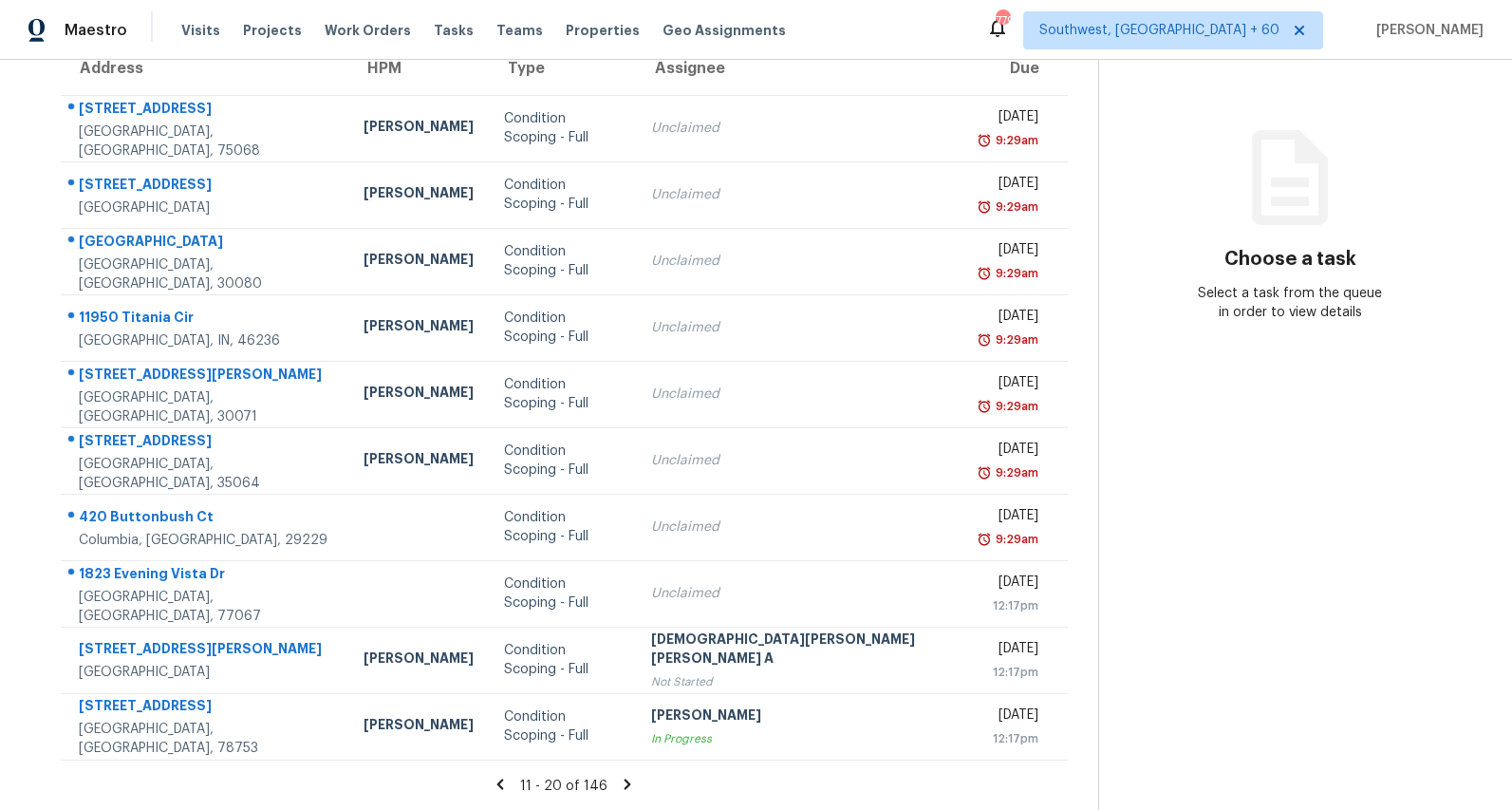
click at [625, 783] on icon at bounding box center [628, 783] width 7 height 11
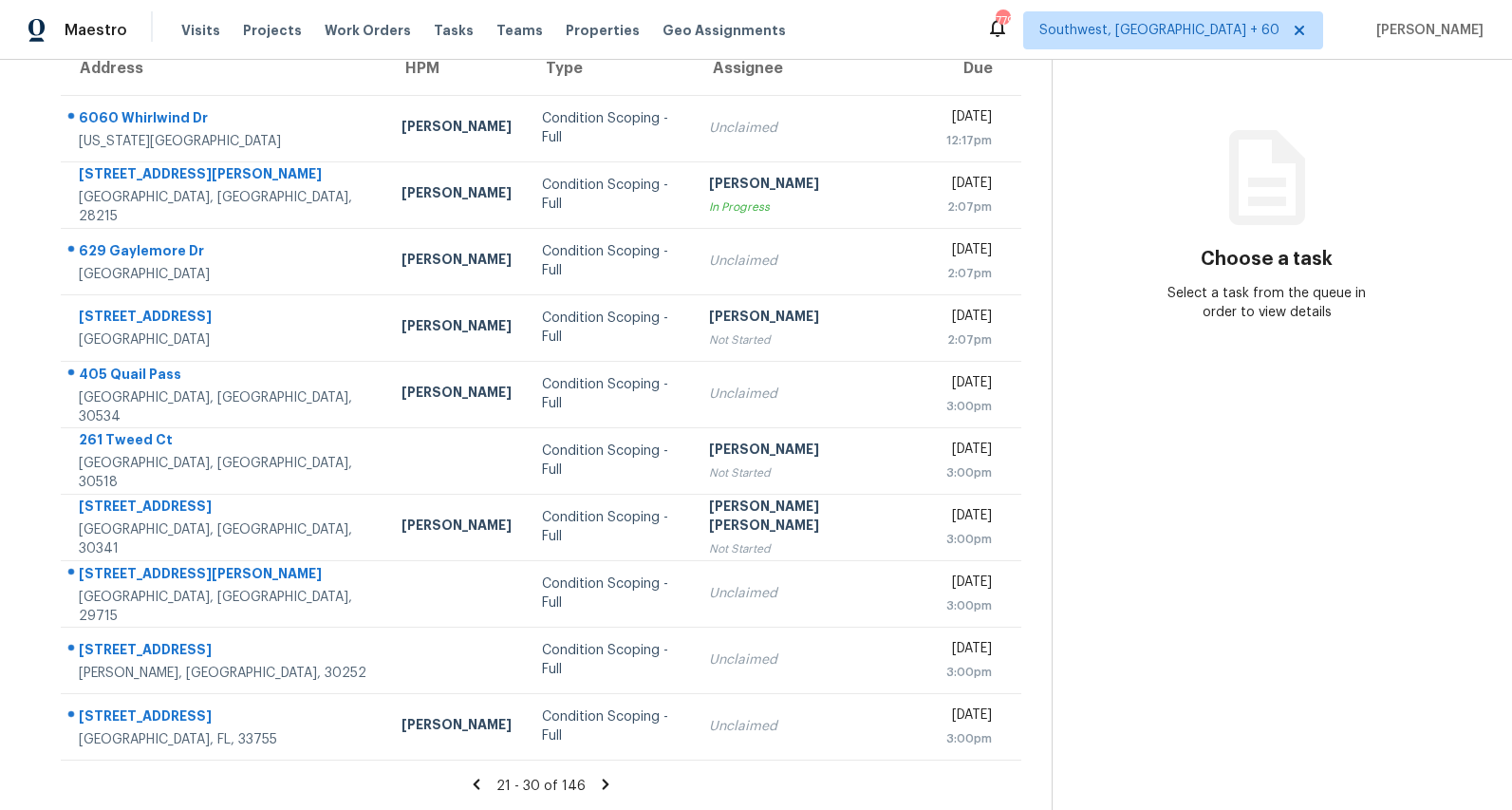
click at [606, 789] on icon at bounding box center [605, 784] width 17 height 17
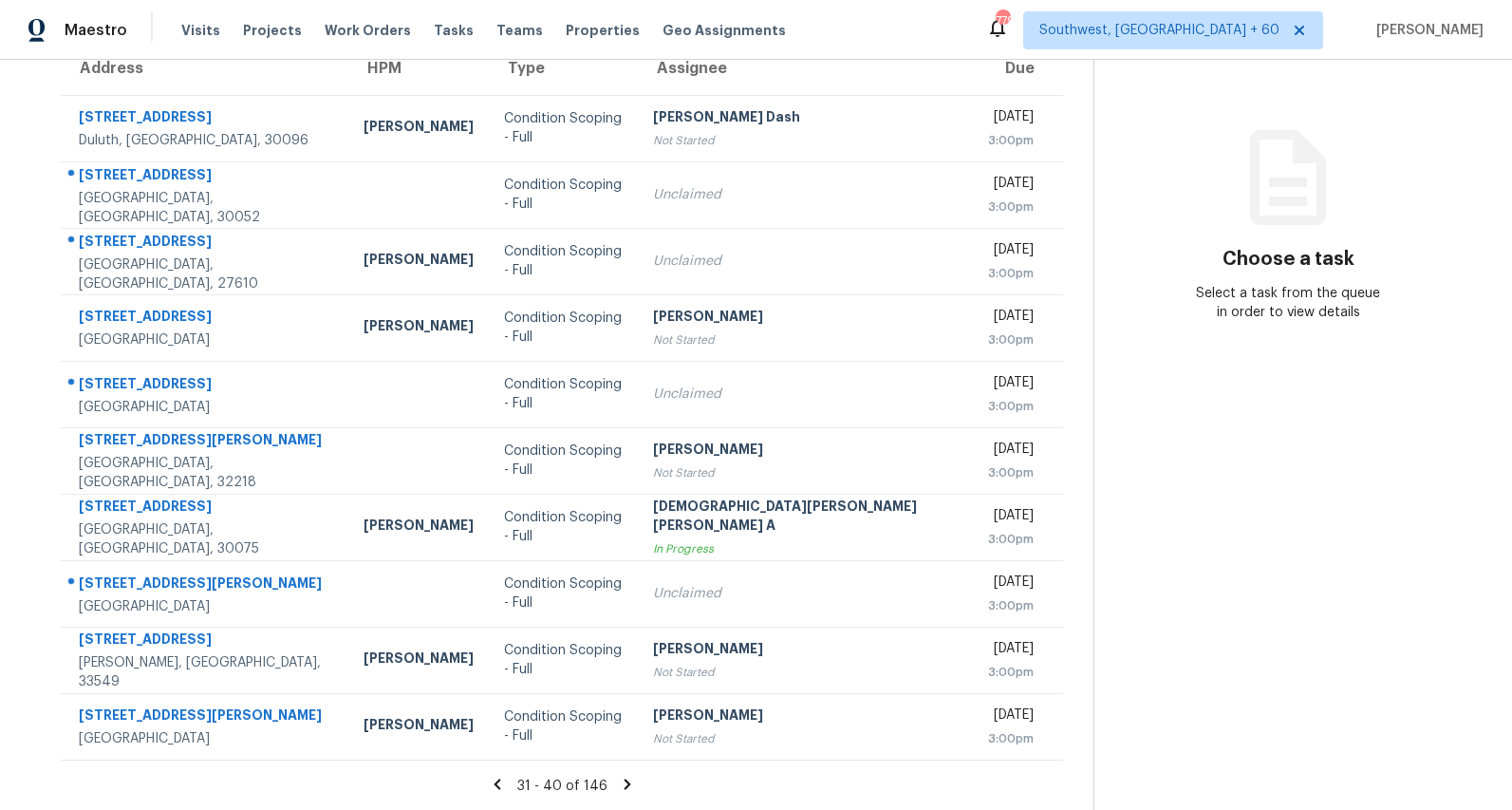
click at [624, 784] on icon at bounding box center [627, 783] width 7 height 11
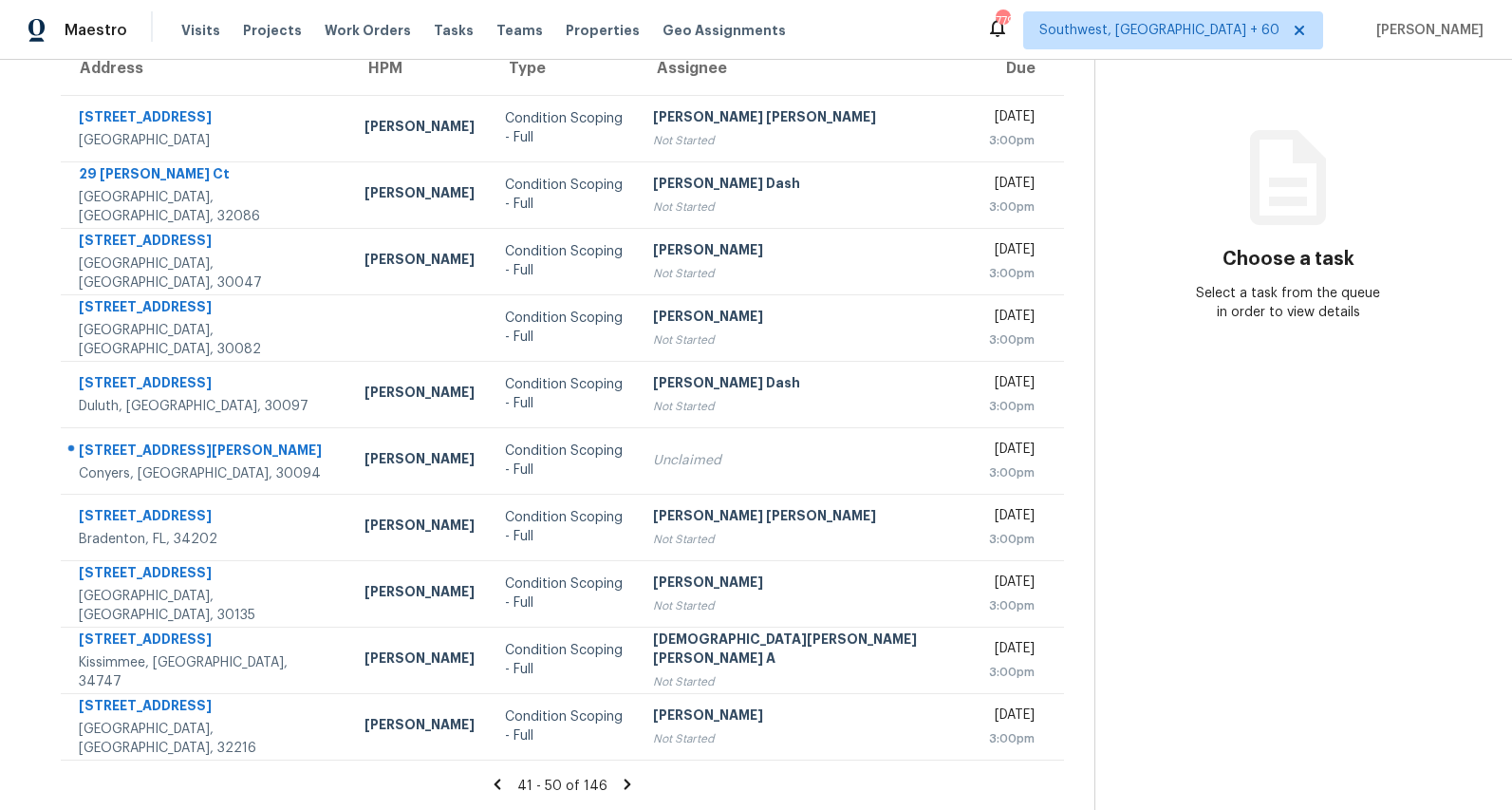
click at [625, 783] on icon at bounding box center [628, 783] width 7 height 11
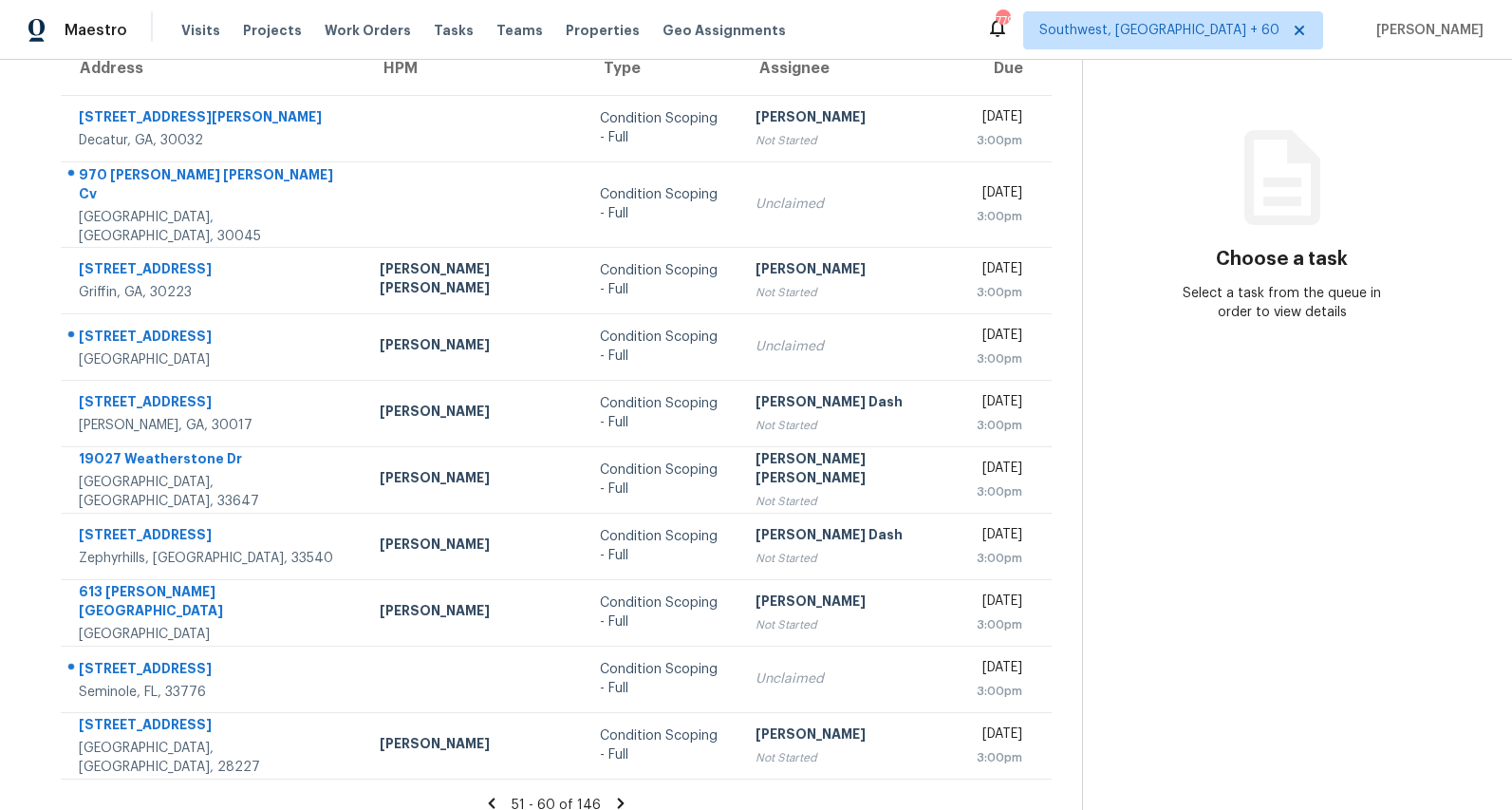
click at [617, 798] on icon at bounding box center [620, 803] width 7 height 11
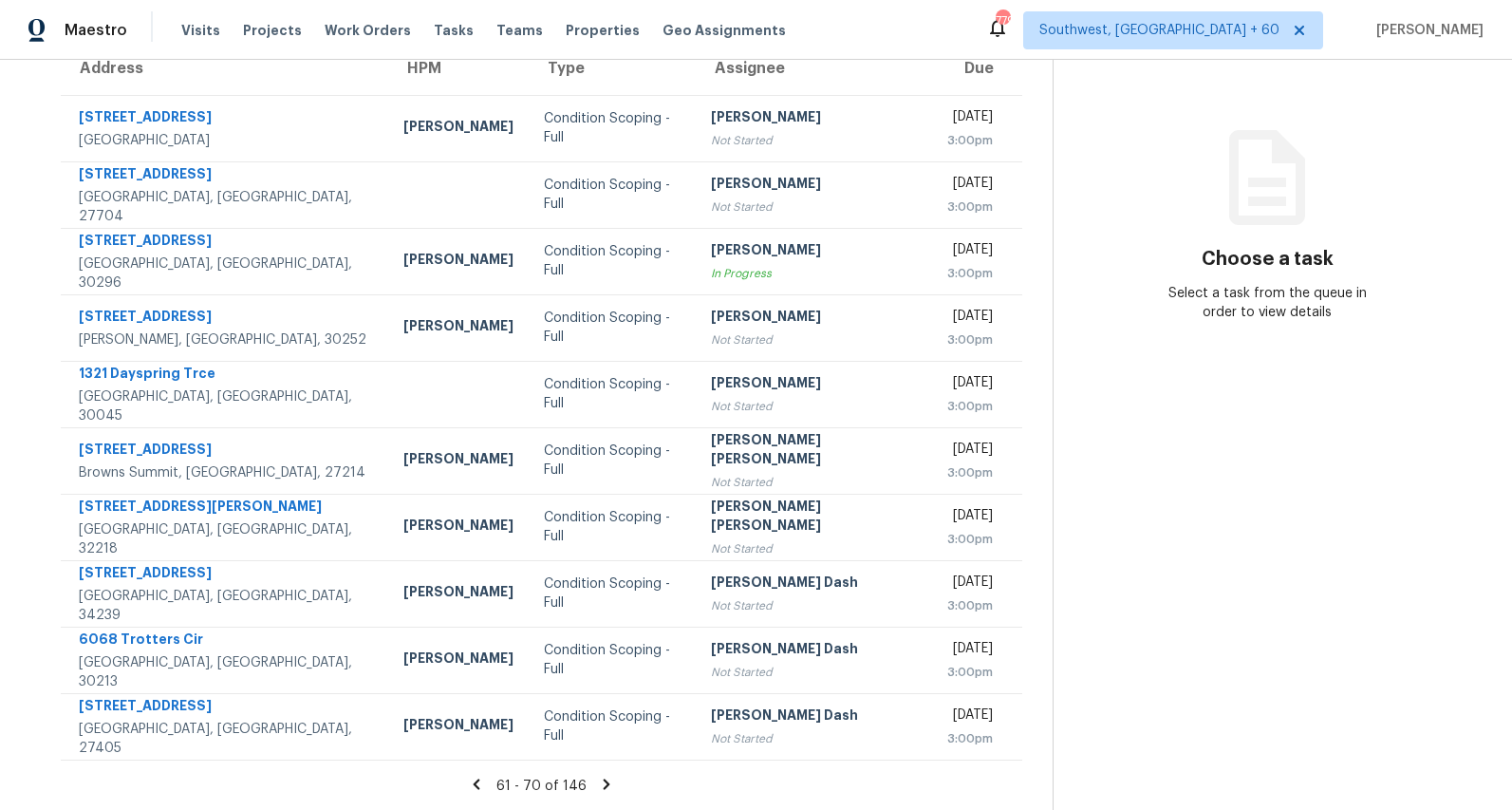
click at [608, 781] on icon at bounding box center [606, 783] width 7 height 11
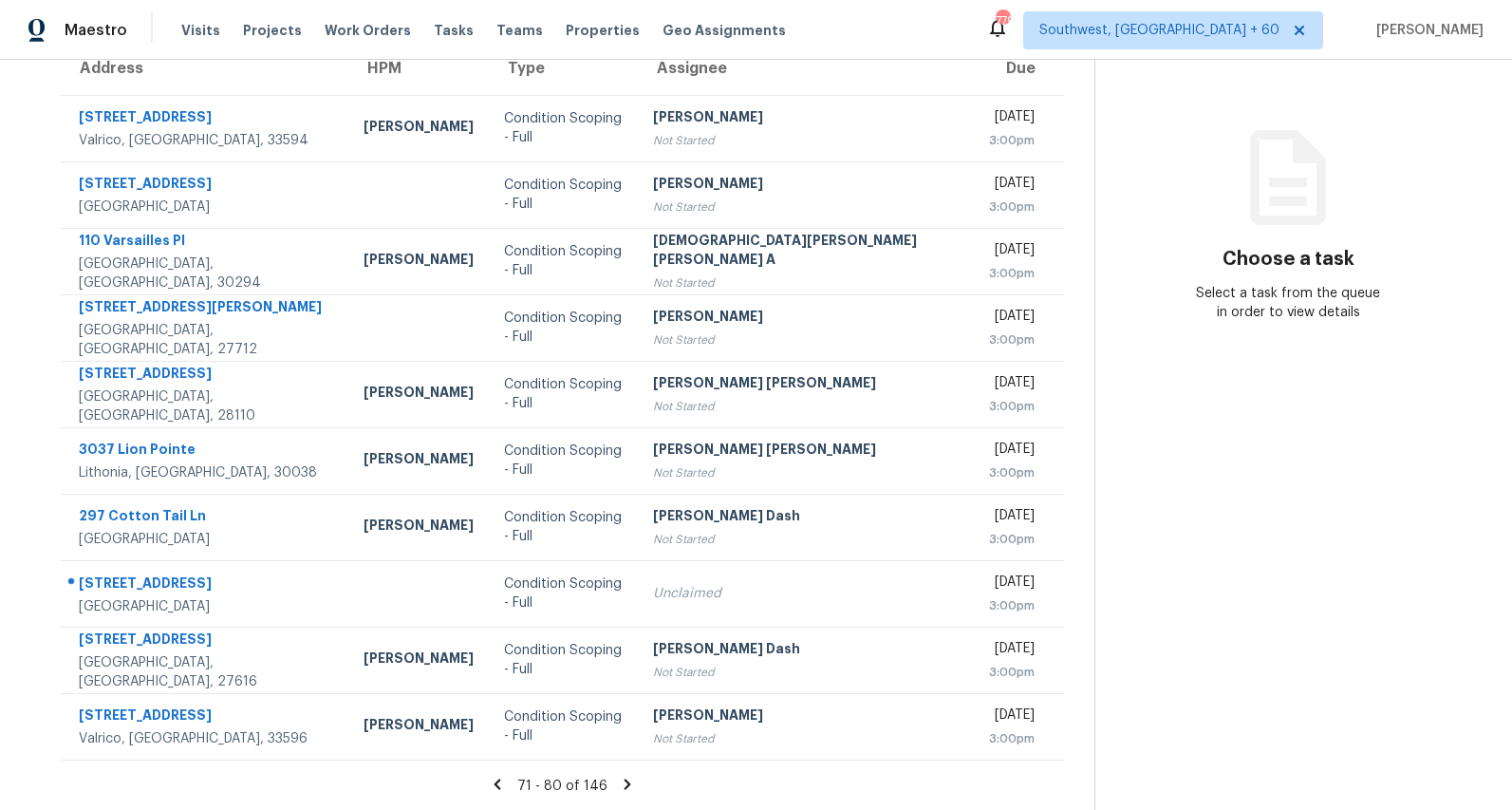
click at [619, 781] on icon at bounding box center [627, 784] width 17 height 17
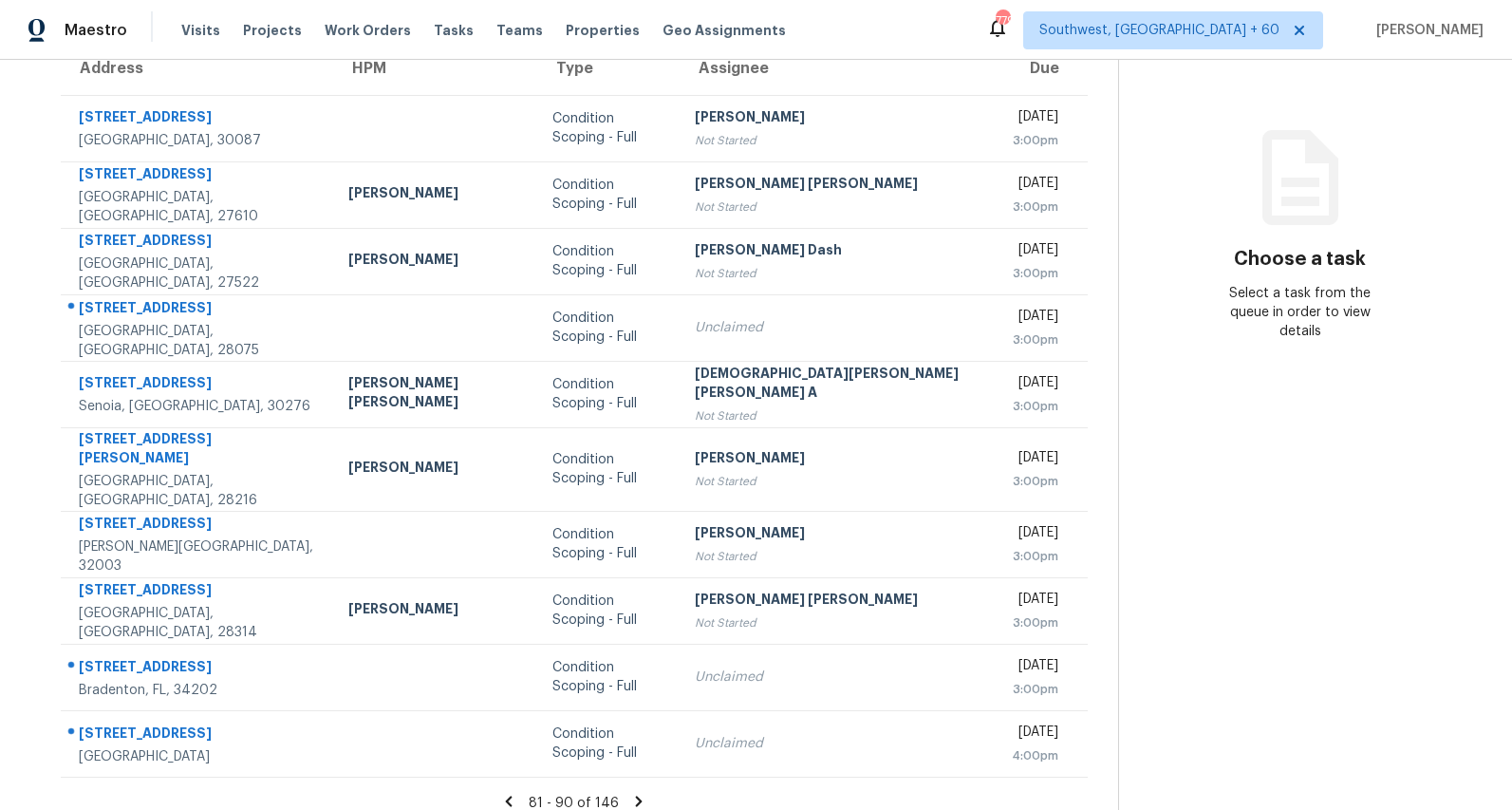
click at [630, 793] on icon at bounding box center [638, 801] width 17 height 17
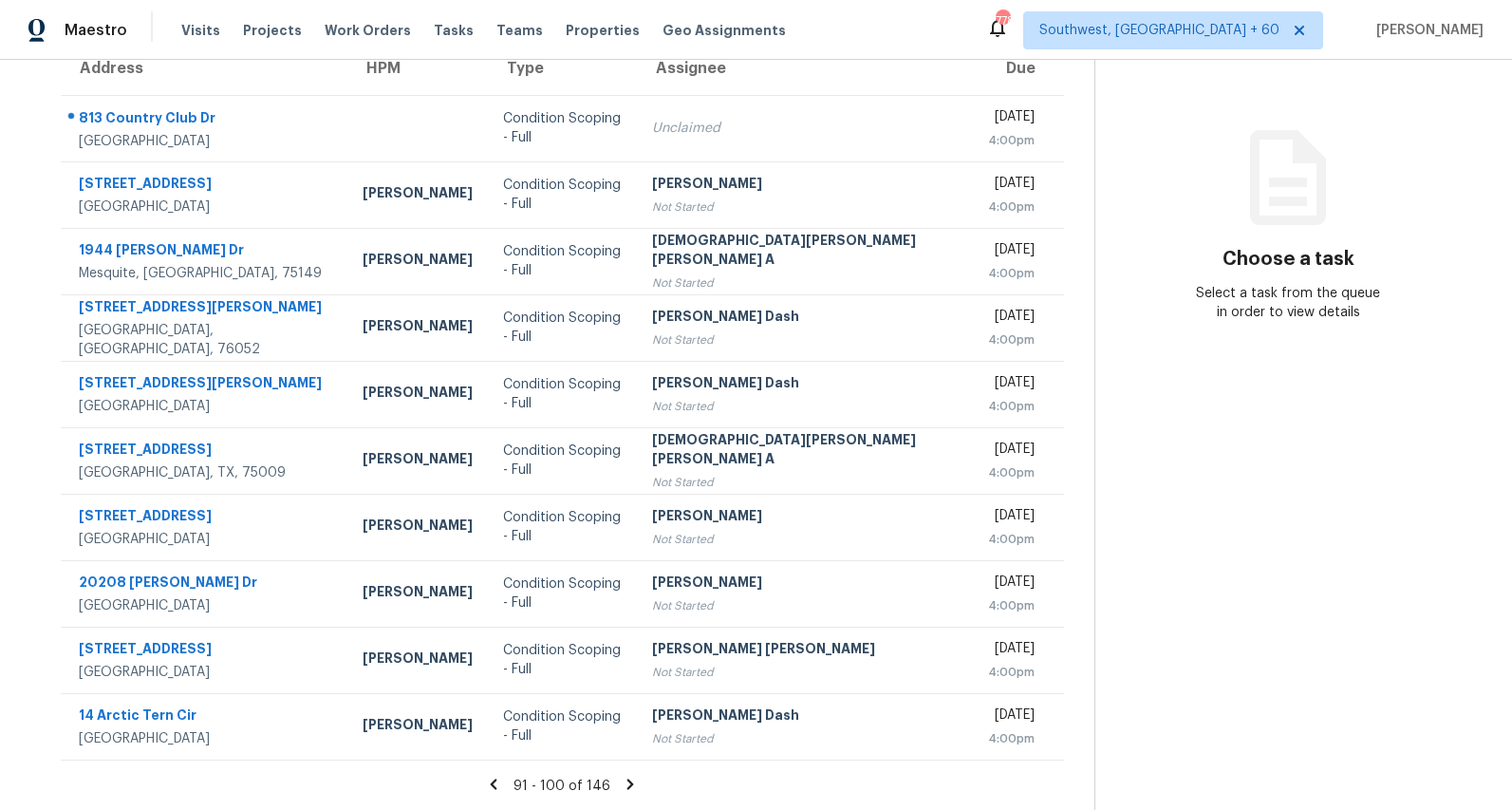
click at [627, 782] on icon at bounding box center [630, 783] width 7 height 11
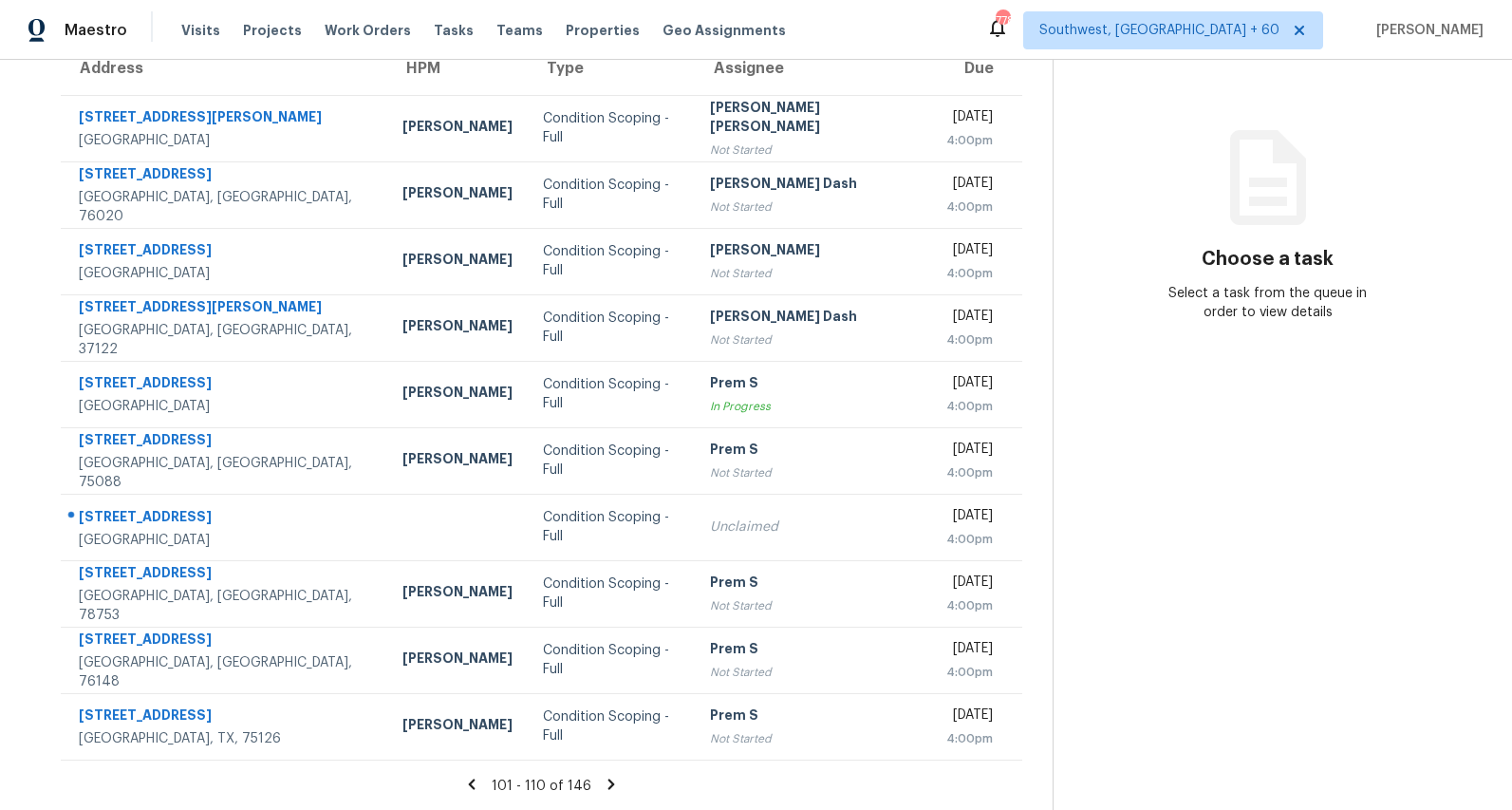
click at [610, 786] on icon at bounding box center [611, 783] width 7 height 11
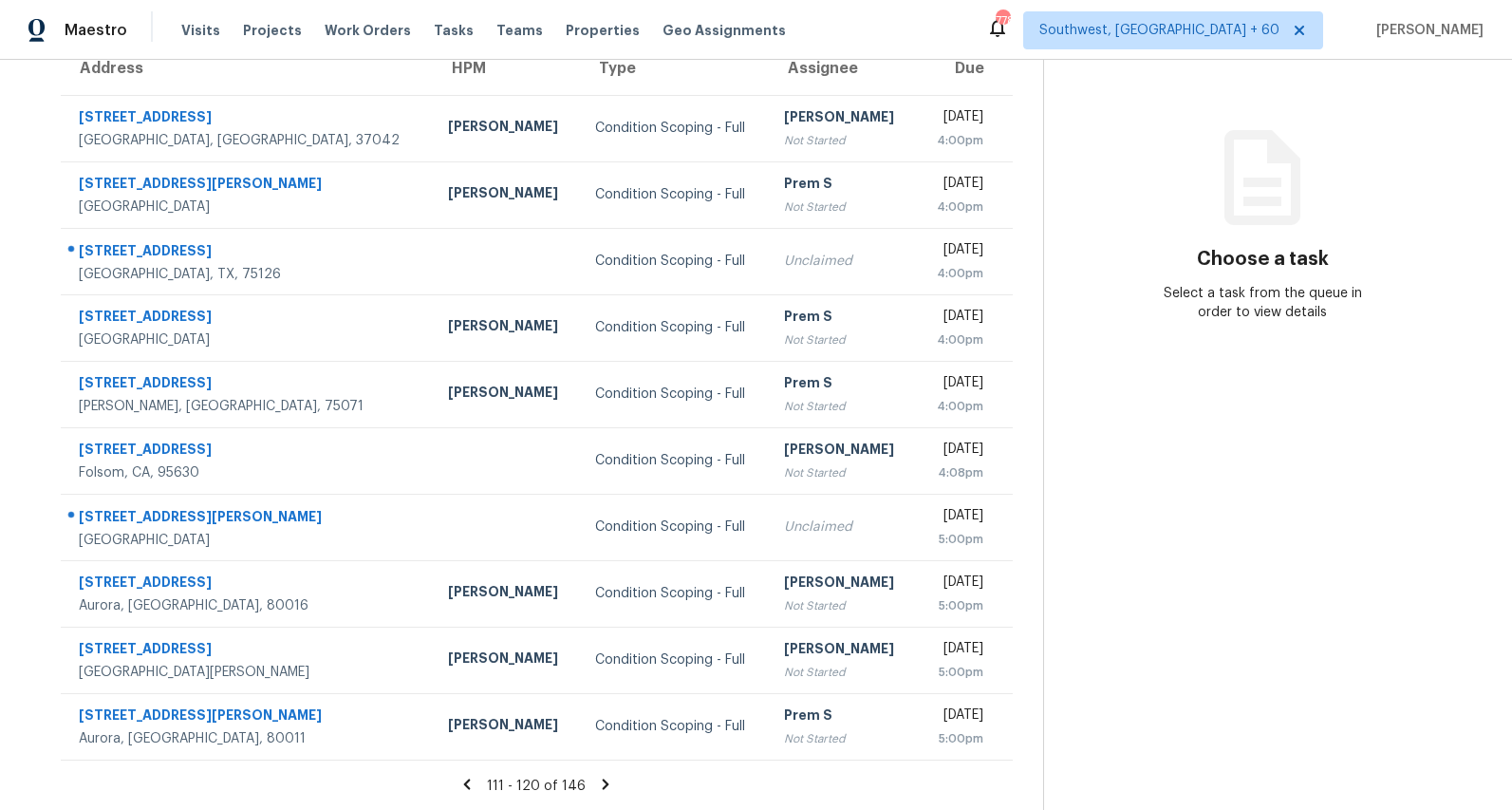
click at [609, 784] on icon at bounding box center [606, 783] width 7 height 11
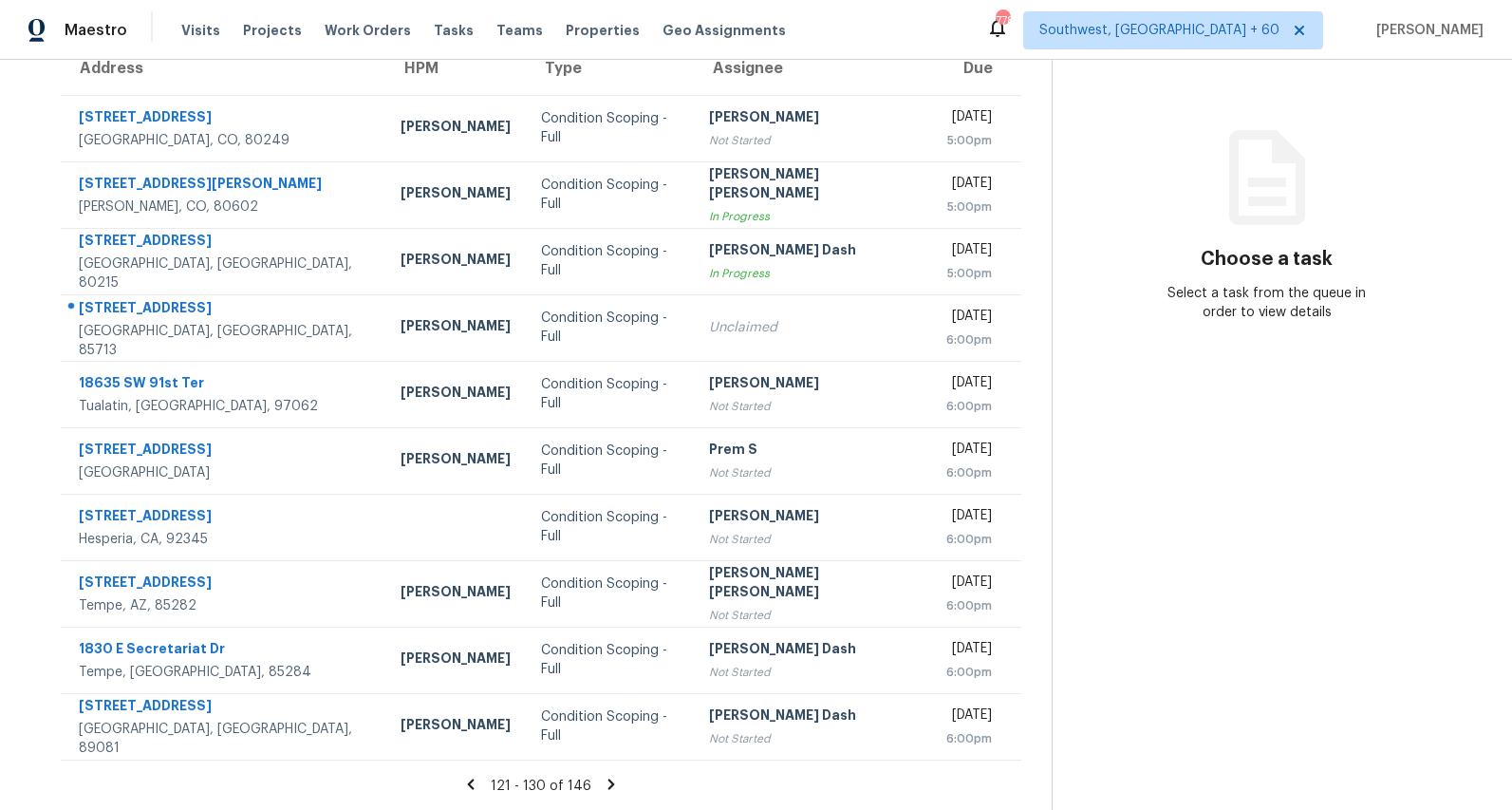
click at [614, 783] on icon at bounding box center [610, 783] width 7 height 11
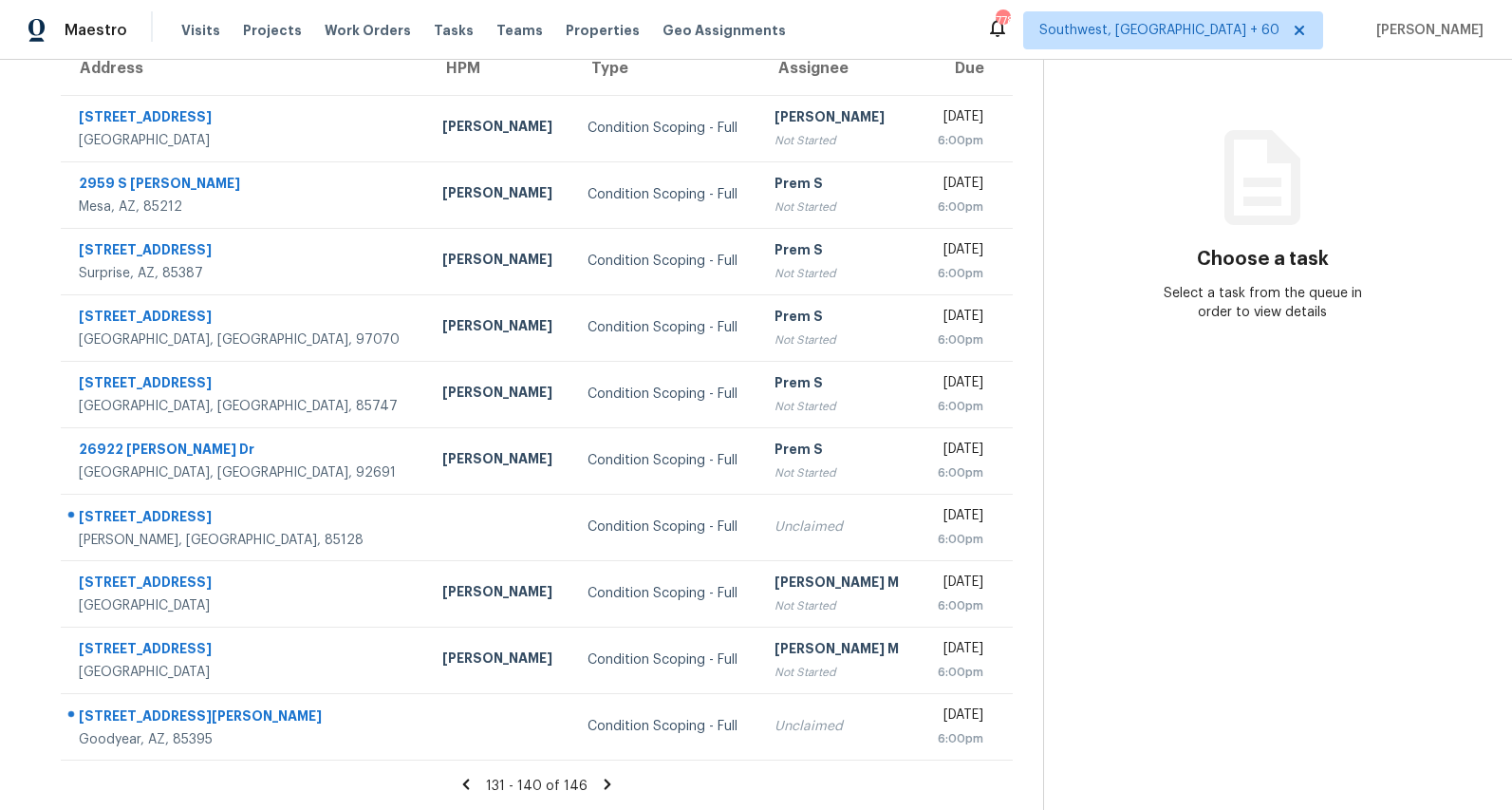
click at [616, 781] on icon at bounding box center [607, 784] width 17 height 17
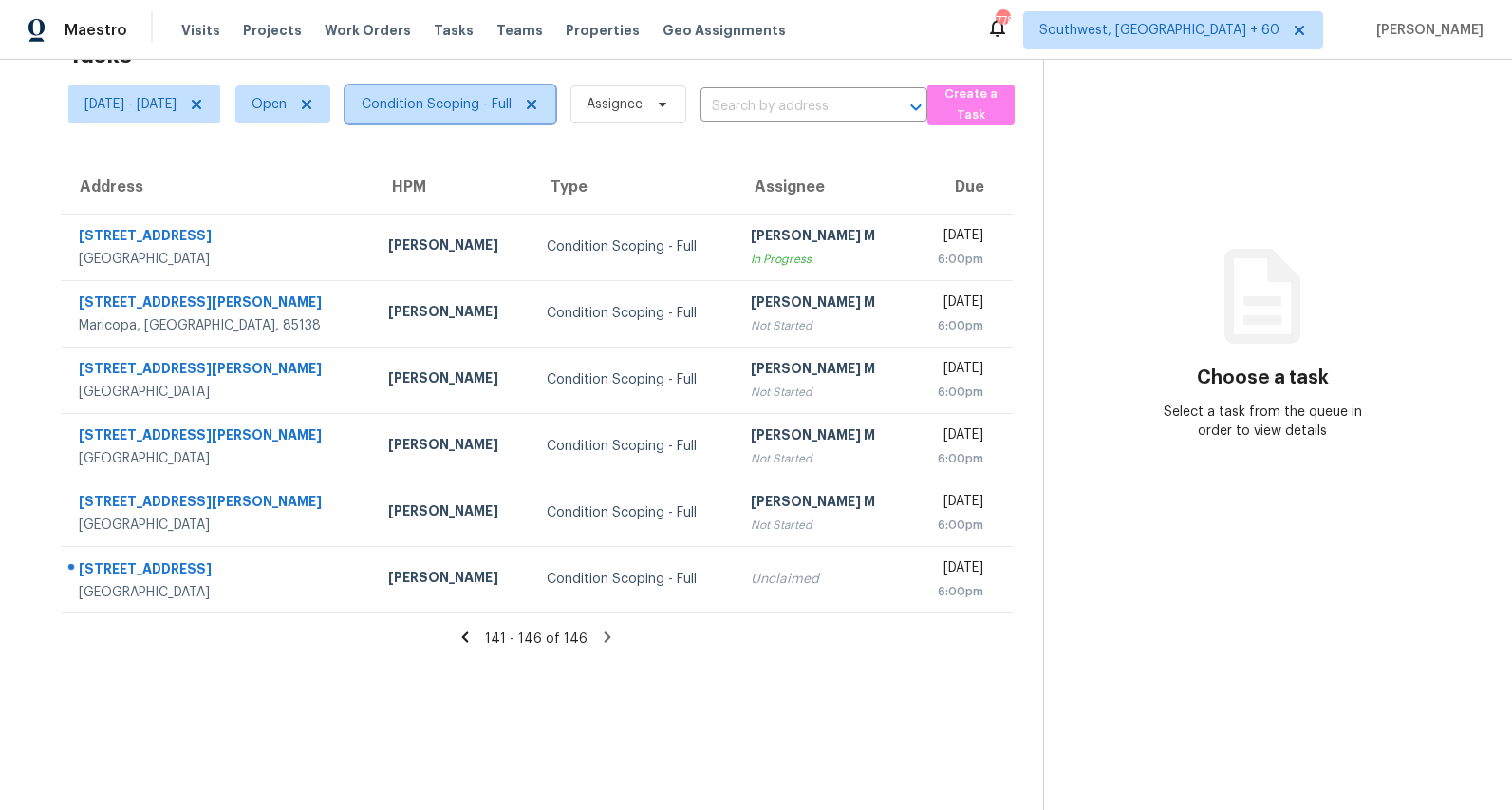
click at [491, 115] on span "Condition Scoping - Full" at bounding box center [449, 104] width 209 height 38
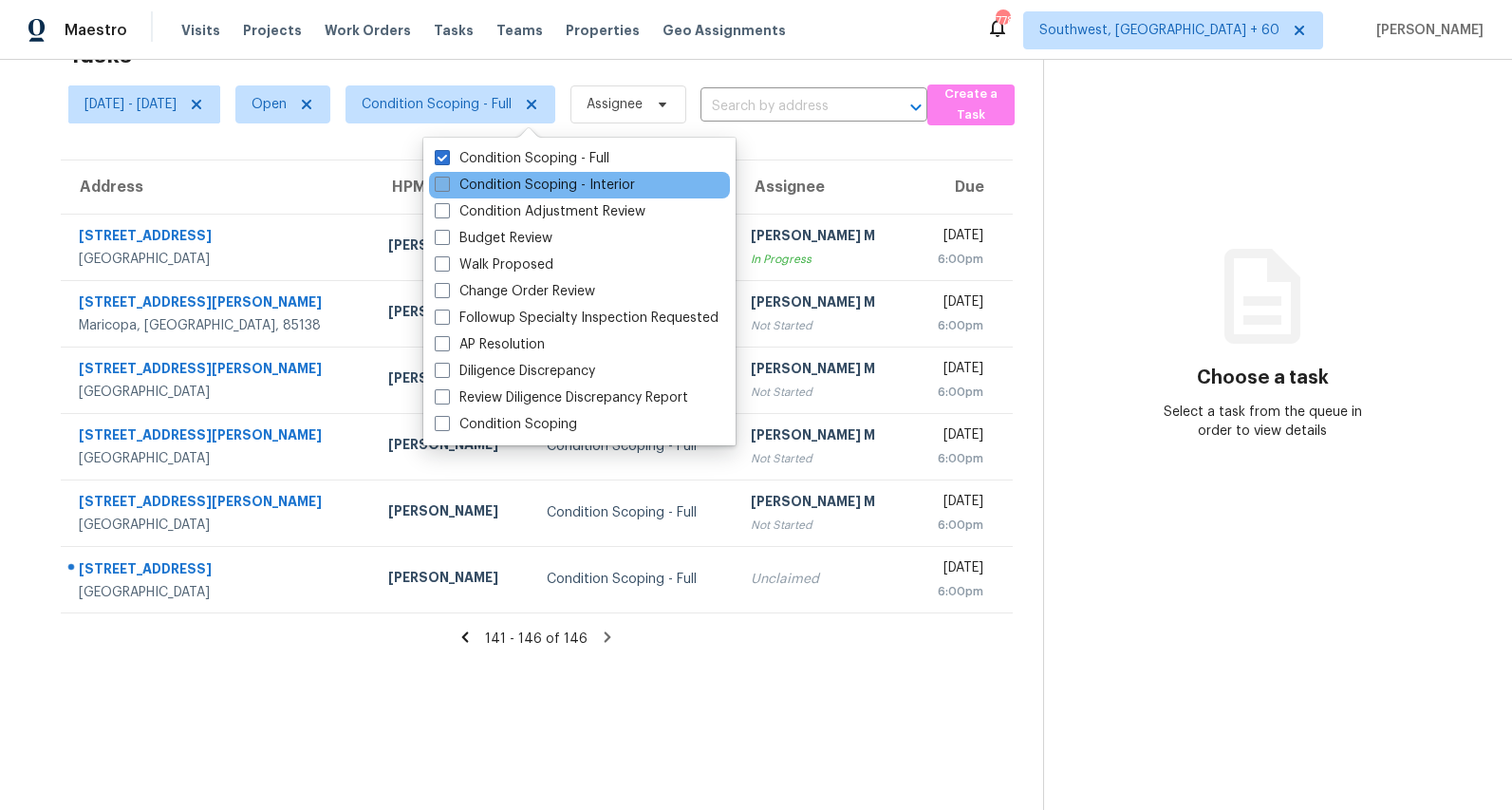
click at [483, 185] on label "Condition Scoping - Interior" at bounding box center [535, 185] width 200 height 19
click at [447, 185] on input "Condition Scoping - Interior" at bounding box center [441, 182] width 12 height 12
checkbox input "true"
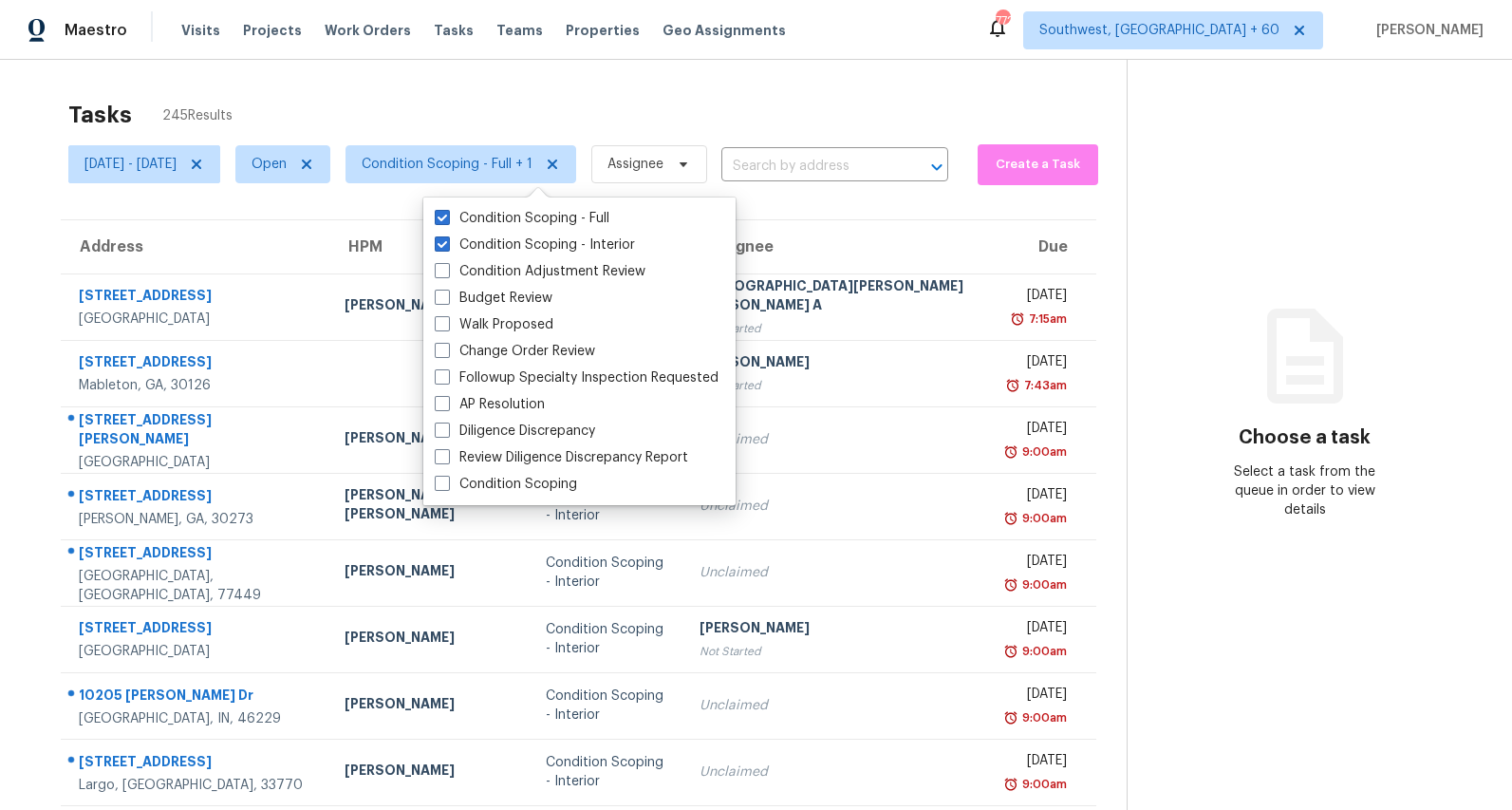
click at [348, 103] on div "Tasks 245 Results" at bounding box center [597, 115] width 1059 height 50
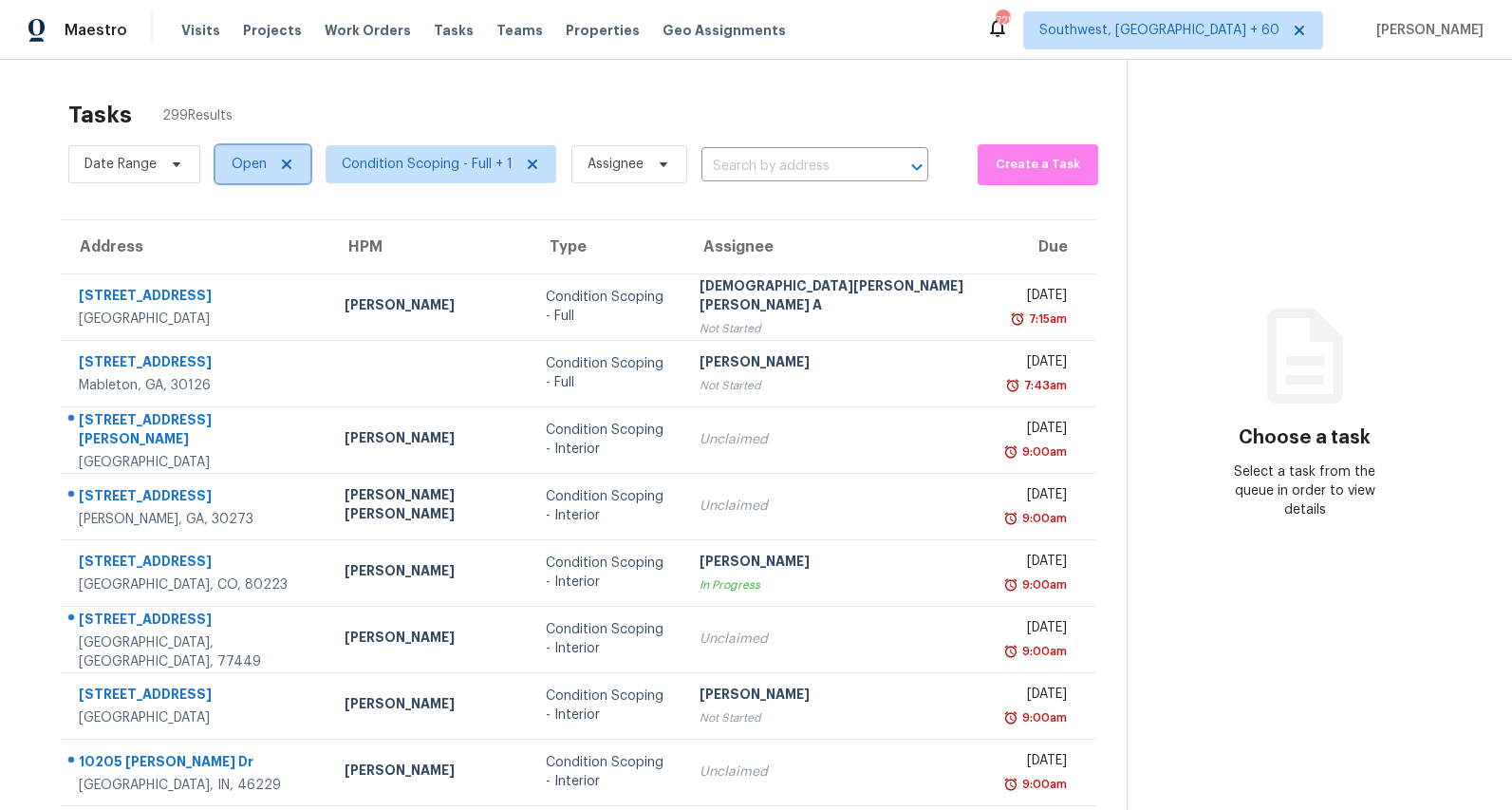
click at [239, 172] on span "Open" at bounding box center [248, 164] width 35 height 19
click at [252, 273] on label "Blocked" at bounding box center [264, 271] width 75 height 19
click at [238, 273] on input "Blocked" at bounding box center [232, 268] width 12 height 12
checkbox input "true"
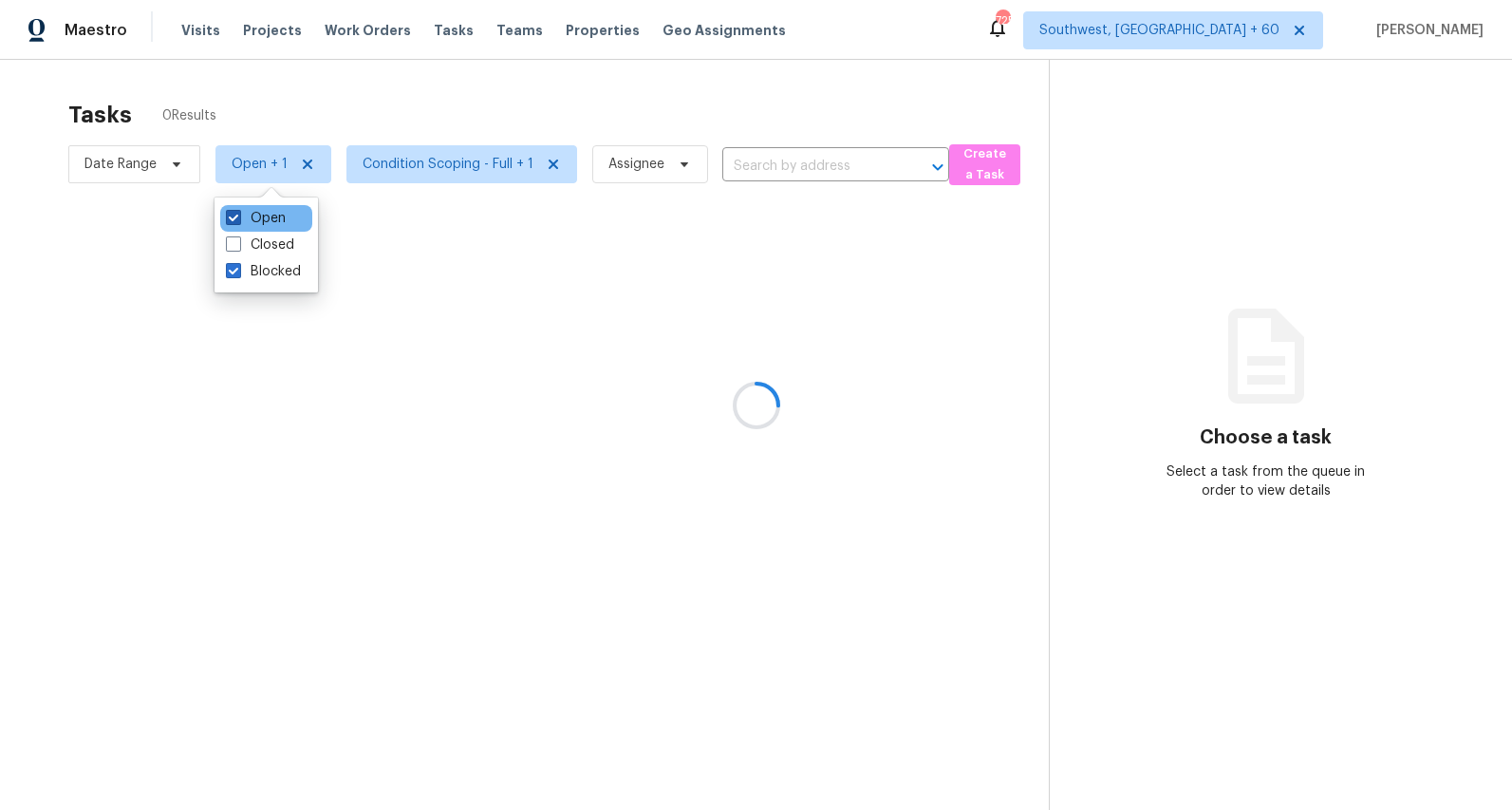
click at [262, 224] on label "Open" at bounding box center [256, 217] width 60 height 19
click at [238, 221] on input "Open" at bounding box center [232, 214] width 12 height 12
checkbox input "false"
click at [243, 106] on div at bounding box center [756, 405] width 1512 height 810
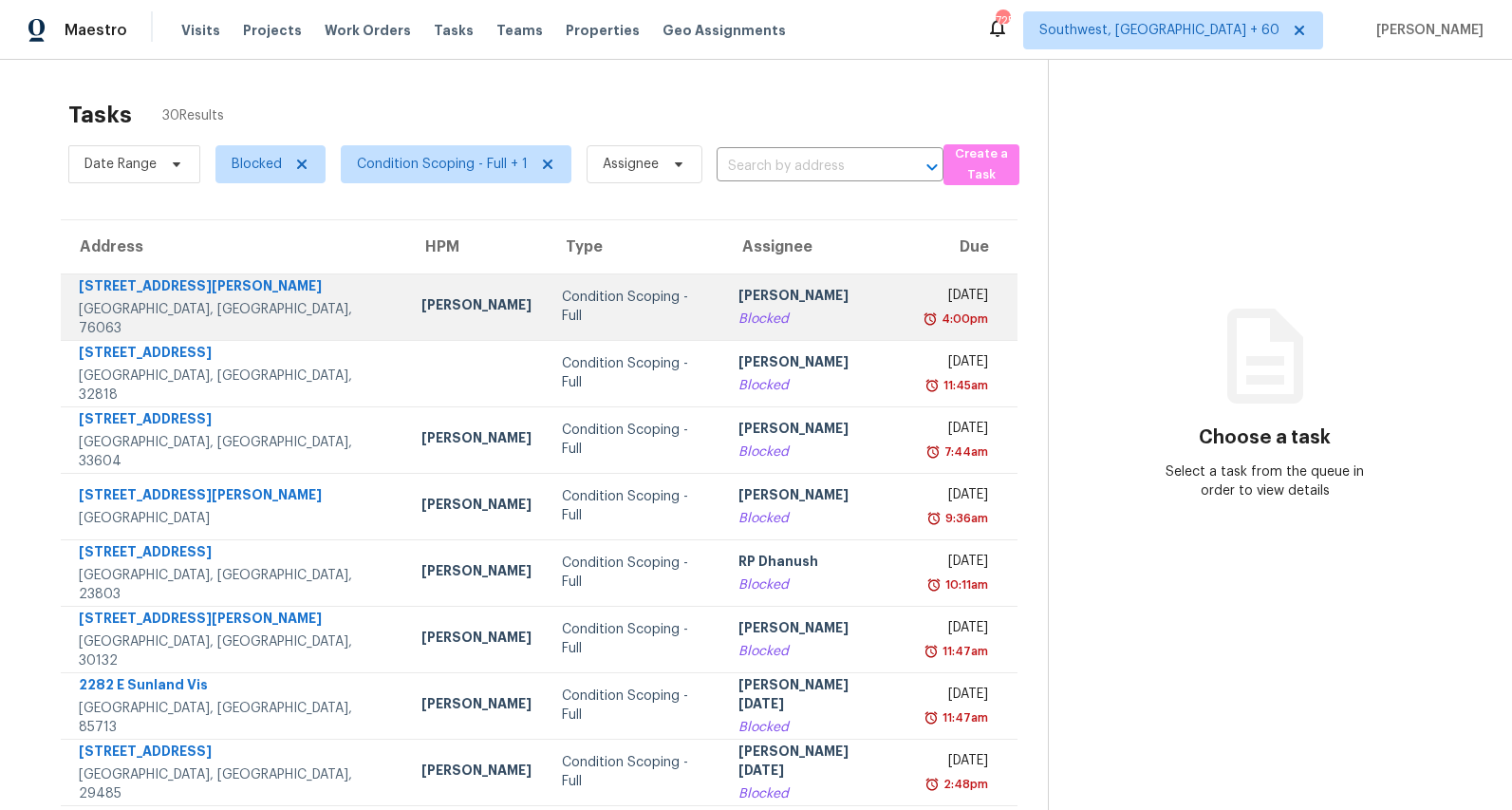
click at [723, 318] on td "Rajesh M Blocked" at bounding box center [816, 307] width 185 height 67
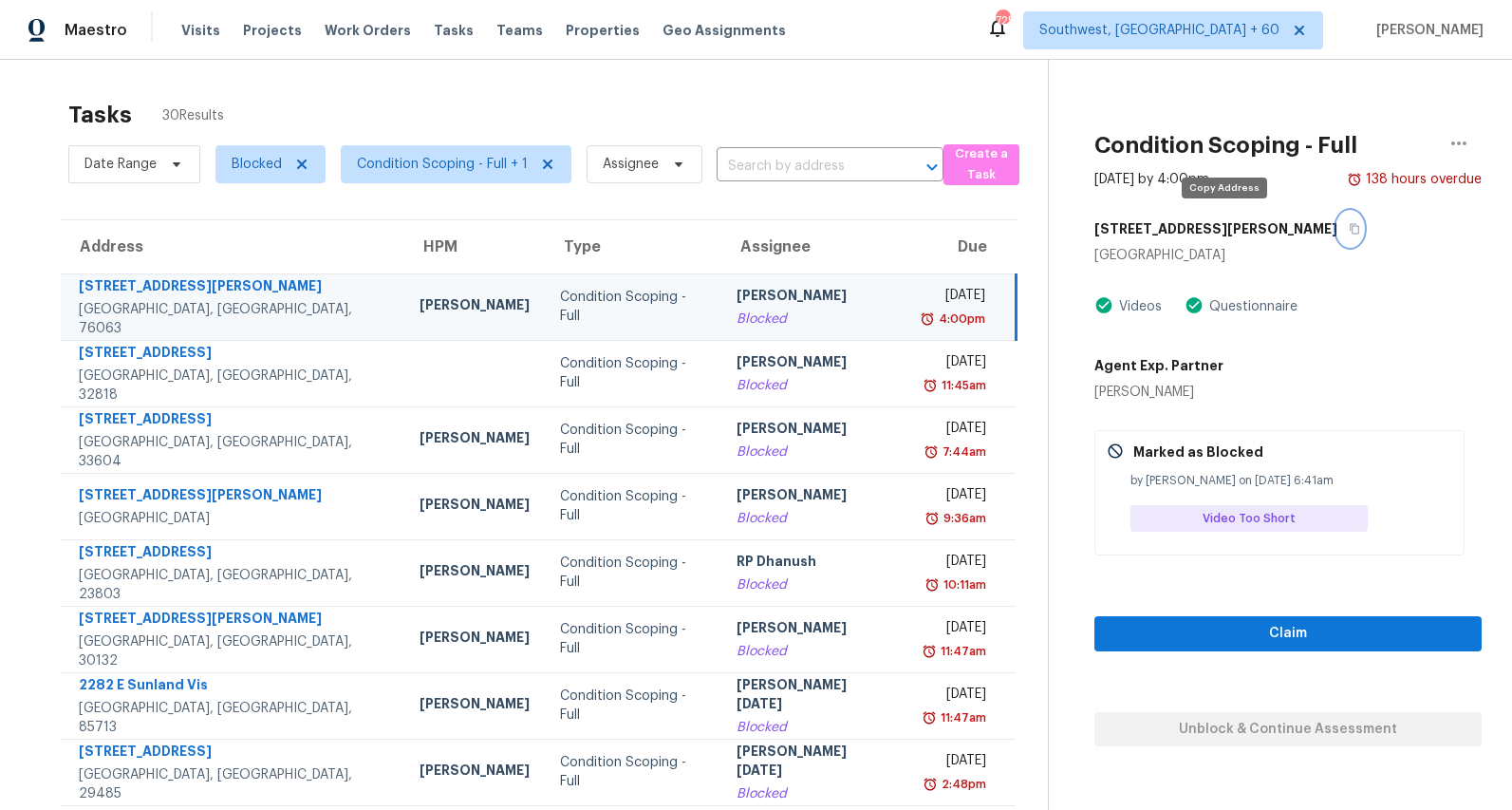
click at [1337, 236] on button "button" at bounding box center [1350, 228] width 26 height 34
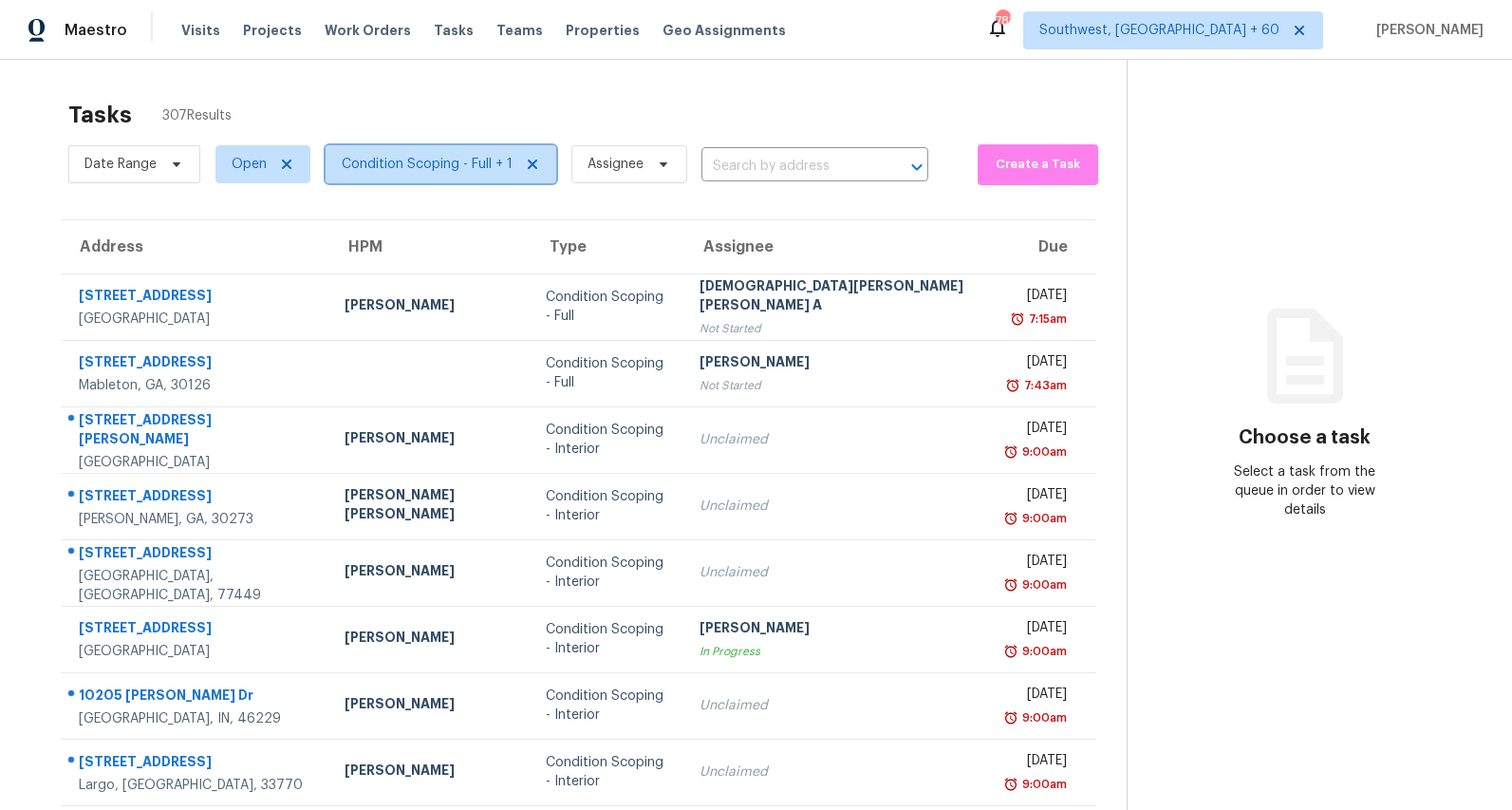
click at [425, 171] on span "Condition Scoping - Full + 1" at bounding box center [427, 164] width 171 height 19
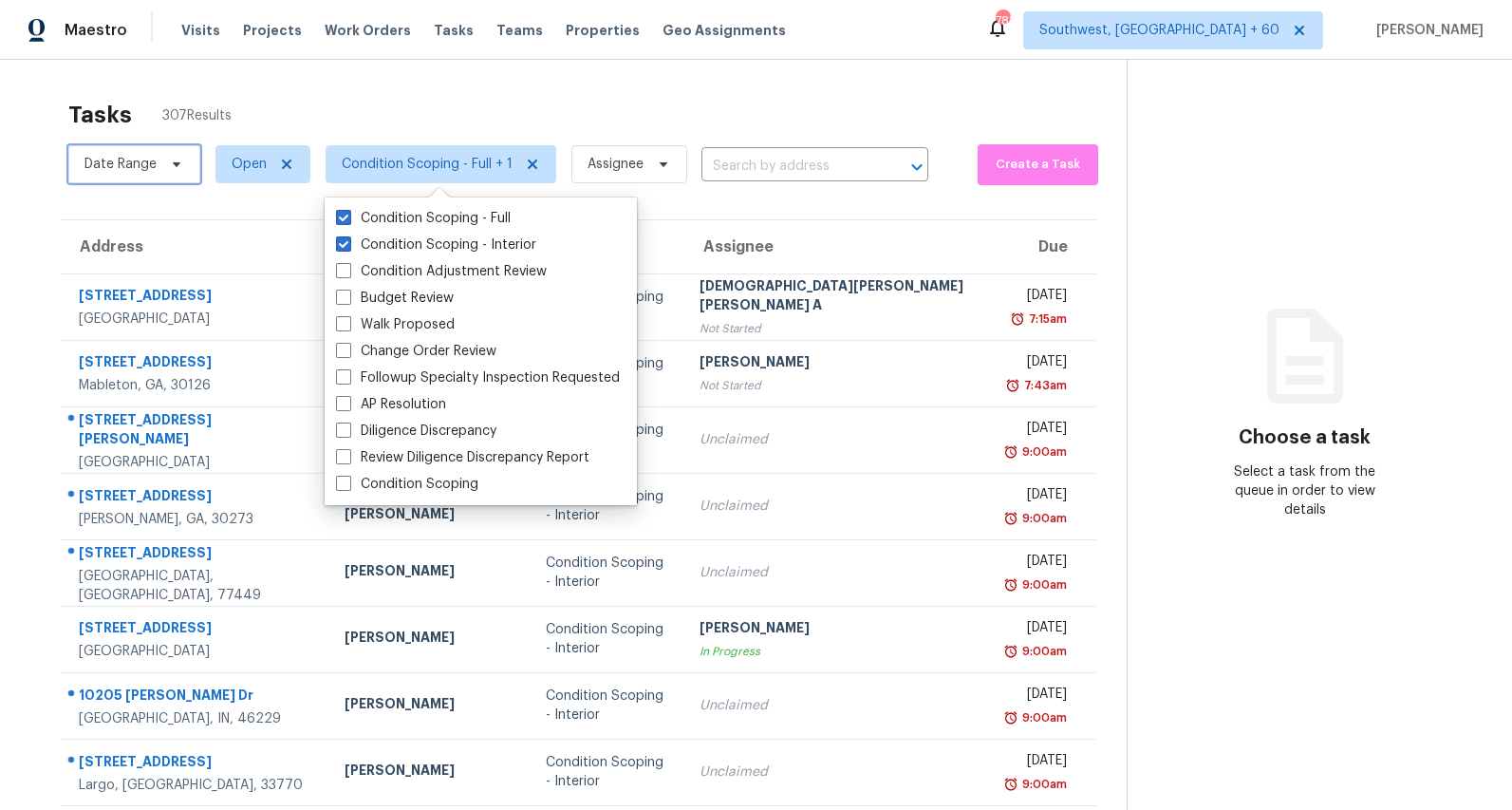
click at [145, 167] on span "Date Range" at bounding box center [120, 164] width 72 height 19
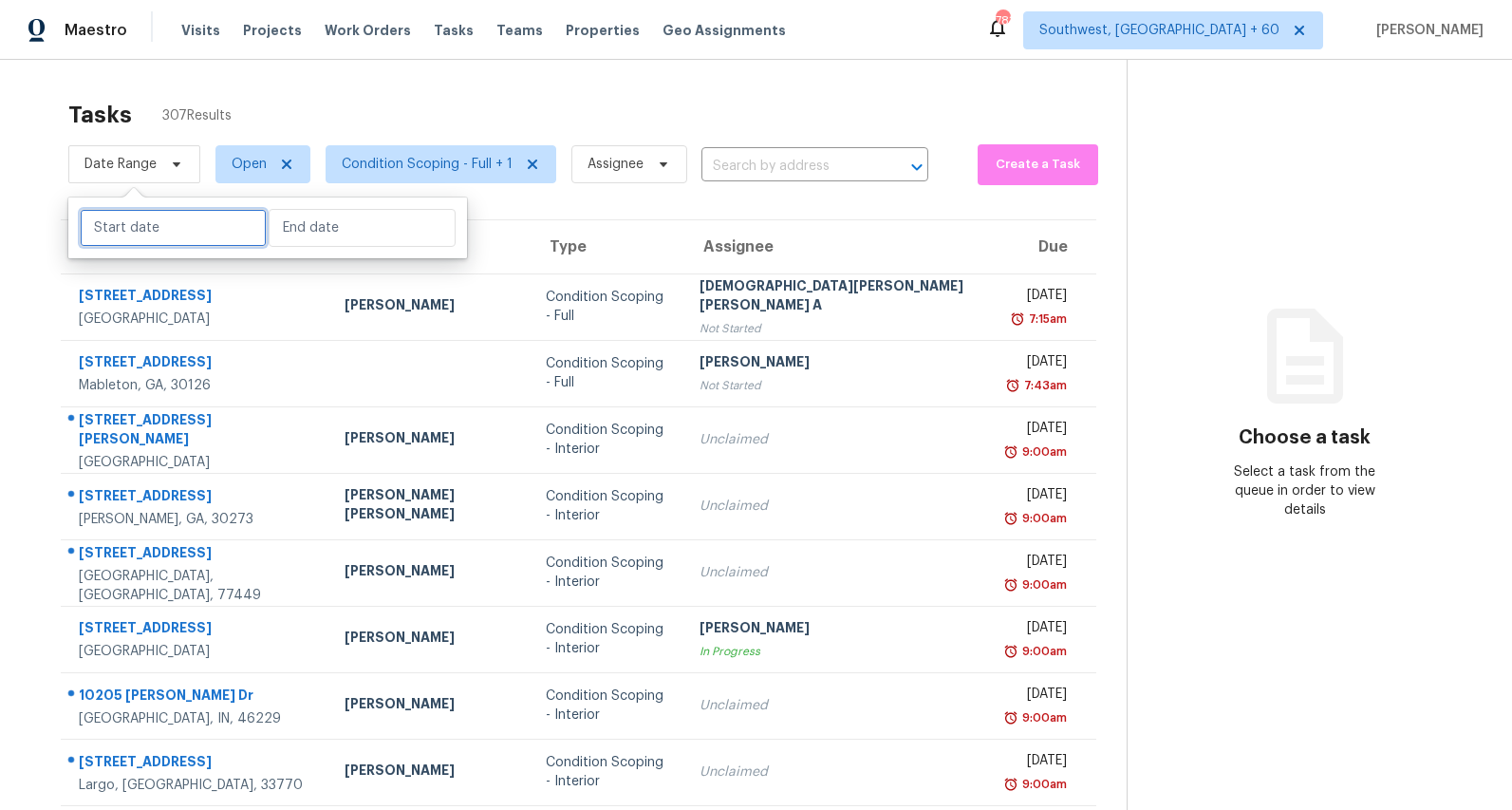
click at [143, 219] on input "text" at bounding box center [173, 227] width 187 height 38
select select "8"
select select "2025"
select select "9"
select select "2025"
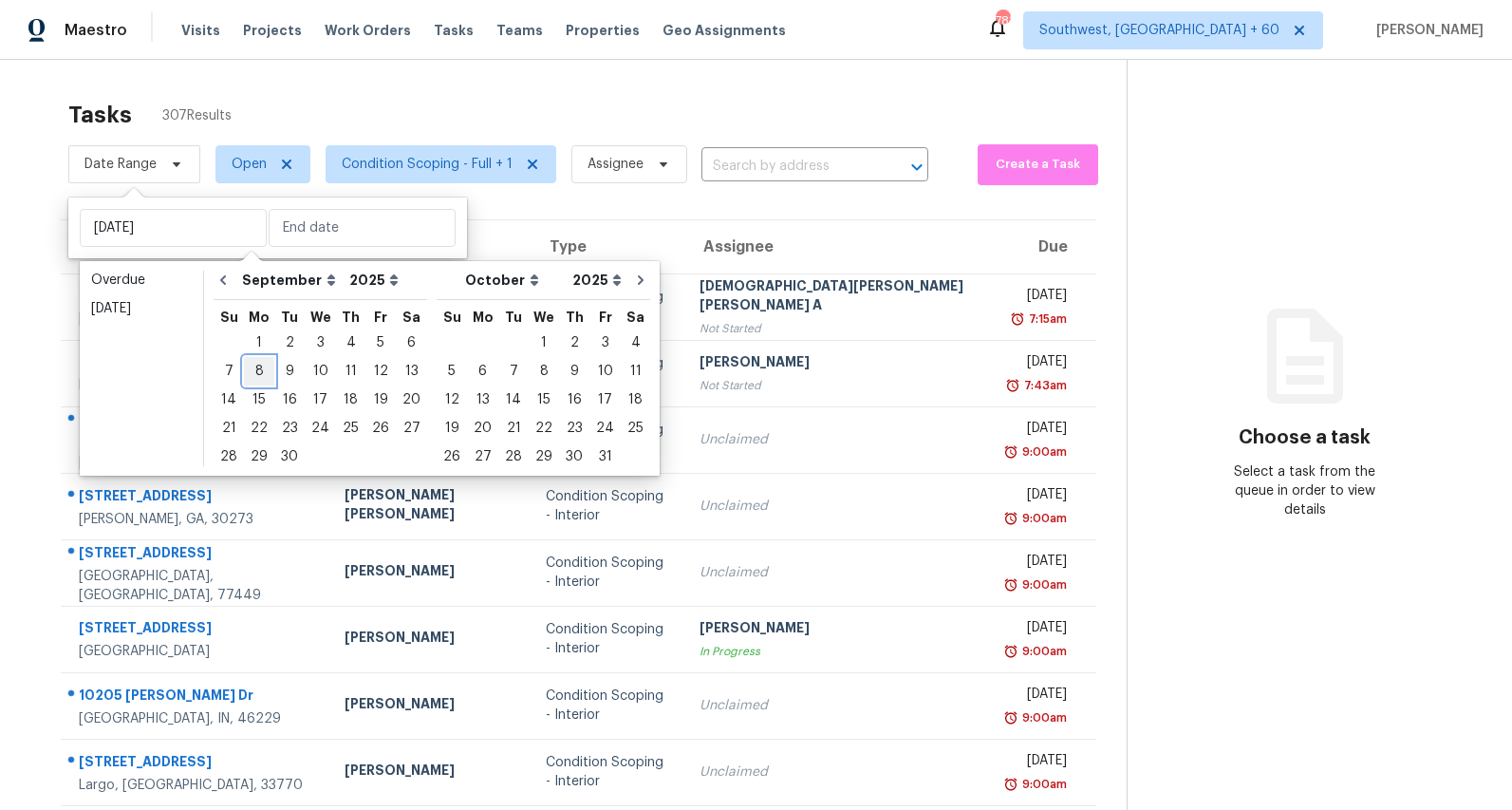
click at [259, 360] on div "8" at bounding box center [259, 371] width 31 height 27
type input "Mon, Sep 08"
click at [258, 369] on div "8" at bounding box center [259, 371] width 31 height 27
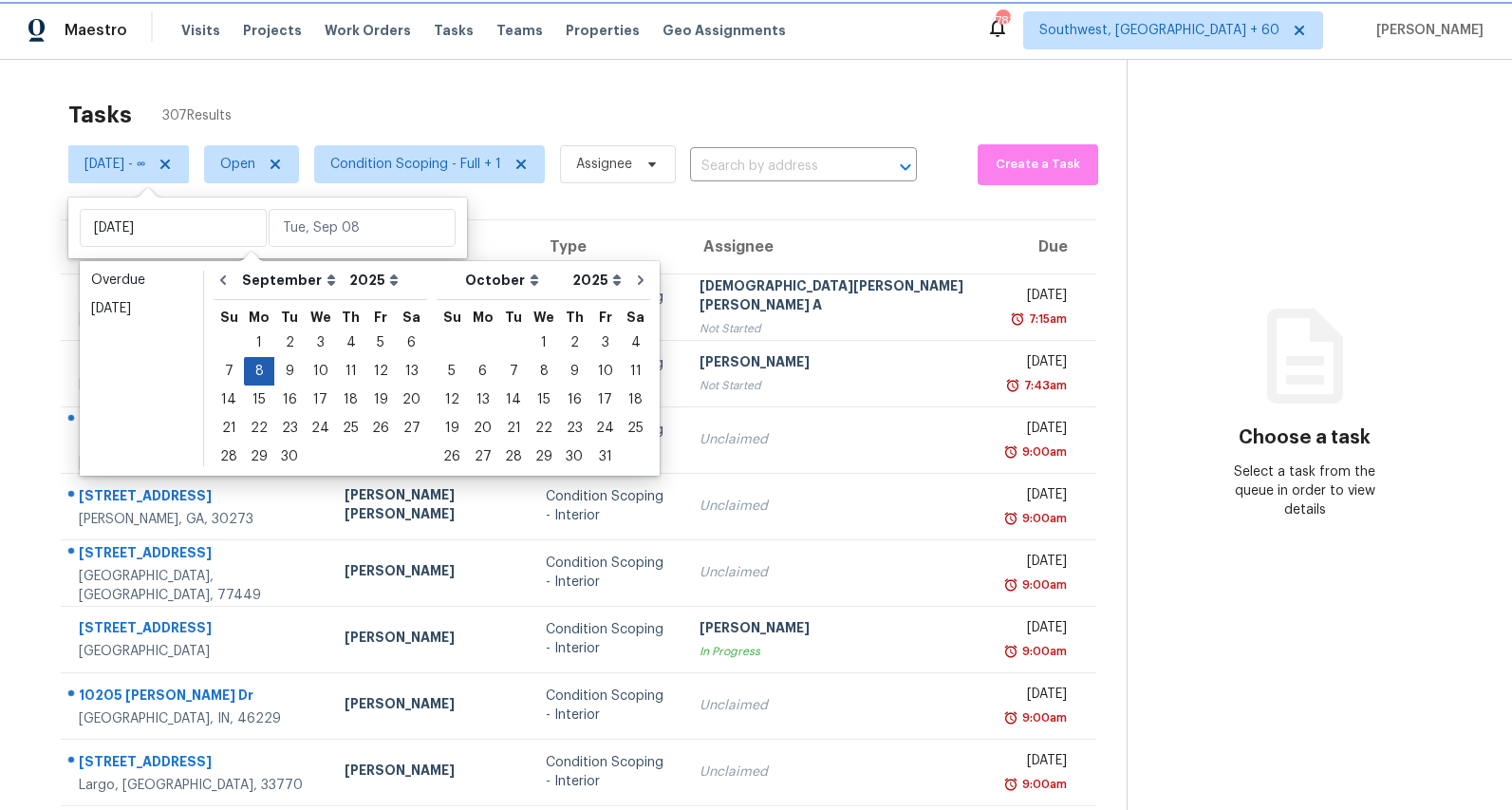
type input "Mon, Sep 08"
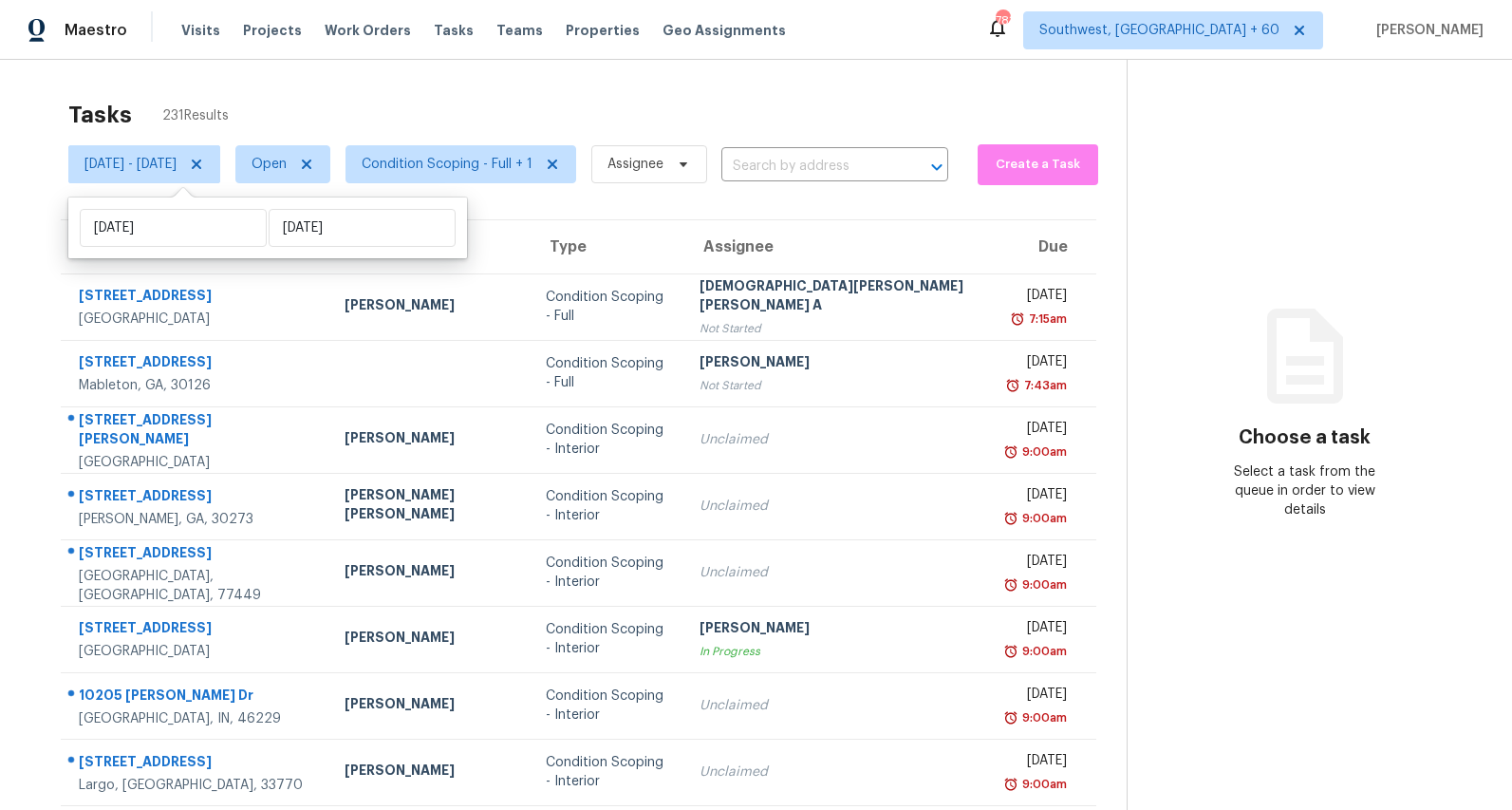
click at [330, 97] on div "Tasks 231 Results" at bounding box center [597, 115] width 1059 height 50
click at [167, 168] on span "Mon, Sep 08 - Mon, Sep 08" at bounding box center [130, 164] width 92 height 19
click at [190, 226] on input "Mon, Sep 08" at bounding box center [173, 227] width 187 height 38
select select "8"
select select "2025"
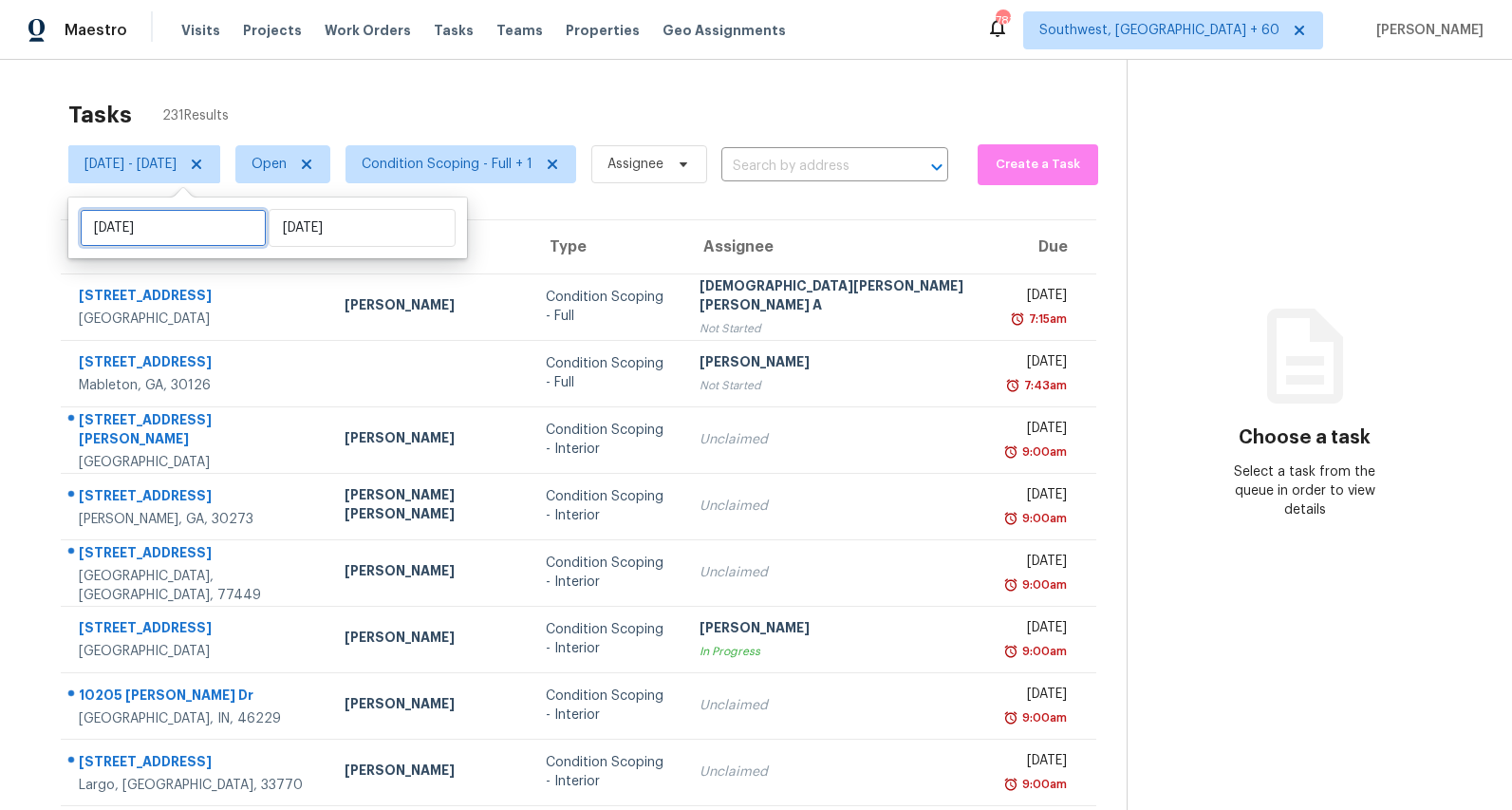
select select "9"
select select "2025"
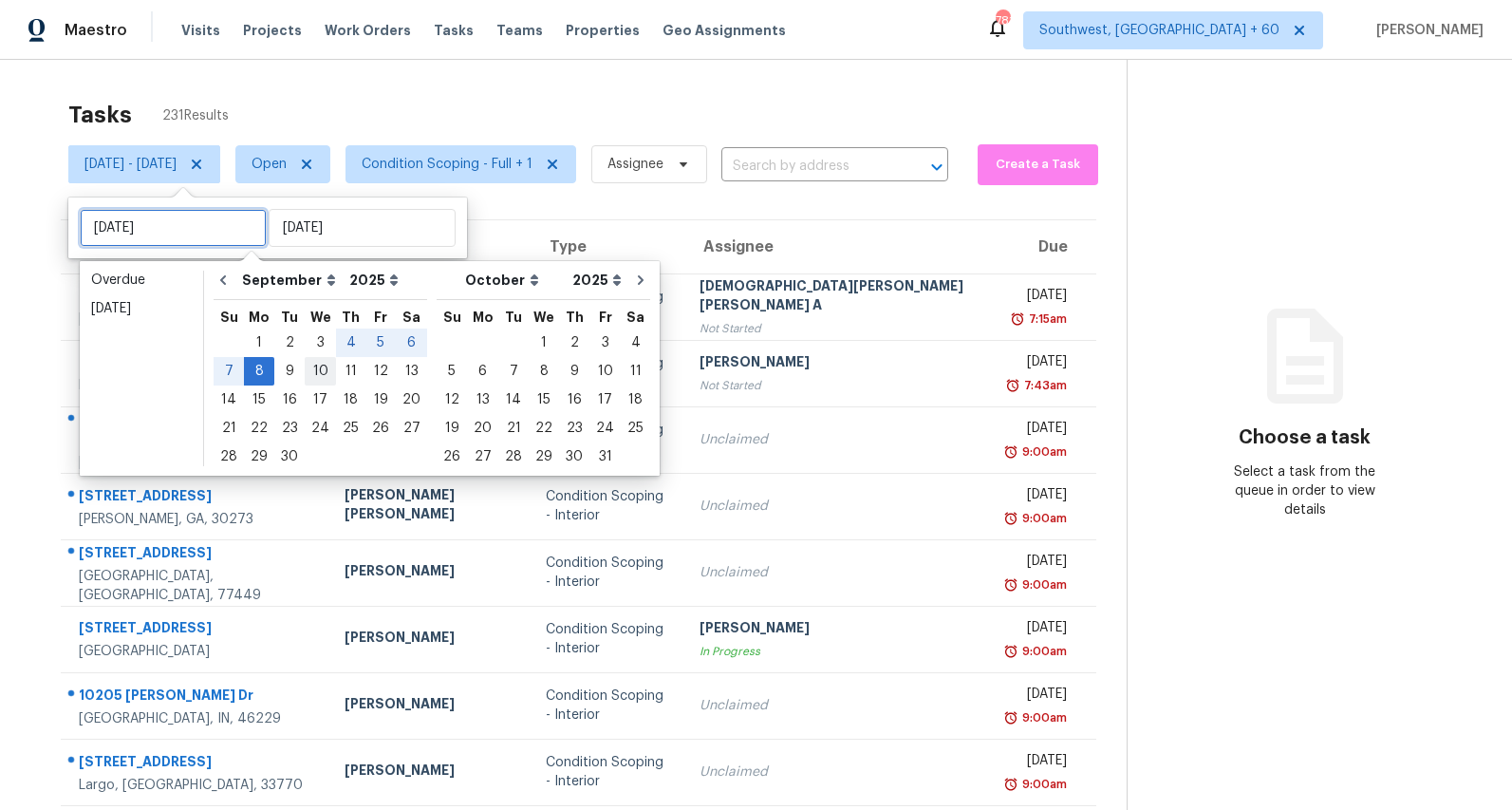
type input "Wed, Sep 10"
click at [296, 365] on div "9" at bounding box center [289, 371] width 31 height 27
type input "Tue, Sep 09"
type input "Mon, Sep 08"
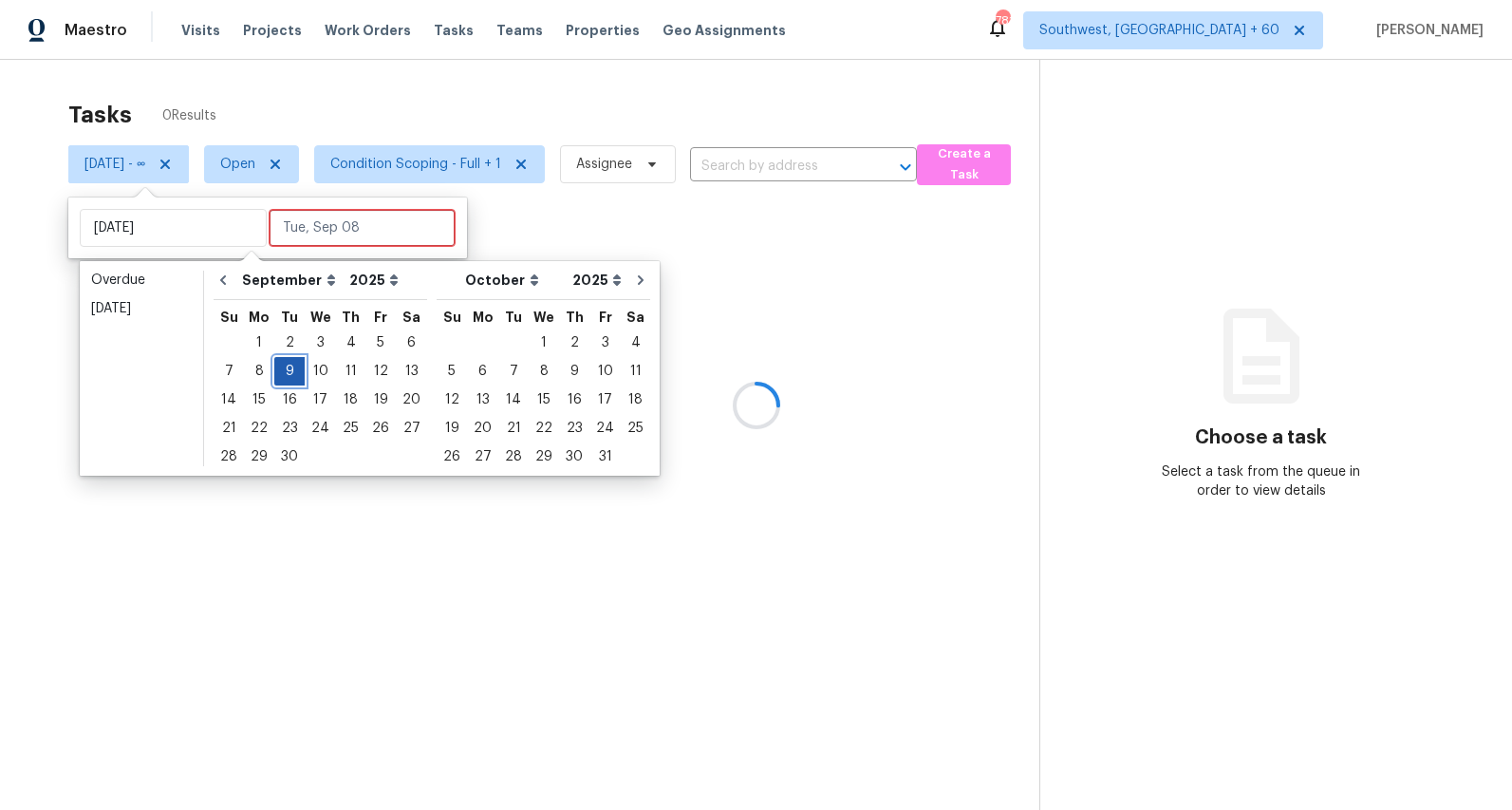
click at [296, 365] on div "9" at bounding box center [289, 371] width 31 height 27
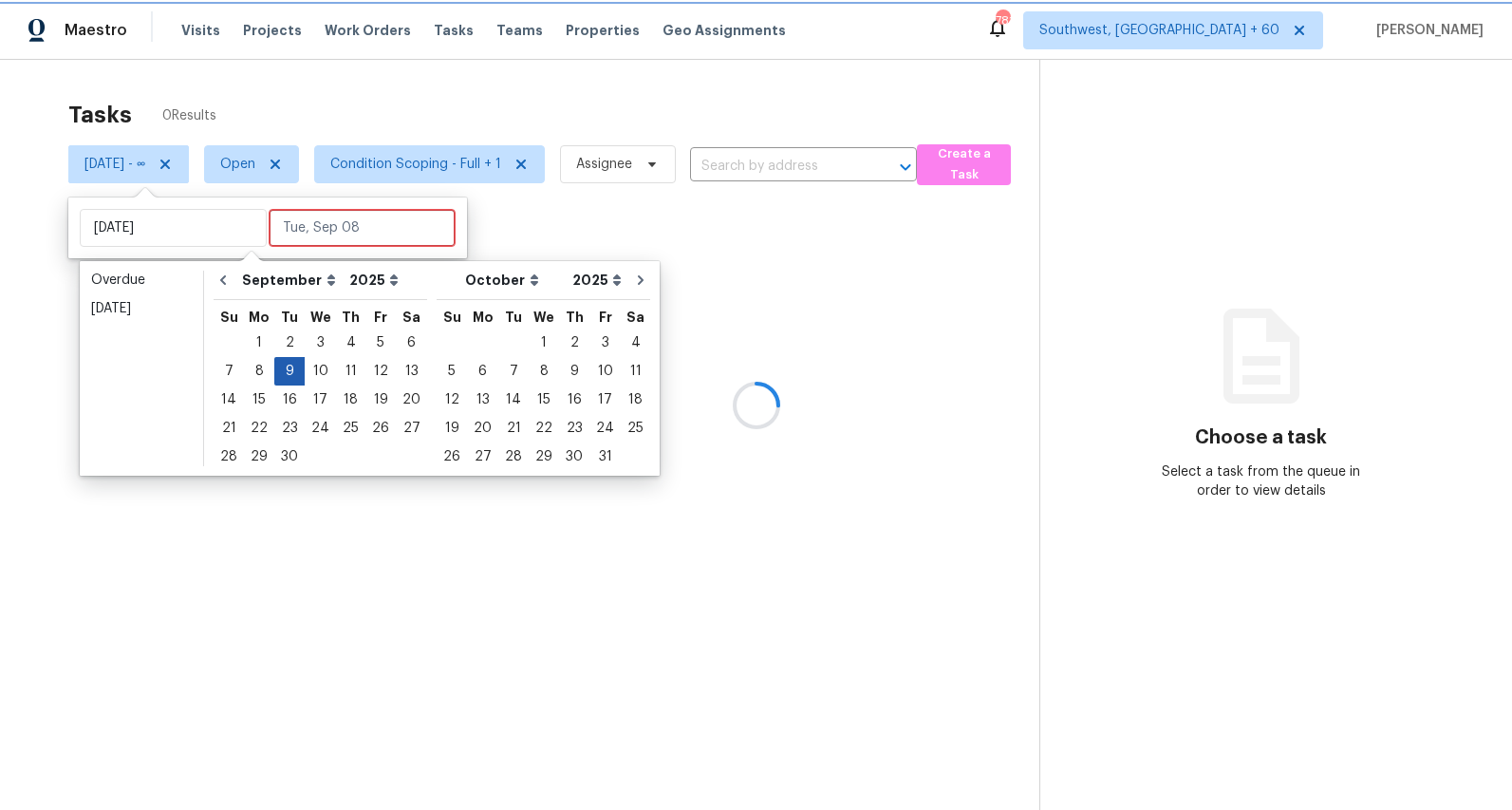
type input "Tue, Sep 09"
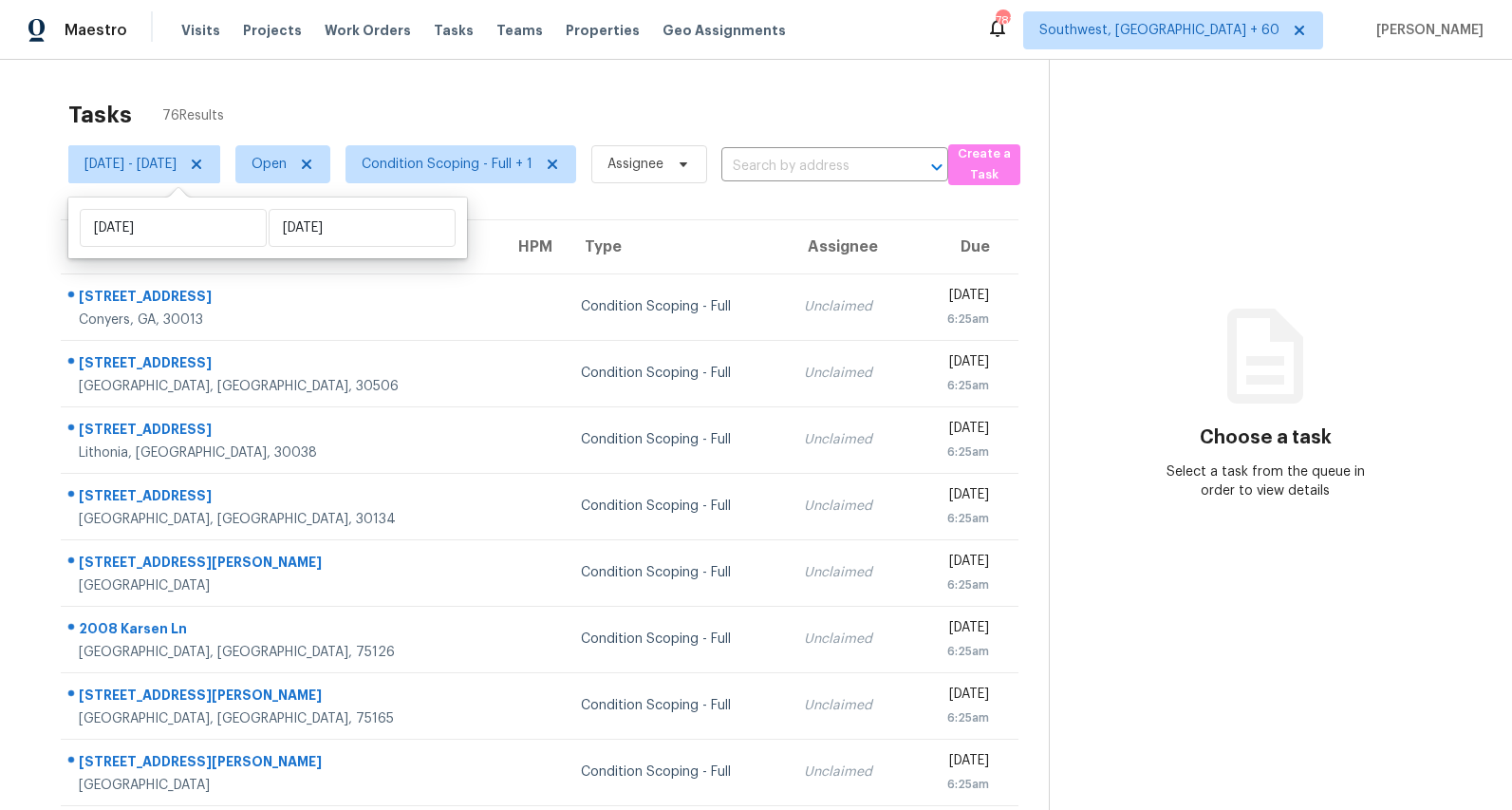
click at [407, 110] on div "Tasks 76 Results" at bounding box center [559, 115] width 980 height 50
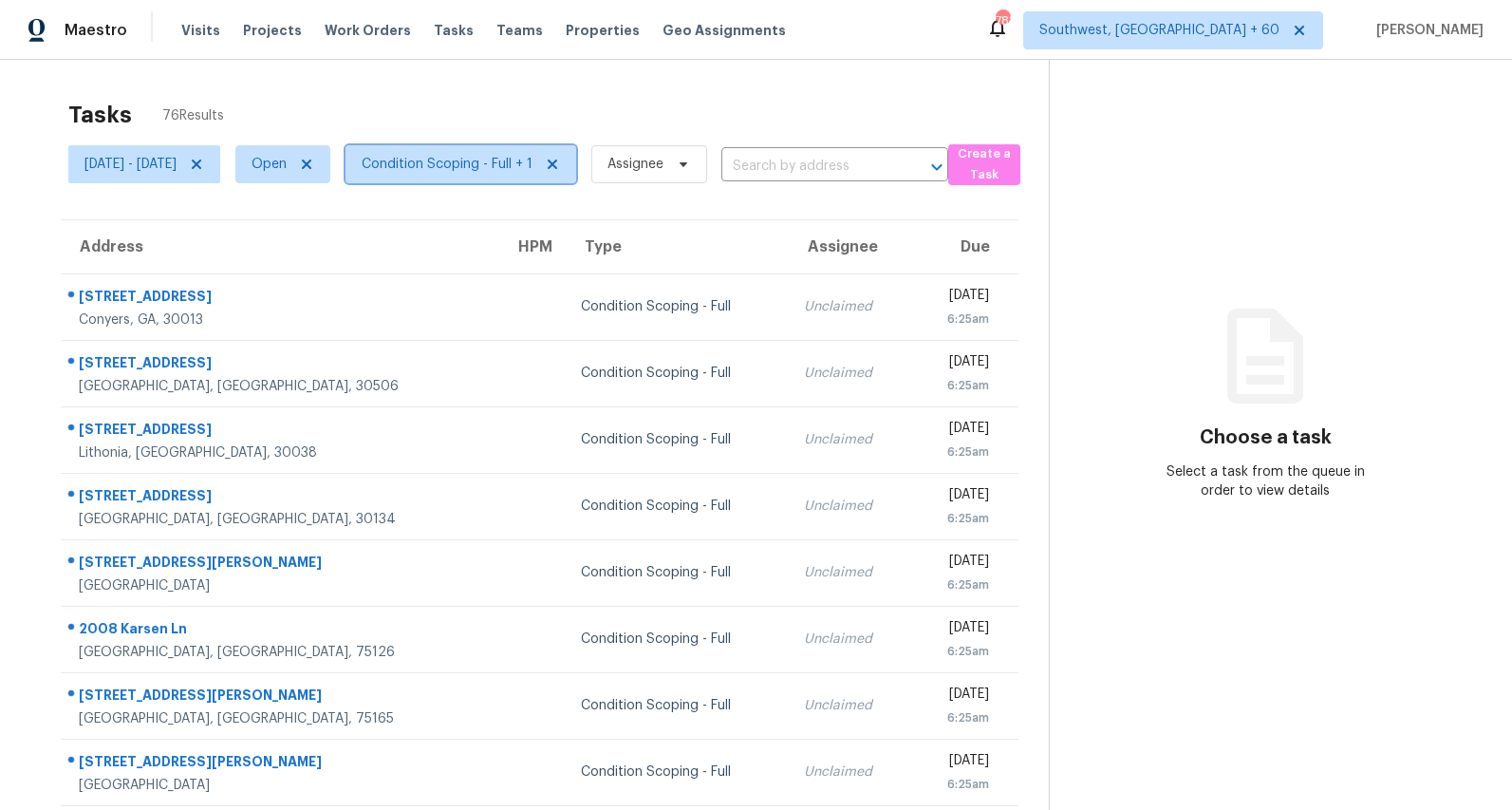
click at [525, 170] on span "Condition Scoping - Full + 1" at bounding box center [447, 164] width 171 height 19
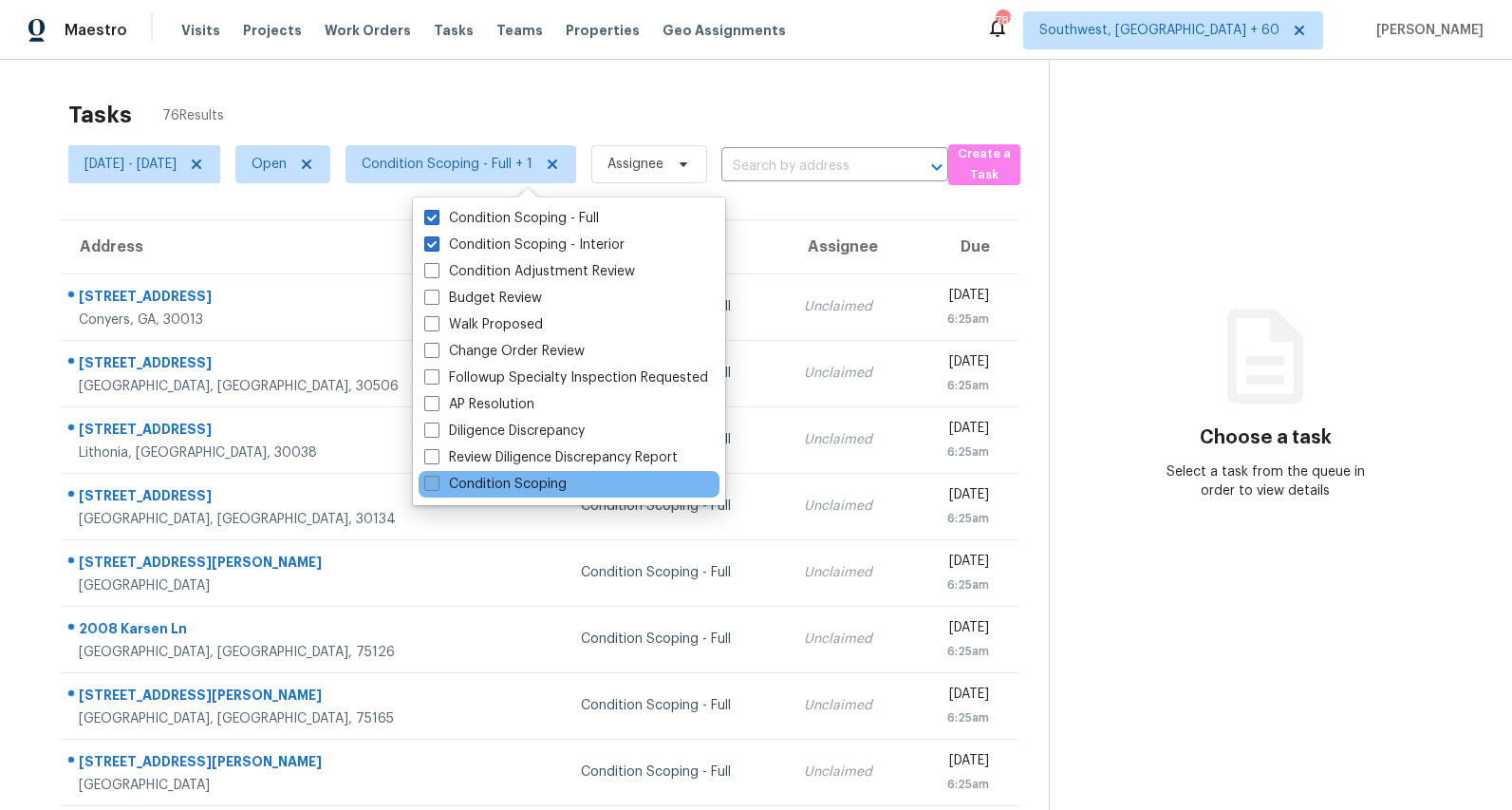
click at [506, 482] on label "Condition Scoping" at bounding box center [496, 483] width 143 height 19
click at [437, 482] on input "Condition Scoping" at bounding box center [431, 480] width 12 height 12
checkbox input "true"
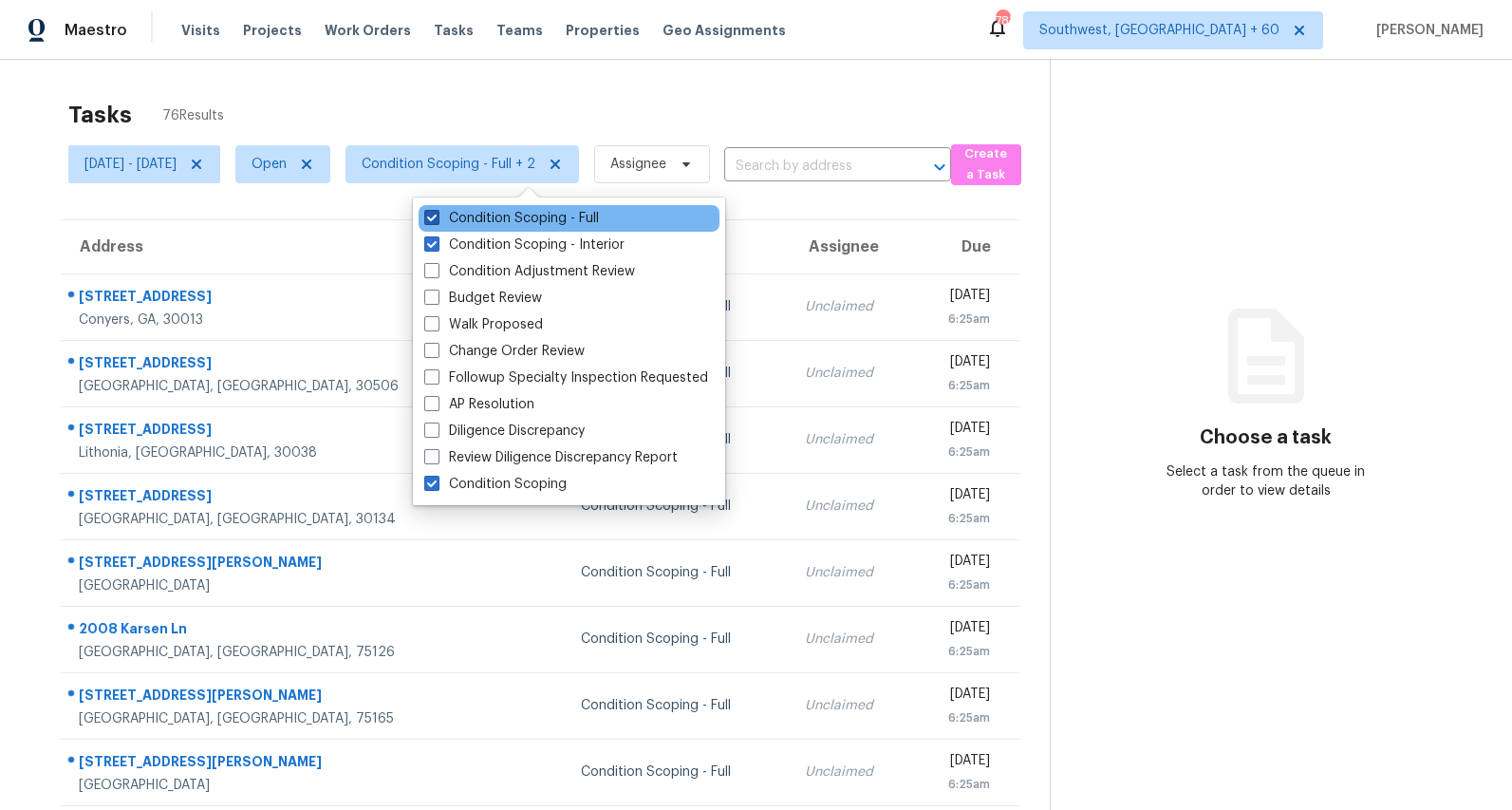
click at [489, 216] on label "Condition Scoping - Full" at bounding box center [512, 217] width 175 height 19
click at [437, 216] on input "Condition Scoping - Full" at bounding box center [431, 214] width 12 height 12
checkbox input "false"
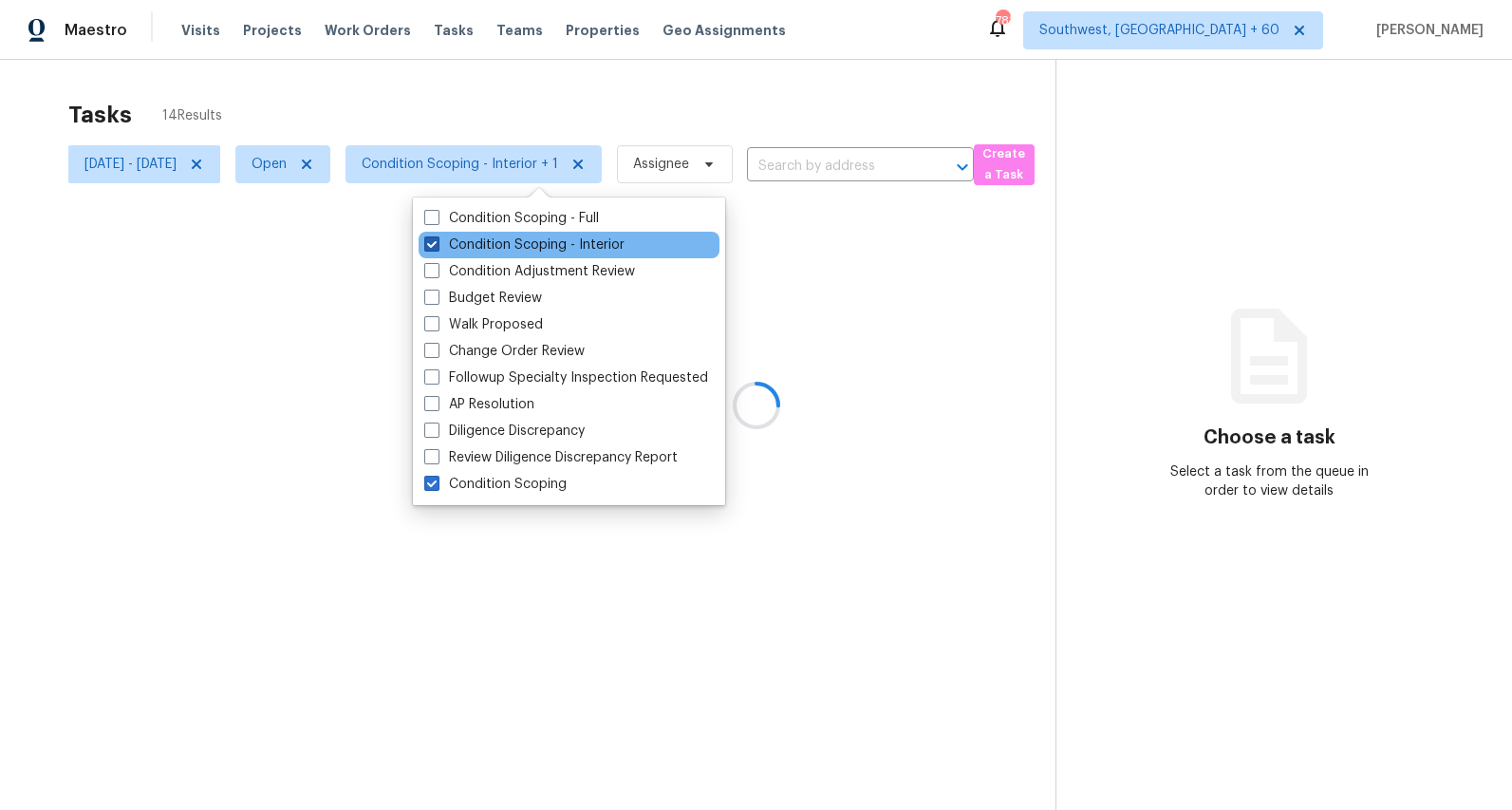
click at [487, 244] on label "Condition Scoping - Interior" at bounding box center [525, 244] width 200 height 19
click at [437, 244] on input "Condition Scoping - Interior" at bounding box center [431, 241] width 12 height 12
checkbox input "false"
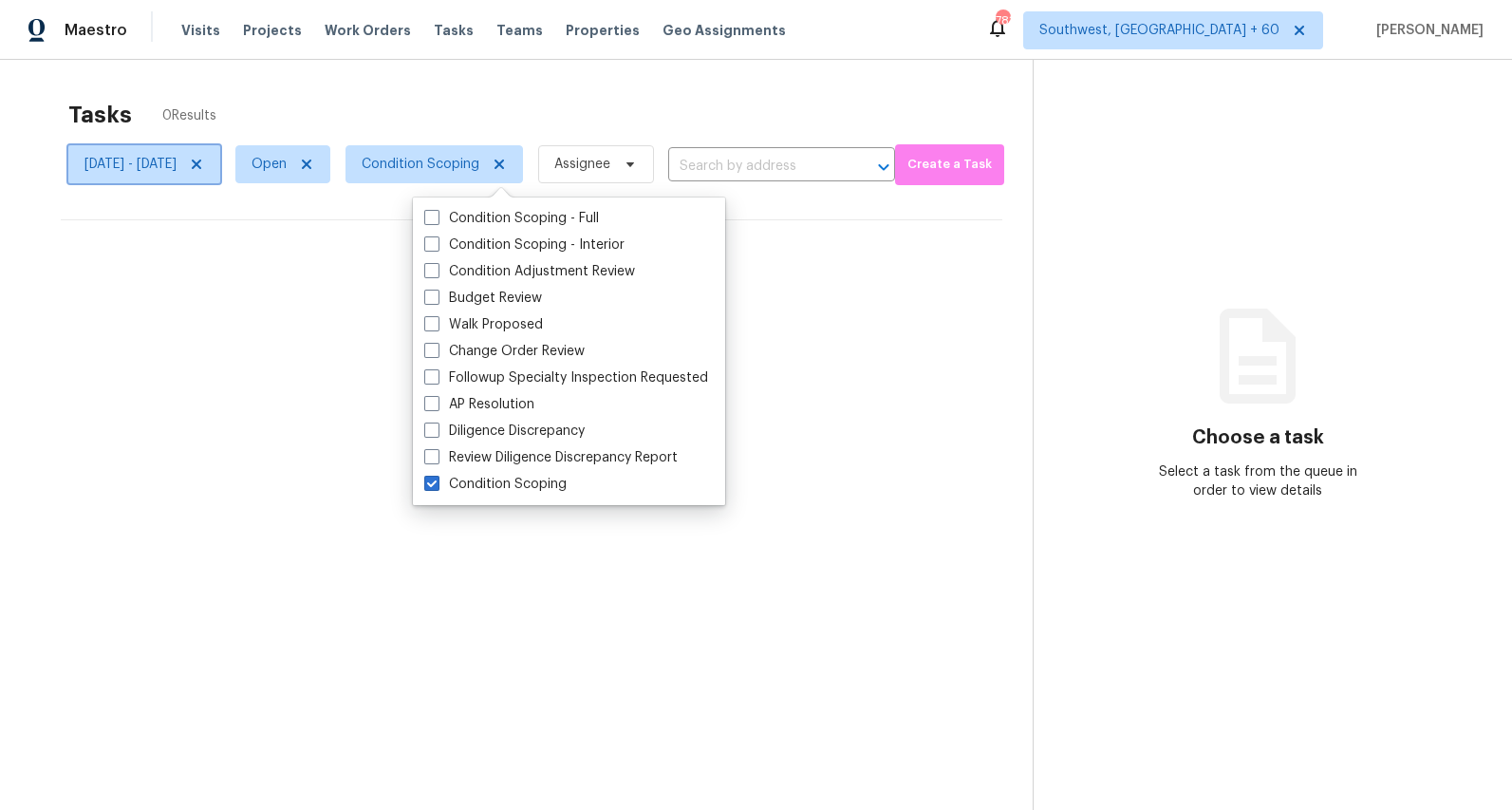
click at [204, 164] on icon at bounding box center [195, 164] width 15 height 15
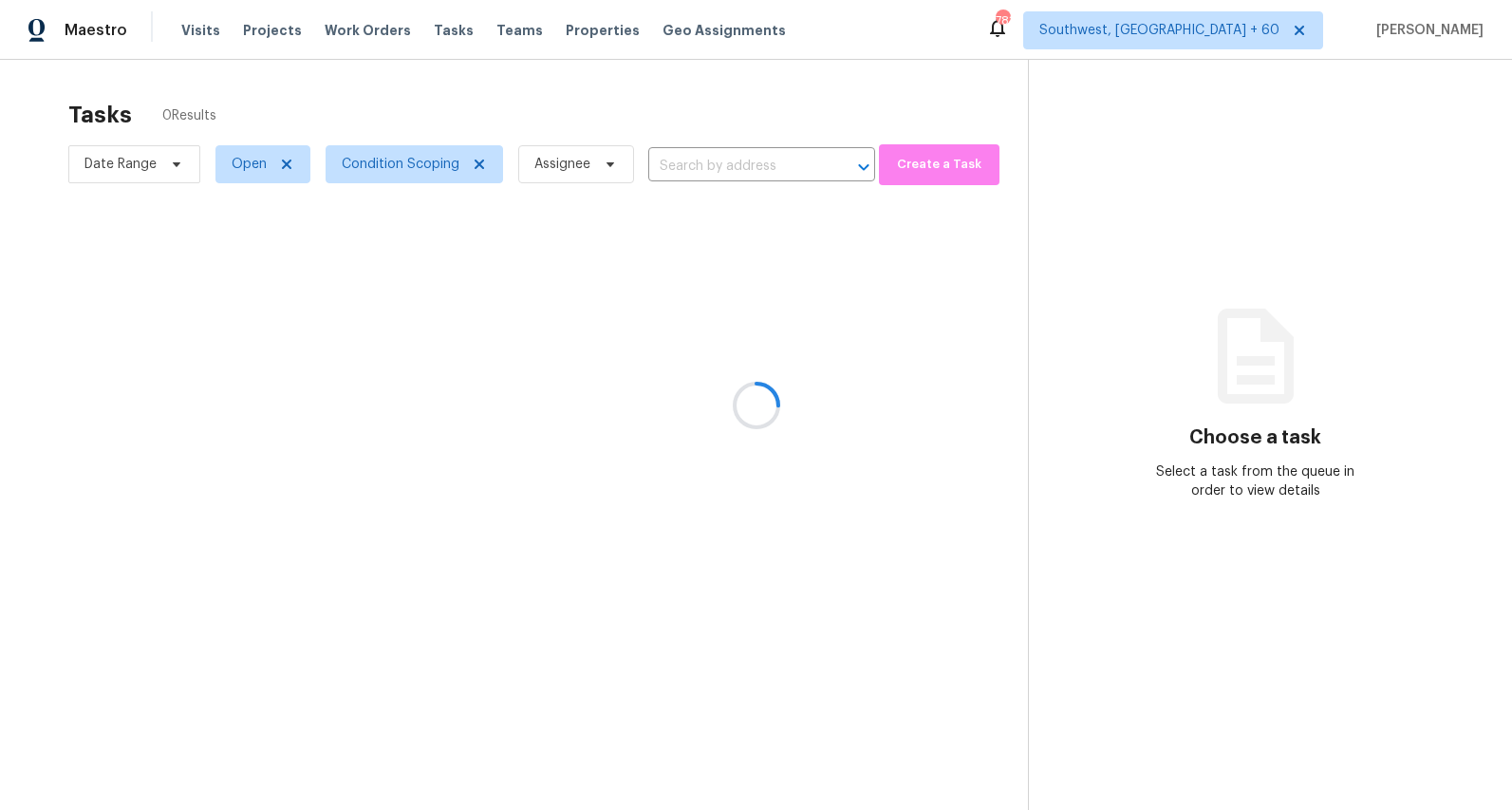
click at [367, 98] on div at bounding box center [756, 405] width 1512 height 810
